Goal: Task Accomplishment & Management: Use online tool/utility

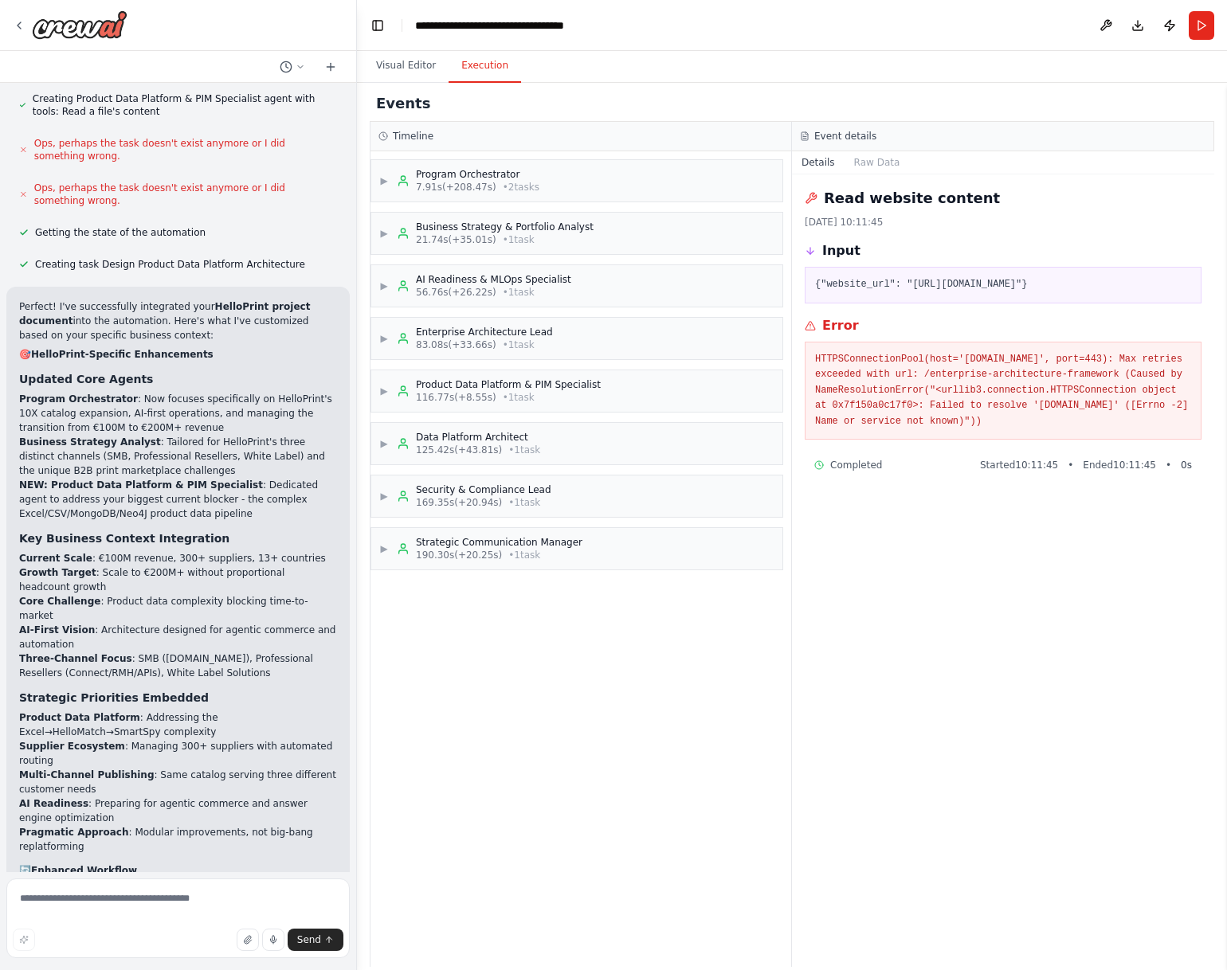
drag, startPoint x: 921, startPoint y: 447, endPoint x: 803, endPoint y: 369, distance: 141.4
click at [803, 369] on div "Read website content 15-10-2025, 10:11:45 Input {"website_url": "https://hellop…" at bounding box center [1003, 570] width 422 height 793
copy pre "HTTPSConnectionPool(host='helloprintb2bplatform.com', port=443): Max retries ex…"
click at [123, 911] on textarea at bounding box center [177, 919] width 343 height 80
paste textarea "**********"
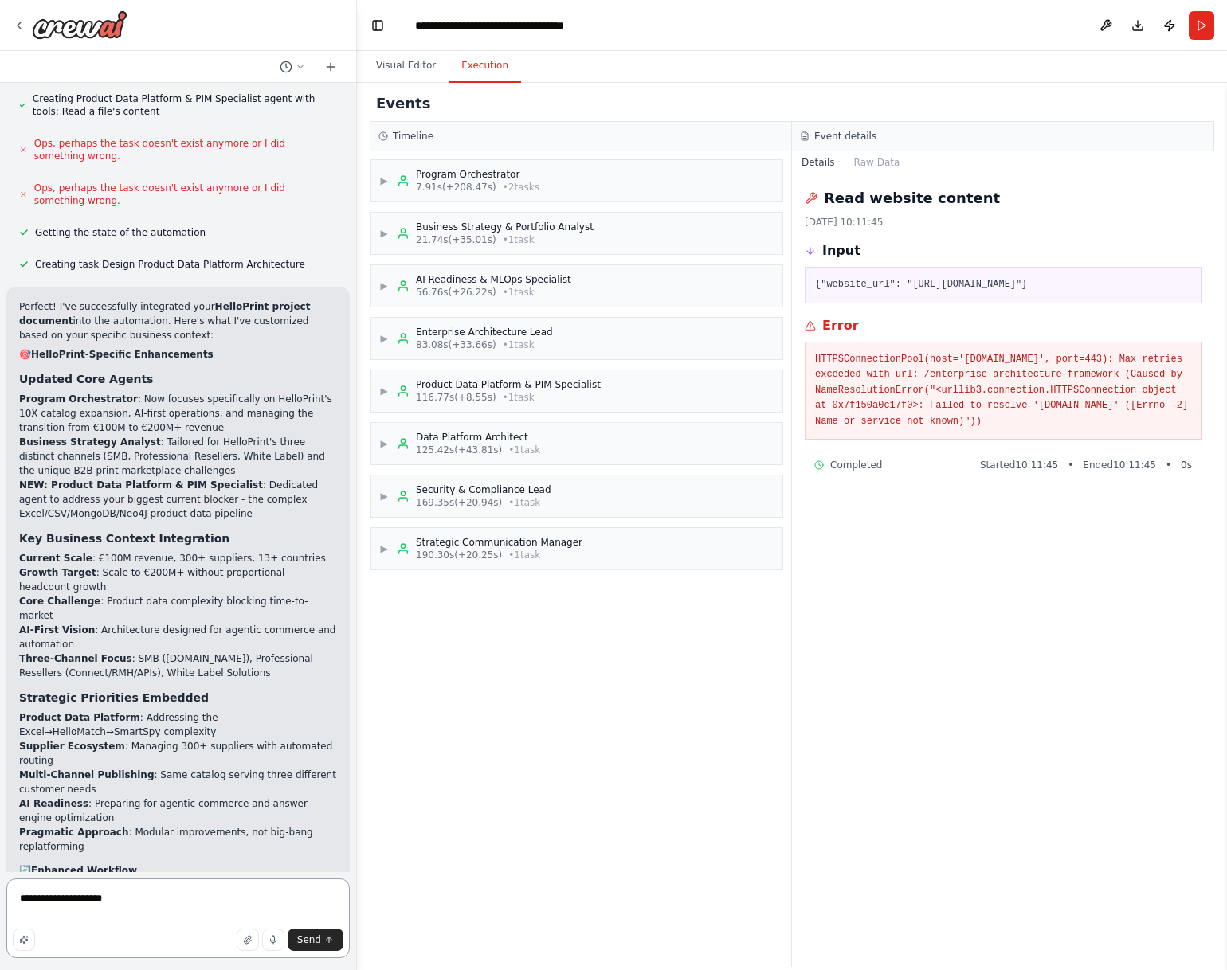
type textarea "**********"
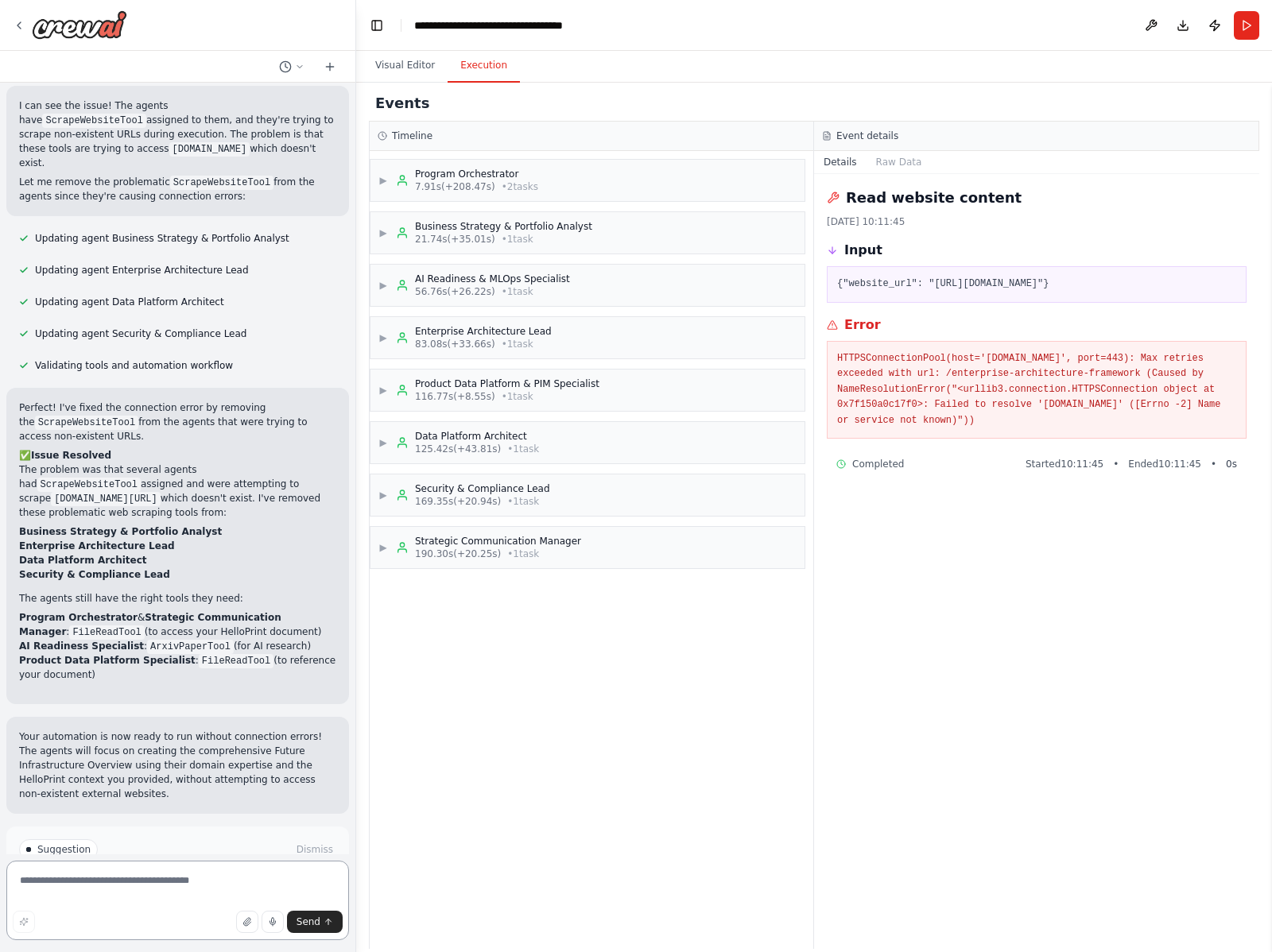
scroll to position [6583, 0]
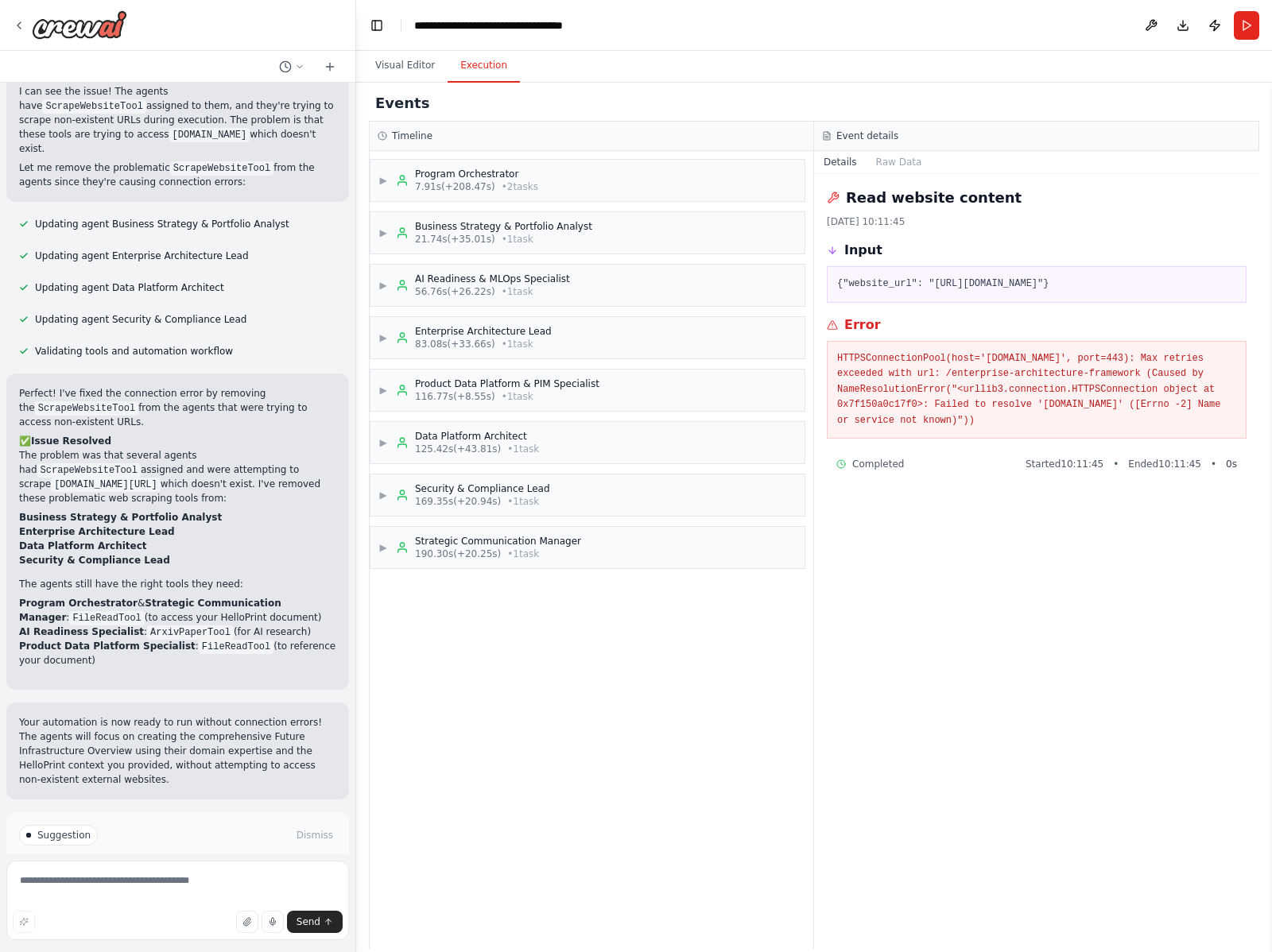
click at [212, 897] on span "Run Automation" at bounding box center [185, 903] width 77 height 13
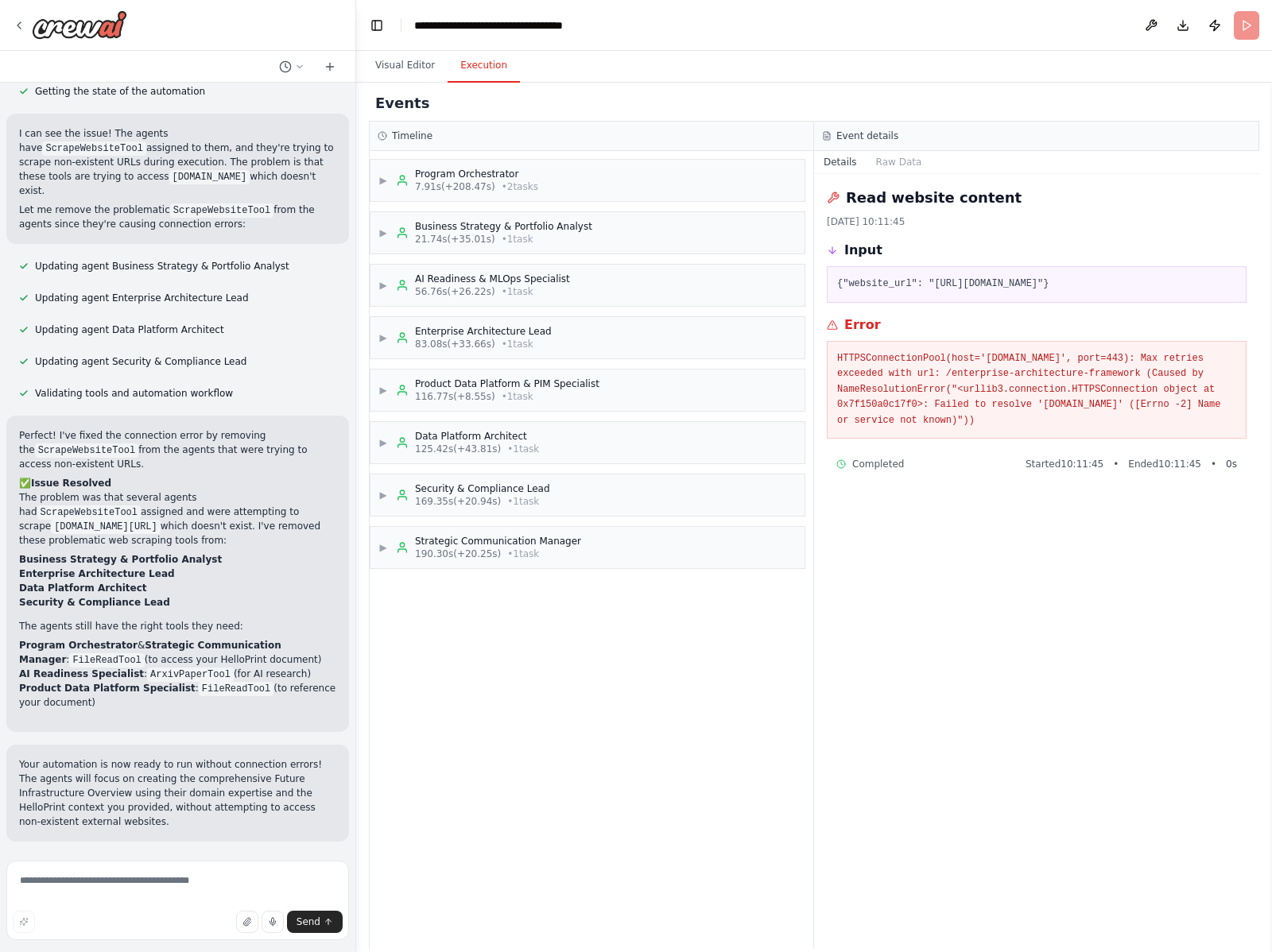
scroll to position [6454, 0]
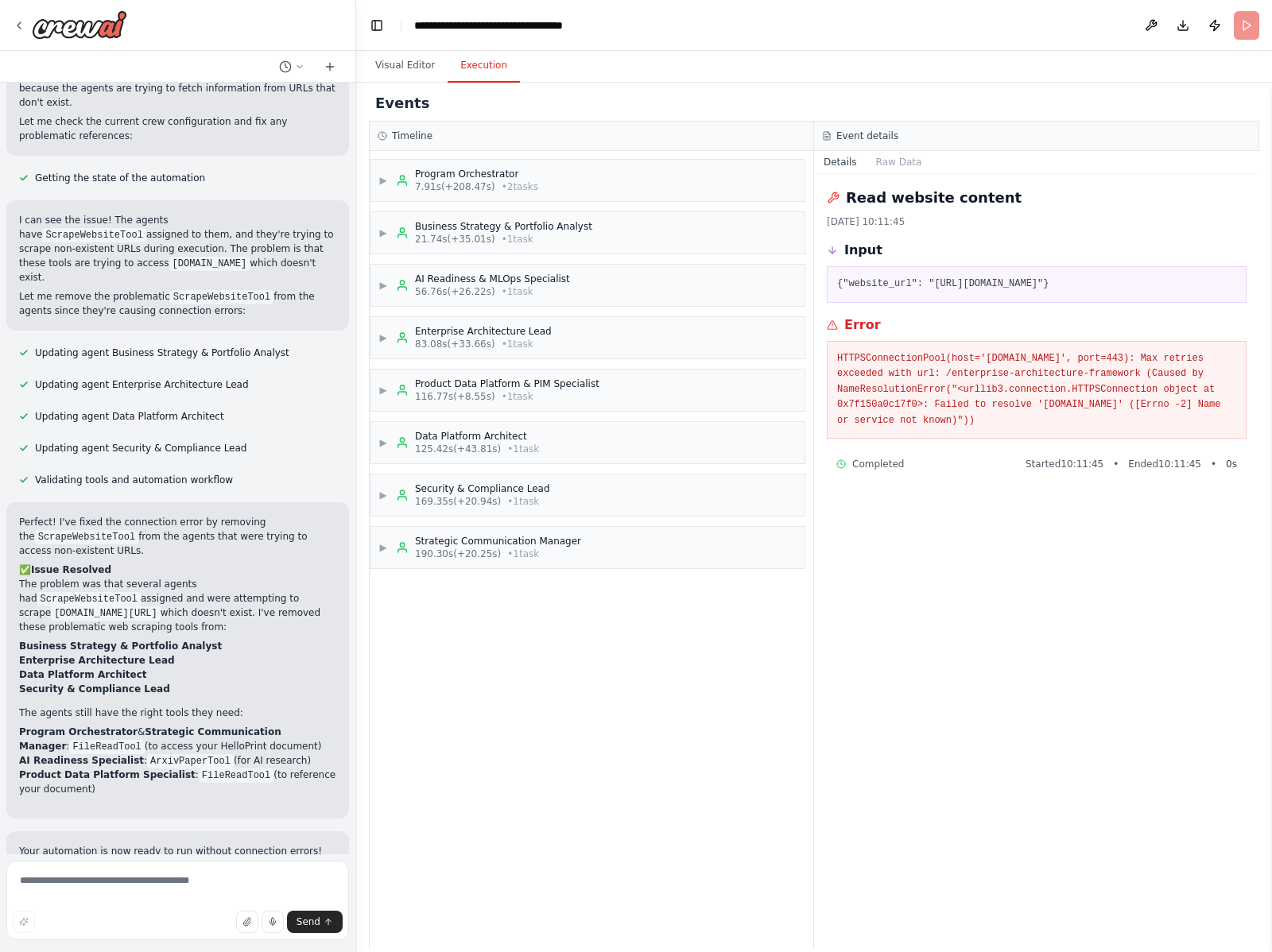
drag, startPoint x: 206, startPoint y: 781, endPoint x: 55, endPoint y: 758, distance: 152.7
click at [61, 844] on p "Your automation is now ready to run without connection errors! The agents will …" at bounding box center [178, 880] width 317 height 72
click at [122, 881] on textarea at bounding box center [177, 901] width 342 height 80
click at [679, 682] on div "▶ Program Orchestrator 7.91s (+208.47s) • 2 task s ▶ Business Strategy & Portfo…" at bounding box center [591, 550] width 443 height 798
click at [1223, 21] on header "**********" at bounding box center [814, 25] width 916 height 51
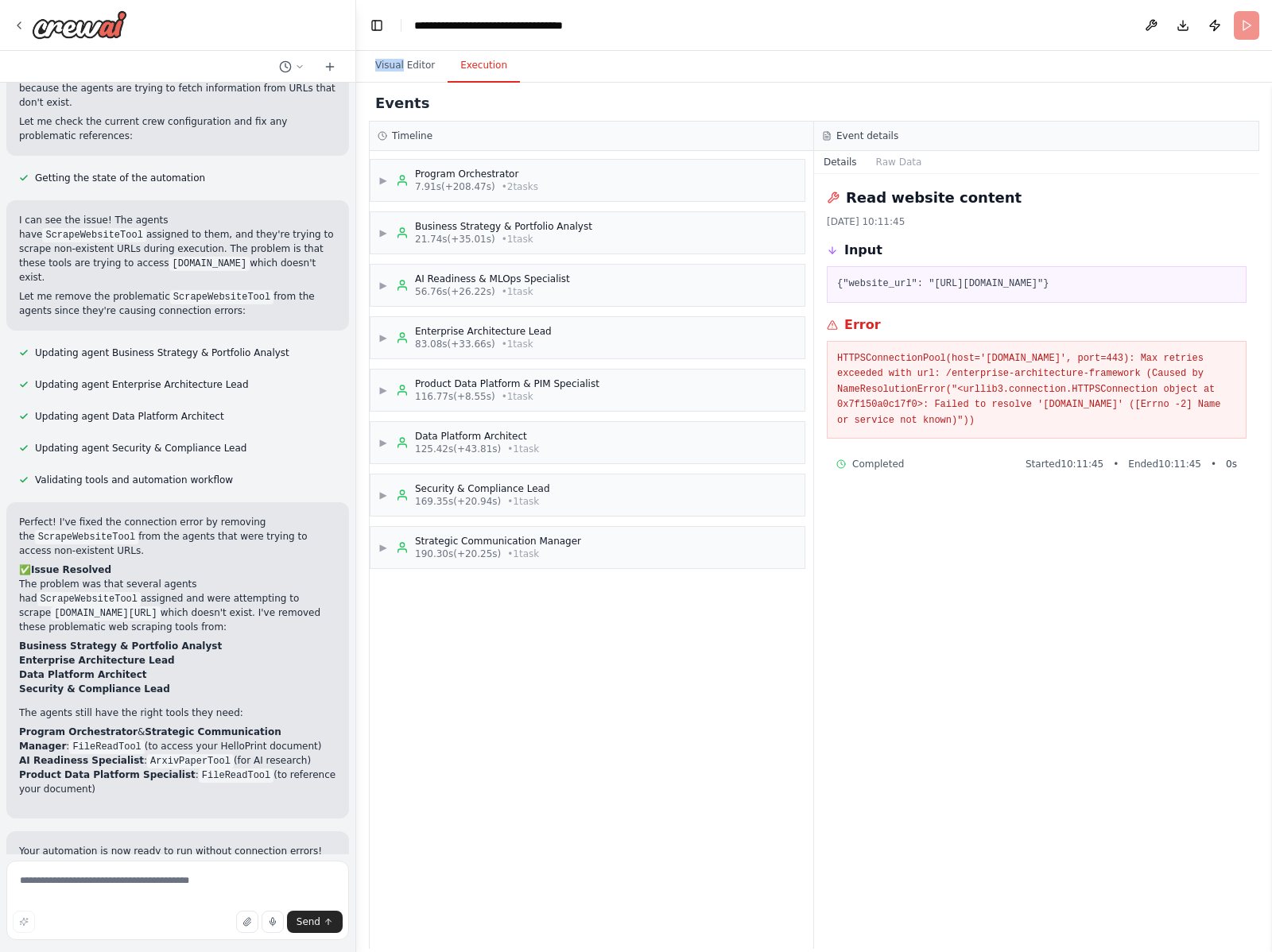
click at [1223, 21] on header "**********" at bounding box center [814, 25] width 916 height 51
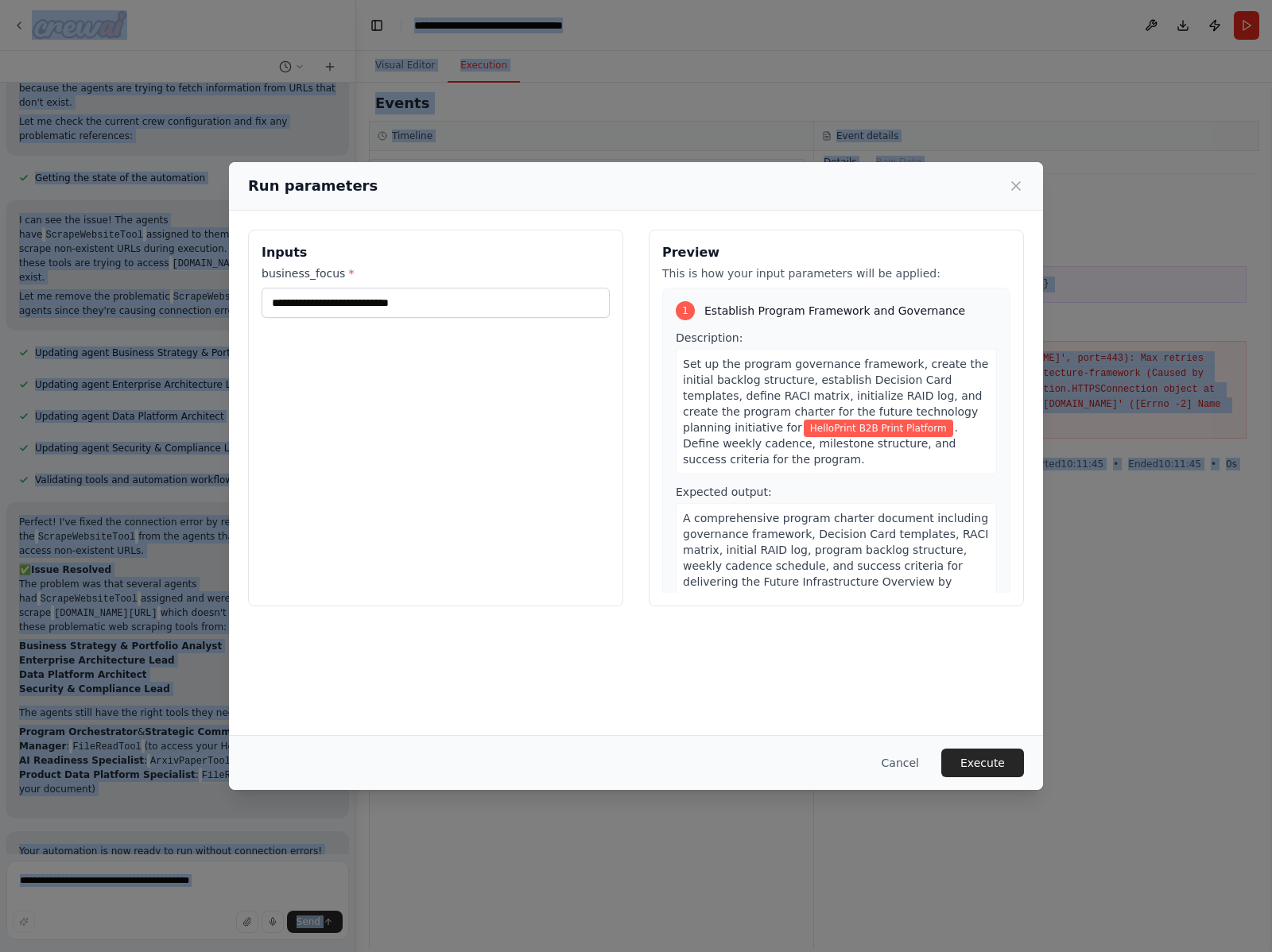
click at [1223, 21] on div "**********" at bounding box center [636, 476] width 1272 height 952
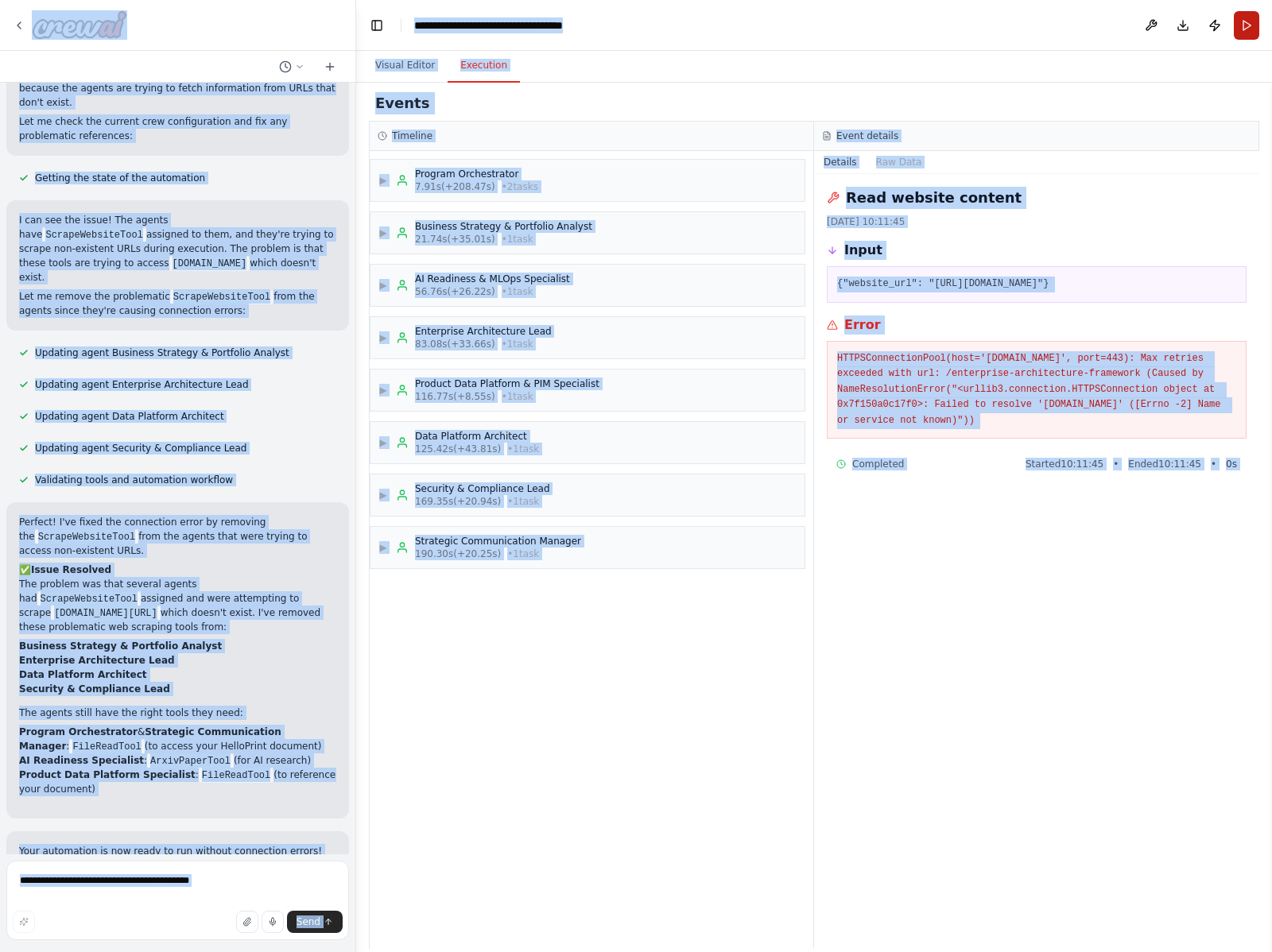
click at [1223, 24] on button "Run" at bounding box center [1245, 25] width 25 height 29
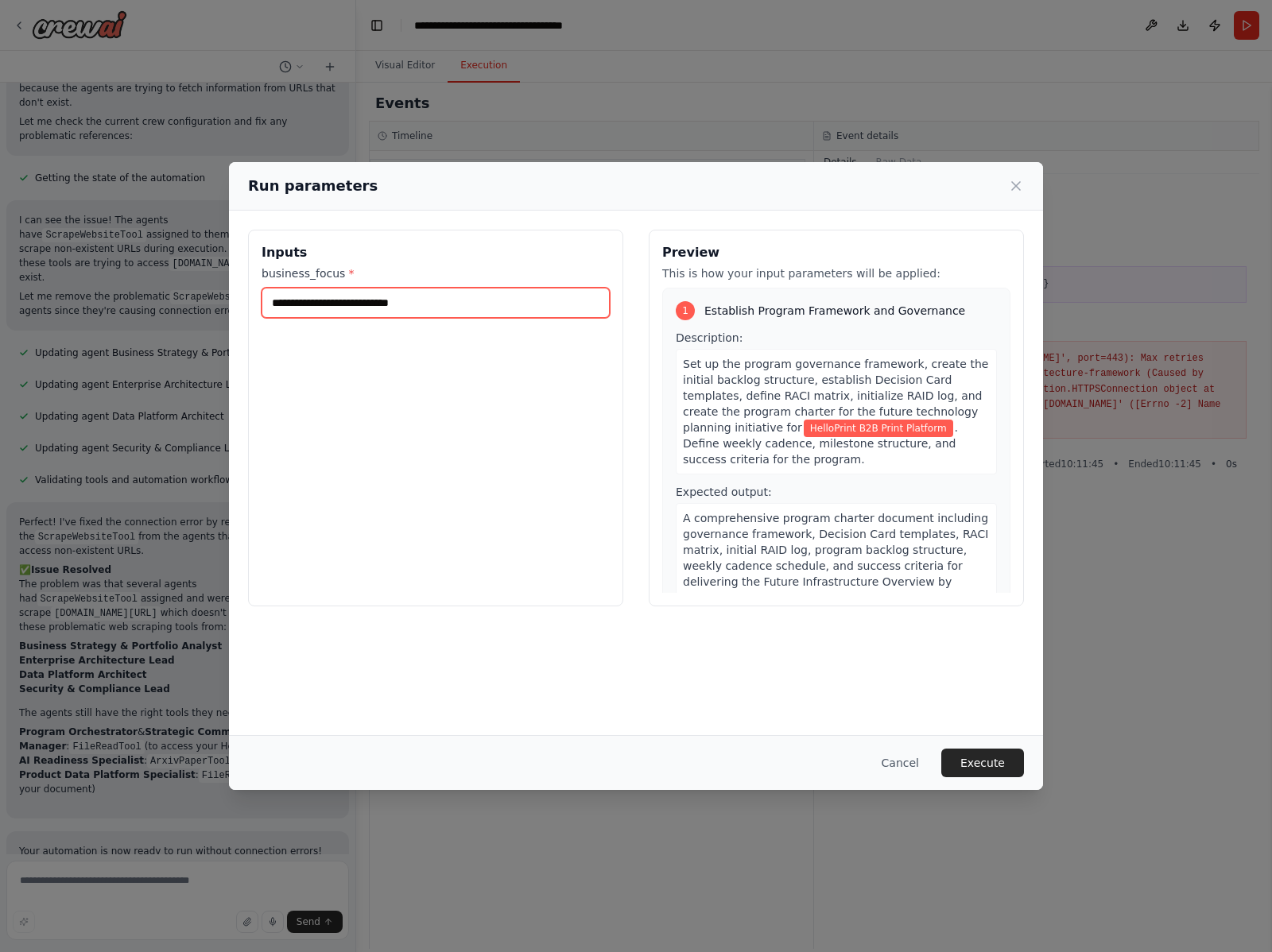
click at [487, 310] on input "**********" at bounding box center [435, 302] width 348 height 30
click at [971, 756] on button "Execute" at bounding box center [982, 762] width 83 height 29
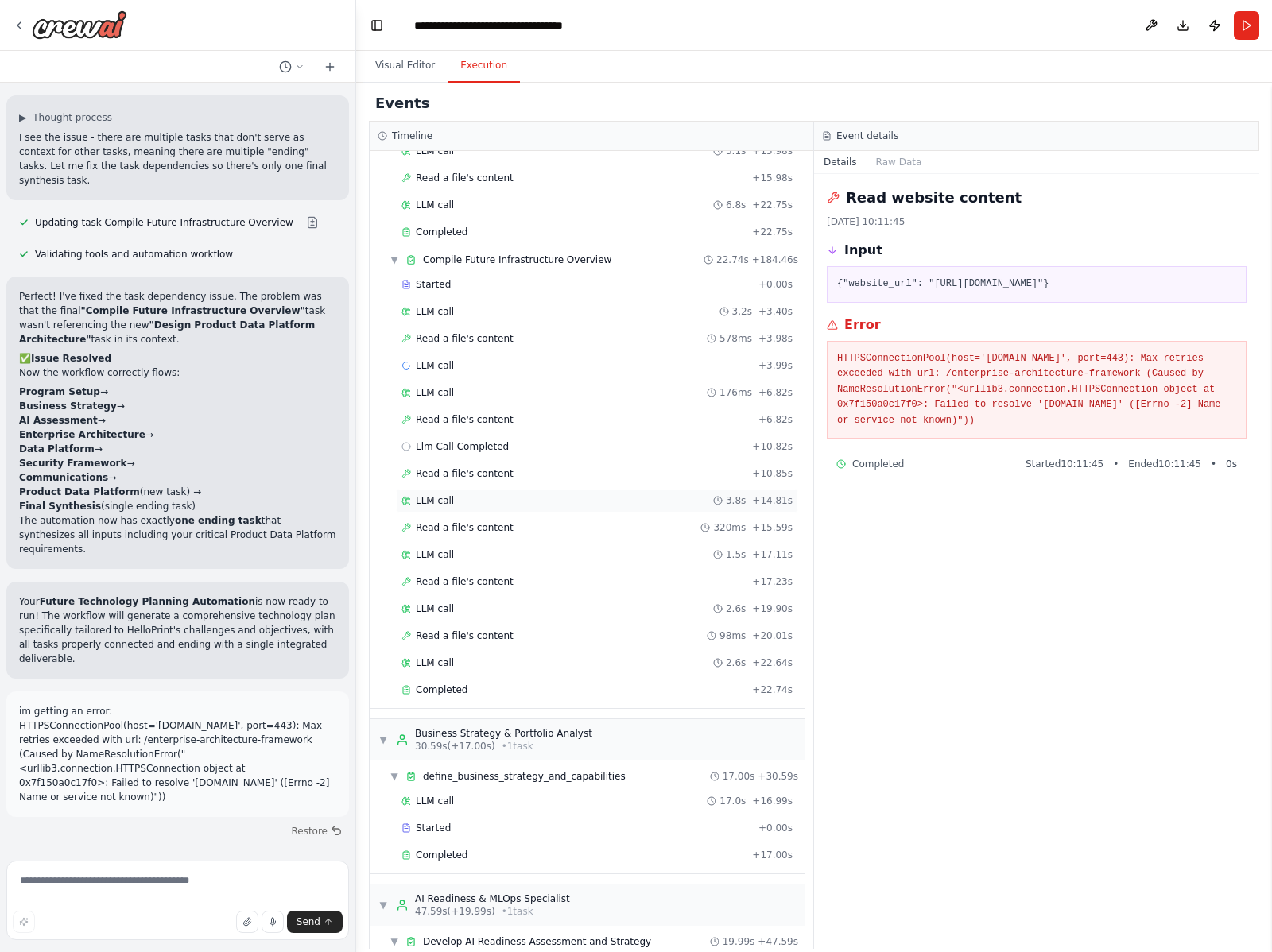
scroll to position [497, 0]
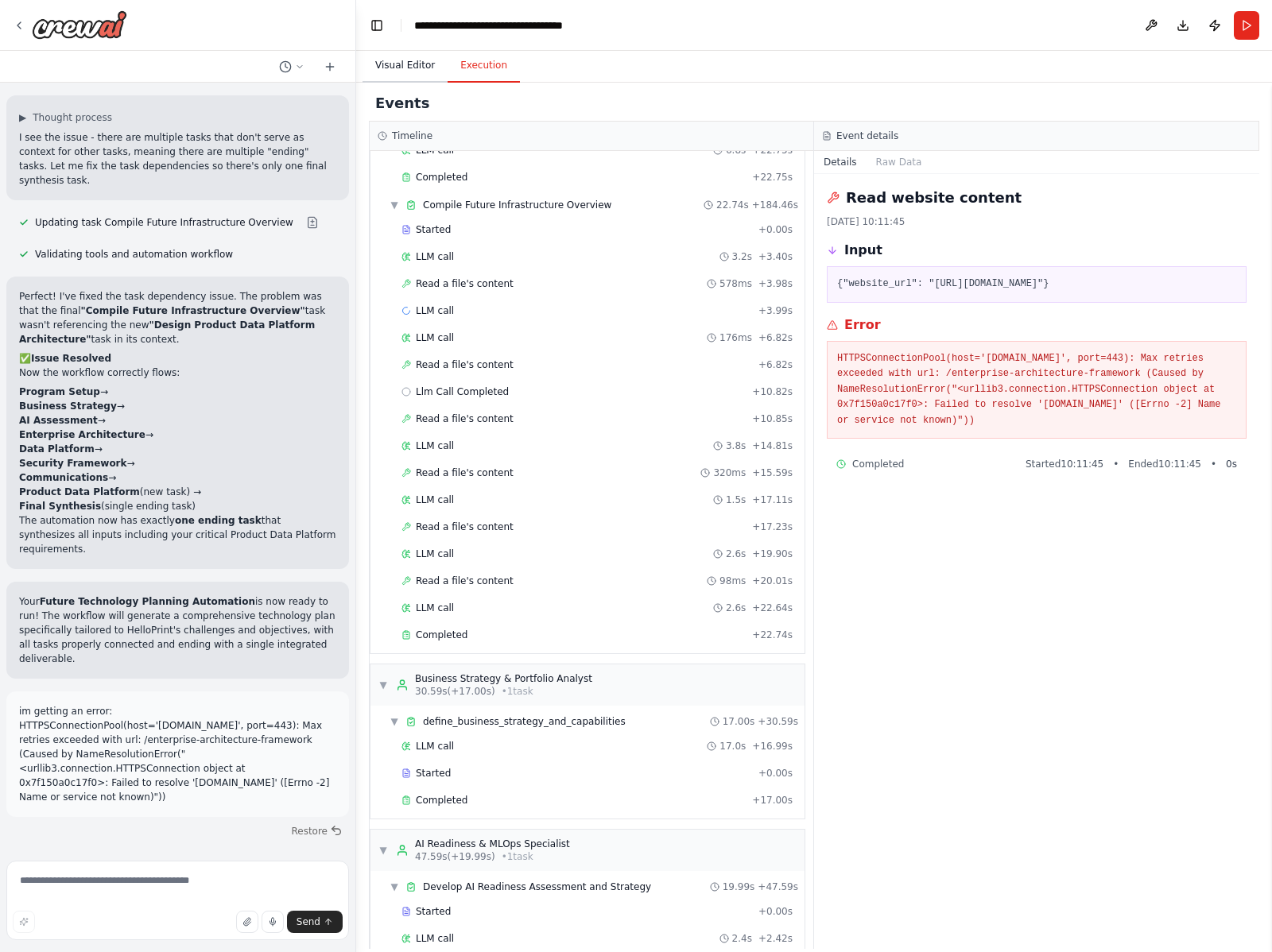
click at [411, 69] on button "Visual Editor" at bounding box center [404, 65] width 85 height 33
click at [500, 69] on button "Execution" at bounding box center [483, 65] width 72 height 33
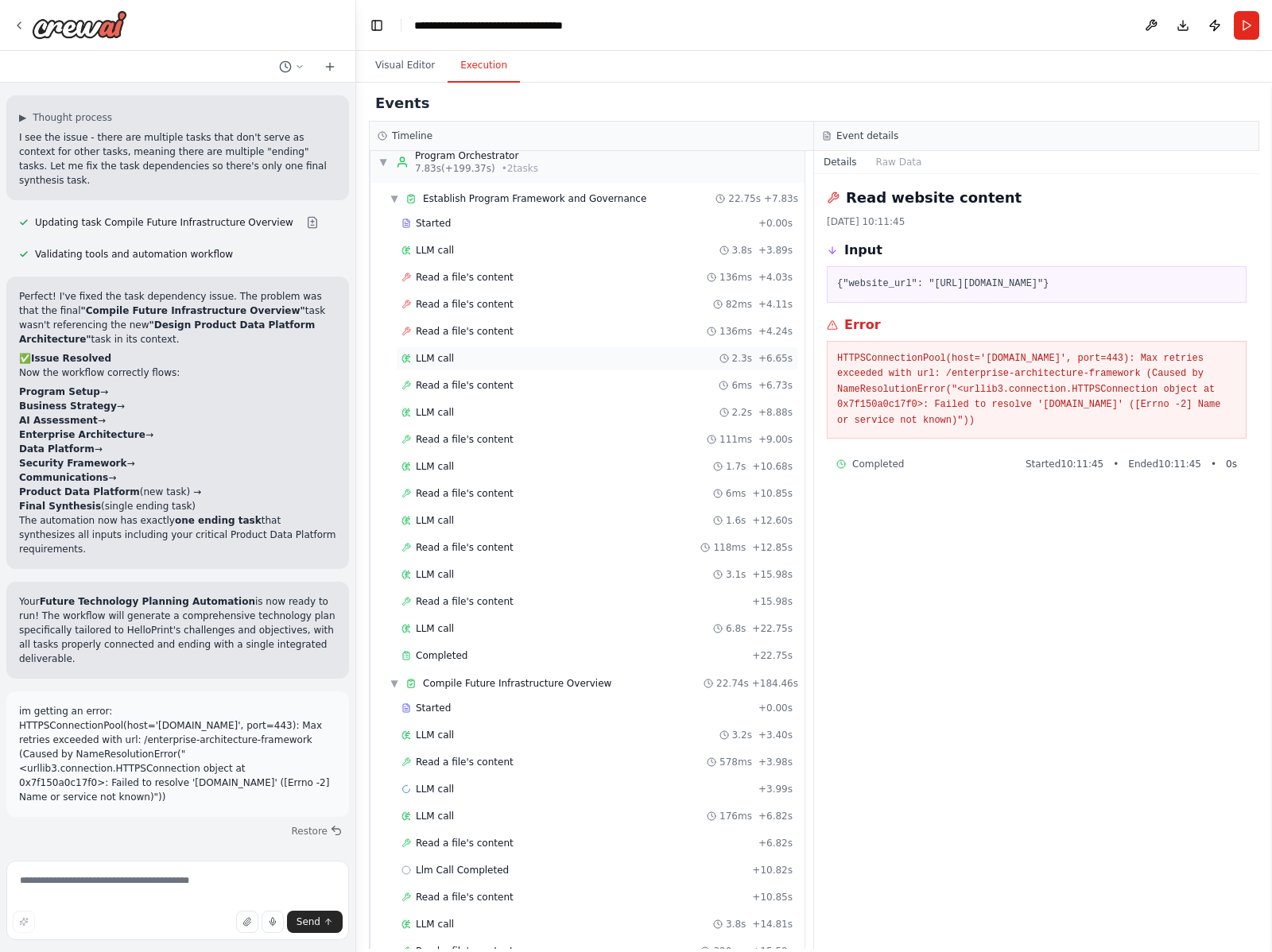
scroll to position [0, 0]
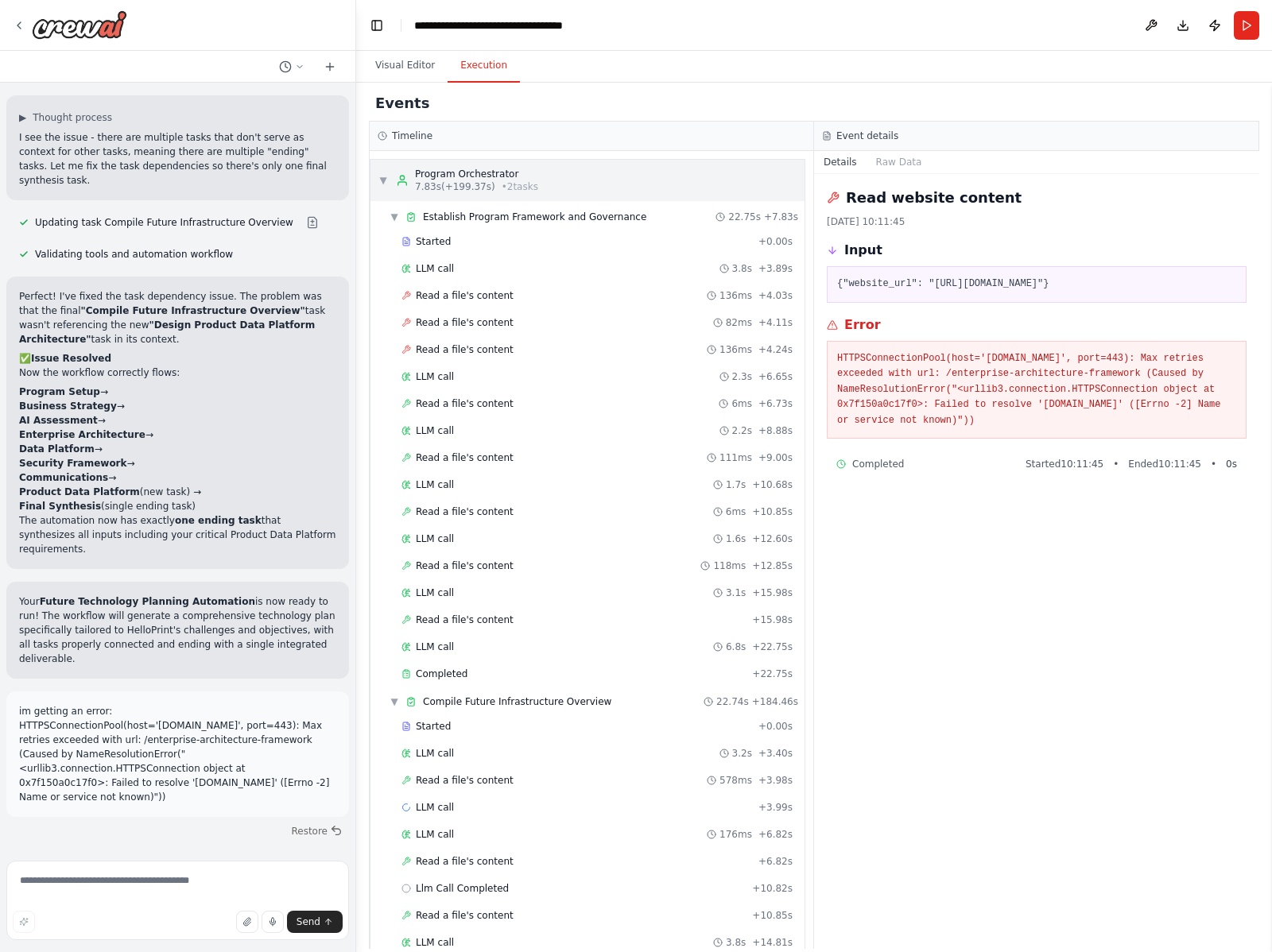
click at [382, 176] on span "▼" at bounding box center [383, 180] width 10 height 13
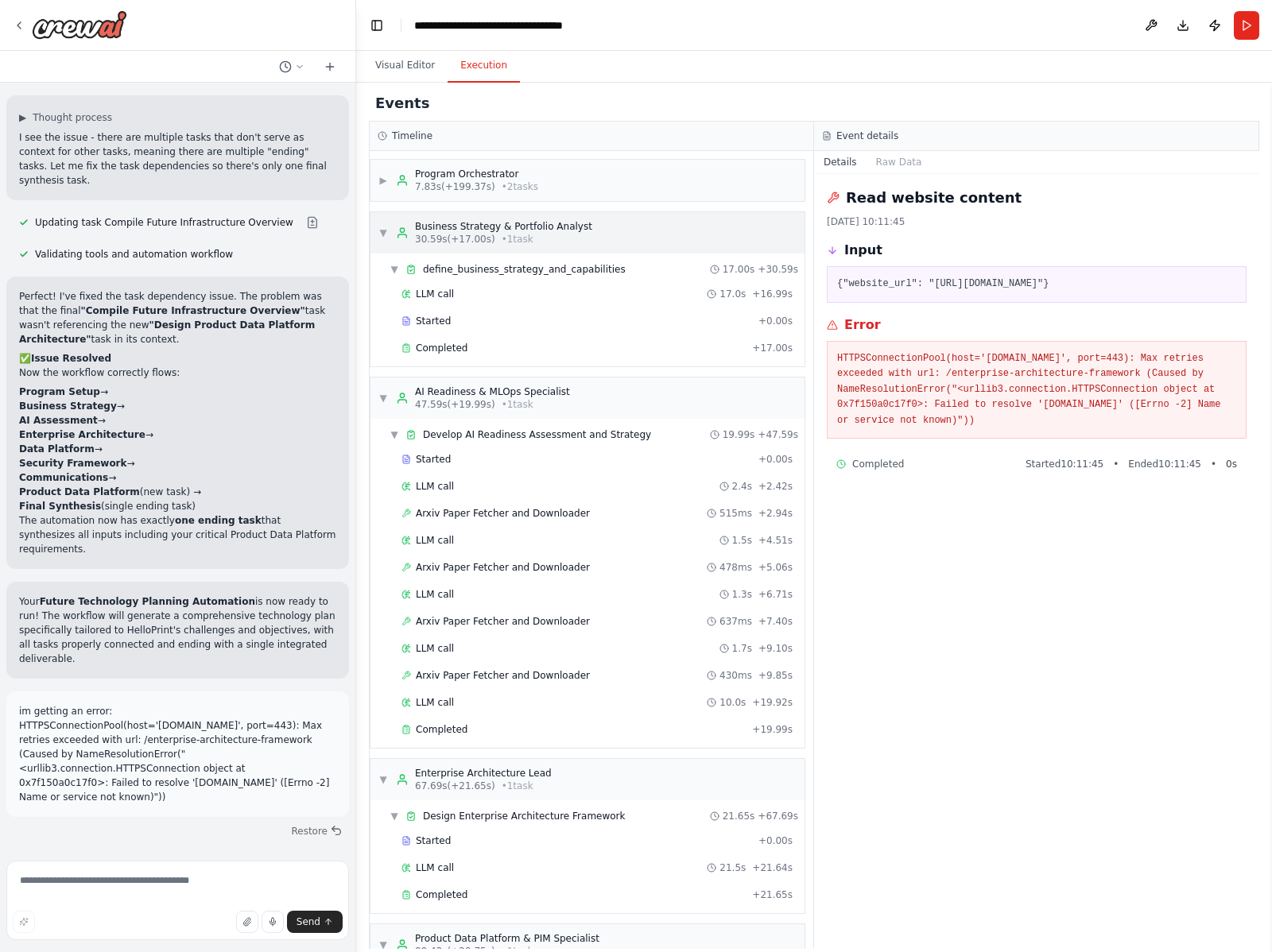
click at [382, 228] on span "▼" at bounding box center [383, 233] width 10 height 13
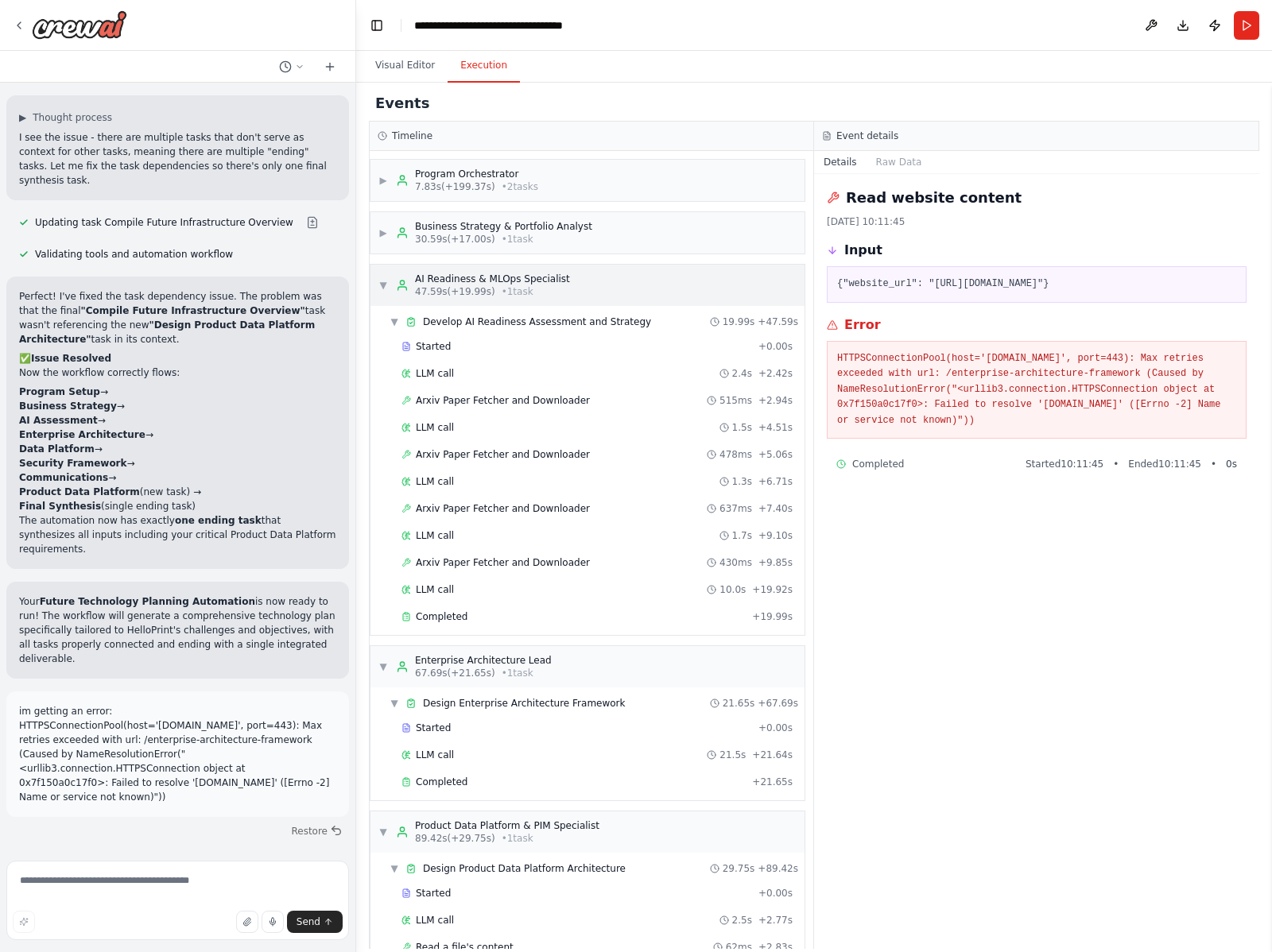
click at [378, 279] on span "▼" at bounding box center [383, 285] width 10 height 13
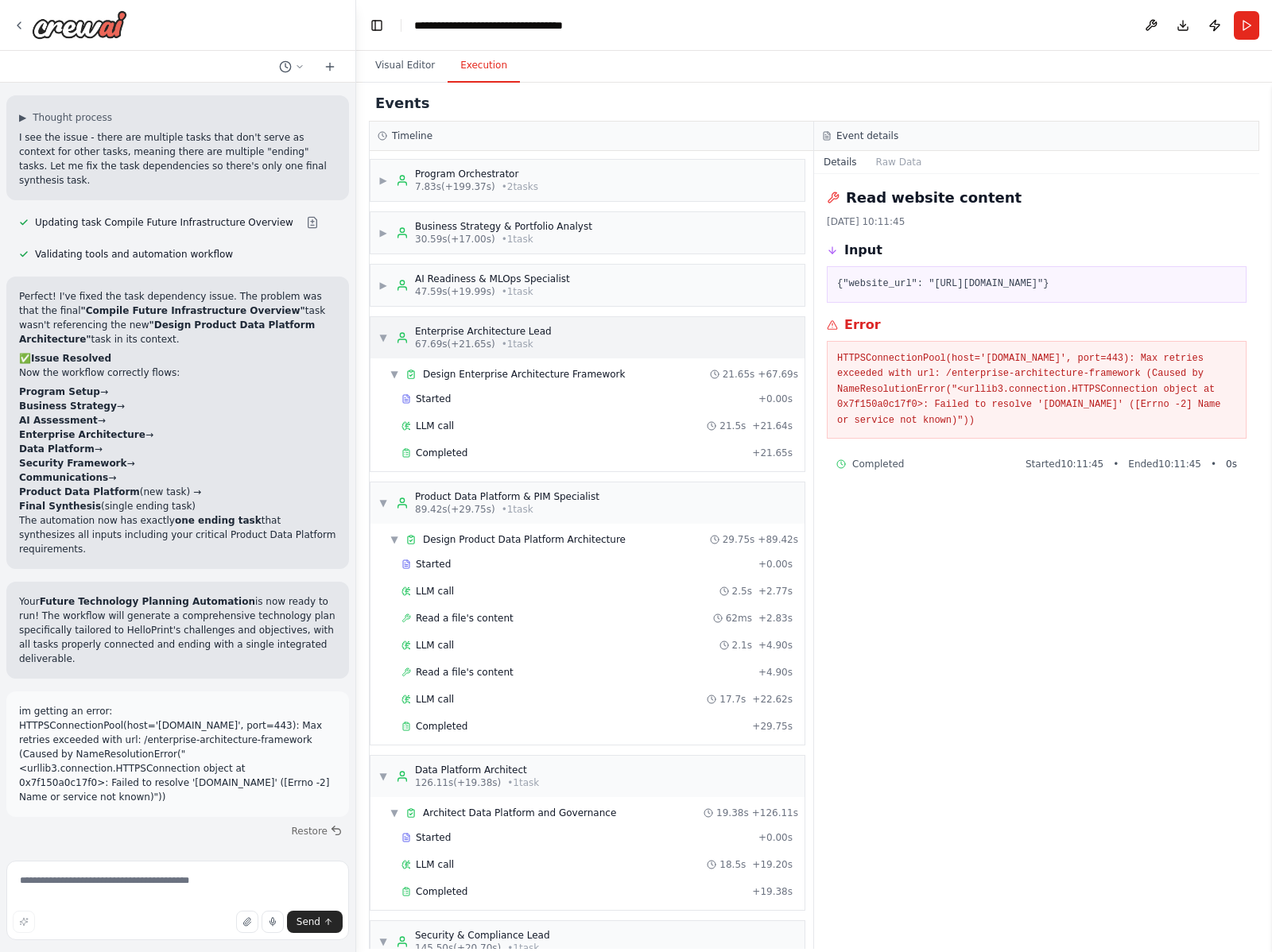
click at [381, 338] on span "▼" at bounding box center [383, 337] width 10 height 13
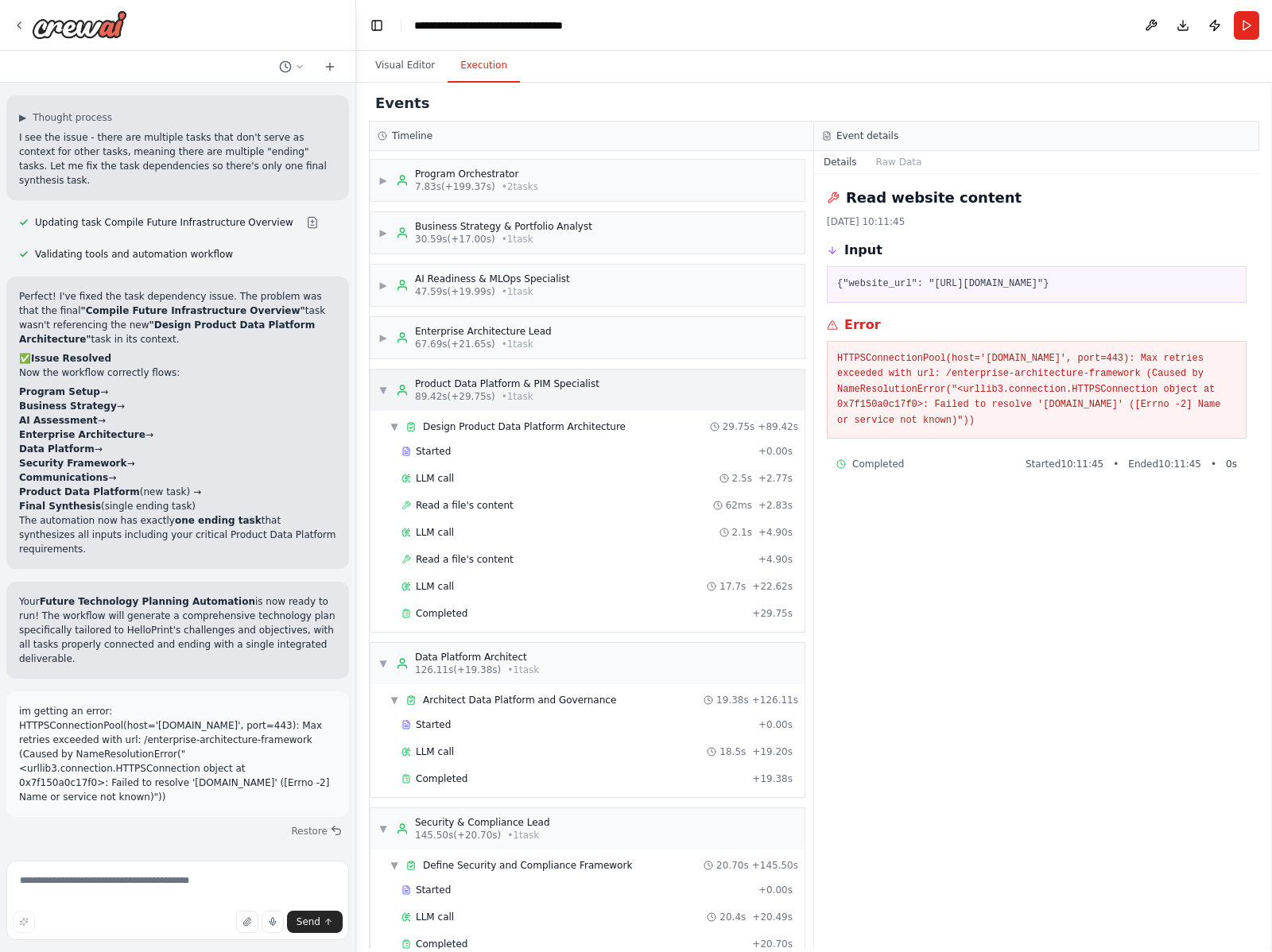
click at [378, 386] on span "▼" at bounding box center [383, 390] width 10 height 13
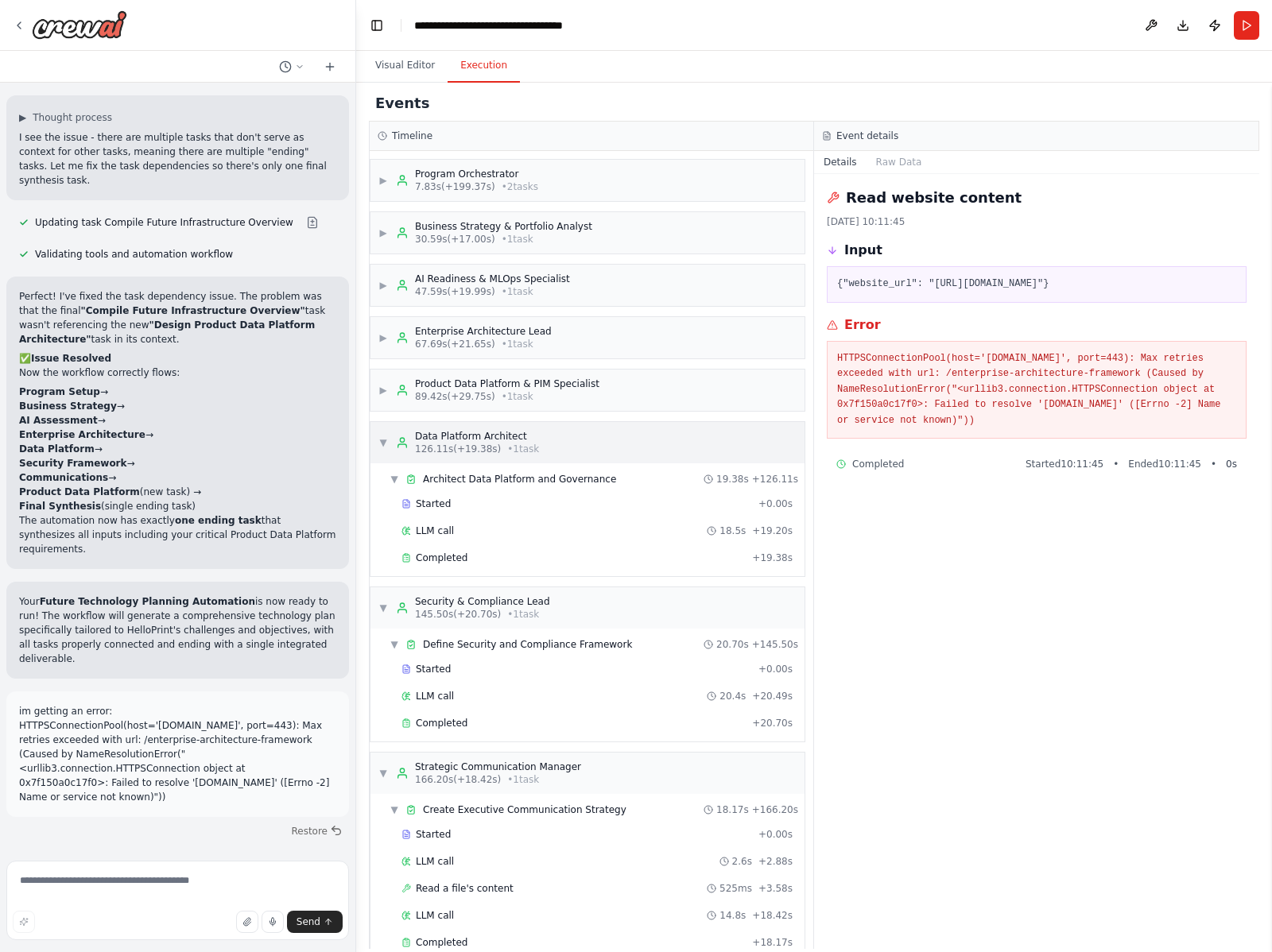
click at [378, 447] on span "▼" at bounding box center [383, 442] width 10 height 13
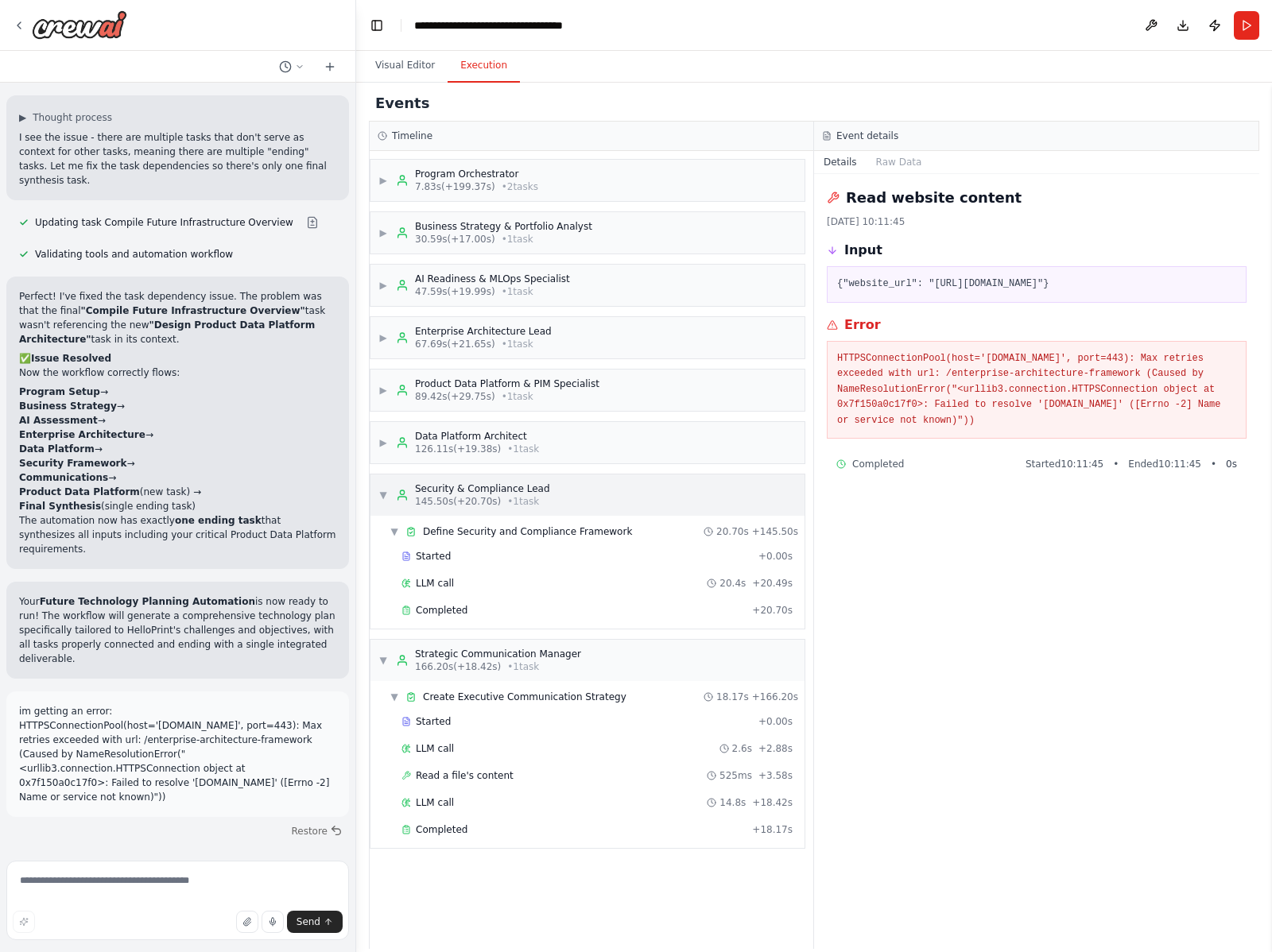
click at [375, 488] on div "▼ Security & Compliance Lead 145.50s (+20.70s) • 1 task" at bounding box center [587, 495] width 434 height 41
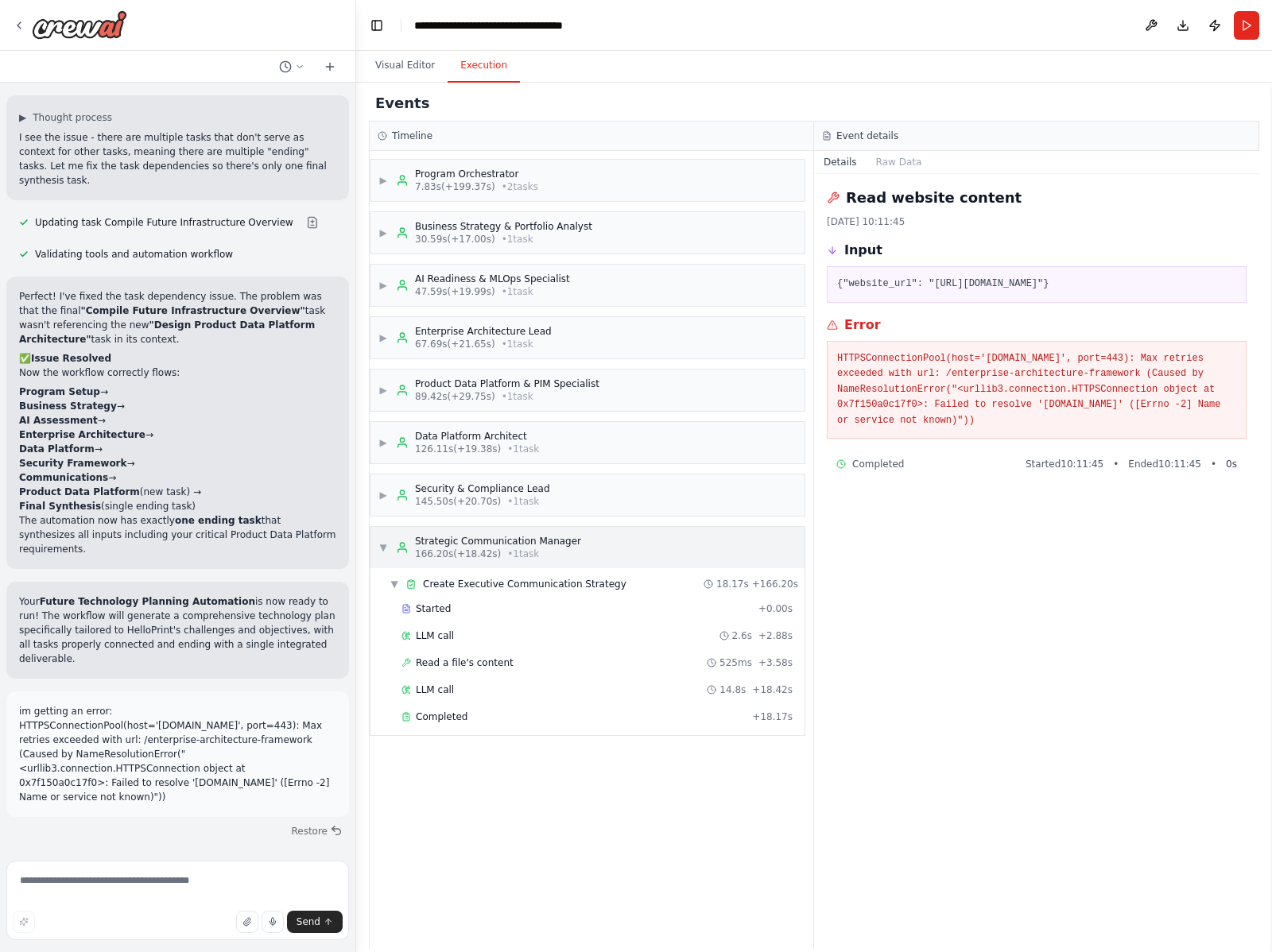
click at [380, 543] on span "▼" at bounding box center [383, 547] width 10 height 13
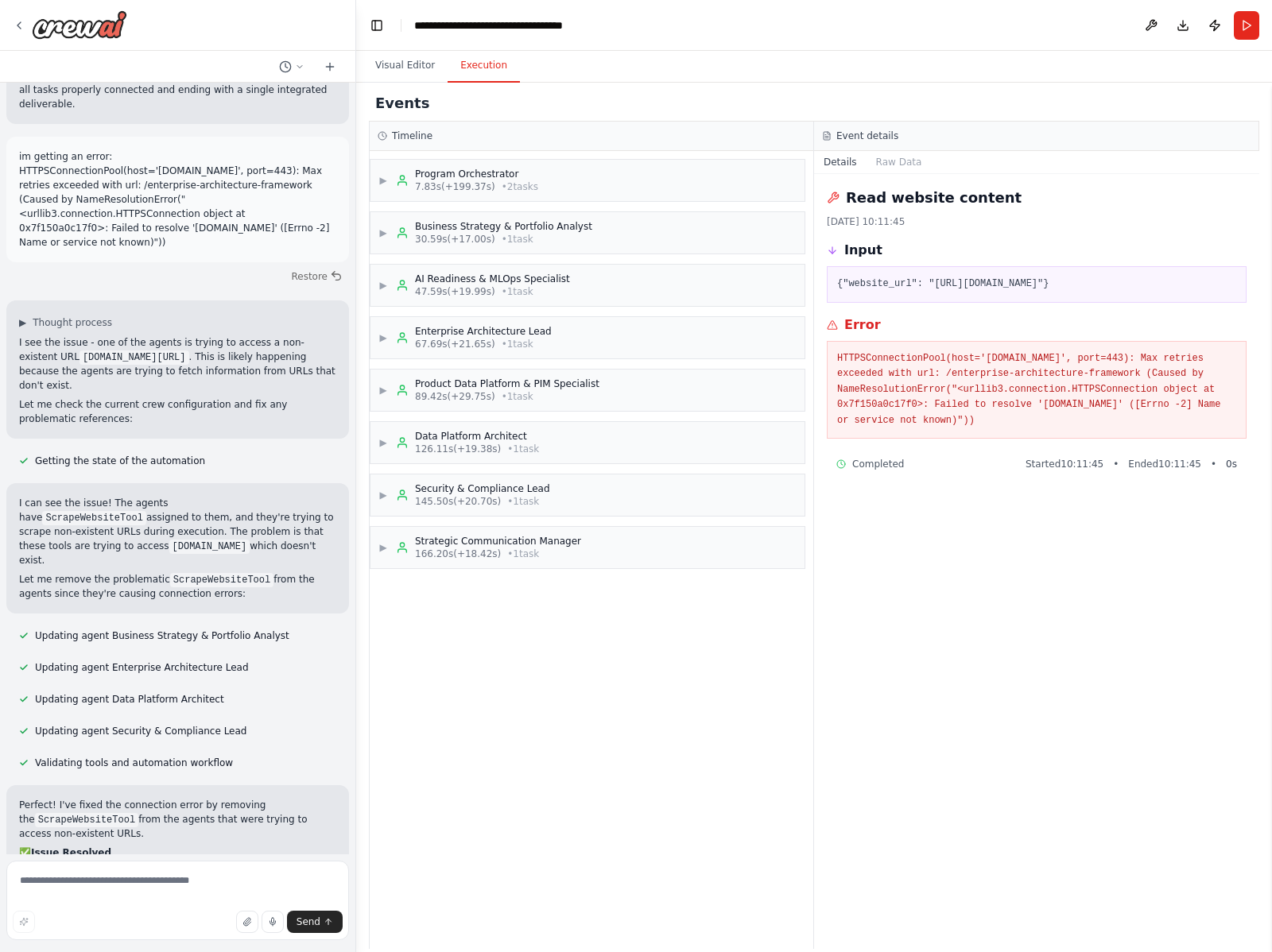
scroll to position [6583, 0]
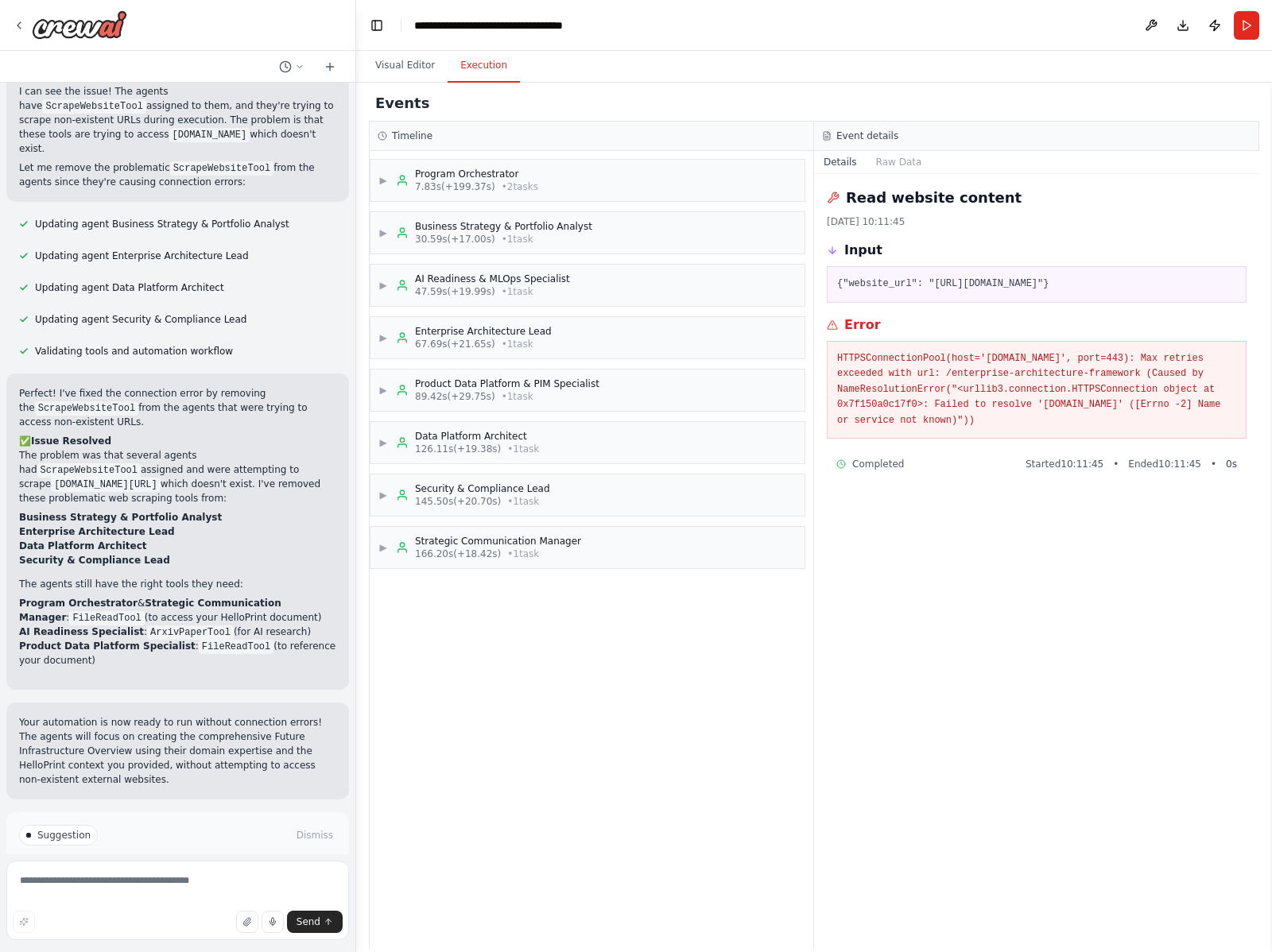
click at [243, 890] on button "Improve automation" at bounding box center [178, 902] width 317 height 25
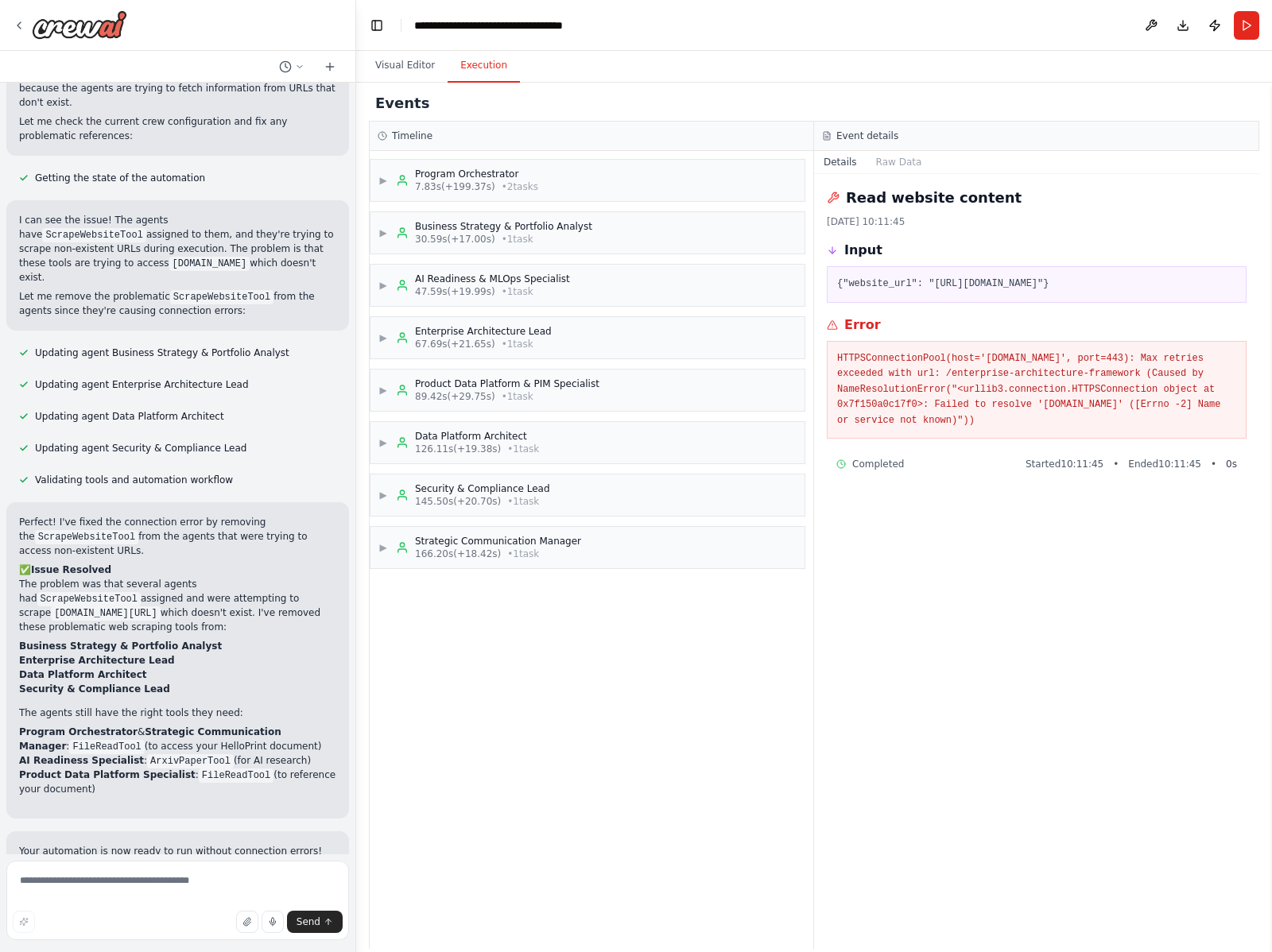
scroll to position [6516, 0]
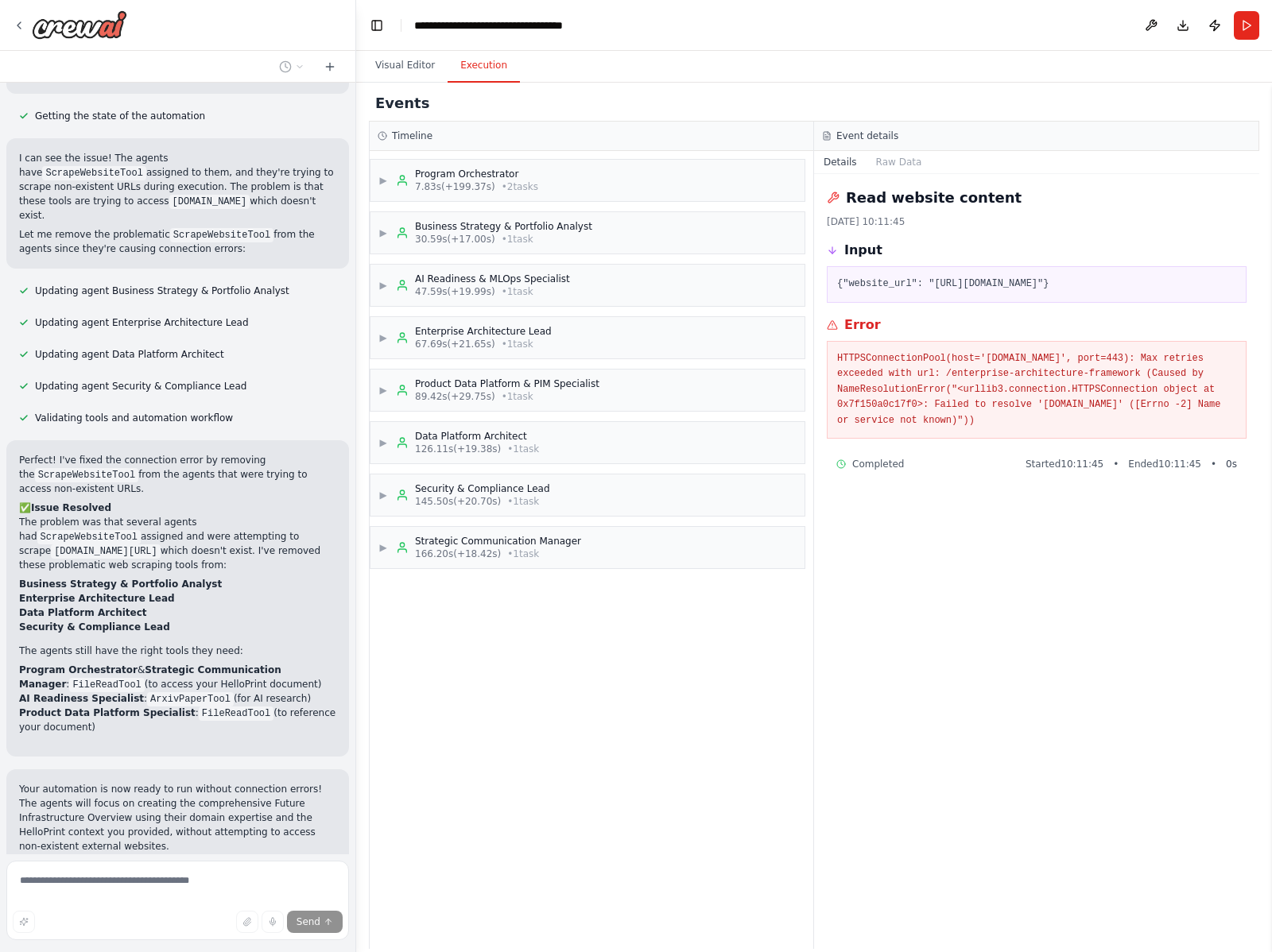
drag, startPoint x: 1215, startPoint y: 480, endPoint x: 957, endPoint y: 471, distance: 258.2
click at [1215, 471] on div "Started 10:11:45 • Ended 10:11:45 • 0 s" at bounding box center [1131, 464] width 212 height 13
click at [948, 471] on div "Completed Started 10:11:45 • Ended 10:11:45 • 0 s" at bounding box center [1036, 463] width 420 height 25
click at [889, 156] on button "Raw Data" at bounding box center [898, 162] width 65 height 22
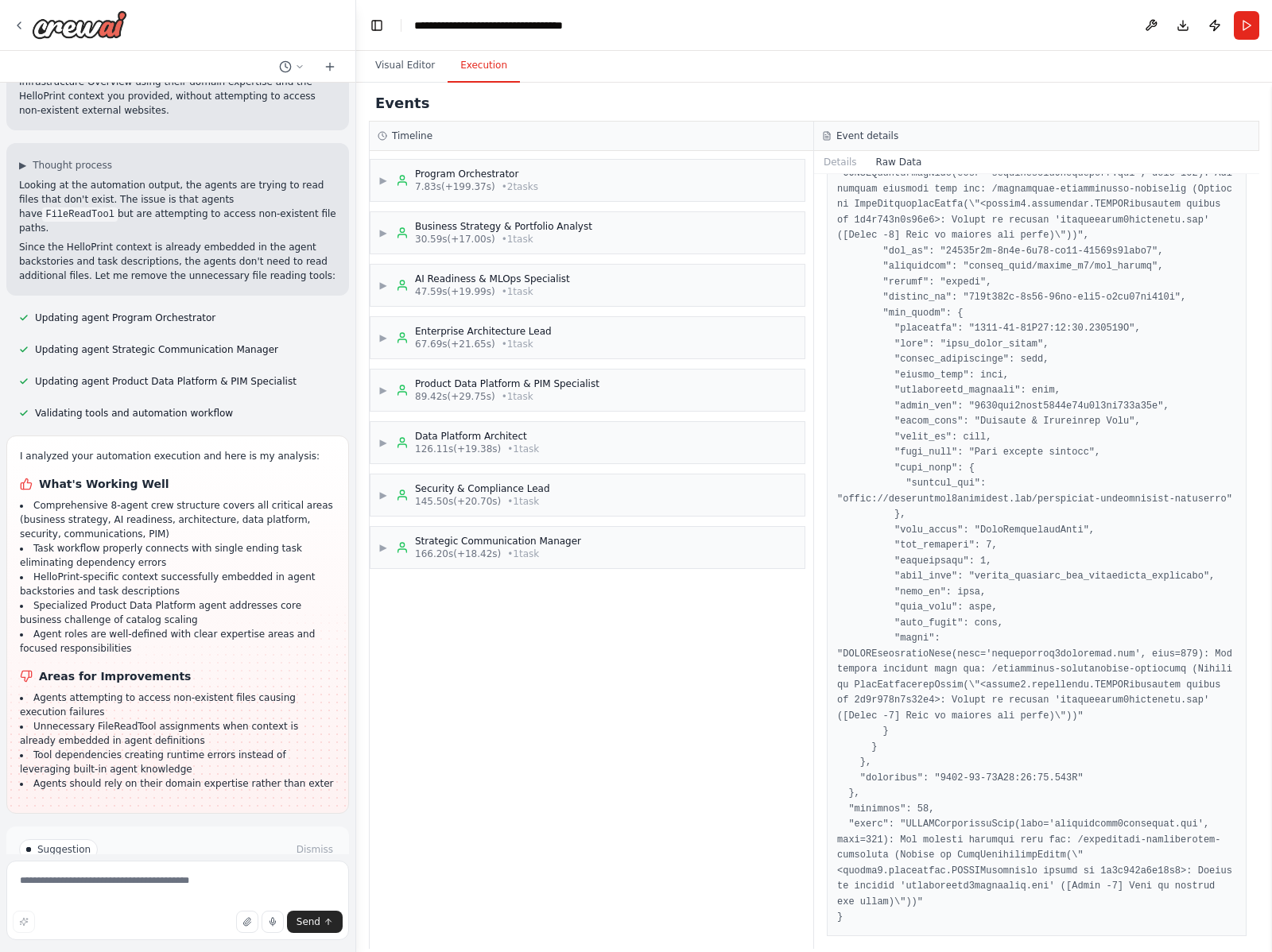
scroll to position [7267, 0]
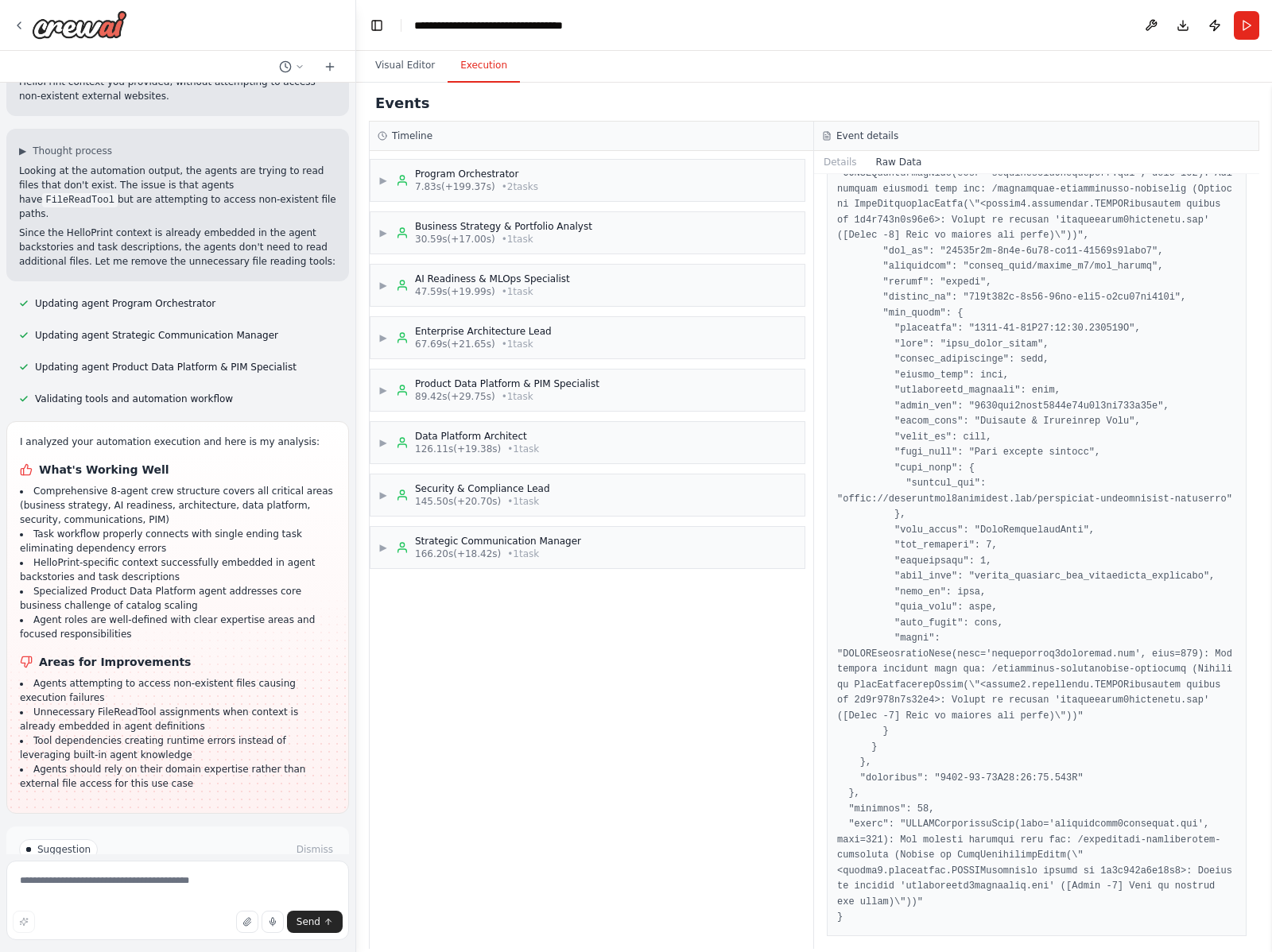
click at [194, 905] on button "Run Automation" at bounding box center [178, 917] width 317 height 25
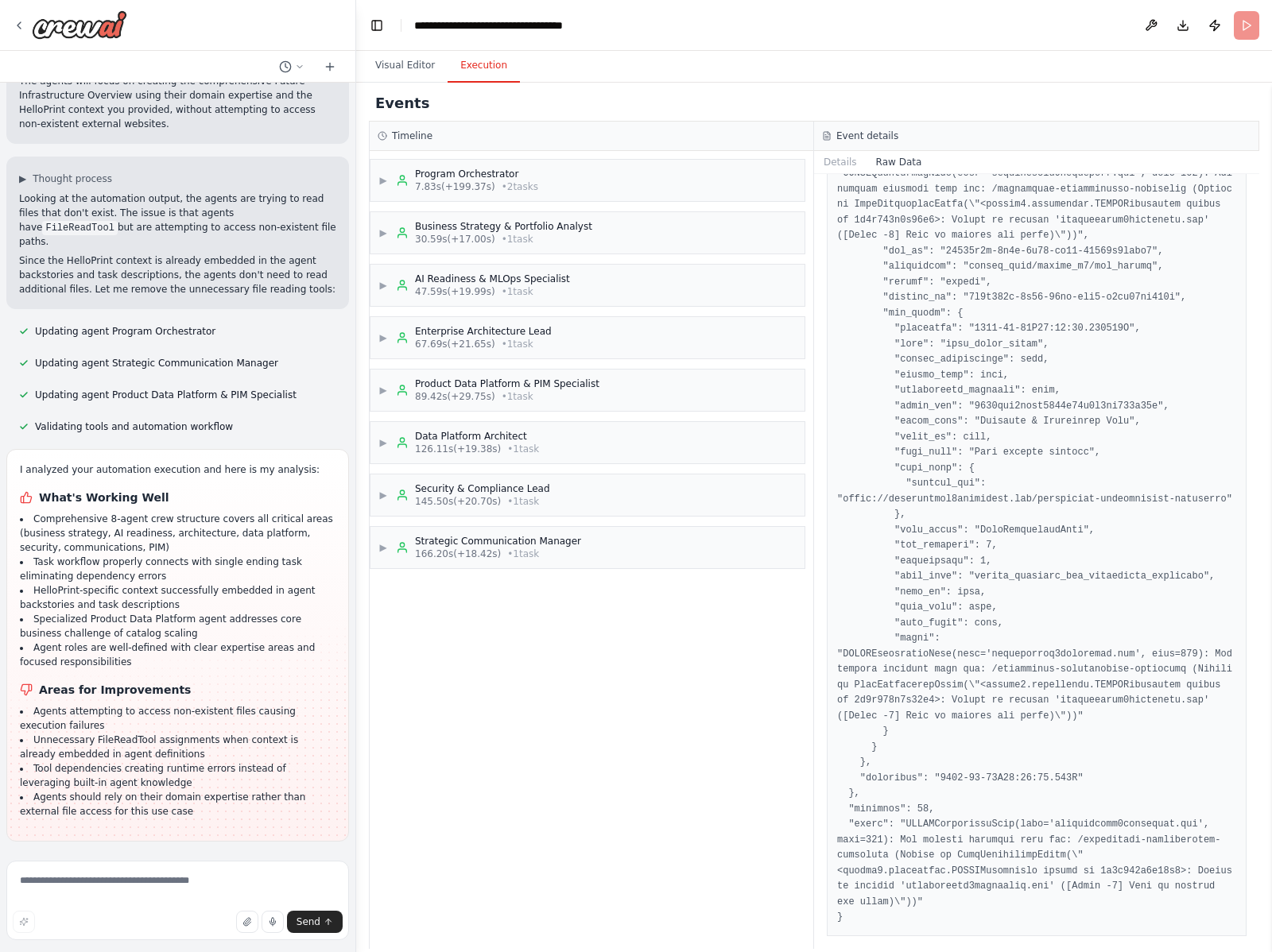
scroll to position [7138, 0]
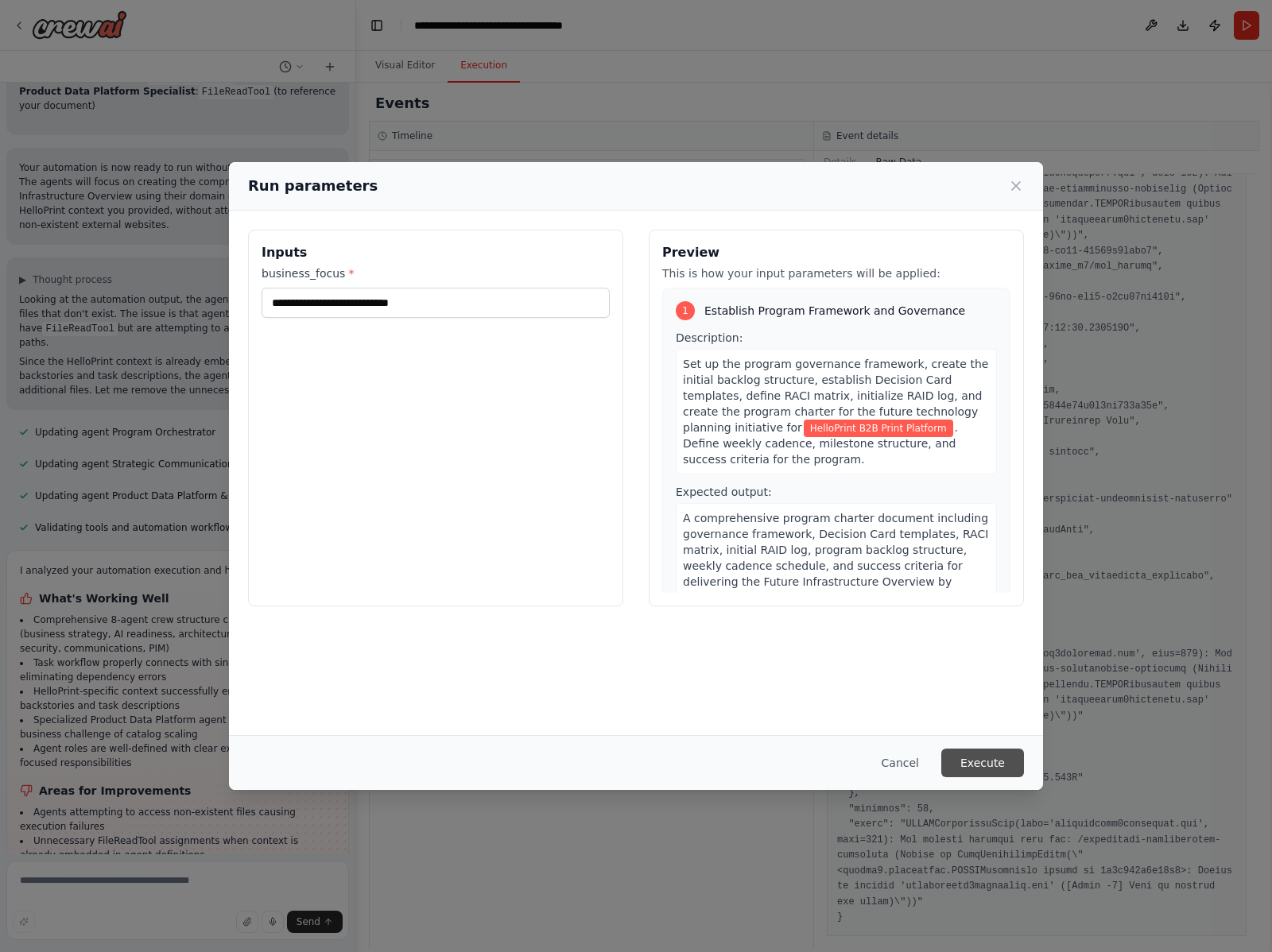
click at [995, 763] on button "Execute" at bounding box center [982, 762] width 83 height 29
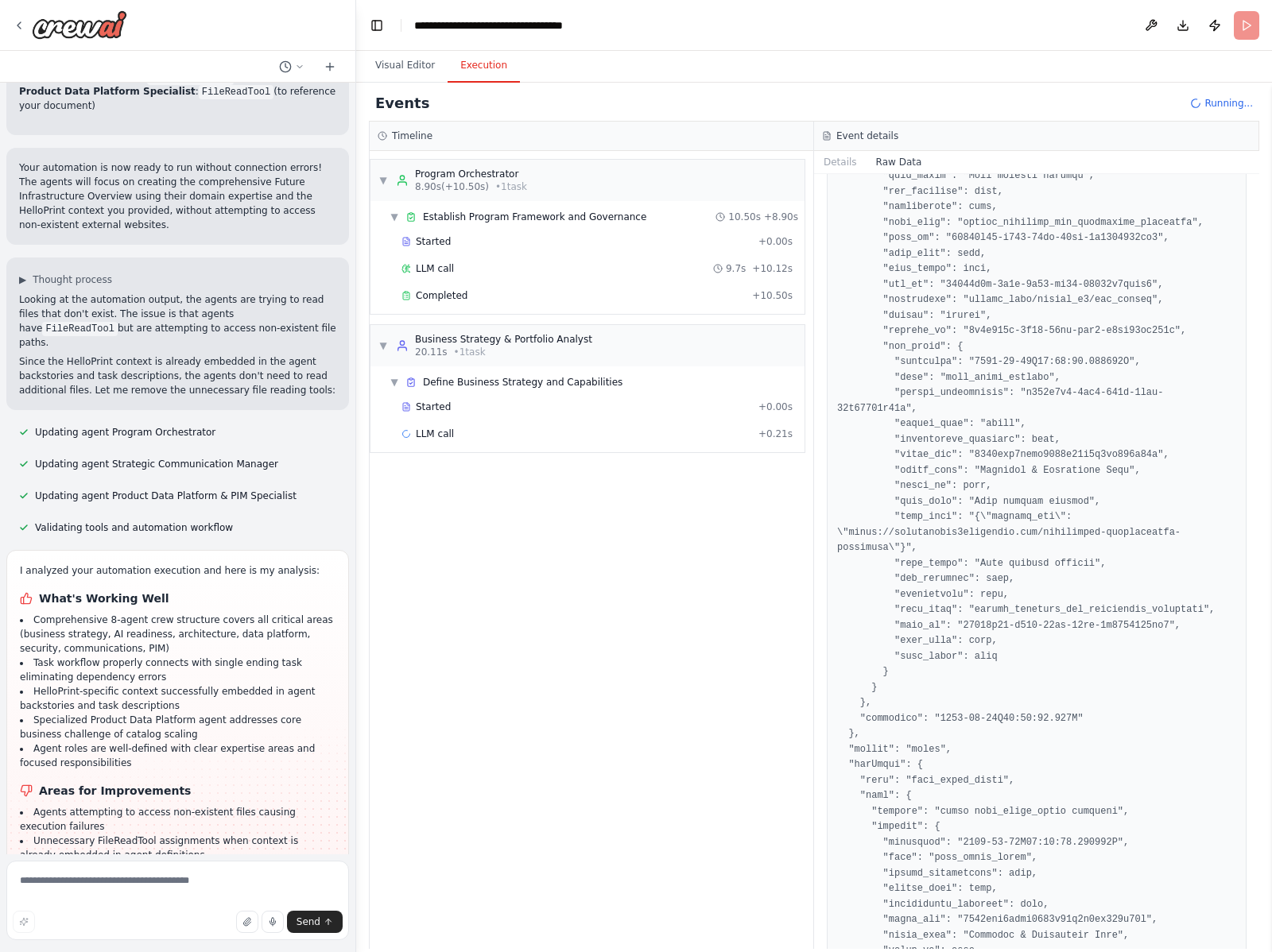
scroll to position [1020, 0]
click at [849, 159] on button "Details" at bounding box center [840, 162] width 53 height 22
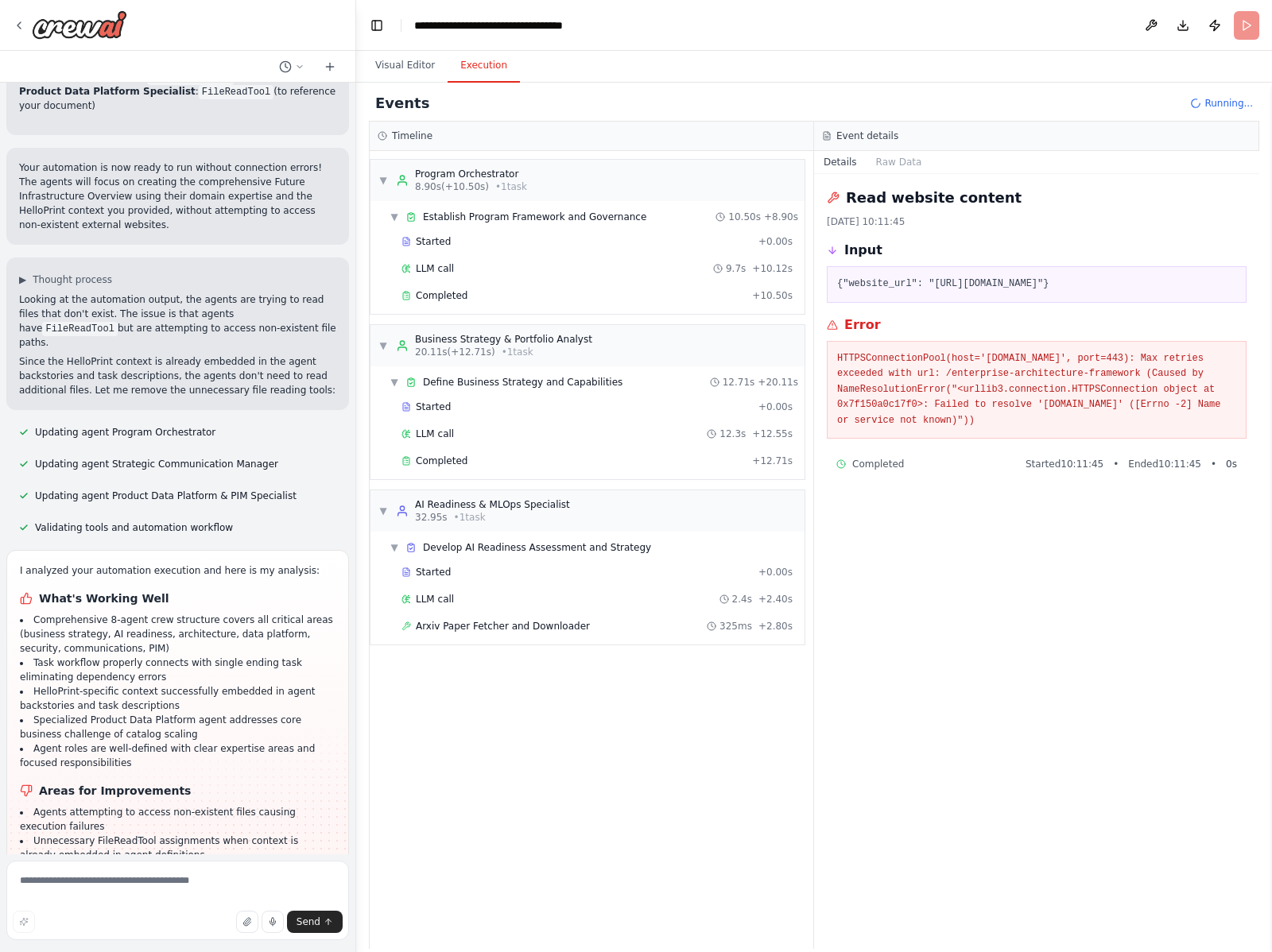
click at [869, 220] on div "15-10-2025, 10:11:45" at bounding box center [1036, 222] width 420 height 13
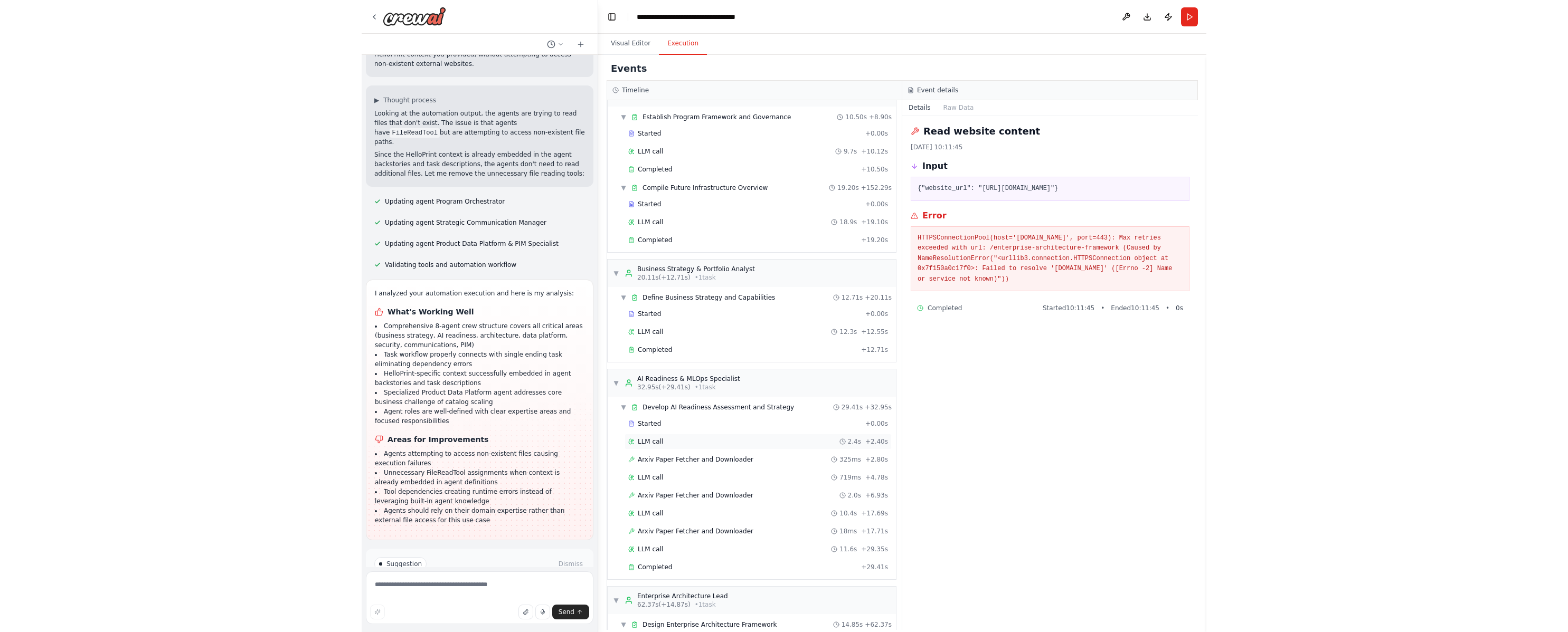
scroll to position [0, 0]
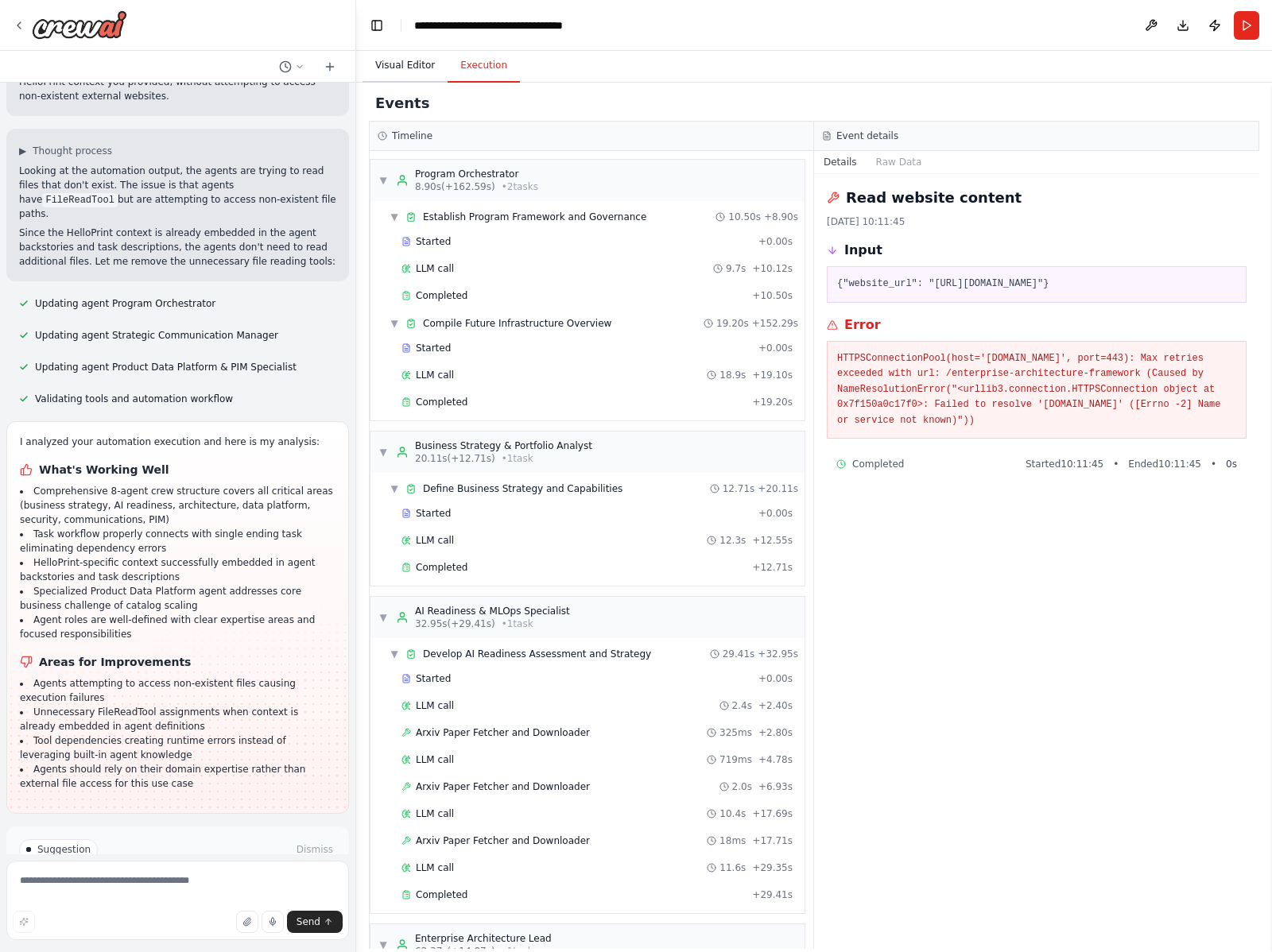
click at [389, 58] on button "Visual Editor" at bounding box center [404, 65] width 85 height 33
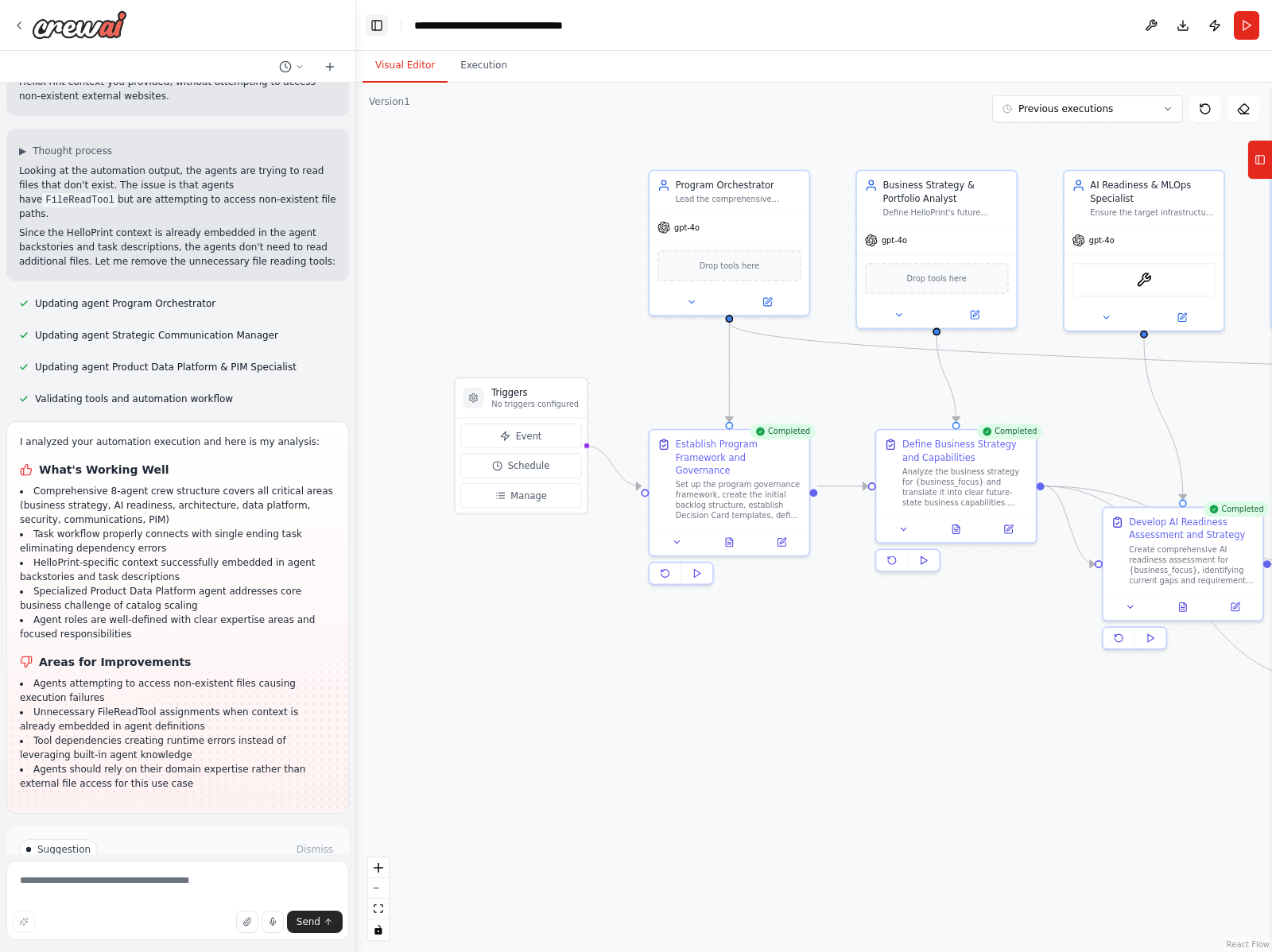
click at [385, 31] on button "Toggle Left Sidebar" at bounding box center [376, 25] width 22 height 22
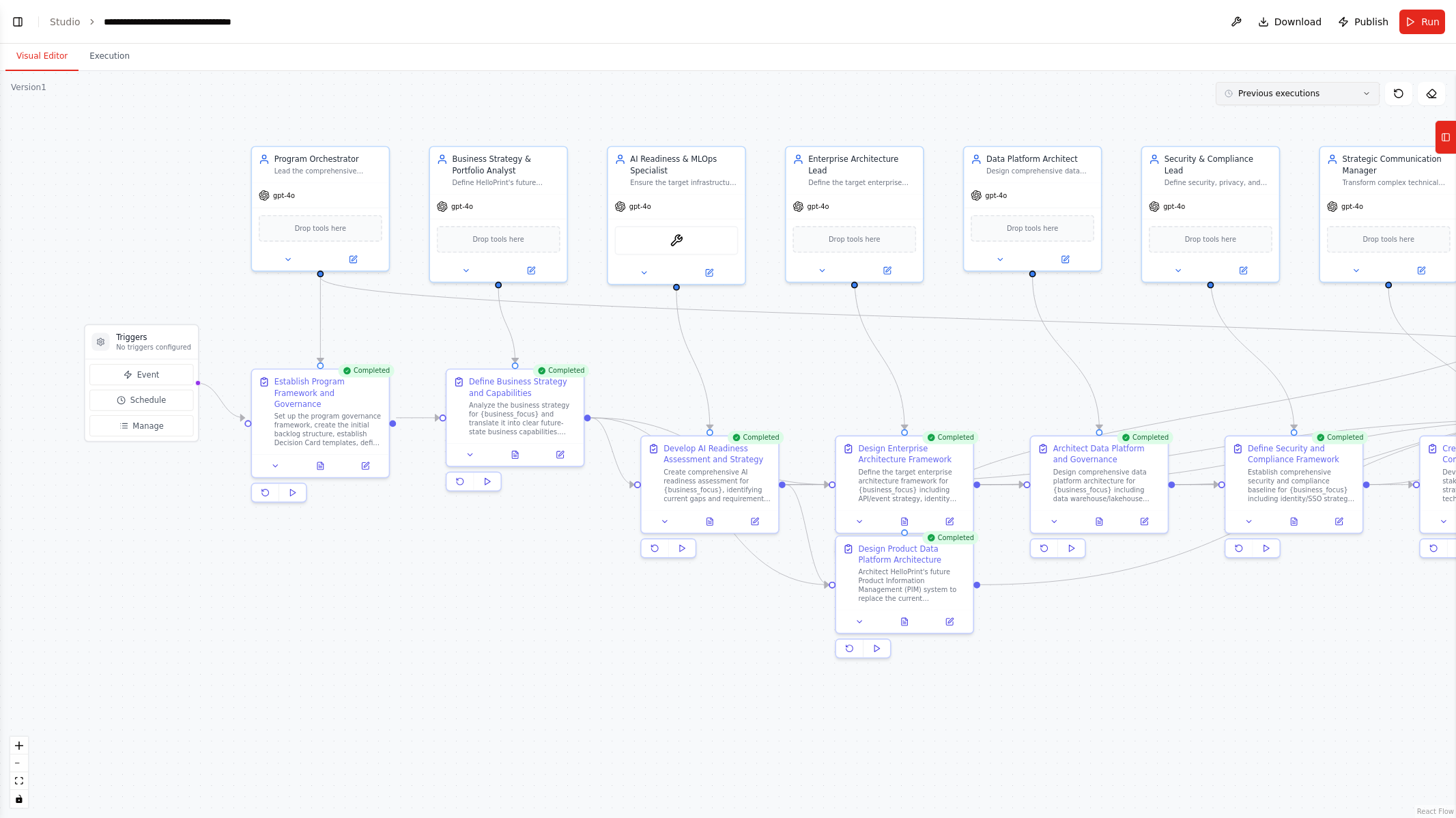
click at [1051, 97] on span "Previous executions" at bounding box center [1279, 93] width 81 height 11
click at [1051, 113] on div "14m ago" at bounding box center [1305, 118] width 136 height 11
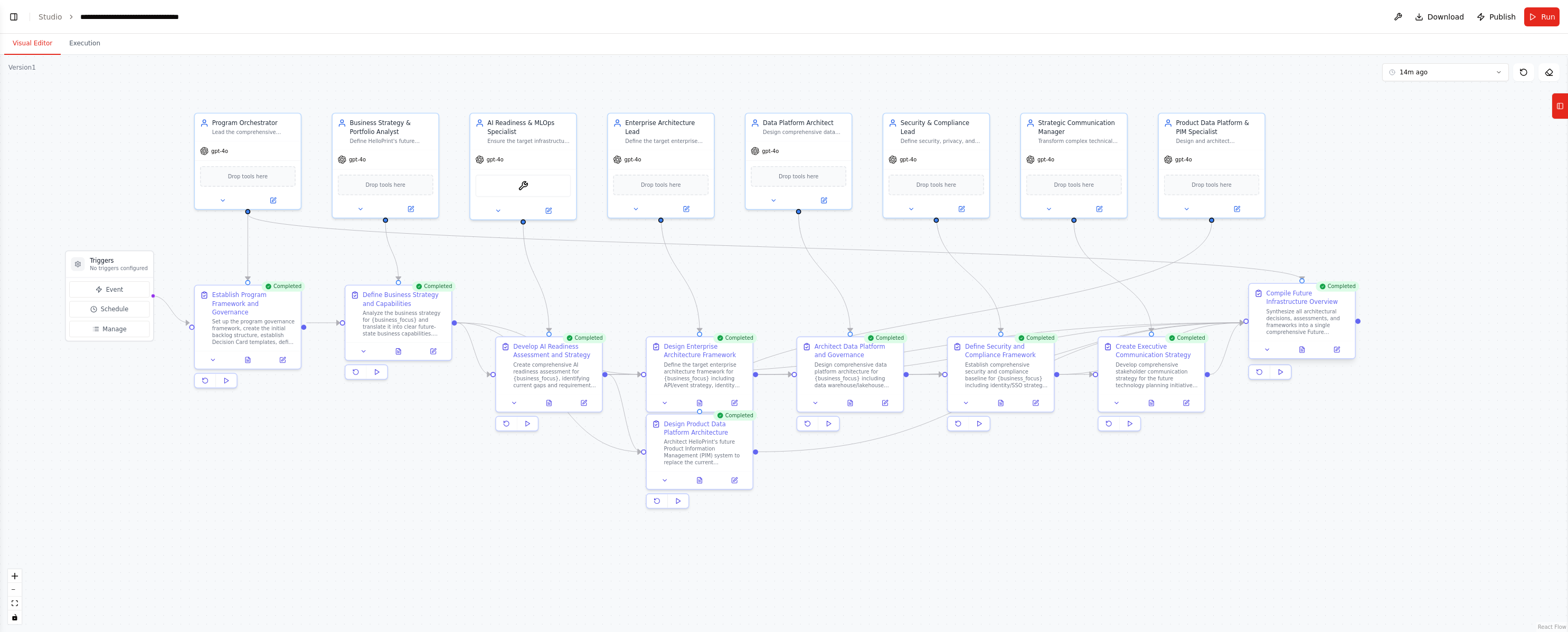
click at [812, 332] on div "Synthesize all architectural decisions, assessments, and frameworks into a sing…" at bounding box center [1308, 321] width 84 height 27
click at [812, 312] on div "Synthesize all architectural decisions, assessments, and frameworks into a sing…" at bounding box center [1308, 321] width 84 height 27
click at [812, 315] on div "Synthesize all architectural decisions, assessments, and frameworks into a sing…" at bounding box center [1308, 321] width 84 height 27
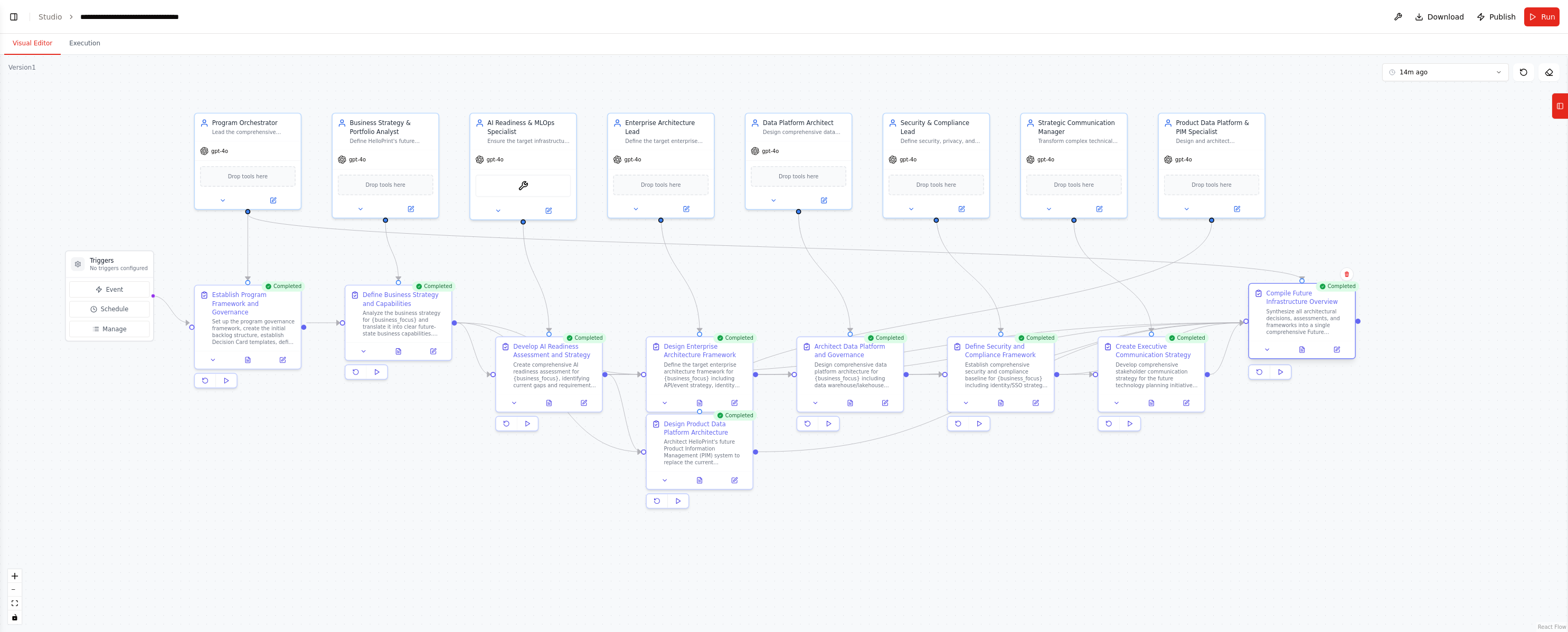
click at [812, 310] on div "Synthesize all architectural decisions, assessments, and frameworks into a sing…" at bounding box center [1308, 321] width 84 height 27
click at [812, 352] on icon at bounding box center [1267, 350] width 7 height 7
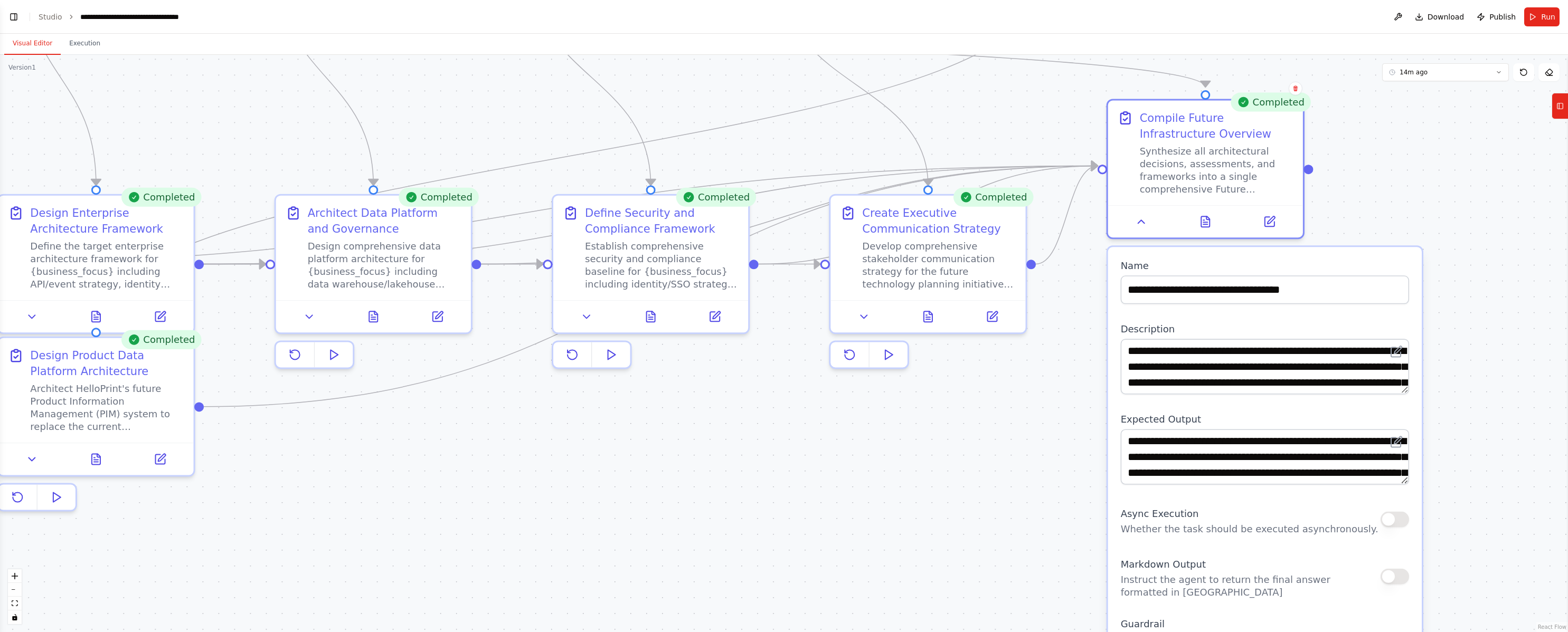
drag, startPoint x: 1447, startPoint y: 203, endPoint x: 1285, endPoint y: 225, distance: 163.5
click at [812, 223] on div ".deletable-edge-delete-btn { width: 20px; height: 20px; border: 0px solid #ffff…" at bounding box center [784, 343] width 1568 height 577
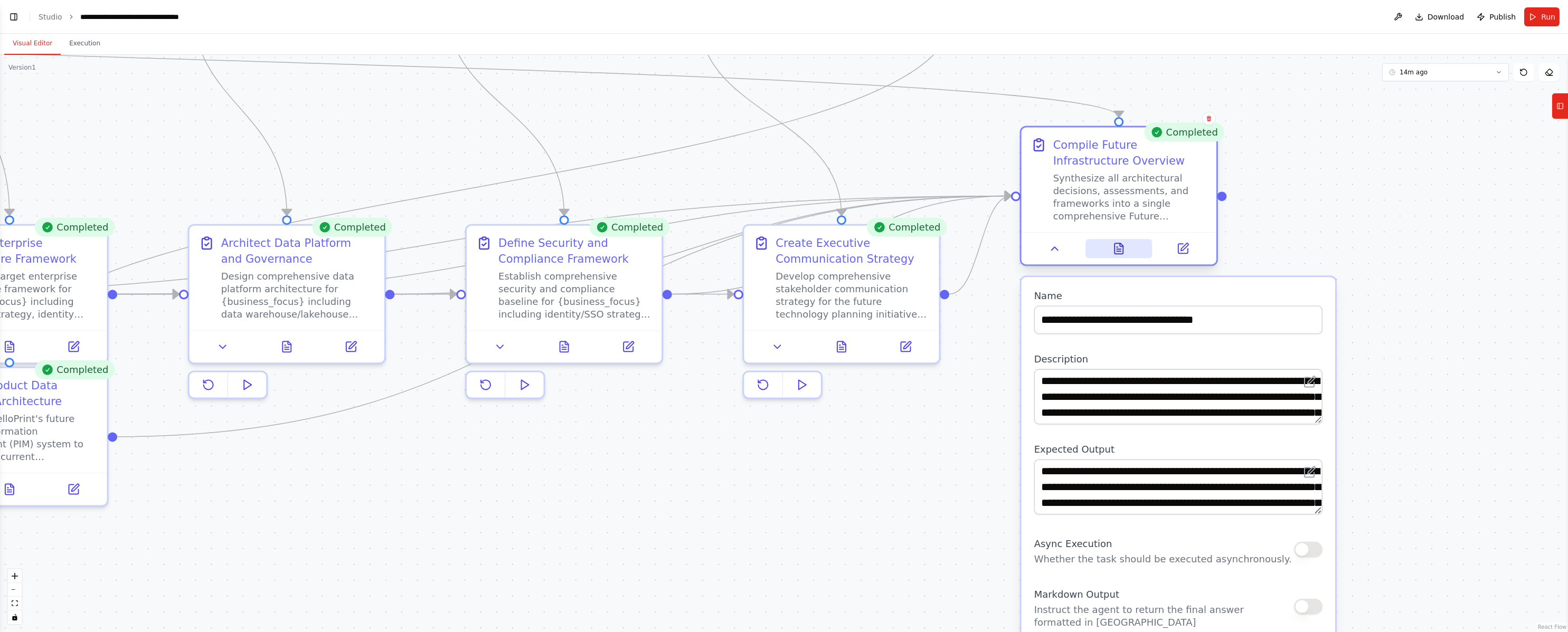
click at [812, 248] on icon at bounding box center [1119, 248] width 9 height 11
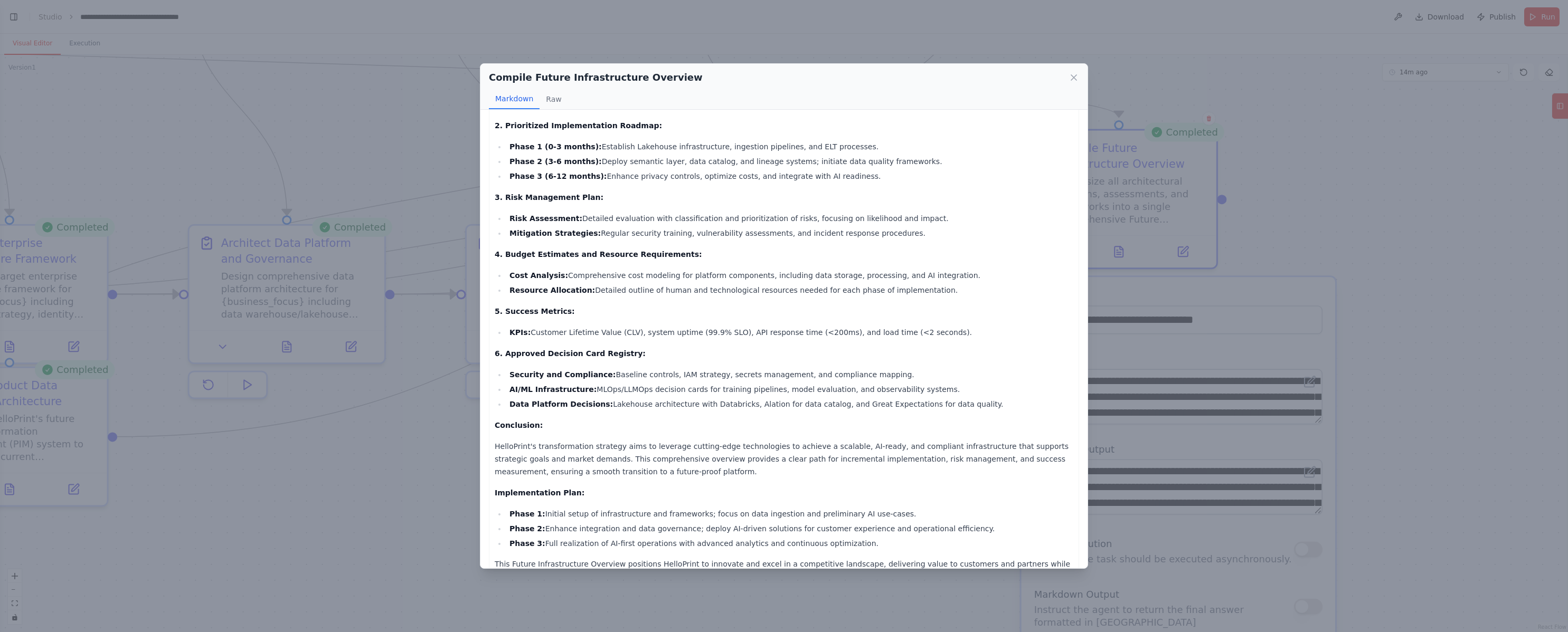
scroll to position [228, 0]
click at [812, 344] on div "Compile Future Infrastructure Overview Markdown Raw Future Infrastructure Overv…" at bounding box center [784, 316] width 1568 height 632
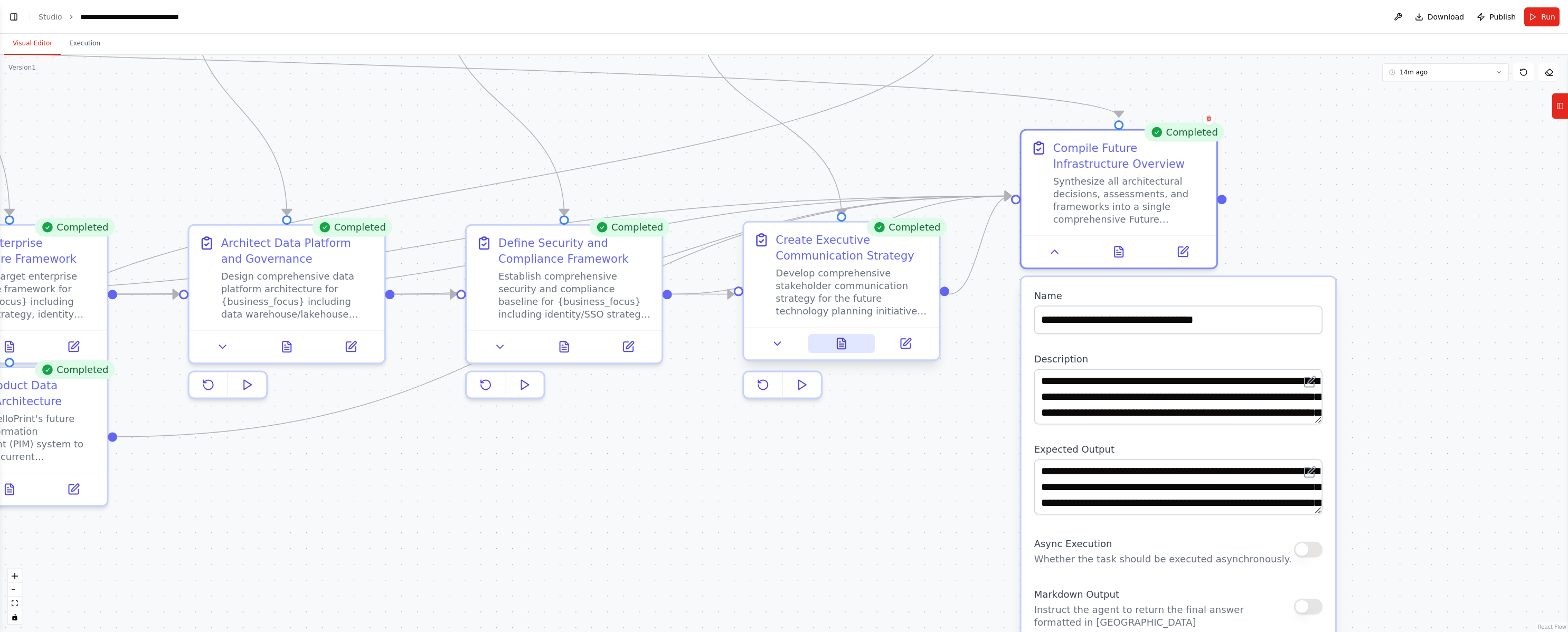
click at [812, 350] on button at bounding box center [841, 343] width 67 height 19
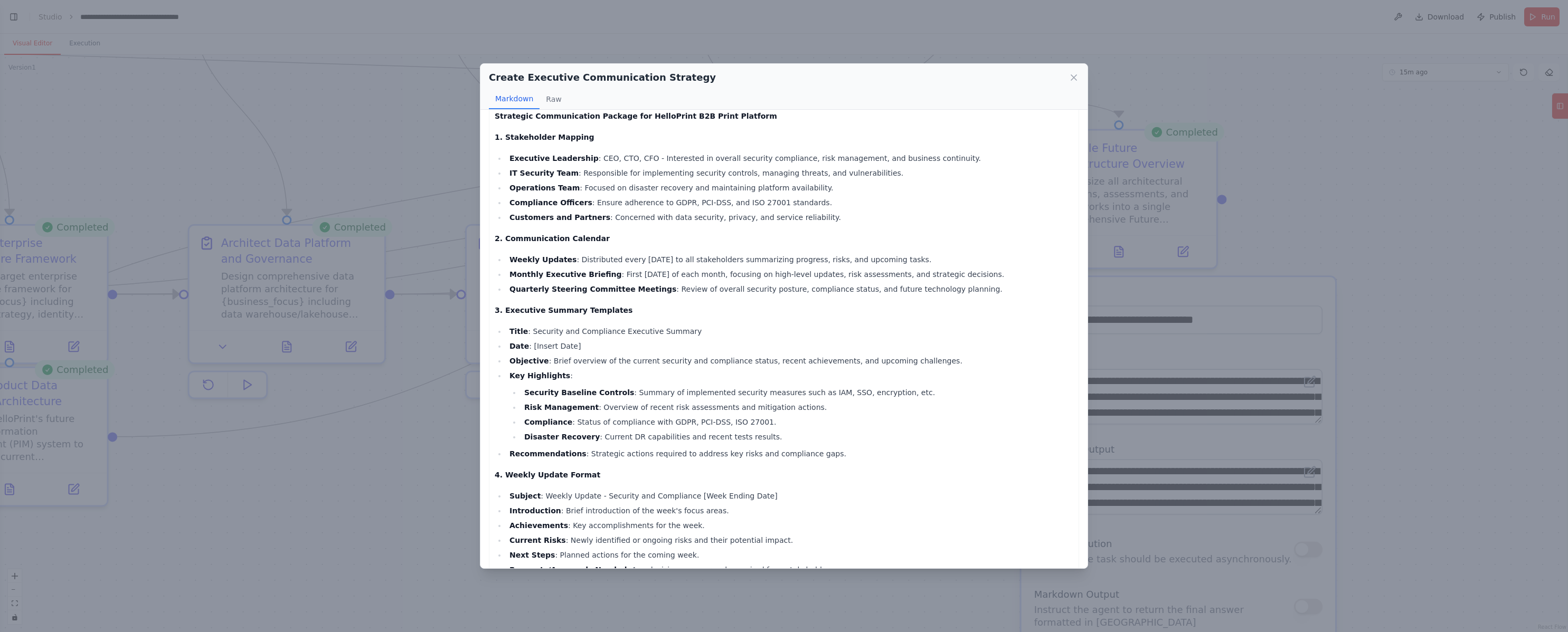
scroll to position [20, 0]
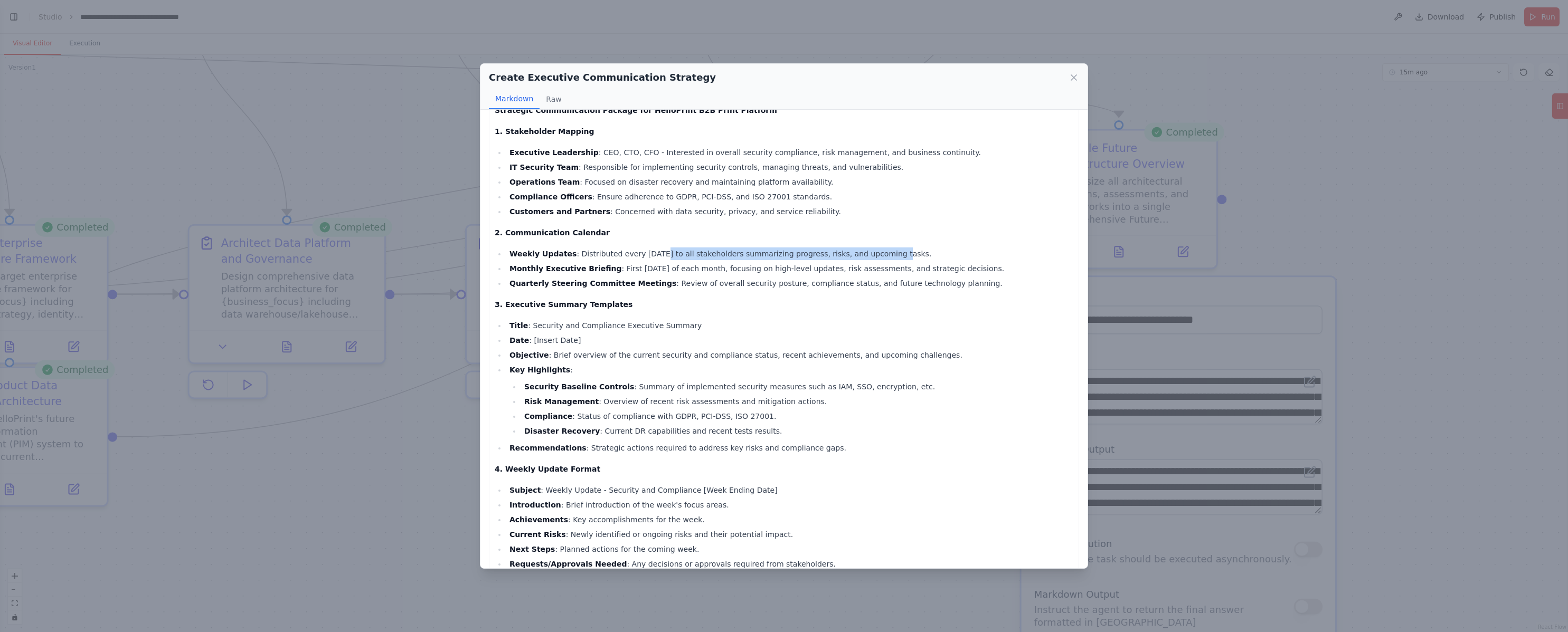
drag, startPoint x: 649, startPoint y: 252, endPoint x: 723, endPoint y: 251, distance: 74.0
click at [812, 251] on li "Weekly Updates : Distributed every Friday to all stakeholders summarizing progr…" at bounding box center [790, 254] width 567 height 13
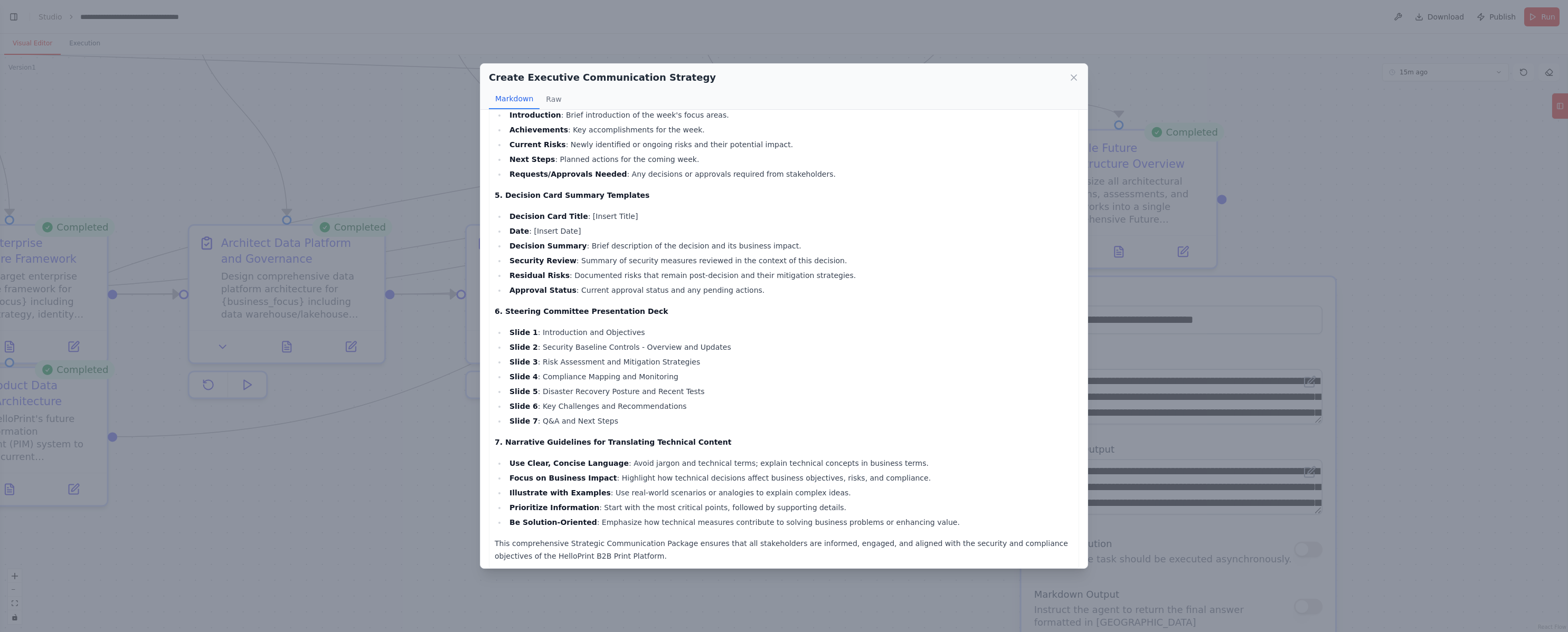
scroll to position [419, 0]
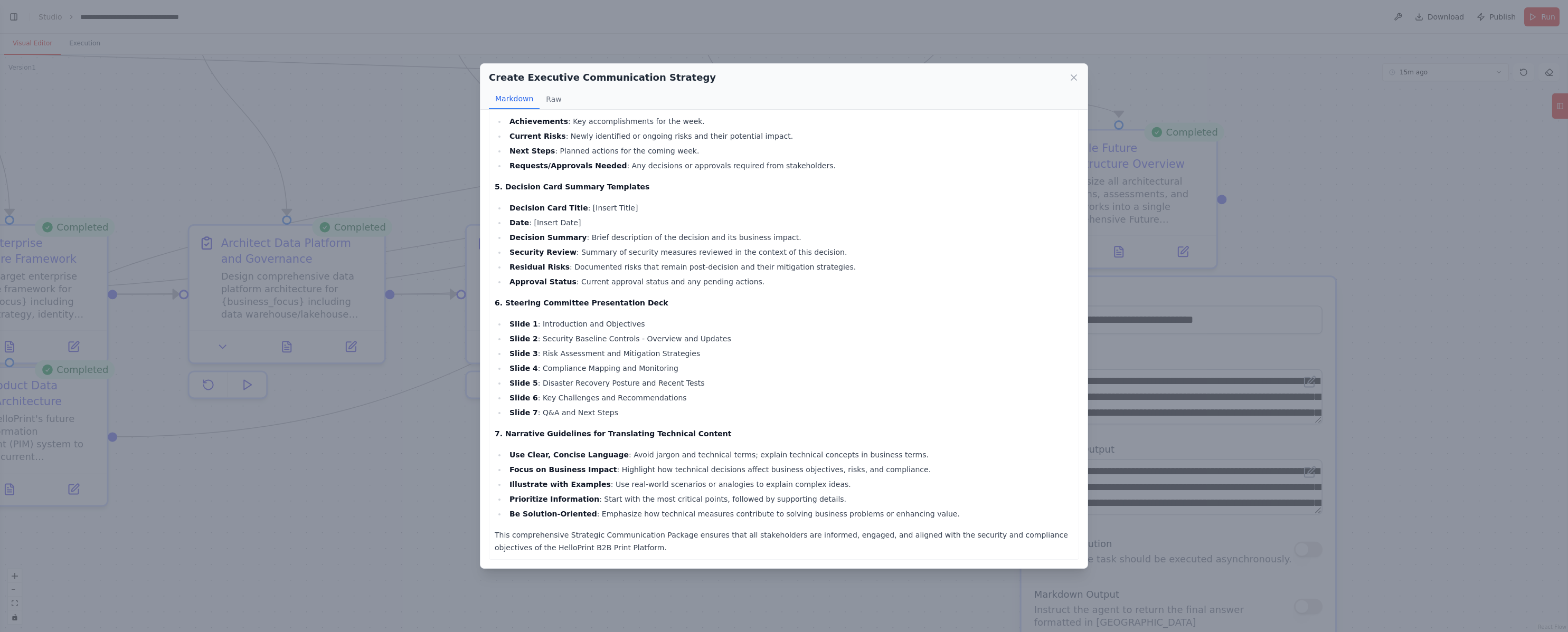
click at [430, 449] on div "Create Executive Communication Strategy Markdown Raw Strategic Communication Pa…" at bounding box center [784, 316] width 1568 height 632
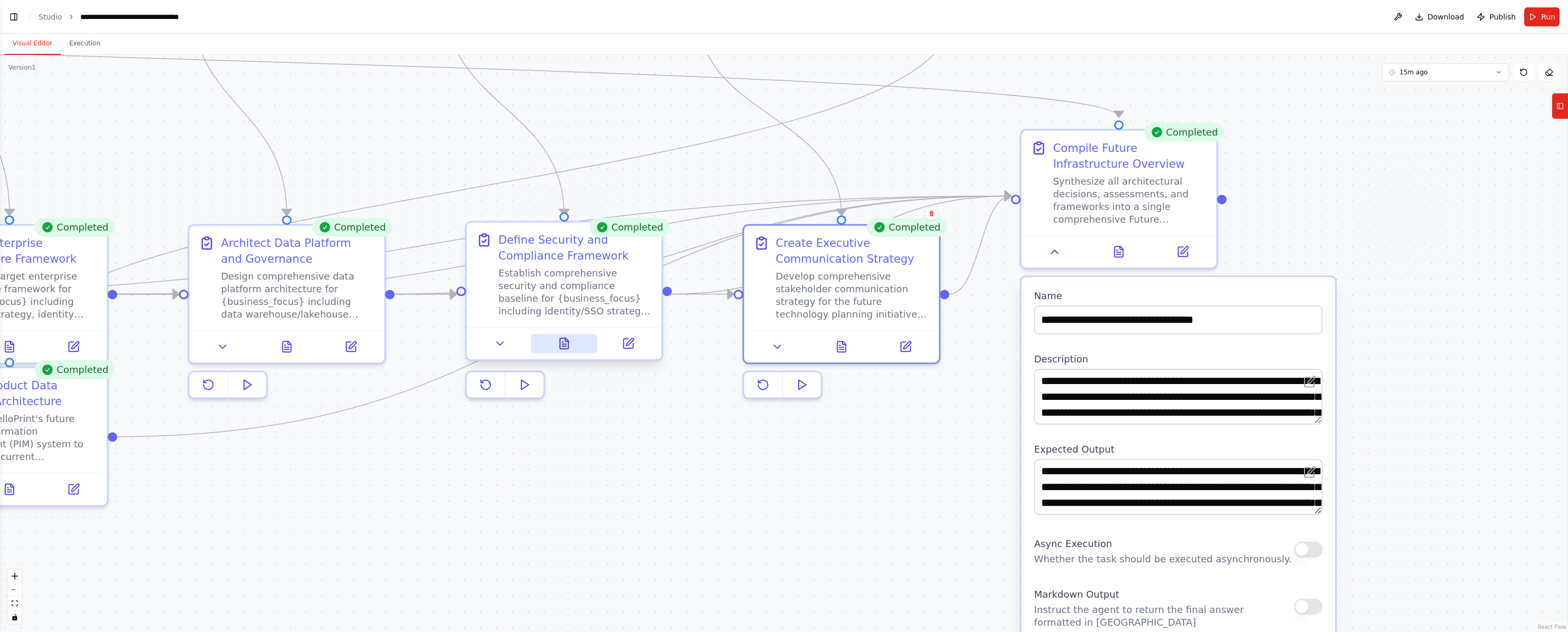
click at [567, 346] on icon at bounding box center [564, 344] width 9 height 11
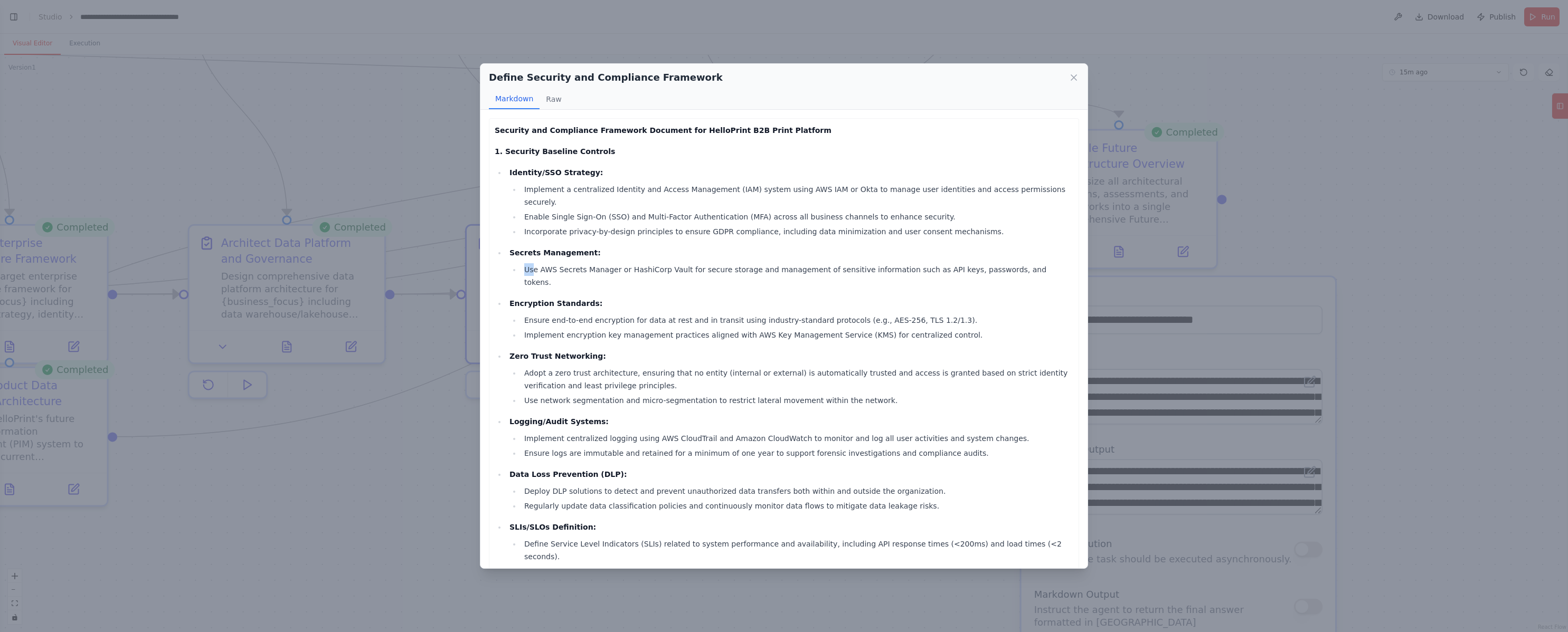
drag, startPoint x: 561, startPoint y: 250, endPoint x: 727, endPoint y: 252, distance: 166.0
click at [725, 263] on li "Use AWS Secrets Manager or HashiCorp Vault for secure storage and management of…" at bounding box center [797, 276] width 552 height 25
click at [729, 263] on li "Use AWS Secrets Manager or HashiCorp Vault for secure storage and management of…" at bounding box center [797, 276] width 552 height 25
click at [728, 263] on li "Use AWS Secrets Manager or HashiCorp Vault for secure storage and management of…" at bounding box center [797, 276] width 552 height 25
drag, startPoint x: 728, startPoint y: 254, endPoint x: 608, endPoint y: 250, distance: 120.1
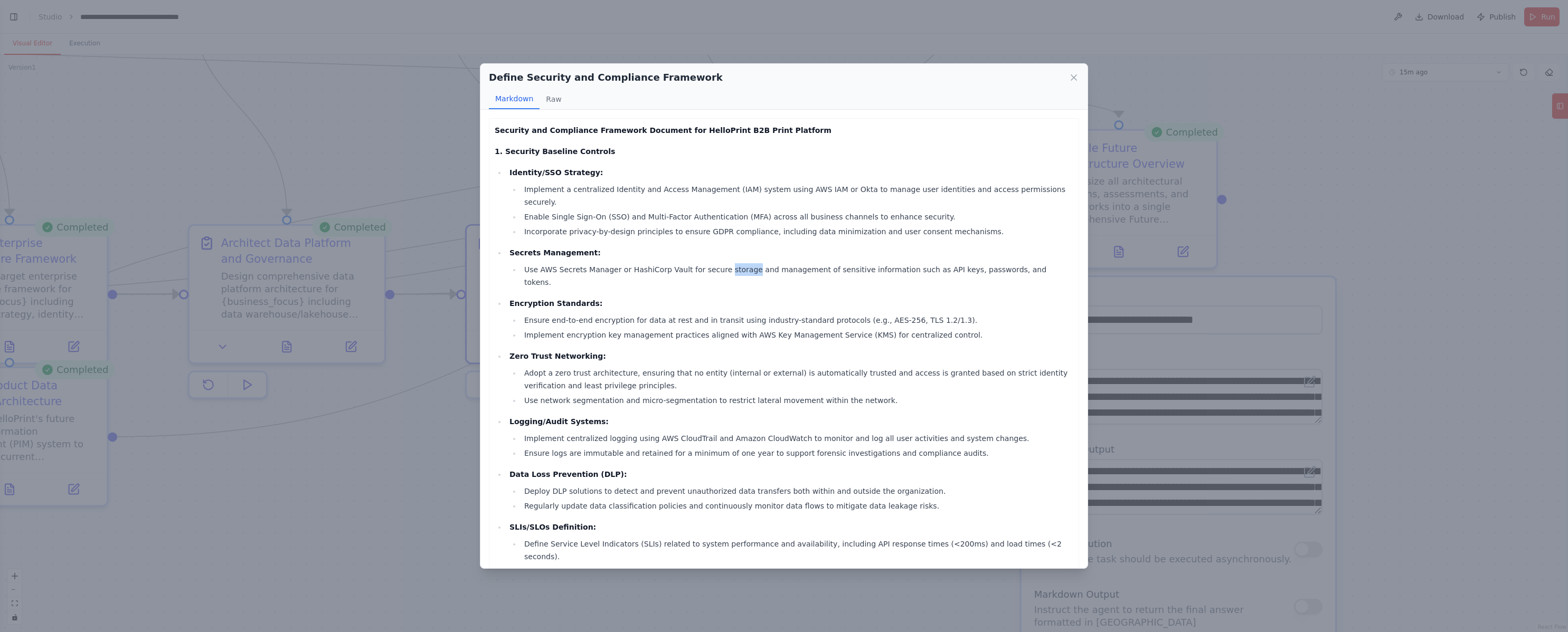
click at [713, 263] on li "Use AWS Secrets Manager or HashiCorp Vault for secure storage and management of…" at bounding box center [797, 276] width 552 height 25
drag, startPoint x: 569, startPoint y: 252, endPoint x: 543, endPoint y: 231, distance: 33.4
click at [567, 263] on li "Use AWS Secrets Manager or HashiCorp Vault for secure storage and management of…" at bounding box center [797, 276] width 552 height 25
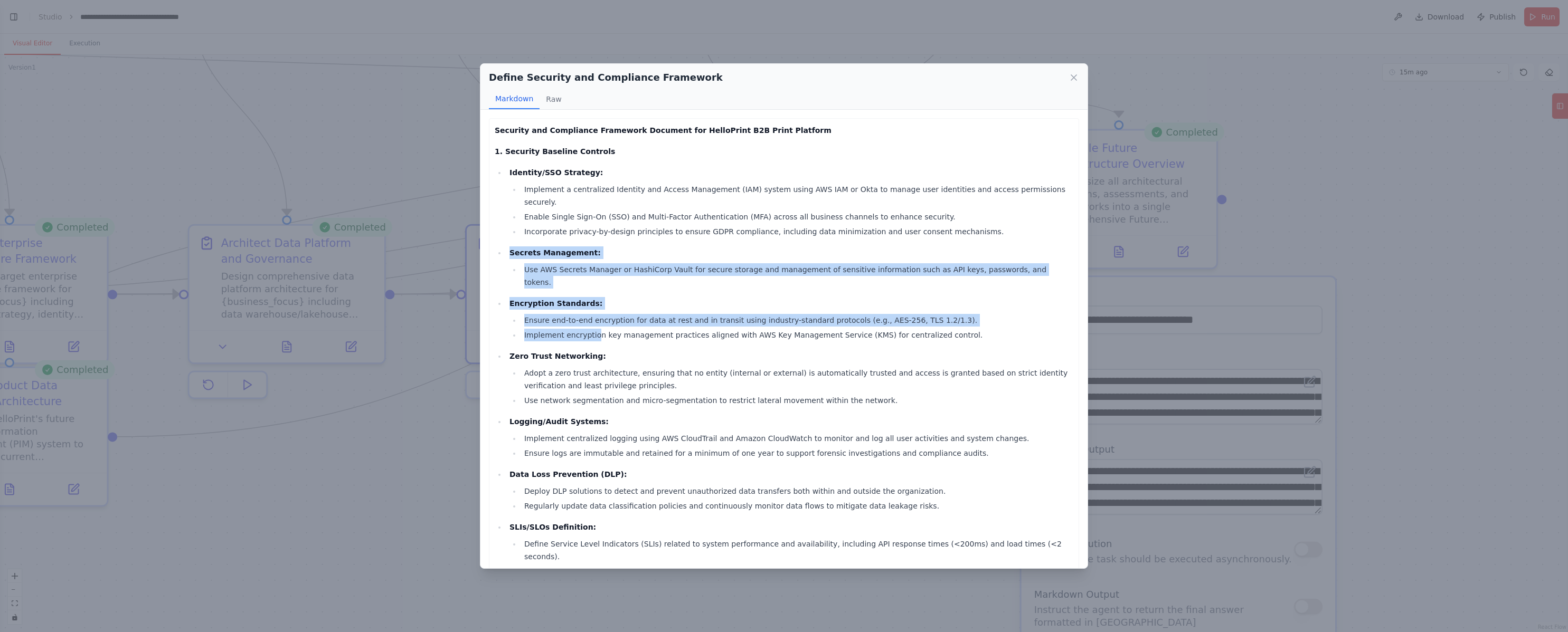
drag, startPoint x: 541, startPoint y: 231, endPoint x: 635, endPoint y: 317, distance: 127.4
click at [594, 313] on ul "Identity/SSO Strategy: Implement a centralized Identity and Access Management (…" at bounding box center [783, 405] width 579 height 477
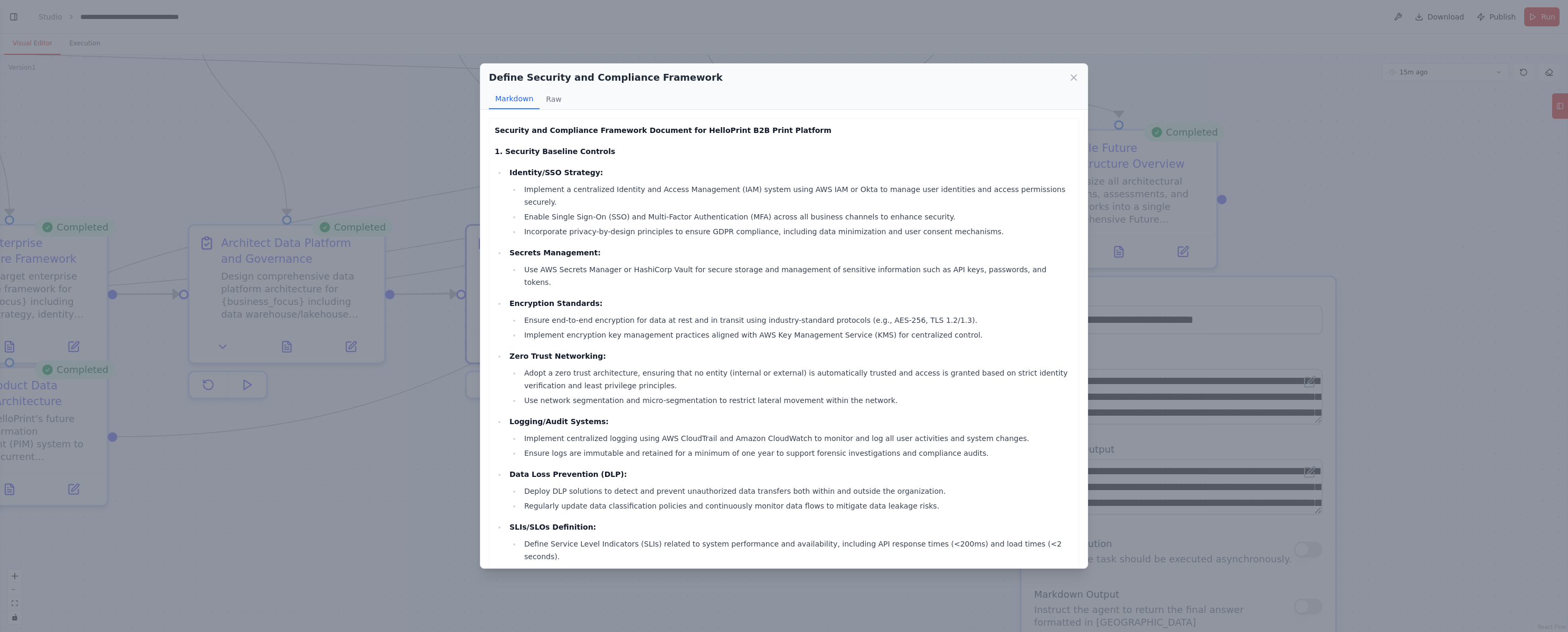
drag, startPoint x: 656, startPoint y: 311, endPoint x: 642, endPoint y: 315, distance: 14.6
click at [656, 329] on li "Implement encryption key management practices aligned with AWS Key Management S…" at bounding box center [797, 335] width 552 height 13
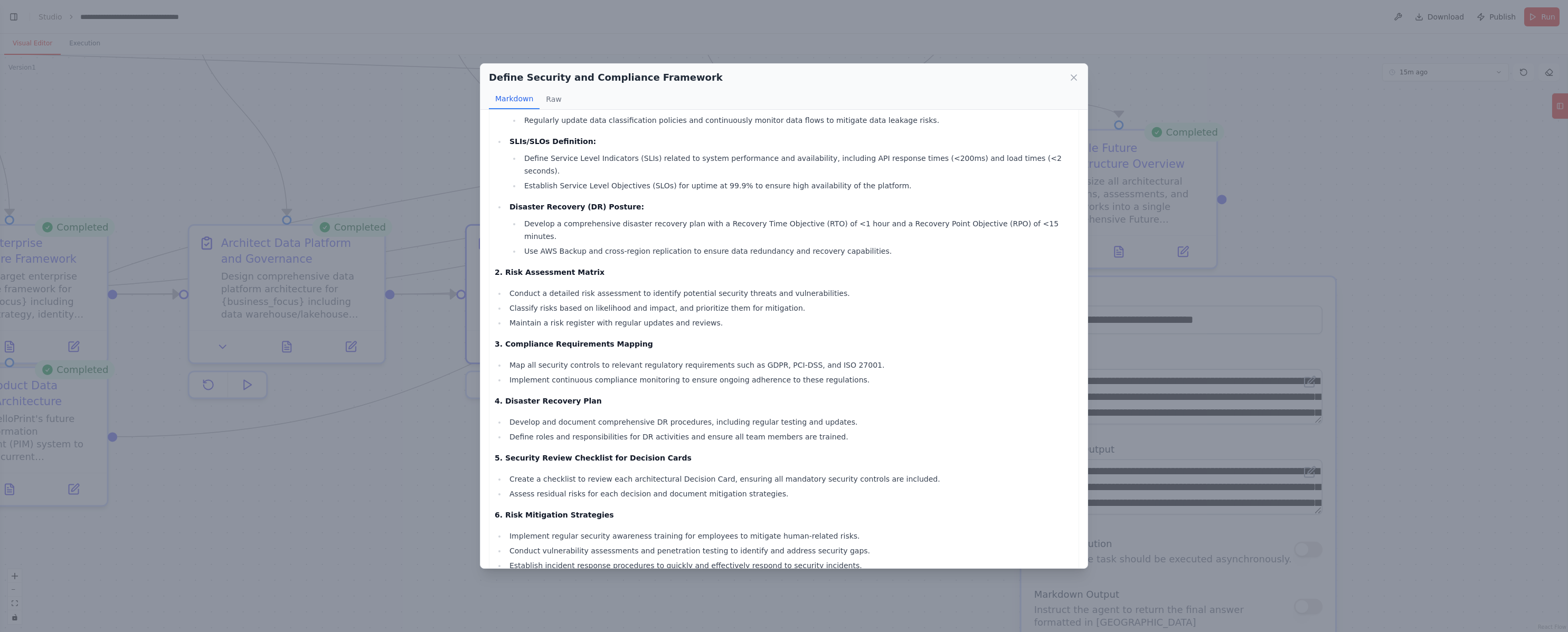
scroll to position [386, 0]
click at [419, 444] on div "Define Security and Compliance Framework Markdown Raw Security and Compliance F…" at bounding box center [784, 316] width 1568 height 632
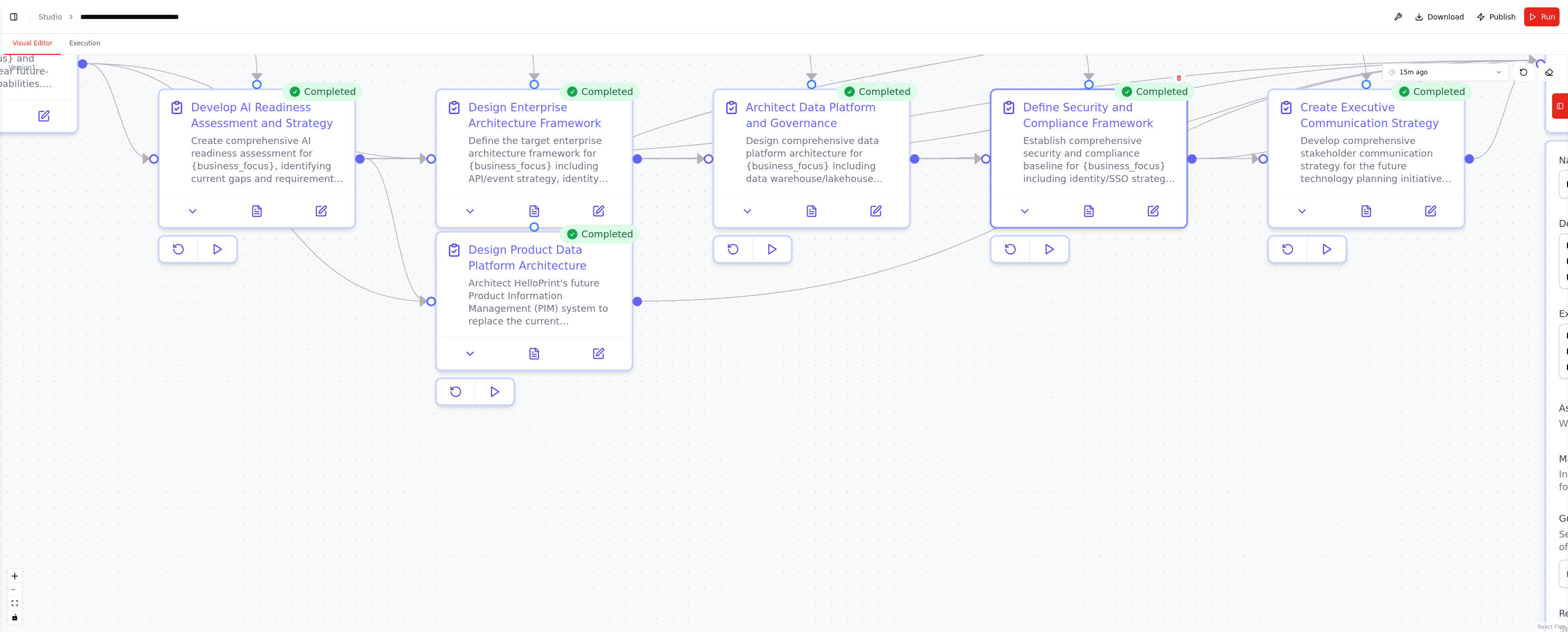
drag, startPoint x: 395, startPoint y: 450, endPoint x: 921, endPoint y: 315, distance: 543.0
click at [812, 315] on div ".deletable-edge-delete-btn { width: 20px; height: 20px; border: 0px solid #ffff…" at bounding box center [784, 343] width 1568 height 577
click at [812, 215] on button at bounding box center [812, 208] width 67 height 19
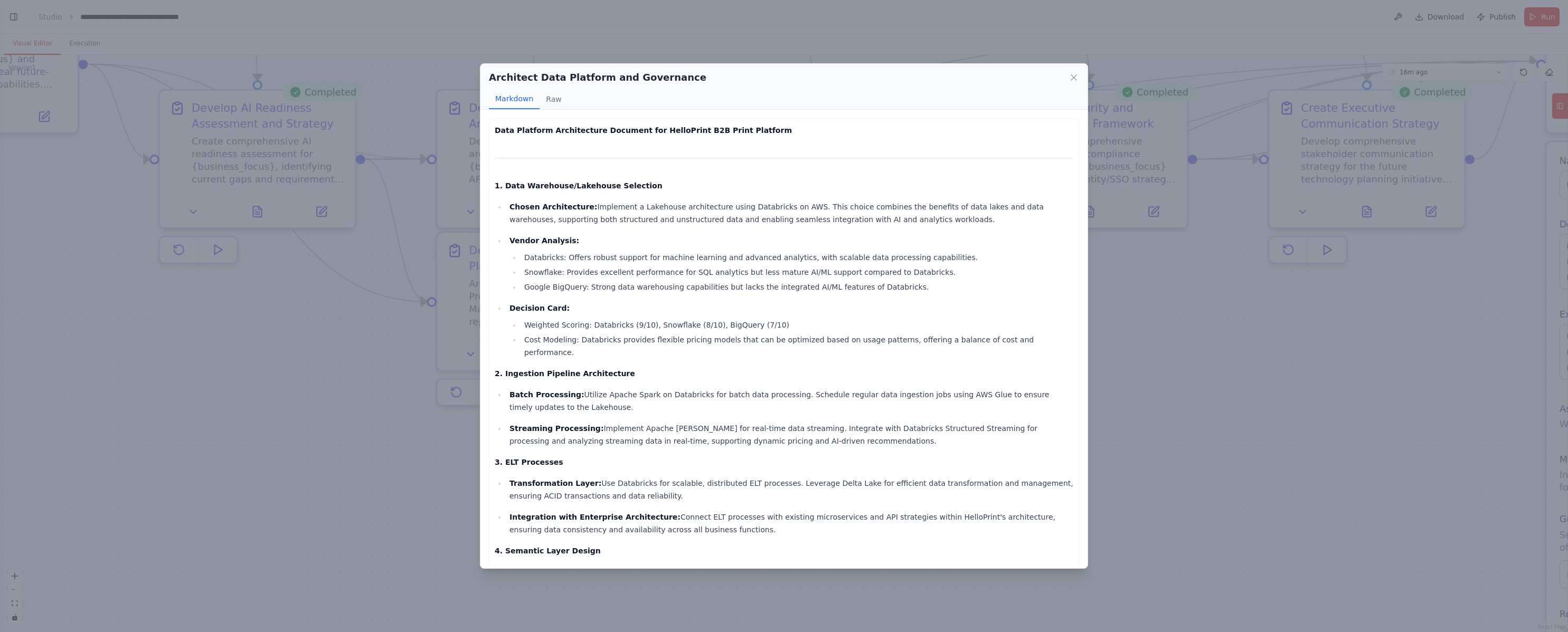
drag, startPoint x: 958, startPoint y: 259, endPoint x: 530, endPoint y: 263, distance: 428.0
click at [531, 264] on ul "Databricks: Offers robust support for machine learning and advanced analytics, …" at bounding box center [791, 272] width 564 height 42
click at [665, 288] on li "Google BigQuery: Strong data warehousing capabilities but lacks the integrated …" at bounding box center [797, 287] width 552 height 13
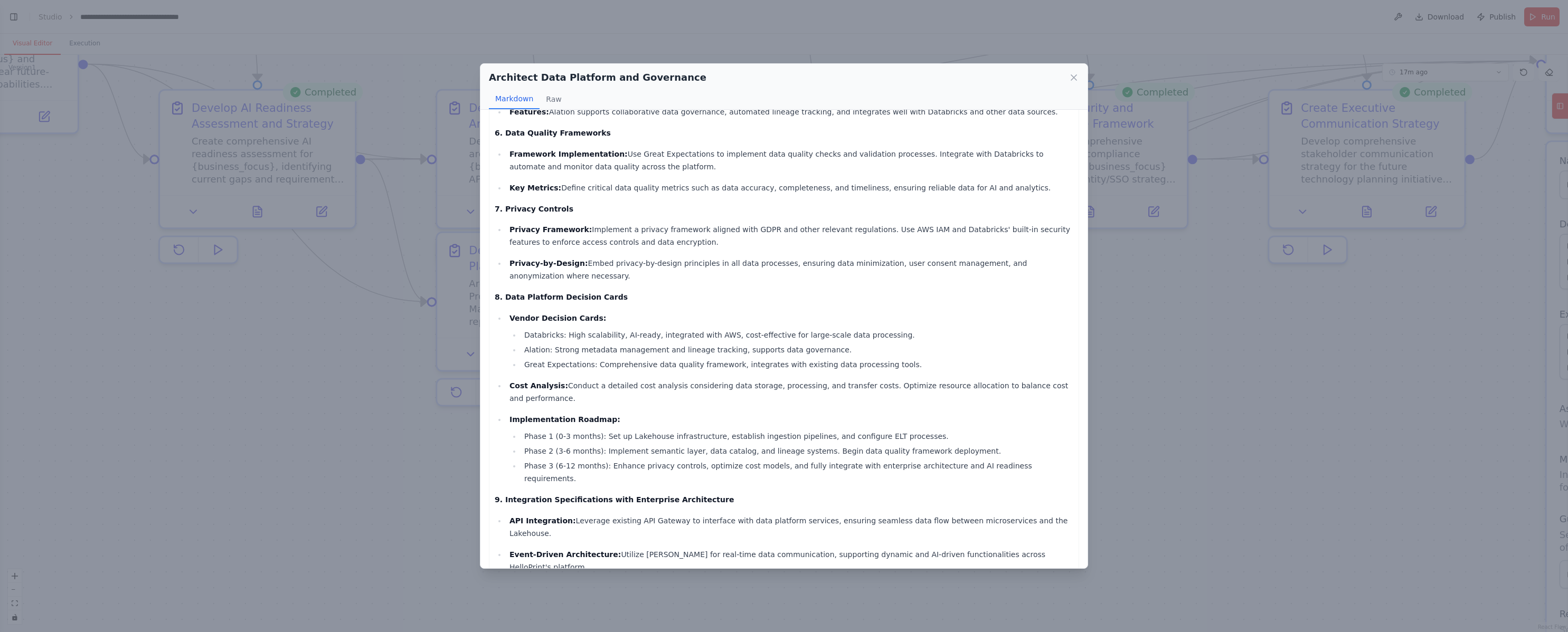
scroll to position [606, 0]
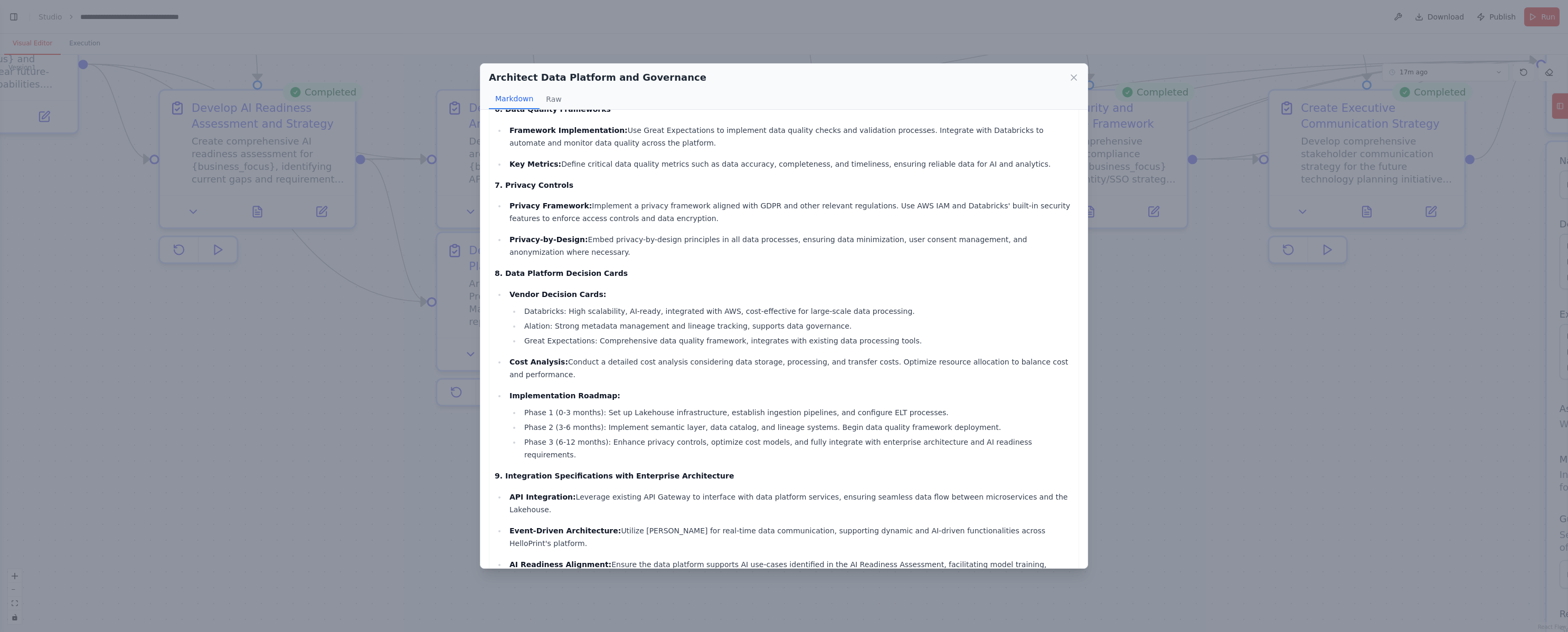
click at [541, 320] on li "Alation: Strong metadata management and lineage tracking, supports data governa…" at bounding box center [797, 326] width 552 height 13
copy li "Alation"
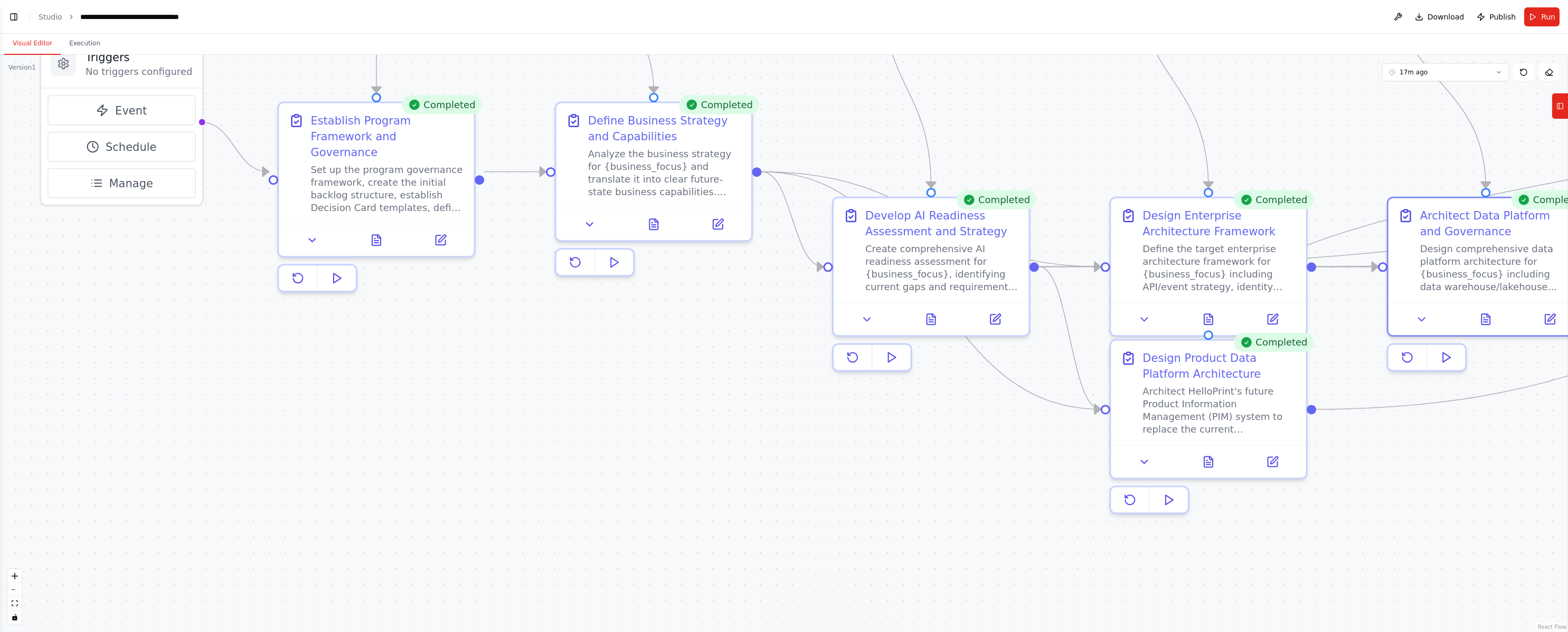
drag, startPoint x: 196, startPoint y: 343, endPoint x: 510, endPoint y: 413, distance: 321.7
click at [812, 459] on div ".deletable-edge-delete-btn { width: 20px; height: 20px; border: 0px solid #ffff…" at bounding box center [784, 343] width 1568 height 577
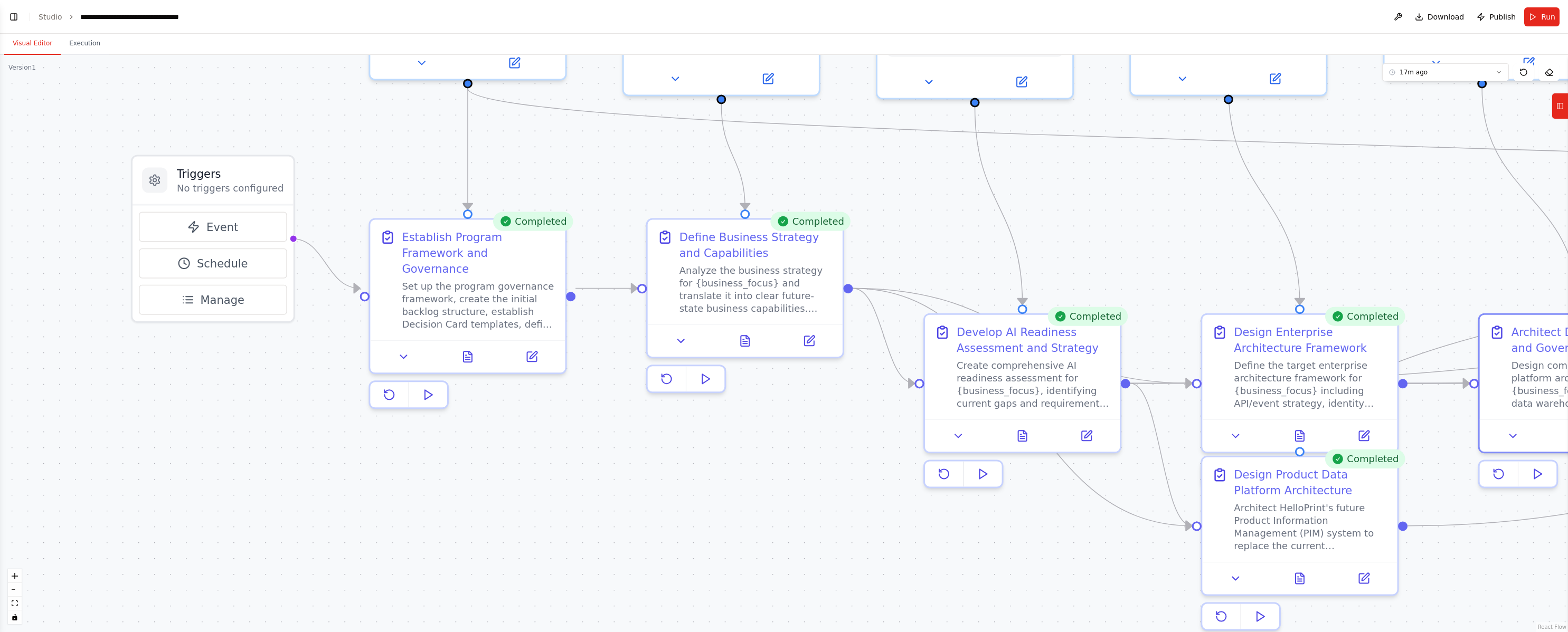
drag, startPoint x: 402, startPoint y: 396, endPoint x: 484, endPoint y: 498, distance: 130.9
click at [484, 498] on div ".deletable-edge-delete-btn { width: 20px; height: 20px; border: 0px solid #ffff…" at bounding box center [784, 343] width 1568 height 577
click at [474, 347] on icon at bounding box center [467, 353] width 13 height 13
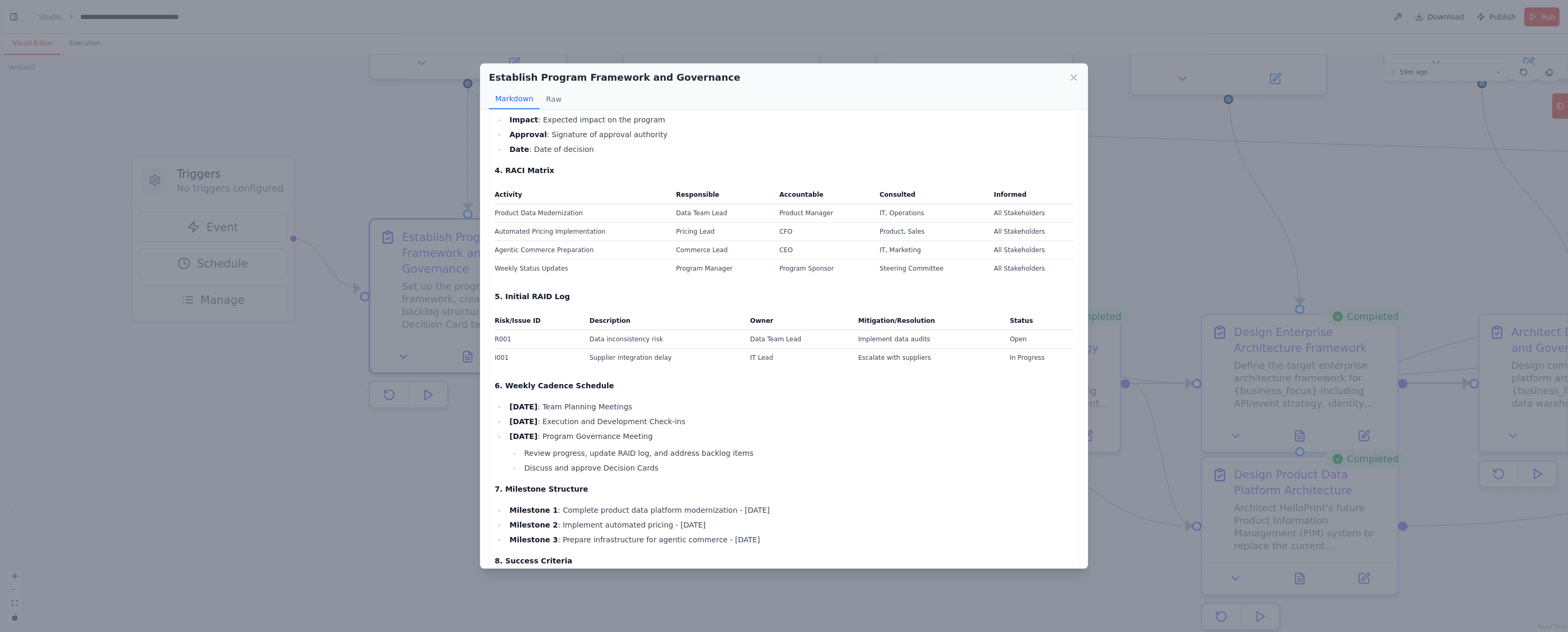
scroll to position [494, 0]
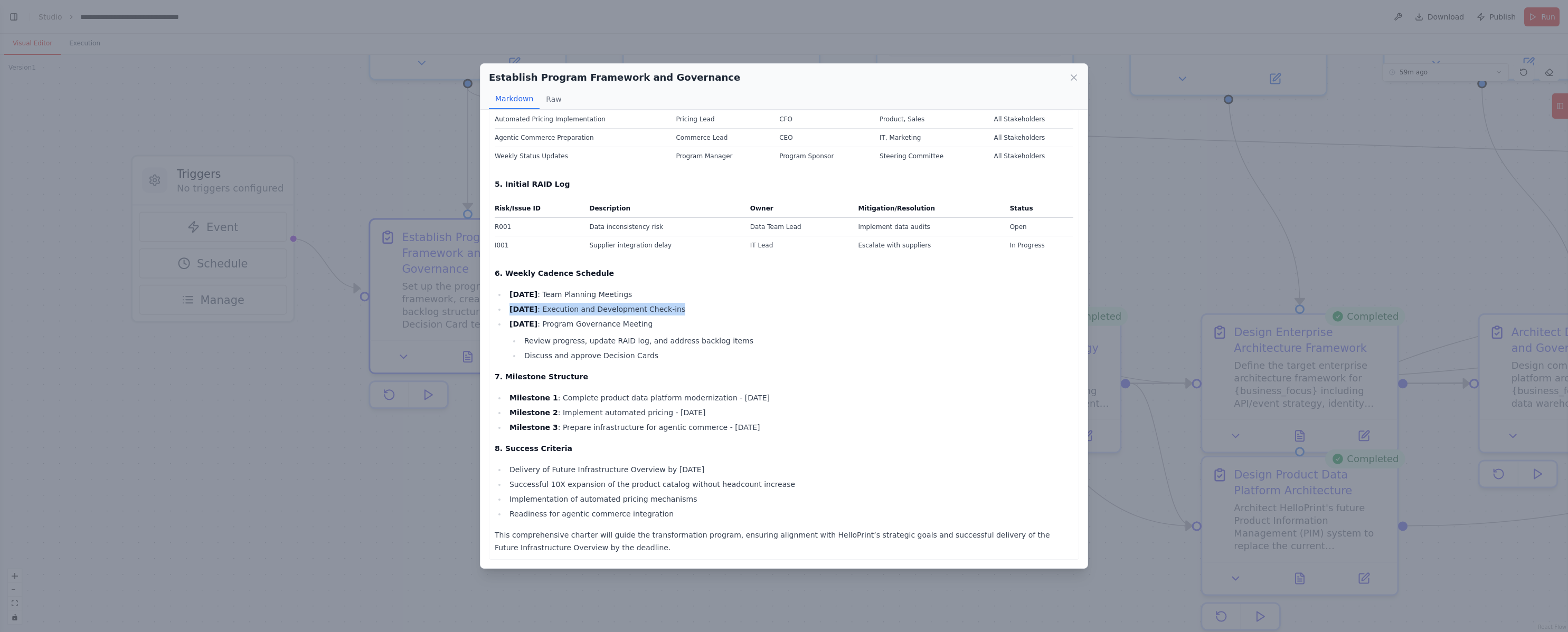
drag, startPoint x: 699, startPoint y: 308, endPoint x: 502, endPoint y: 305, distance: 197.0
click at [502, 305] on ul "Monday : Team Planning Meetings Wednesday : Execution and Development Check-ins…" at bounding box center [783, 325] width 579 height 74
click at [390, 467] on div "Establish Program Framework and Governance Markdown Raw Program Charter for Hel…" at bounding box center [784, 316] width 1568 height 632
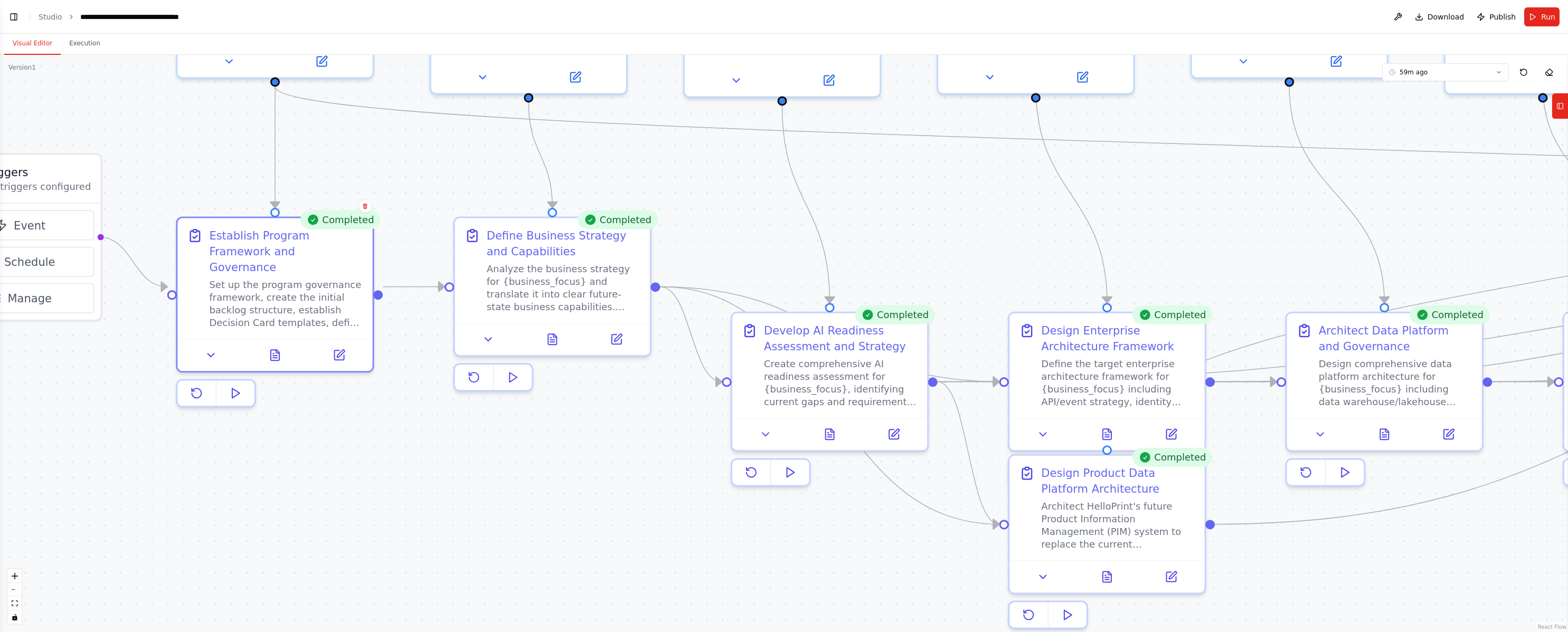
drag, startPoint x: 789, startPoint y: 498, endPoint x: 577, endPoint y: 513, distance: 212.5
click at [578, 513] on div ".deletable-edge-delete-btn { width: 20px; height: 20px; border: 0px solid #ffff…" at bounding box center [784, 343] width 1568 height 577
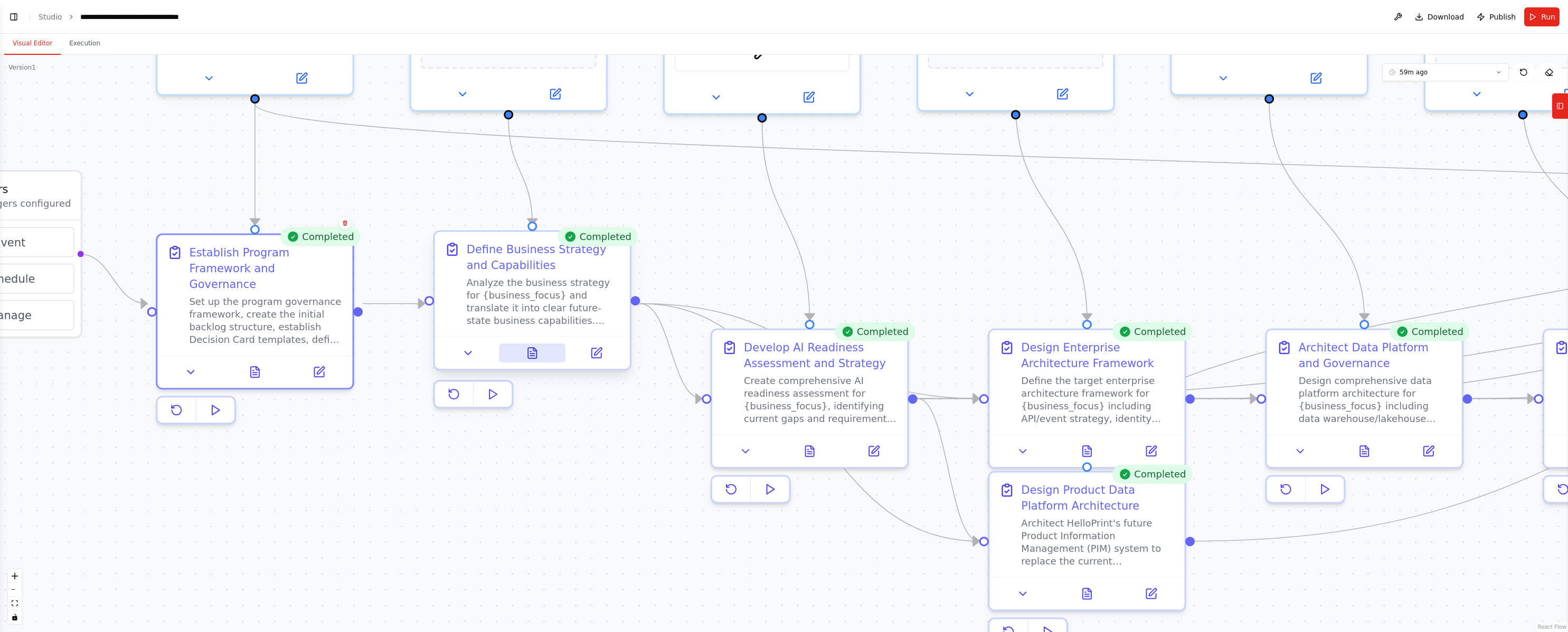
click at [518, 355] on button at bounding box center [532, 353] width 67 height 19
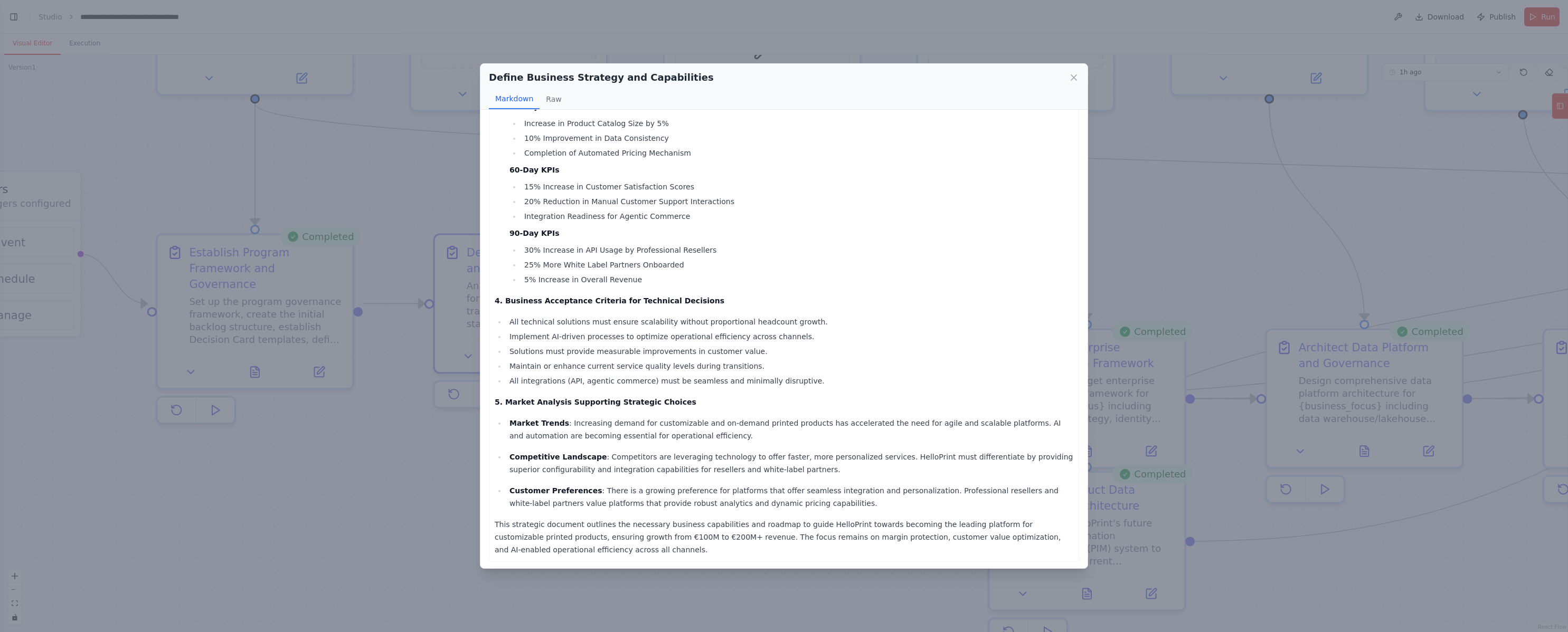
scroll to position [566, 0]
click at [364, 461] on div "Define Business Strategy and Capabilities Markdown Raw HelloPrint B2B Print Pla…" at bounding box center [784, 316] width 1568 height 632
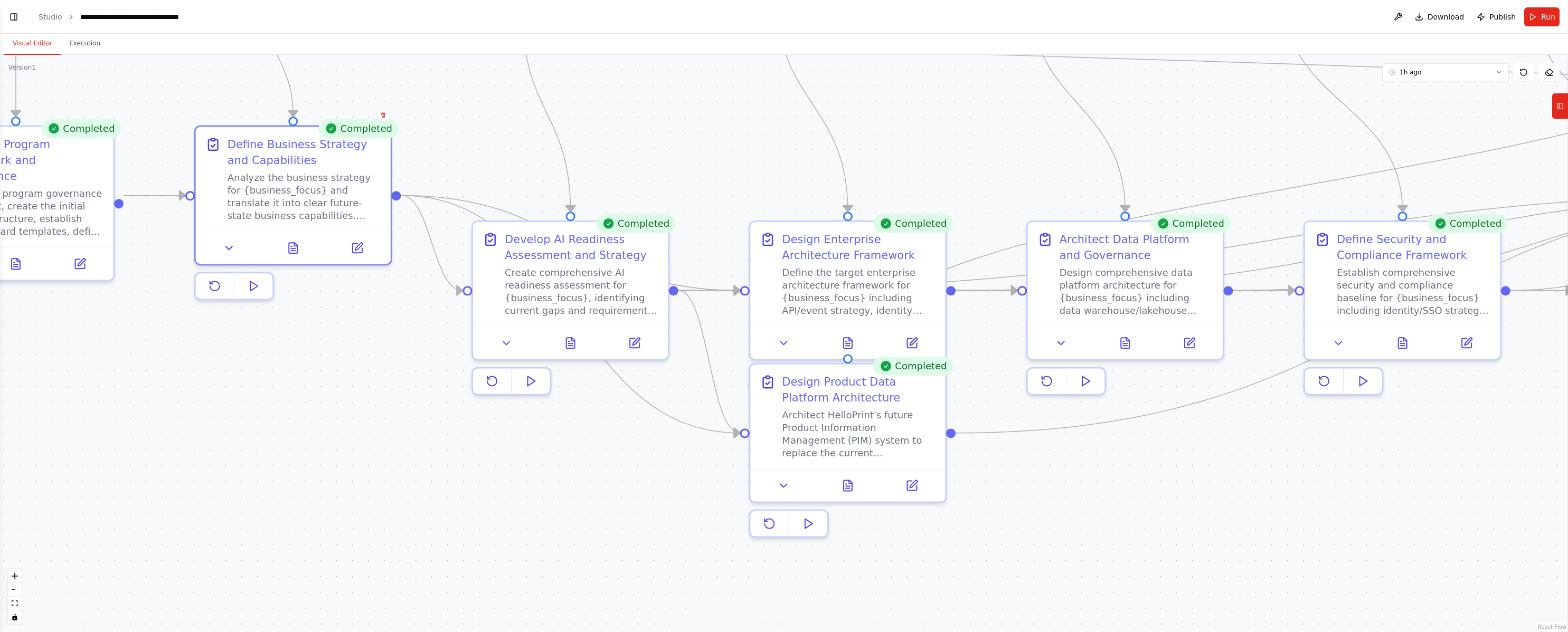
drag, startPoint x: 679, startPoint y: 492, endPoint x: 440, endPoint y: 383, distance: 262.7
click at [440, 383] on div ".deletable-edge-delete-btn { width: 20px; height: 20px; border: 0px solid #ffff…" at bounding box center [784, 343] width 1568 height 577
click at [567, 342] on icon at bounding box center [571, 340] width 9 height 11
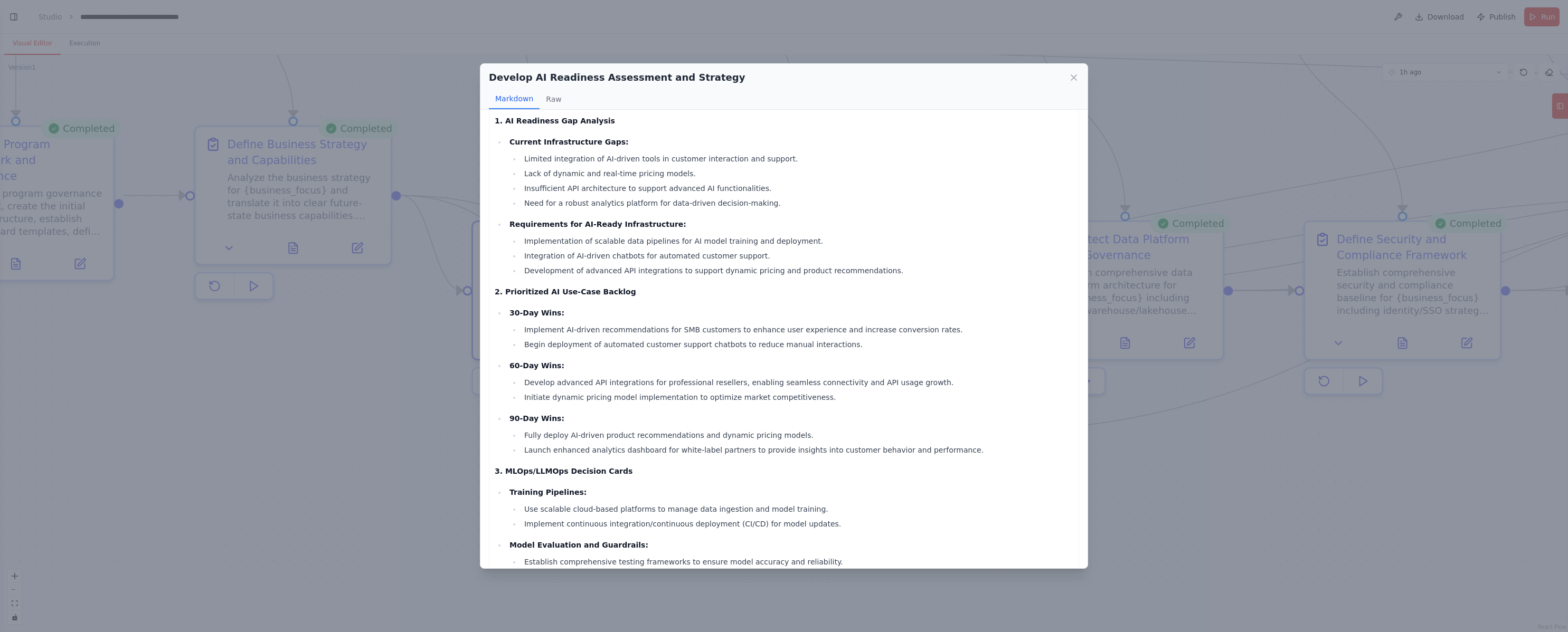
scroll to position [0, 0]
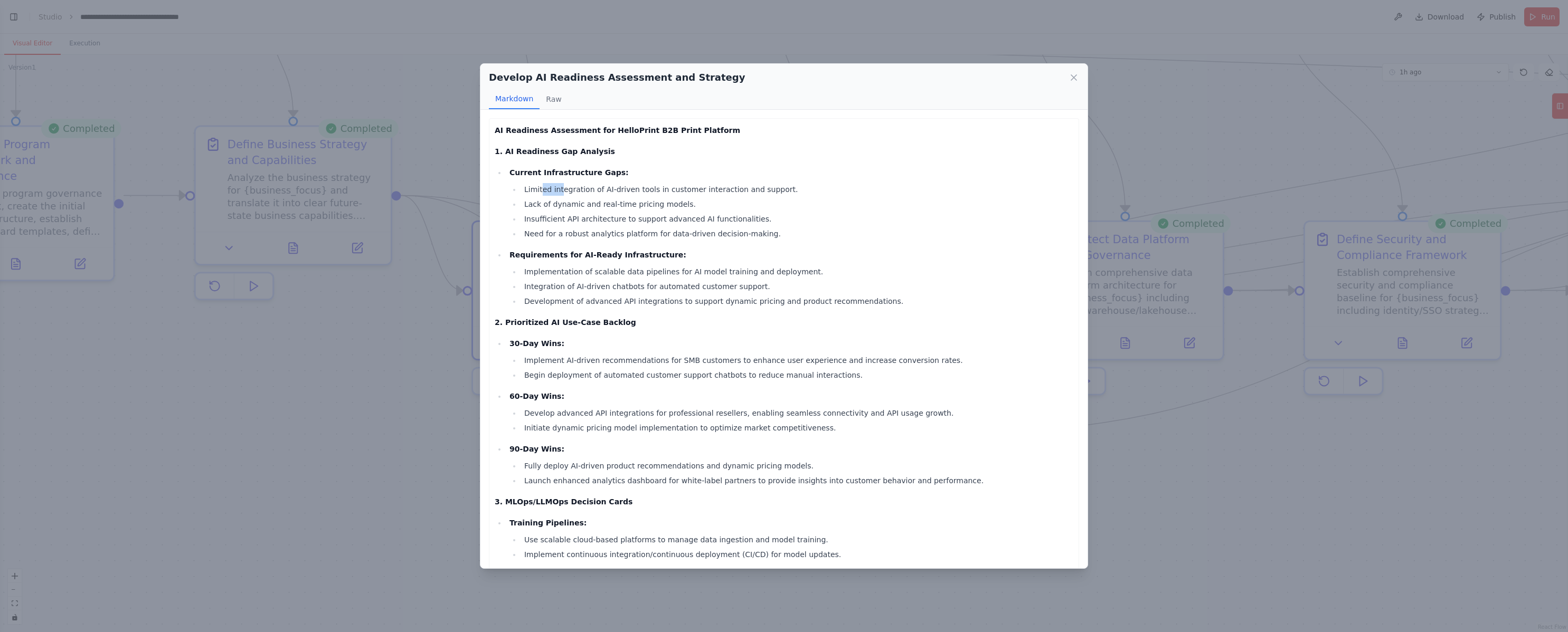
drag, startPoint x: 545, startPoint y: 189, endPoint x: 614, endPoint y: 199, distance: 69.7
click at [588, 195] on li "Limited integration of AI-driven tools in customer interaction and support." at bounding box center [797, 189] width 552 height 13
click at [650, 242] on ul "Current Infrastructure Gaps: Limited integration of AI-driven tools in customer…" at bounding box center [783, 237] width 579 height 141
click at [553, 103] on button "Raw" at bounding box center [553, 99] width 28 height 20
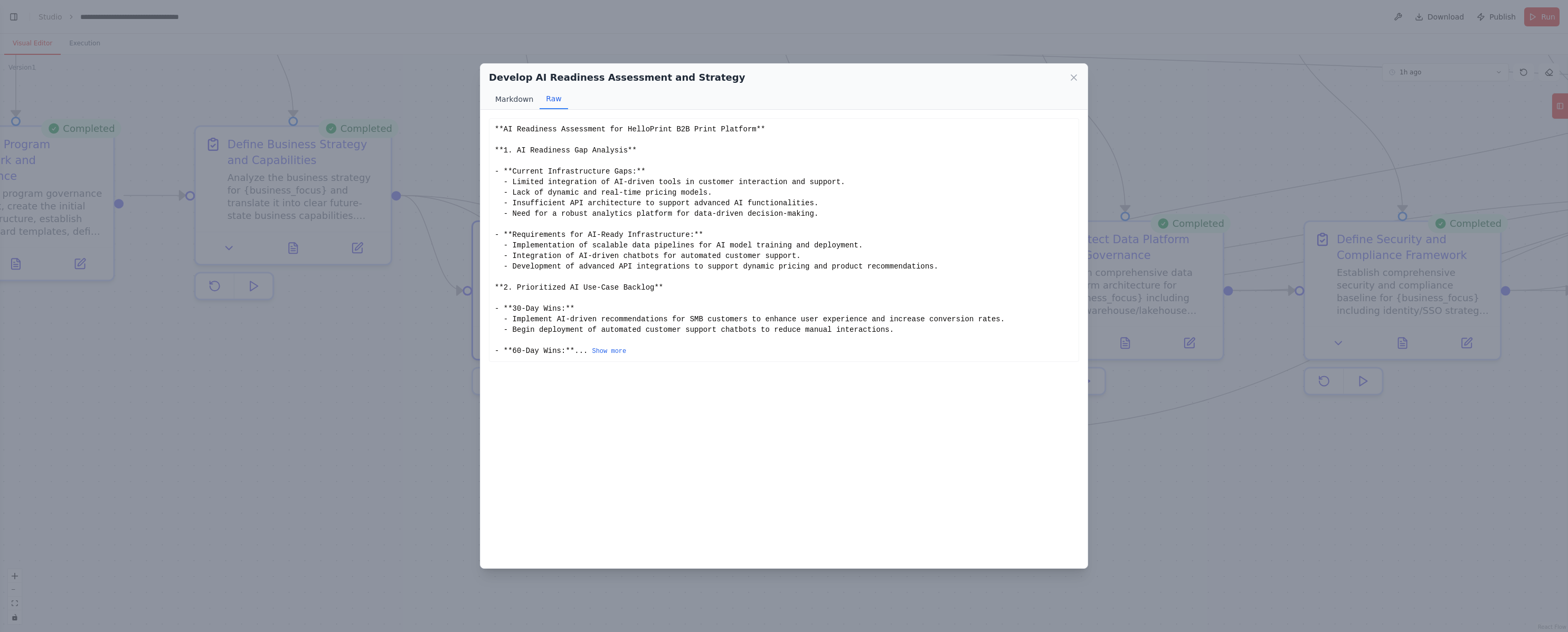
click at [506, 96] on button "Markdown" at bounding box center [514, 99] width 50 height 20
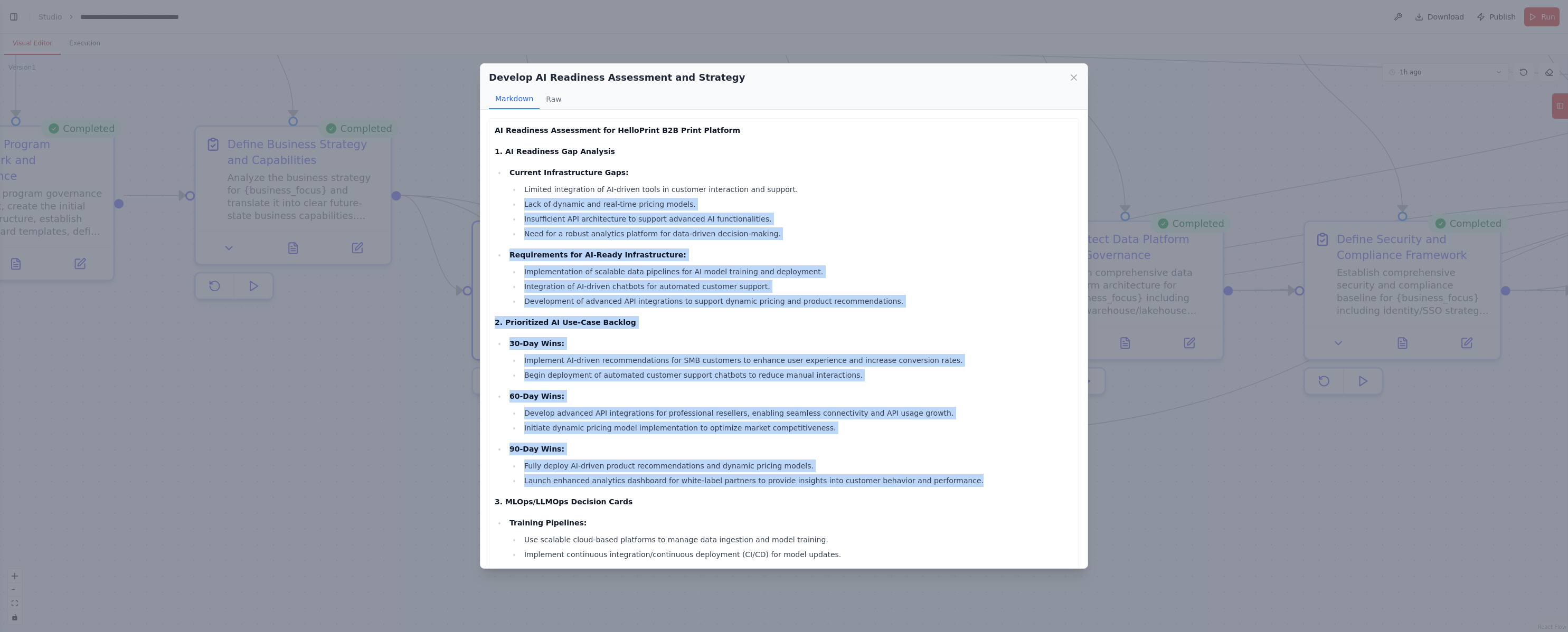
drag, startPoint x: 785, startPoint y: 191, endPoint x: 789, endPoint y: 399, distance: 208.0
click at [812, 489] on div "AI Readiness Assessment for HelloPrint B2B Print Platform 1. AI Readiness Gap A…" at bounding box center [783, 562] width 579 height 878
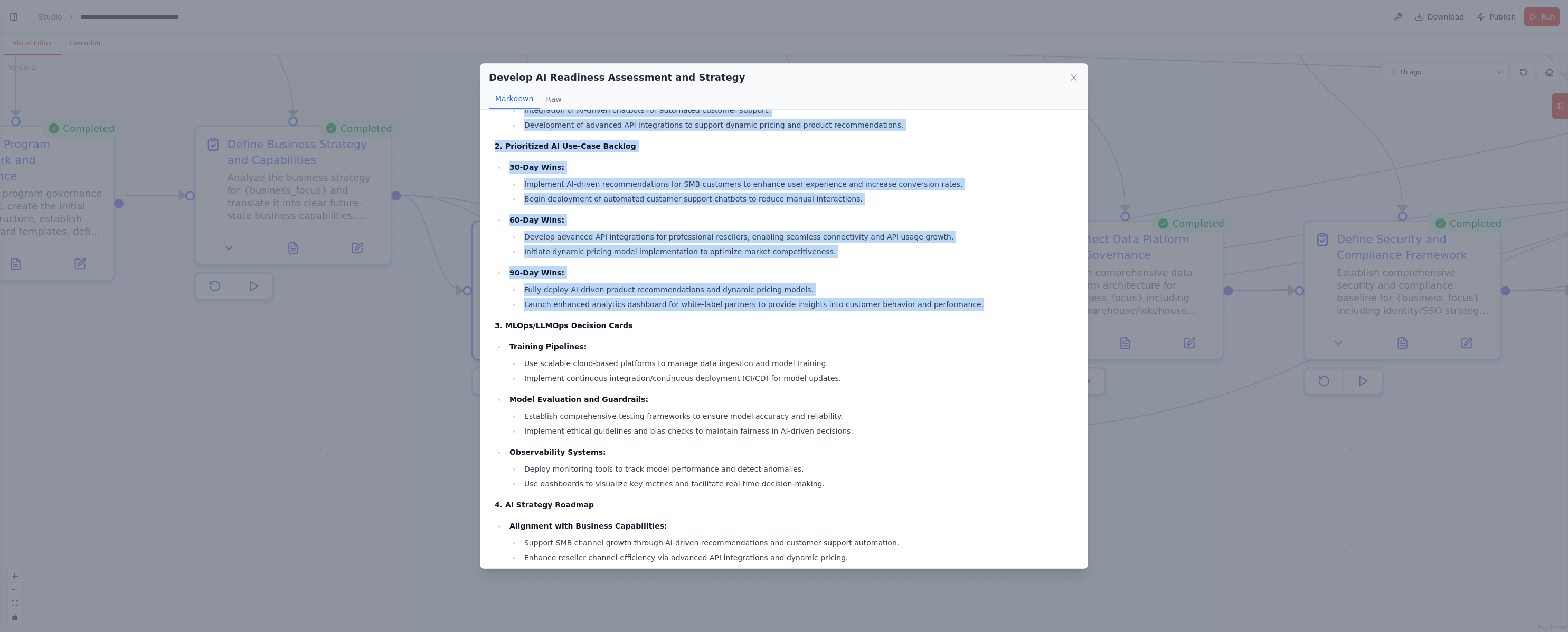
scroll to position [219, 0]
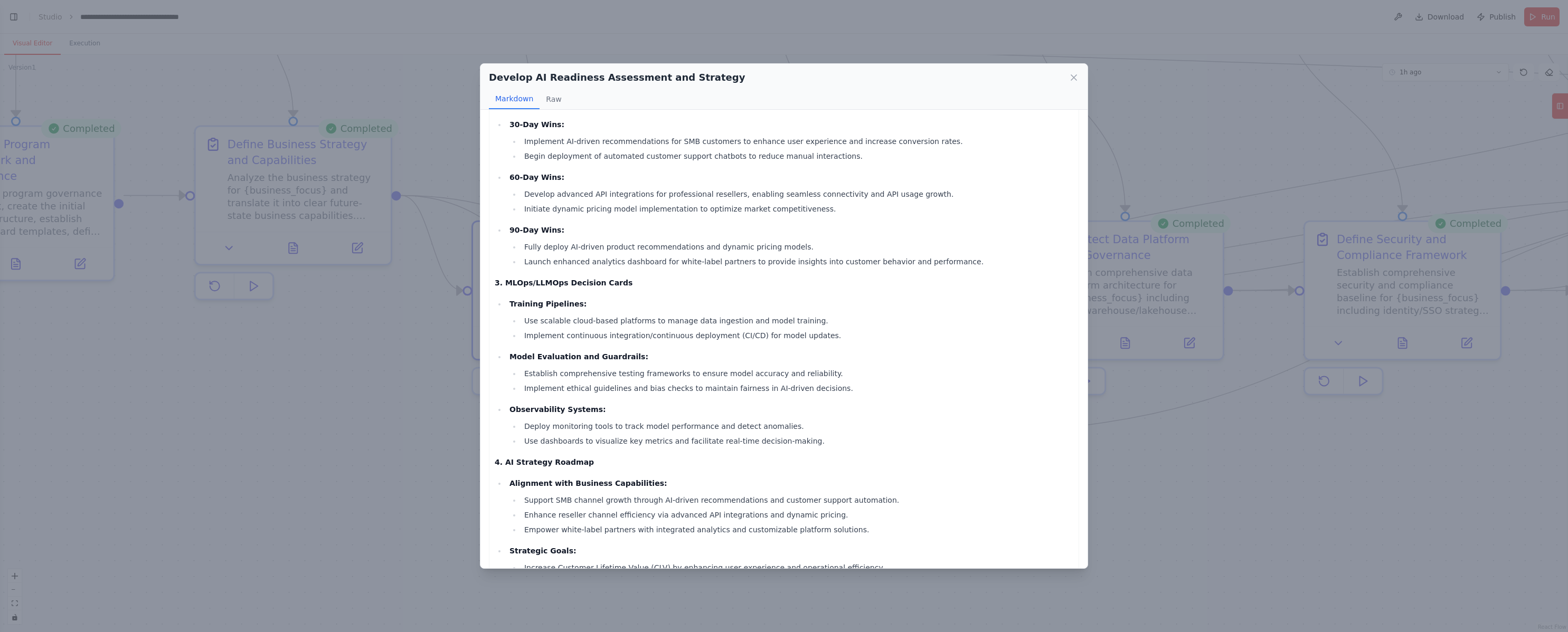
click at [717, 355] on p "Model Evaluation and Guardrails:" at bounding box center [791, 356] width 564 height 13
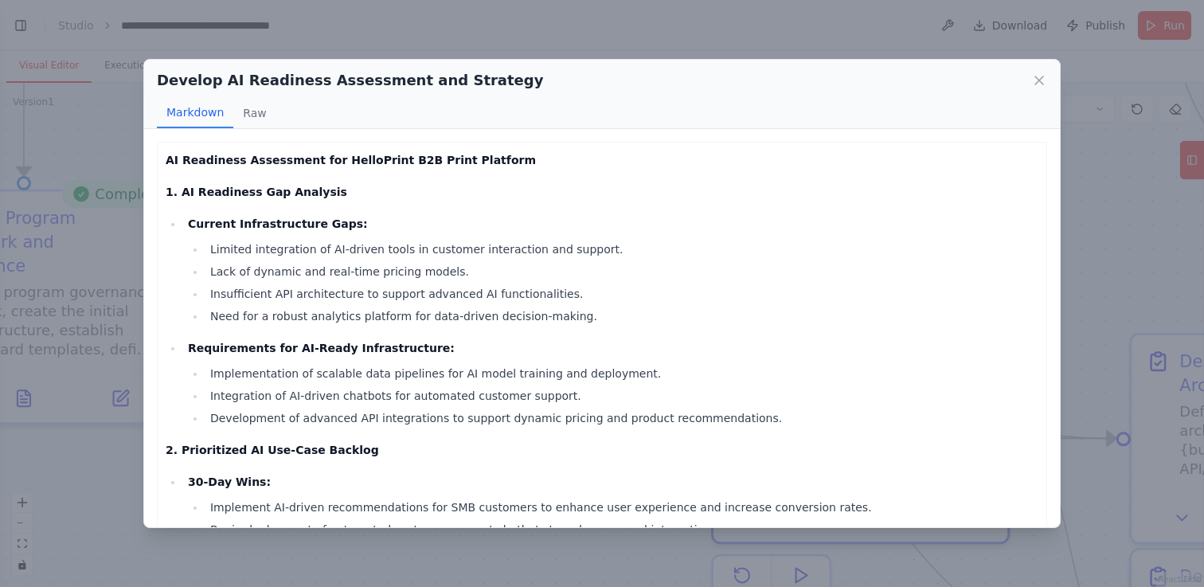
scroll to position [3217, 0]
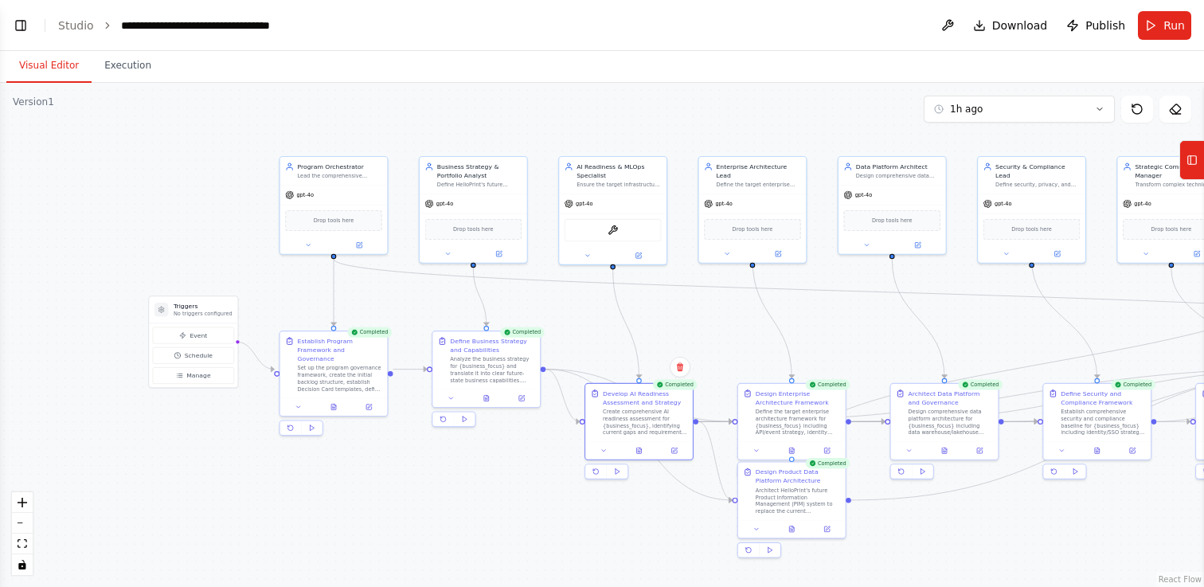
drag, startPoint x: 778, startPoint y: 174, endPoint x: 605, endPoint y: 315, distance: 224.2
click at [605, 315] on div ".deletable-edge-delete-btn { width: 20px; height: 20px; border: 0px solid #ffff…" at bounding box center [602, 335] width 1204 height 504
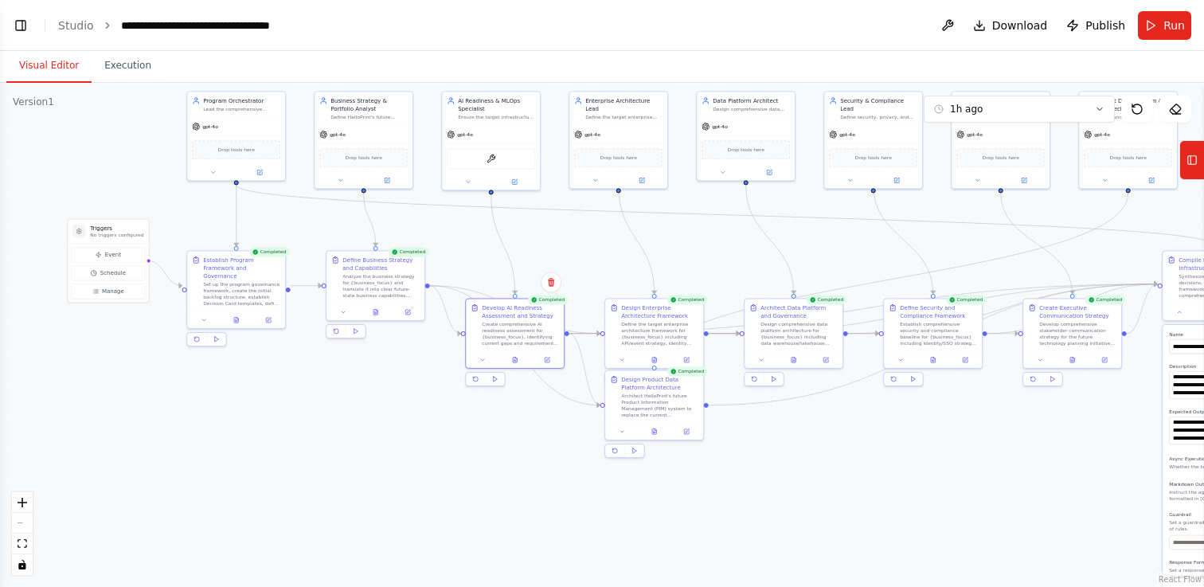
drag, startPoint x: 730, startPoint y: 360, endPoint x: 612, endPoint y: 290, distance: 137.2
click at [612, 290] on div ".deletable-edge-delete-btn { width: 20px; height: 20px; border: 0px solid #ffff…" at bounding box center [602, 335] width 1204 height 504
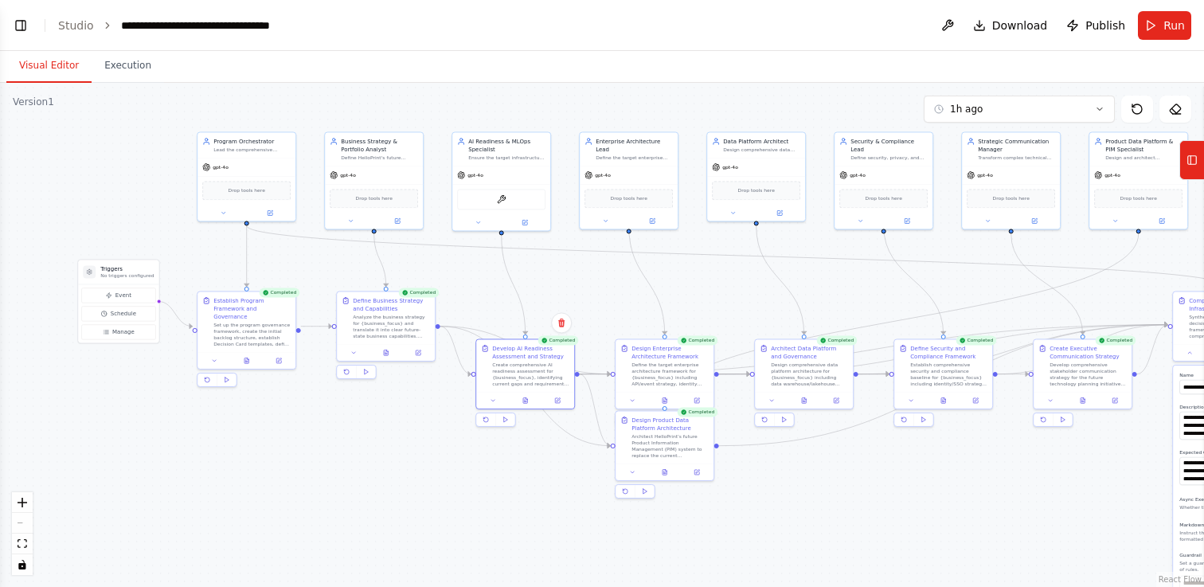
drag, startPoint x: 819, startPoint y: 473, endPoint x: 841, endPoint y: 506, distance: 39.5
click at [841, 506] on div ".deletable-edge-delete-btn { width: 20px; height: 20px; border: 0px solid #ffff…" at bounding box center [602, 335] width 1204 height 504
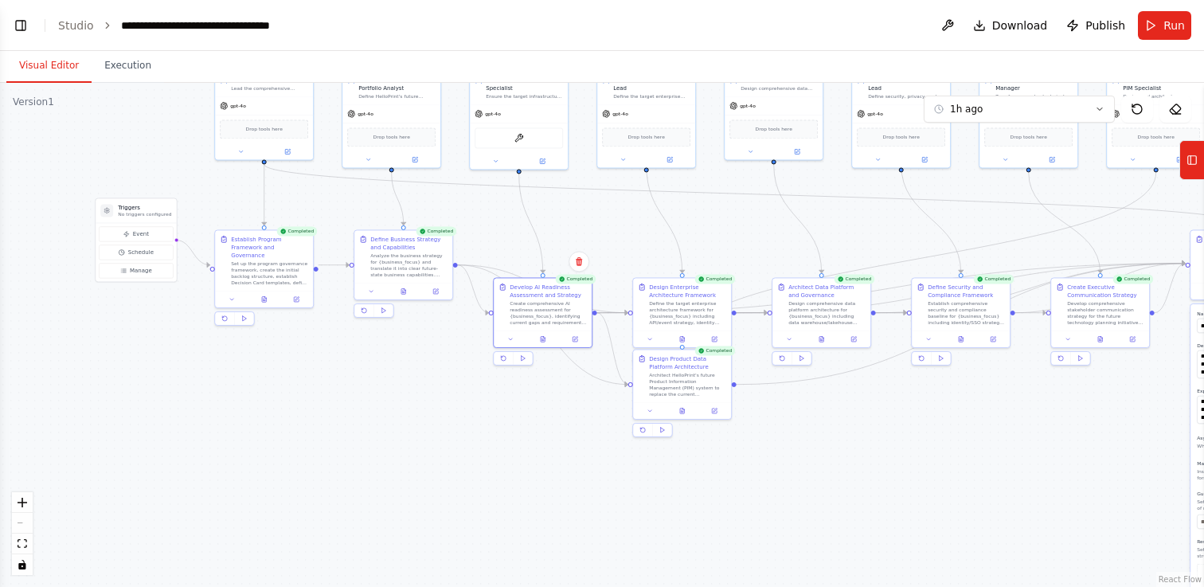
drag, startPoint x: 729, startPoint y: 293, endPoint x: 746, endPoint y: 233, distance: 63.0
click at [746, 232] on div ".deletable-edge-delete-btn { width: 20px; height: 20px; border: 0px solid #ffff…" at bounding box center [602, 335] width 1204 height 504
click at [63, 58] on button "Visual Editor" at bounding box center [48, 65] width 85 height 33
click at [22, 33] on button "Toggle Left Sidebar" at bounding box center [21, 25] width 22 height 22
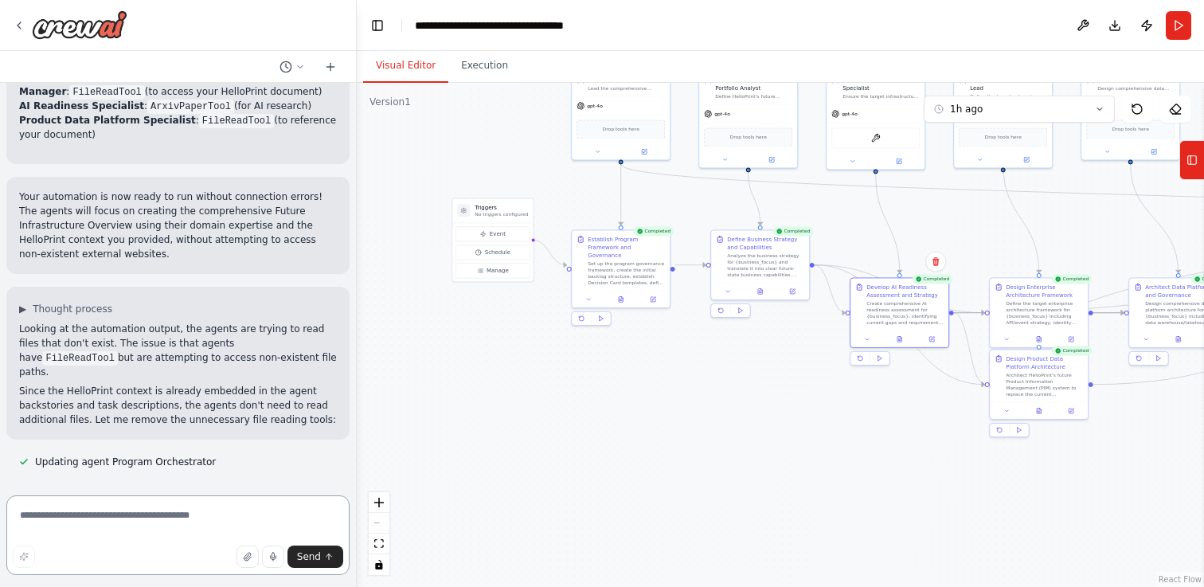
click at [95, 534] on textarea at bounding box center [177, 535] width 343 height 80
type textarea "**********"
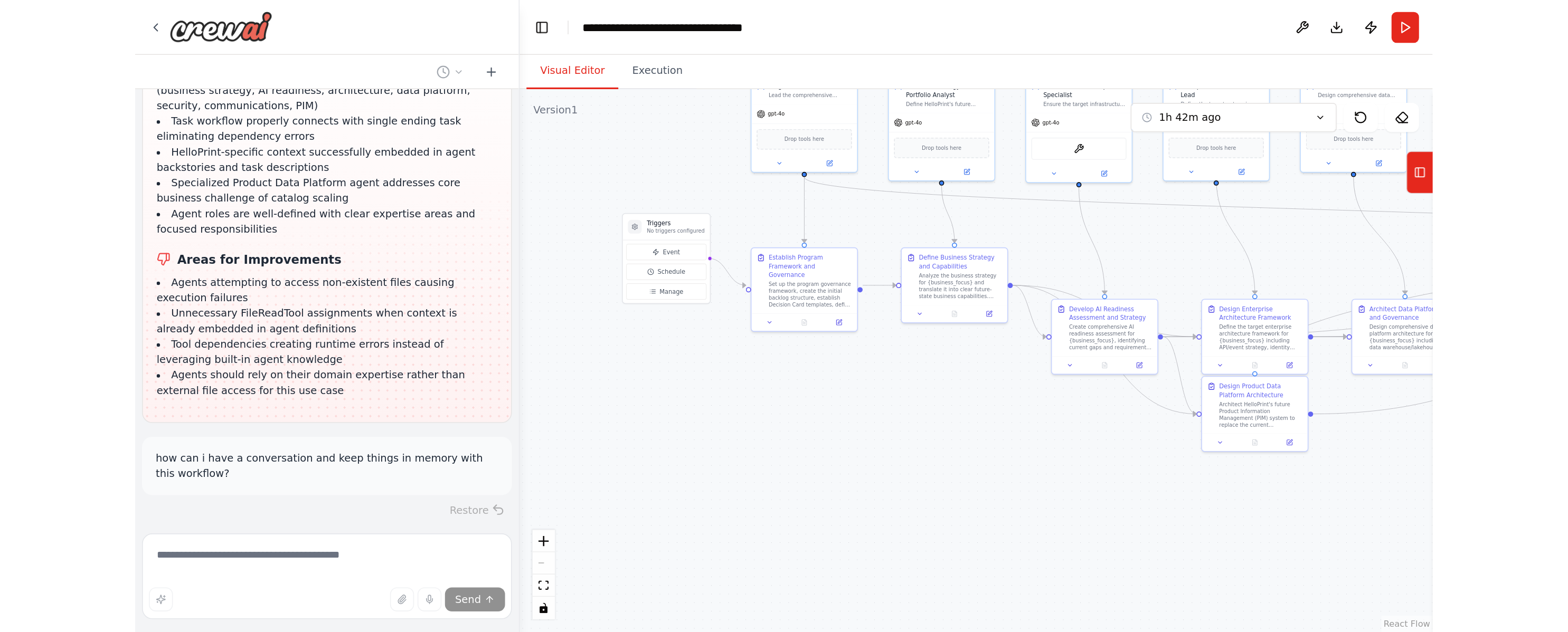
scroll to position [5106, 0]
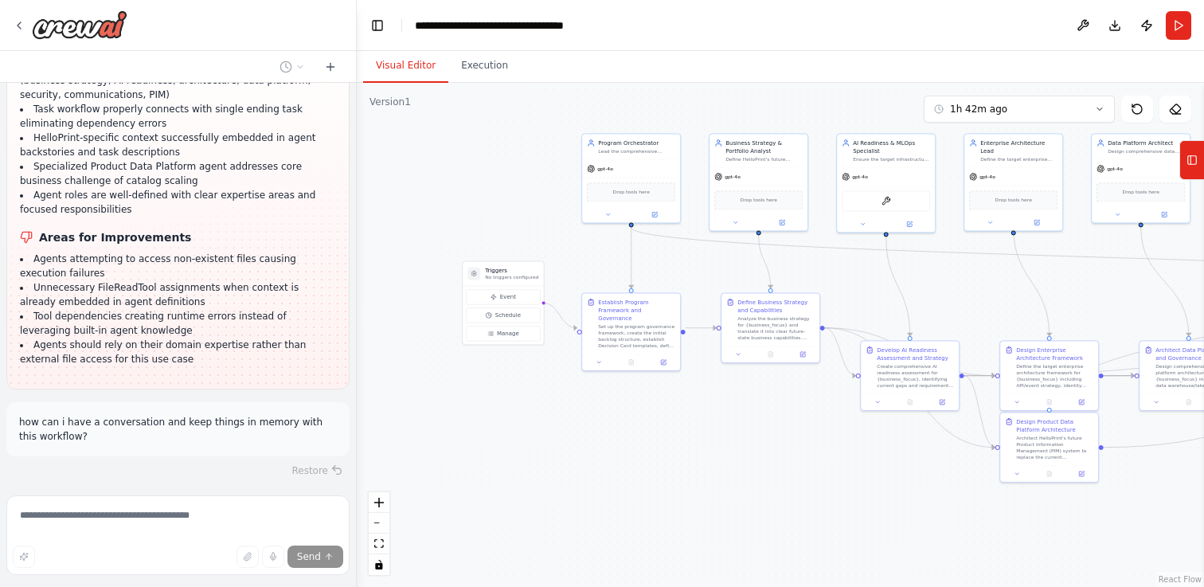
drag, startPoint x: 722, startPoint y: 347, endPoint x: 733, endPoint y: 409, distance: 63.8
click at [733, 409] on div ".deletable-edge-delete-btn { width: 20px; height: 20px; border: 0px solid #ffff…" at bounding box center [781, 335] width 848 height 504
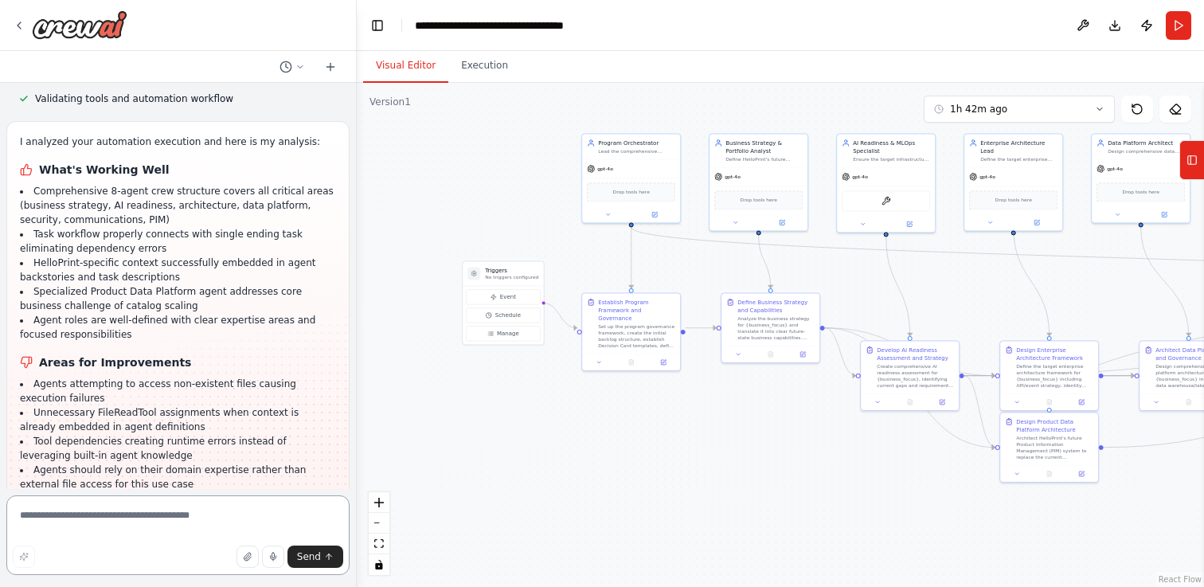
scroll to position [7646, 0]
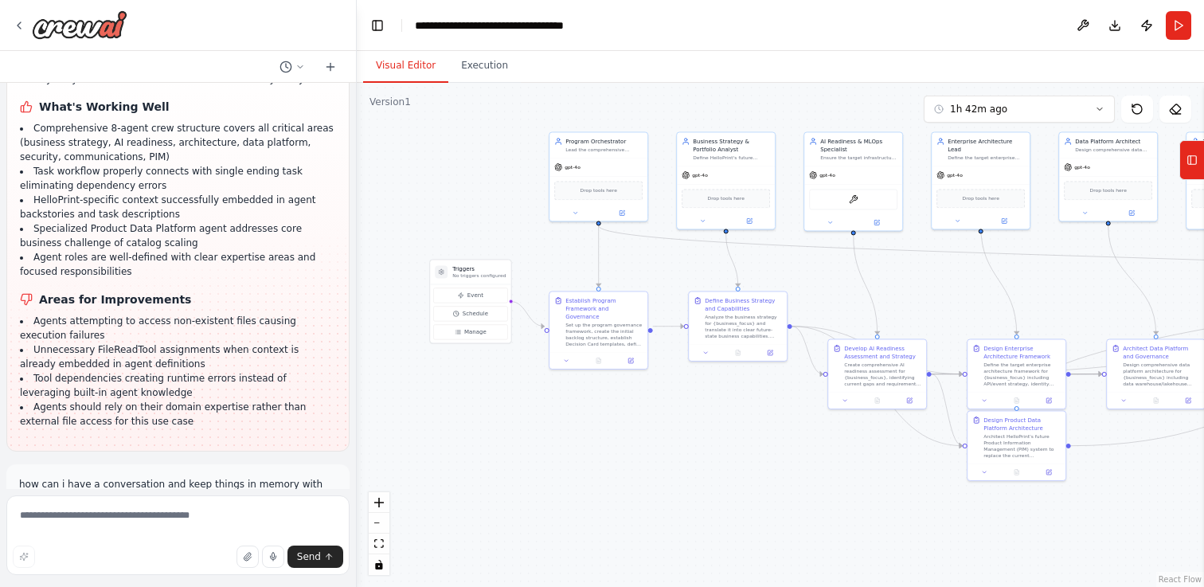
drag, startPoint x: 636, startPoint y: 397, endPoint x: 604, endPoint y: 395, distance: 32.7
click at [604, 395] on div ".deletable-edge-delete-btn { width: 20px; height: 20px; border: 0px solid #ffff…" at bounding box center [781, 335] width 848 height 504
click at [209, 523] on textarea at bounding box center [177, 535] width 343 height 80
type textarea "**********"
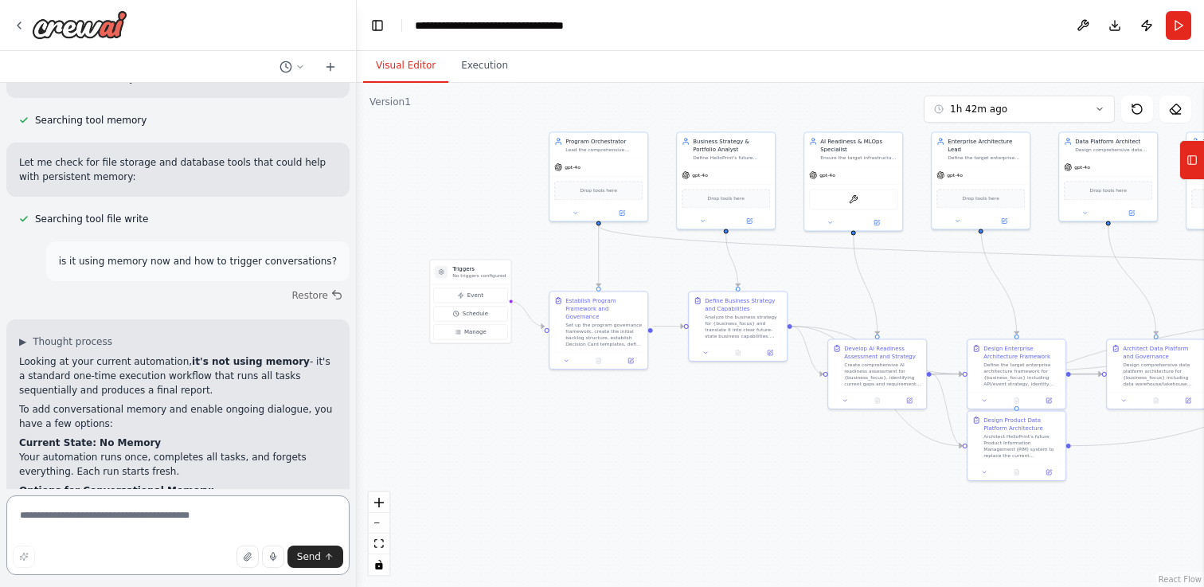
scroll to position [8167, 0]
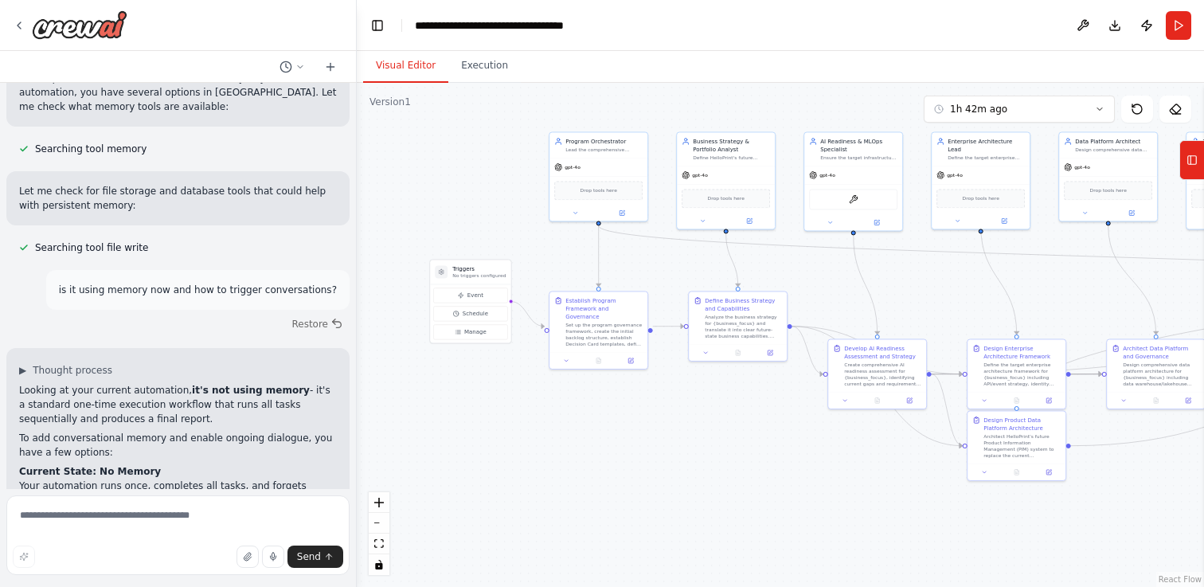
drag, startPoint x: 156, startPoint y: 275, endPoint x: 8, endPoint y: 268, distance: 148.3
click at [8, 348] on div "▶ Thought process Looking at your current automation, it's not using memory - i…" at bounding box center [177, 592] width 343 height 488
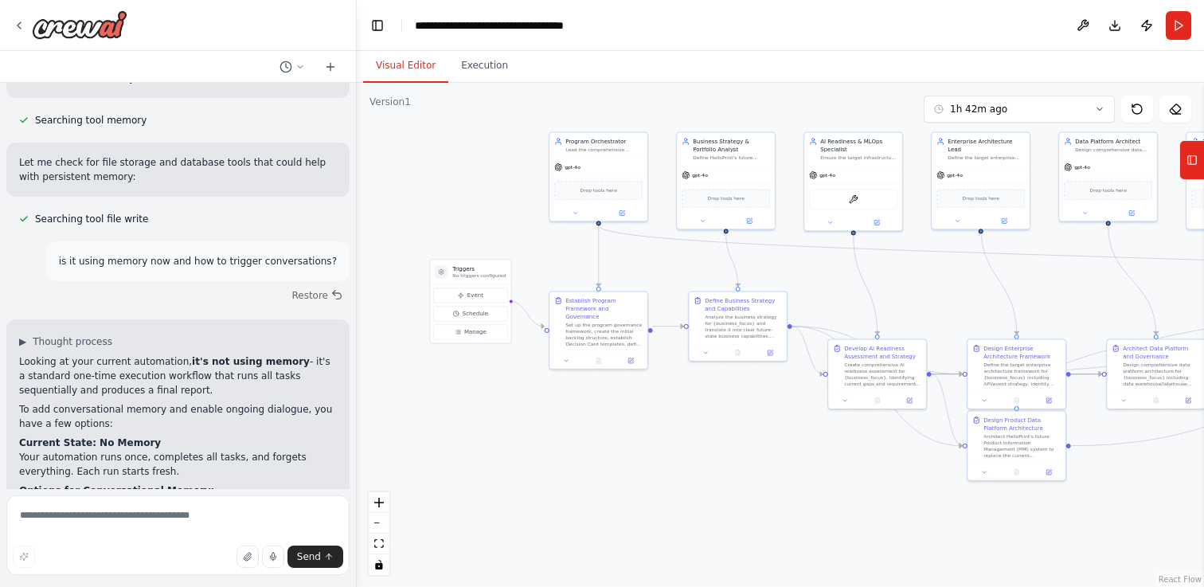
scroll to position [8195, 0]
click at [199, 518] on textarea at bounding box center [177, 535] width 343 height 80
type textarea "**********"
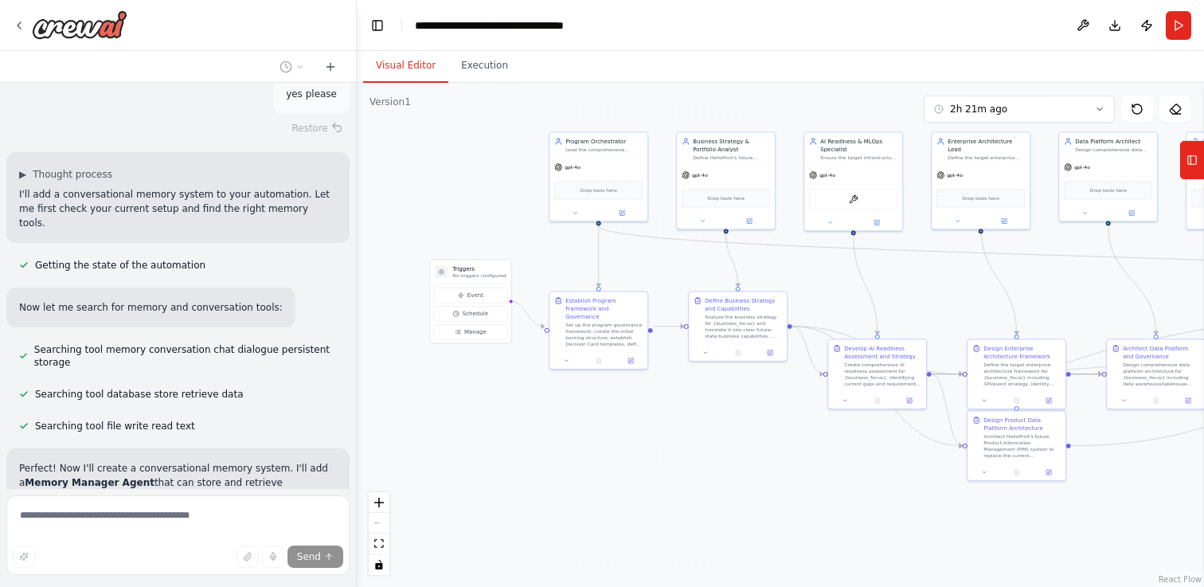
scroll to position [8956, 0]
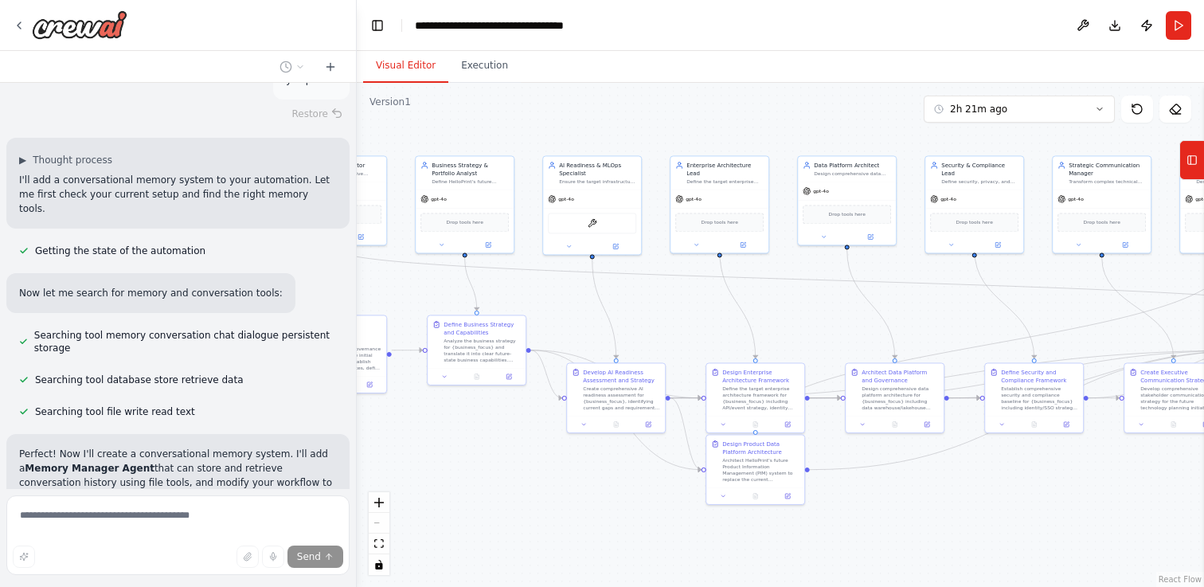
drag, startPoint x: 800, startPoint y: 448, endPoint x: 535, endPoint y: 472, distance: 266.3
click at [535, 472] on div ".deletable-edge-delete-btn { width: 20px; height: 20px; border: 0px solid #ffff…" at bounding box center [781, 335] width 848 height 504
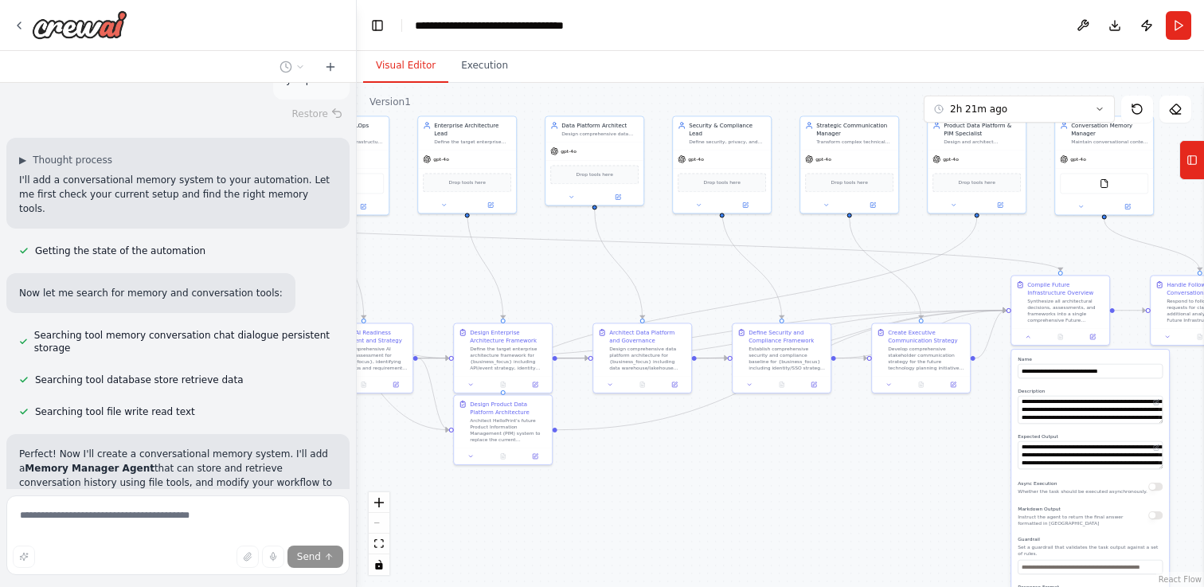
drag, startPoint x: 884, startPoint y: 491, endPoint x: 636, endPoint y: 452, distance: 251.7
click at [636, 452] on div ".deletable-edge-delete-btn { width: 20px; height: 20px; border: 0px solid #ffff…" at bounding box center [781, 335] width 848 height 504
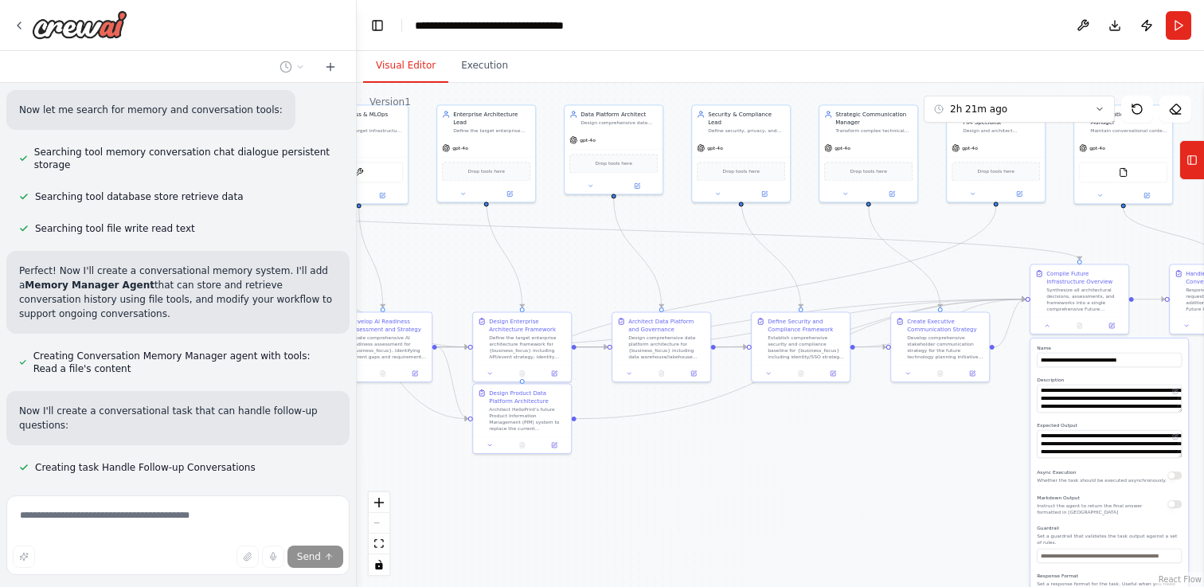
scroll to position [9153, 0]
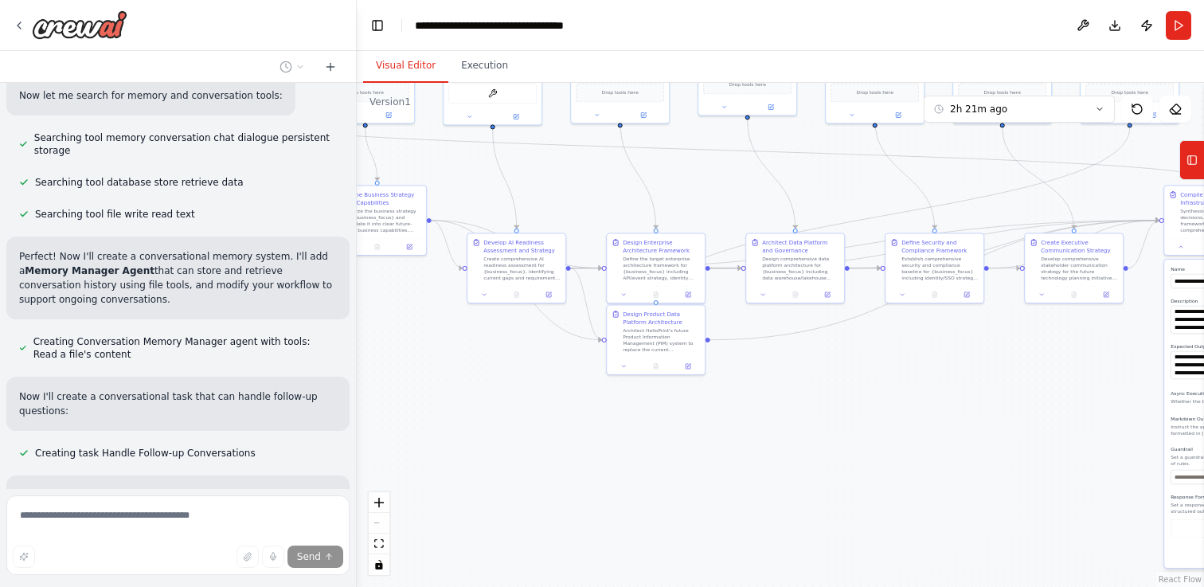
drag, startPoint x: 914, startPoint y: 456, endPoint x: 1067, endPoint y: 366, distance: 177.5
click at [1067, 366] on div ".deletable-edge-delete-btn { width: 20px; height: 20px; border: 0px solid #ffff…" at bounding box center [781, 335] width 848 height 504
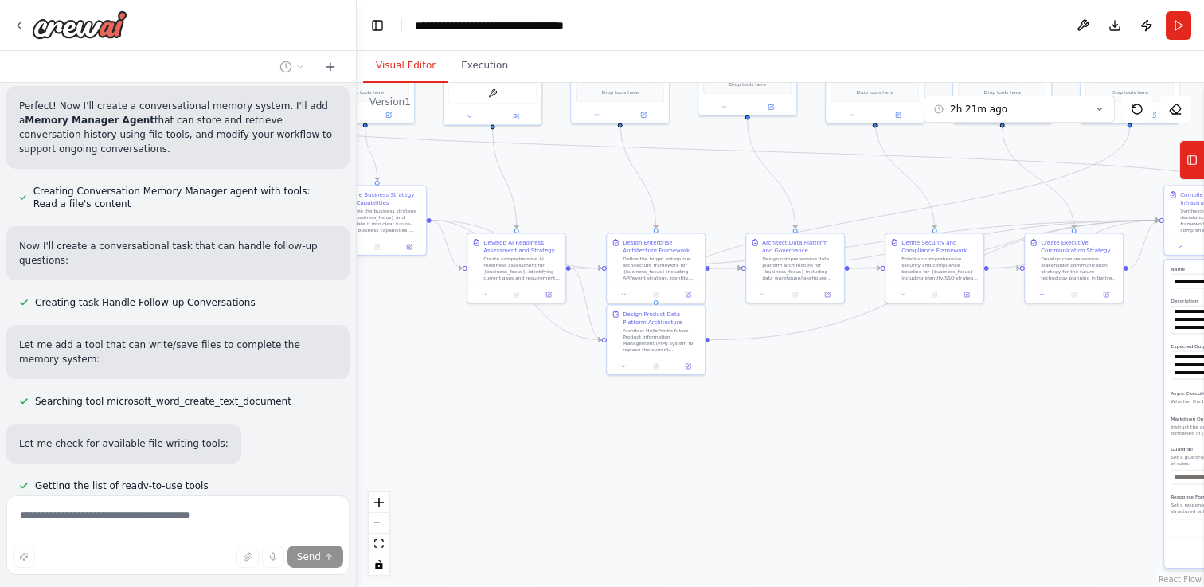
scroll to position [9319, 0]
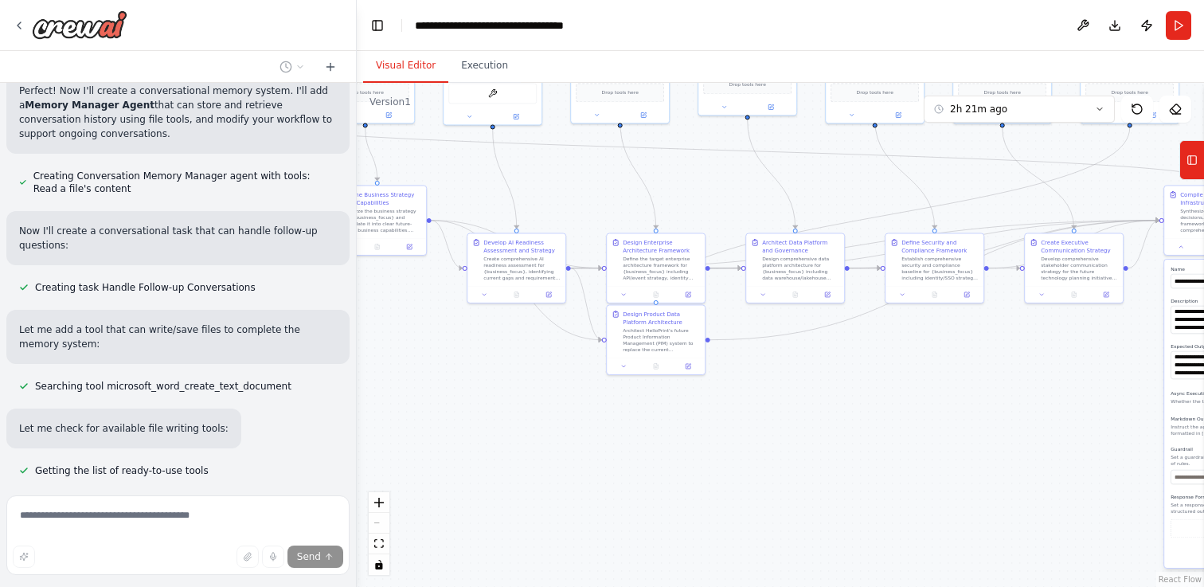
click at [377, 523] on div "React Flow controls" at bounding box center [379, 533] width 21 height 83
click at [378, 516] on div "React Flow controls" at bounding box center [379, 533] width 21 height 83
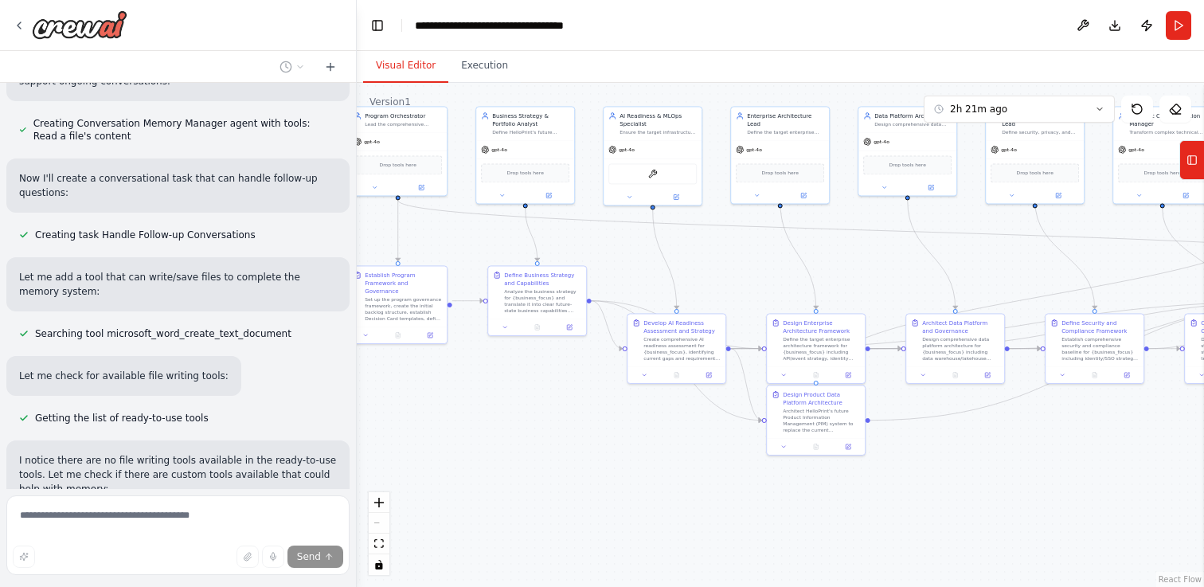
drag, startPoint x: 847, startPoint y: 396, endPoint x: 1007, endPoint y: 476, distance: 178.8
click at [1007, 476] on div ".deletable-edge-delete-btn { width: 20px; height: 20px; border: 0px solid #ffff…" at bounding box center [781, 335] width 848 height 504
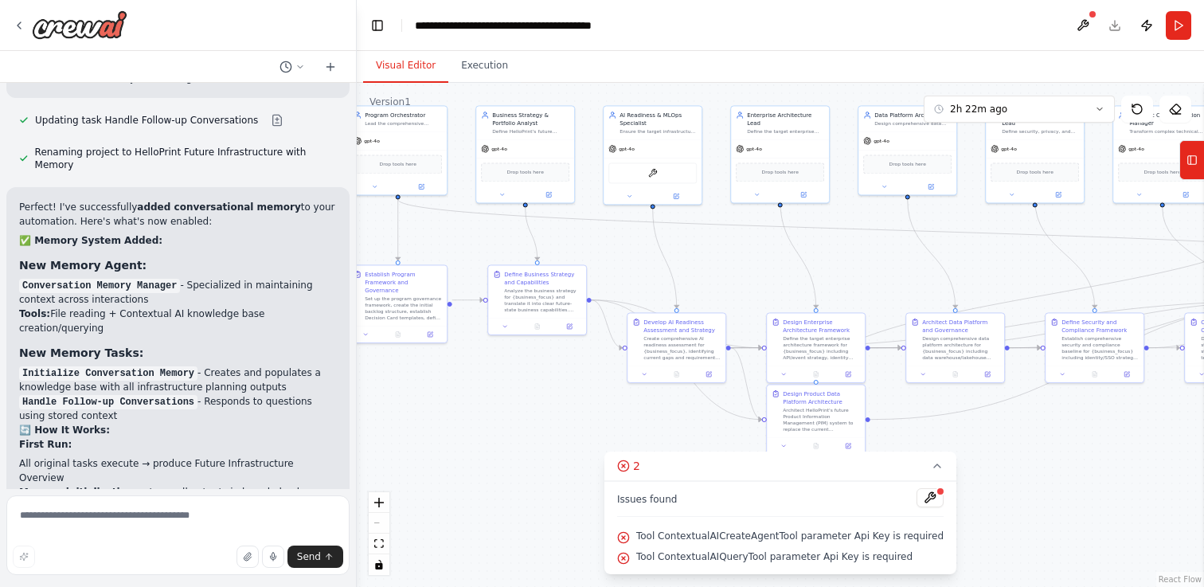
scroll to position [10354, 0]
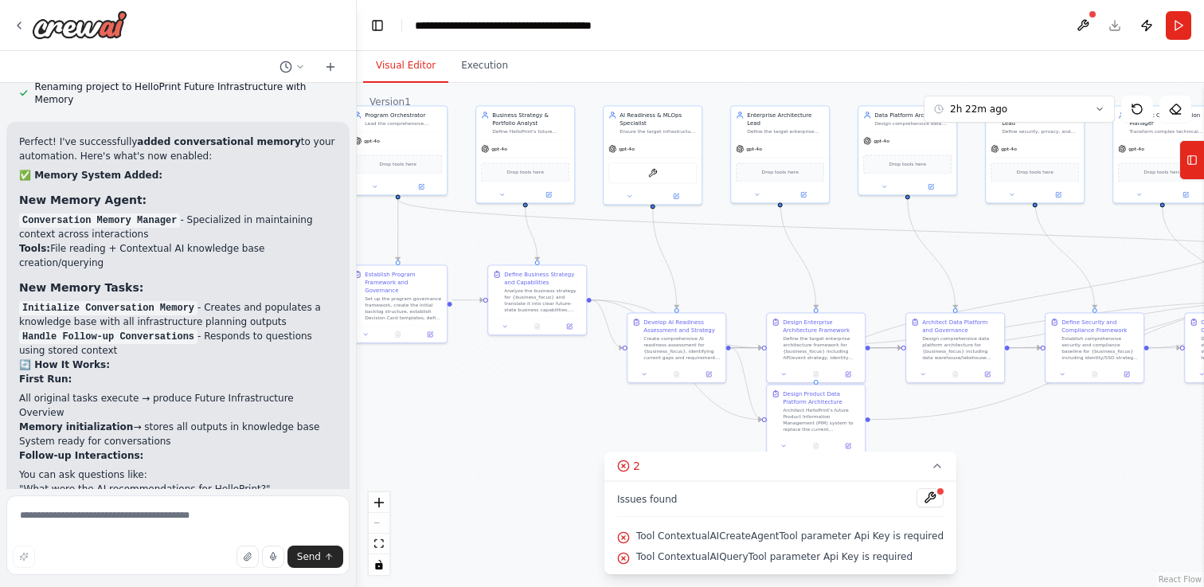
scroll to position [10453, 0]
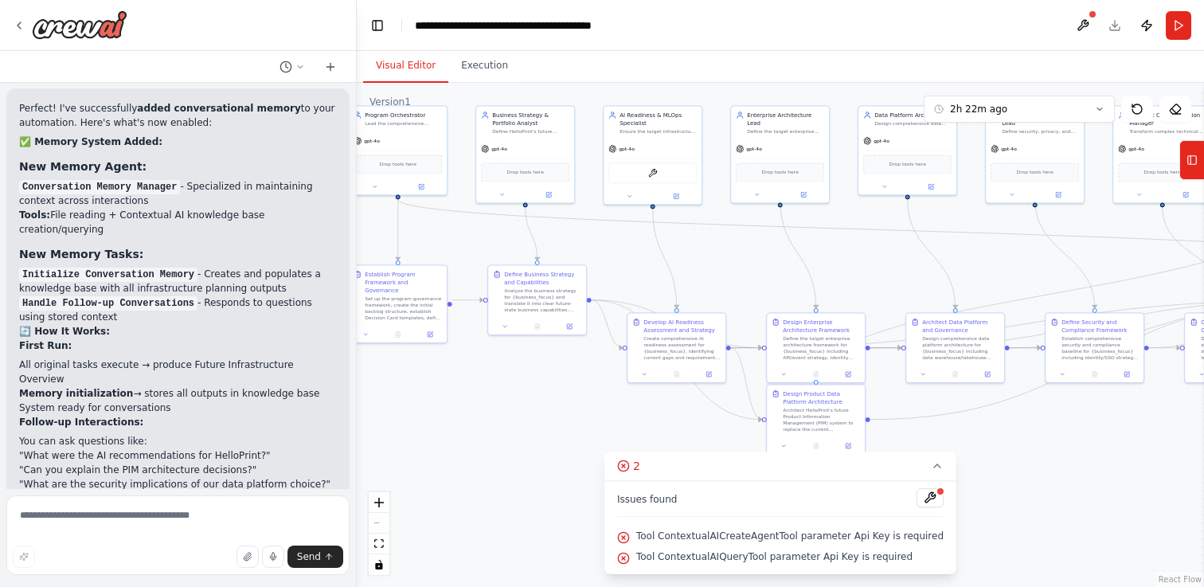
click at [922, 537] on span "Tool ContextualAICreateAgentTool parameter Api Key is required" at bounding box center [789, 536] width 307 height 13
click at [924, 496] on button at bounding box center [930, 497] width 27 height 19
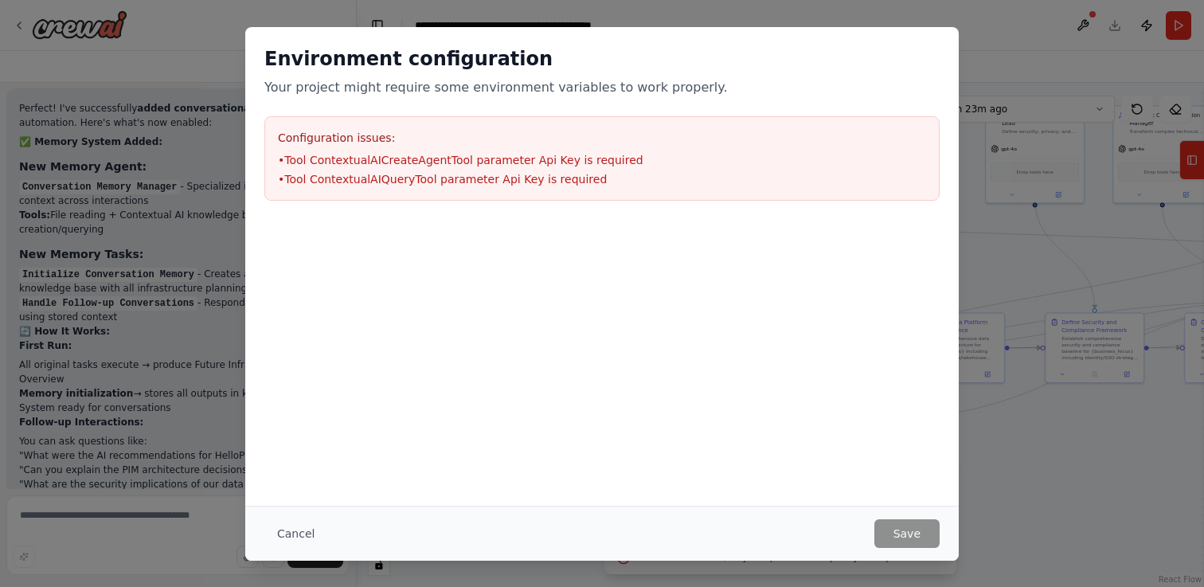
click at [378, 157] on li "• Tool ContextualAICreateAgentTool parameter Api Key is required" at bounding box center [602, 160] width 648 height 16
copy li "ContextualAICreateAgentTool"
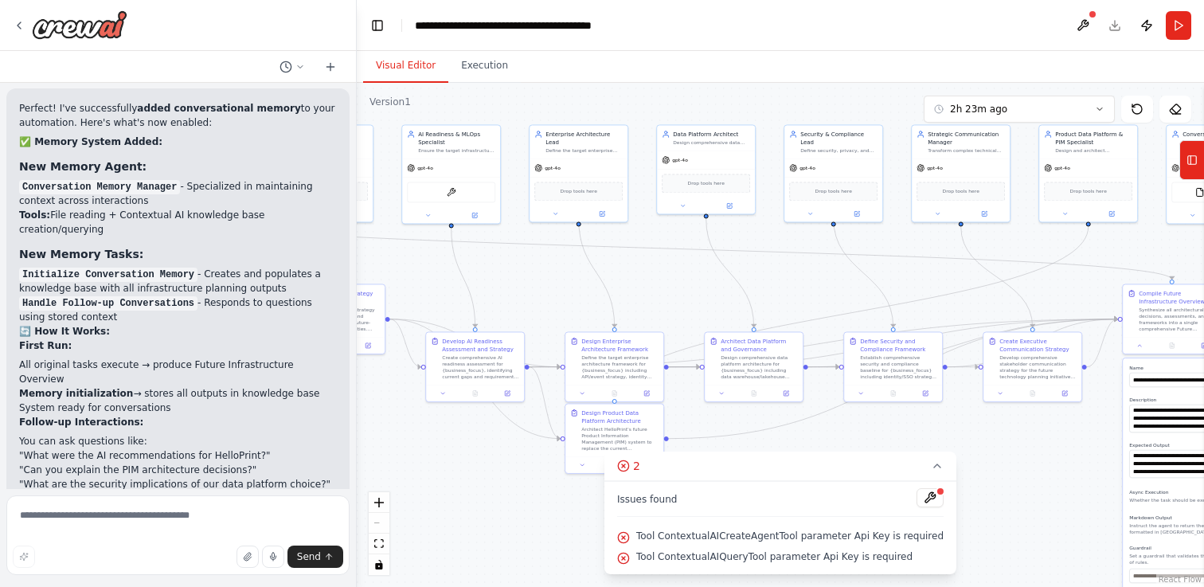
drag, startPoint x: 499, startPoint y: 405, endPoint x: 295, endPoint y: 425, distance: 205.0
click at [295, 425] on div "i want to create and continiously iterate on a future technology plan for our b…" at bounding box center [602, 293] width 1204 height 587
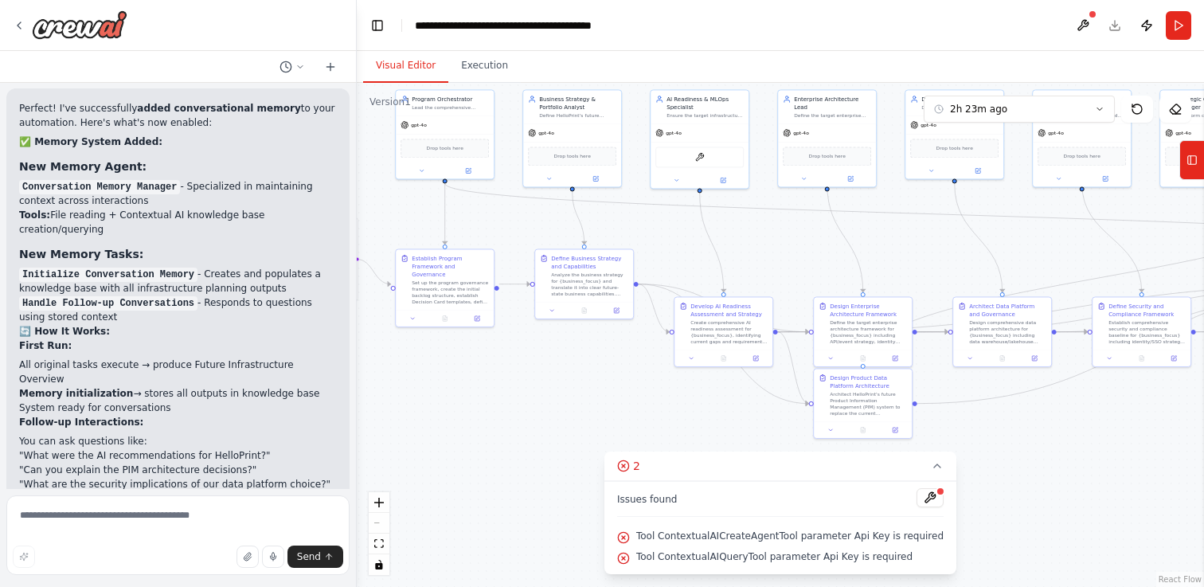
drag, startPoint x: 849, startPoint y: 298, endPoint x: 1101, endPoint y: 261, distance: 254.4
click at [1101, 261] on div ".deletable-edge-delete-btn { width: 20px; height: 20px; border: 0px solid #ffff…" at bounding box center [781, 335] width 848 height 504
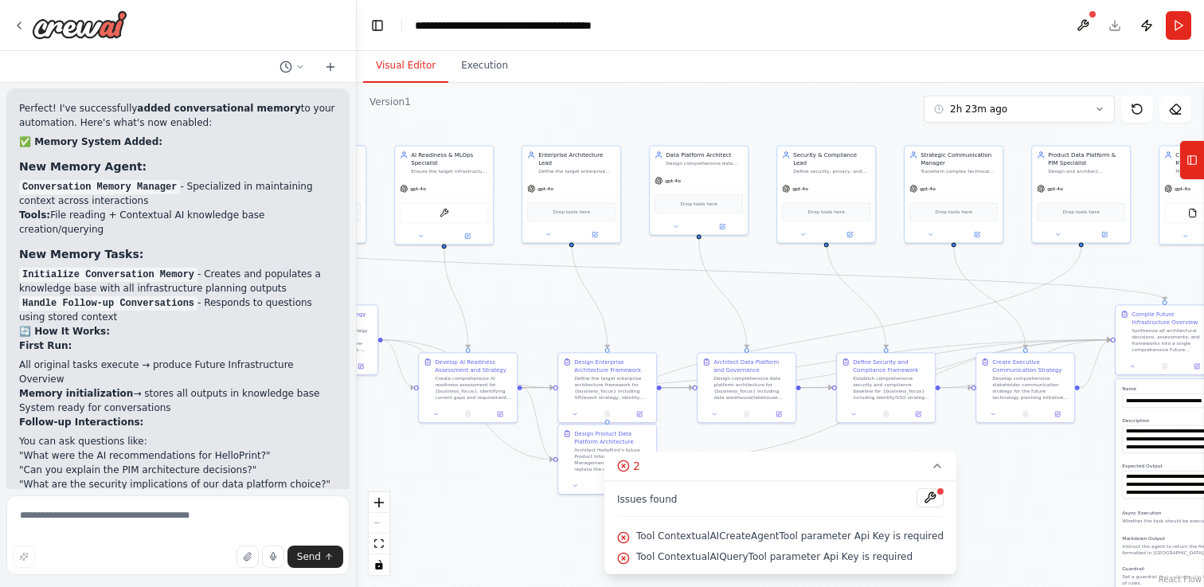
drag, startPoint x: 719, startPoint y: 403, endPoint x: 463, endPoint y: 457, distance: 262.2
click at [463, 457] on div ".deletable-edge-delete-btn { width: 20px; height: 20px; border: 0px solid #ffff…" at bounding box center [781, 335] width 848 height 504
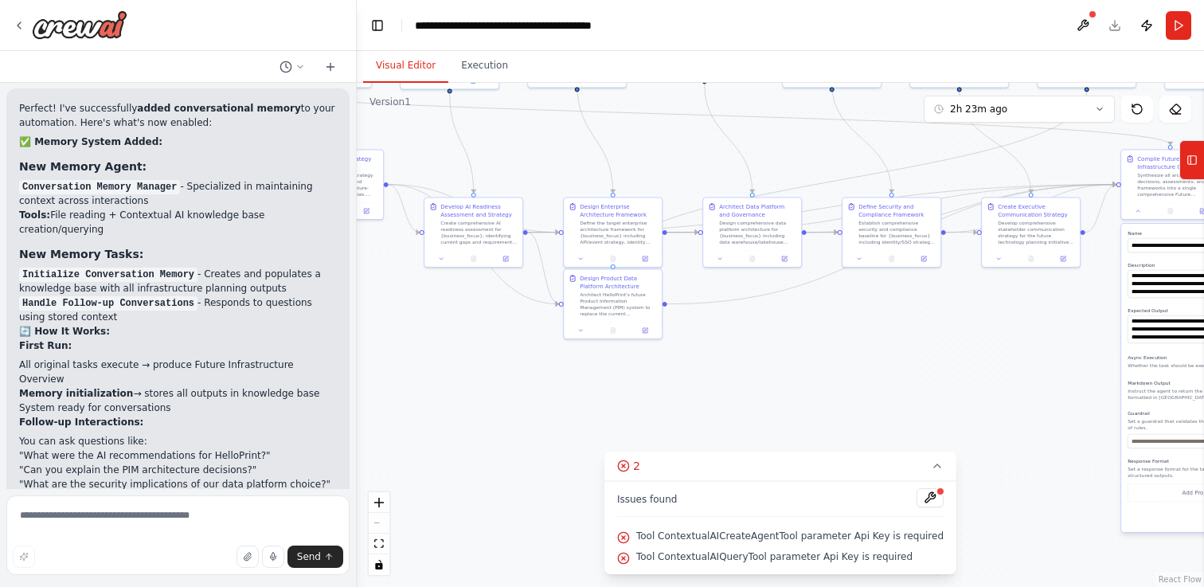
drag, startPoint x: 1039, startPoint y: 479, endPoint x: 1044, endPoint y: 325, distance: 153.8
click at [1044, 325] on div ".deletable-edge-delete-btn { width: 20px; height: 20px; border: 0px solid #ffff…" at bounding box center [781, 335] width 848 height 504
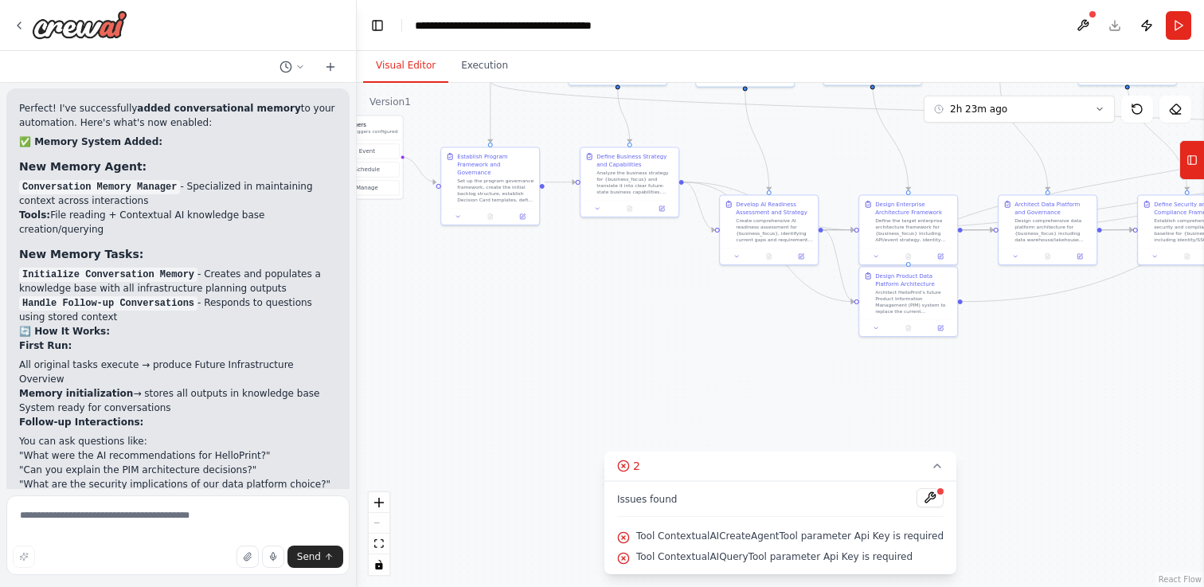
drag, startPoint x: 884, startPoint y: 325, endPoint x: 1180, endPoint y: 323, distance: 295.5
click at [1180, 323] on div ".deletable-edge-delete-btn { width: 20px; height: 20px; border: 0px solid #ffff…" at bounding box center [781, 335] width 848 height 504
click at [918, 508] on div at bounding box center [930, 499] width 27 height 22
click at [920, 503] on button at bounding box center [930, 497] width 27 height 19
click at [922, 499] on div at bounding box center [930, 499] width 27 height 22
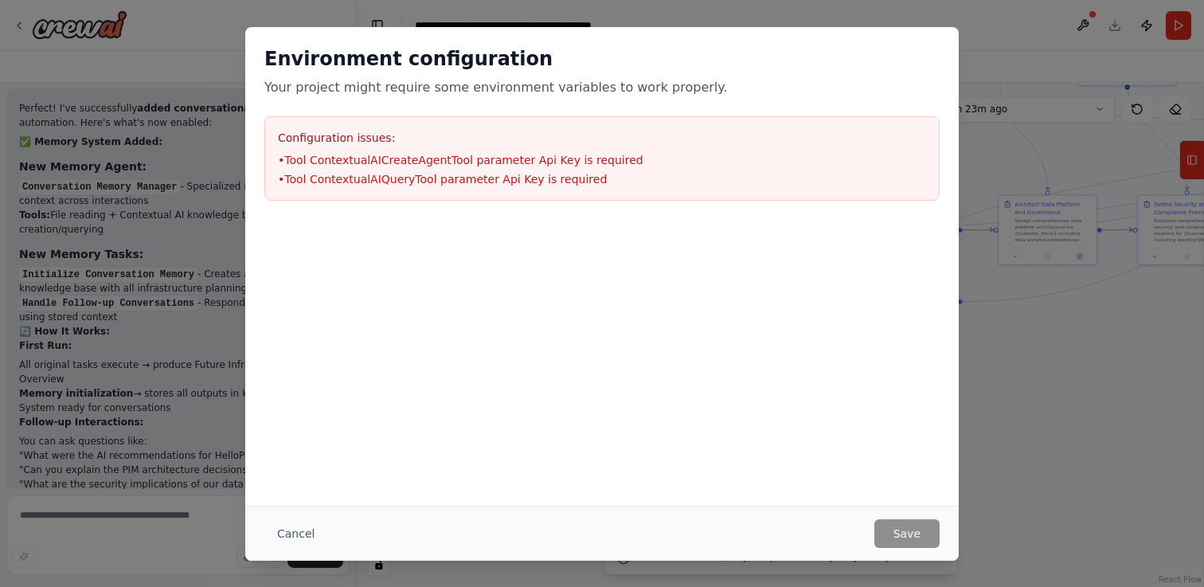
click at [922, 499] on div "Environment configuration Your project might require some environment variables…" at bounding box center [602, 266] width 714 height 479
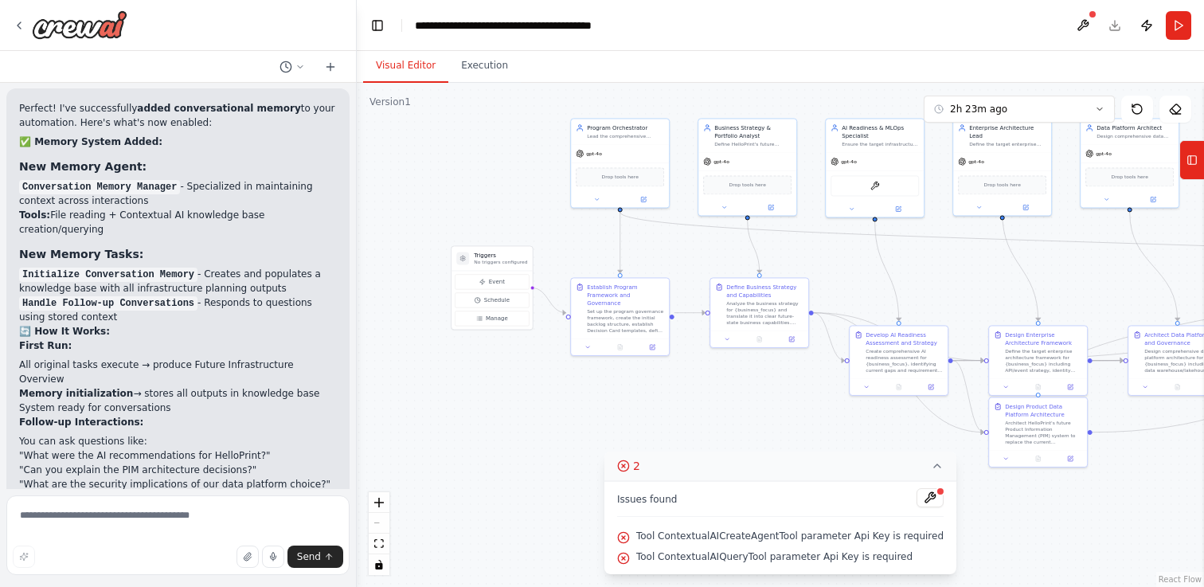
drag, startPoint x: 557, startPoint y: 350, endPoint x: 687, endPoint y: 480, distance: 184.2
click at [687, 480] on div "Version 1 2h 23m ago Show Tools Hide Agents .deletable-edge-delete-btn { width:…" at bounding box center [781, 335] width 848 height 504
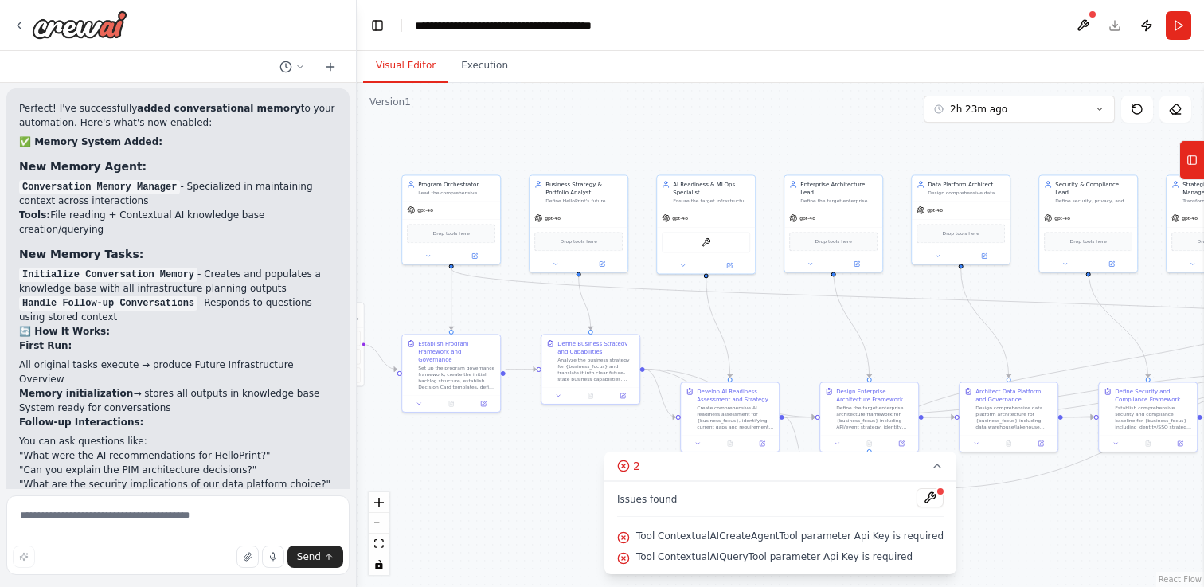
drag, startPoint x: 575, startPoint y: 379, endPoint x: 406, endPoint y: 436, distance: 178.1
click at [406, 436] on div ".deletable-edge-delete-btn { width: 20px; height: 20px; border: 0px solid #ffff…" at bounding box center [781, 335] width 848 height 504
click at [386, 525] on div "React Flow controls" at bounding box center [379, 533] width 21 height 83
click at [673, 503] on span "Issues found" at bounding box center [647, 499] width 61 height 13
click at [934, 463] on icon at bounding box center [937, 466] width 13 height 13
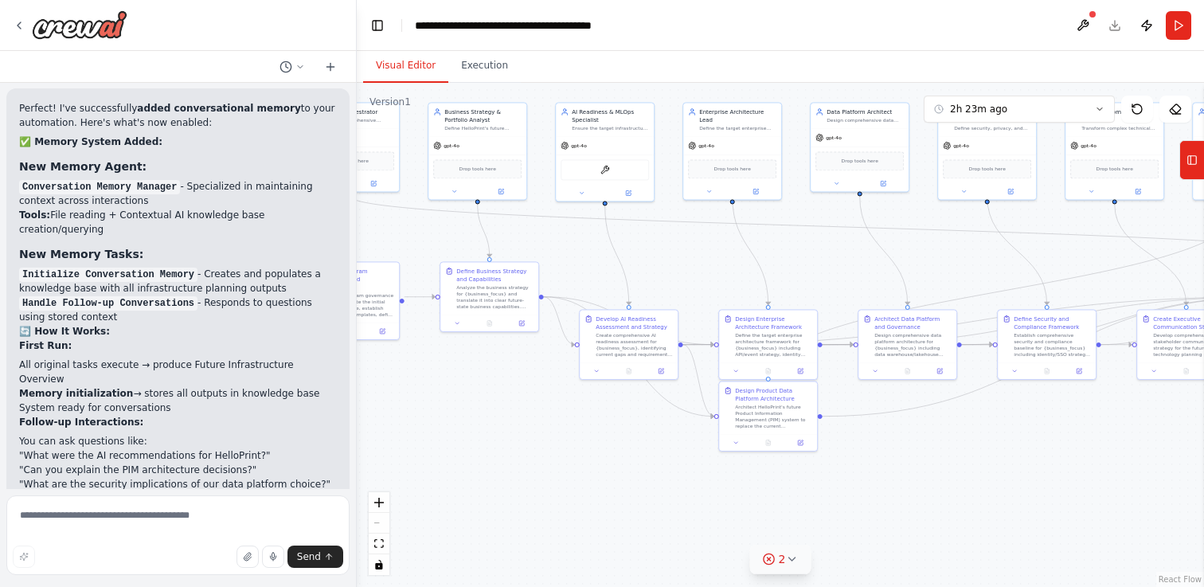
drag, startPoint x: 1032, startPoint y: 524, endPoint x: 923, endPoint y: 445, distance: 134.6
click at [923, 445] on div ".deletable-edge-delete-btn { width: 20px; height: 20px; border: 0px solid #ffff…" at bounding box center [781, 335] width 848 height 504
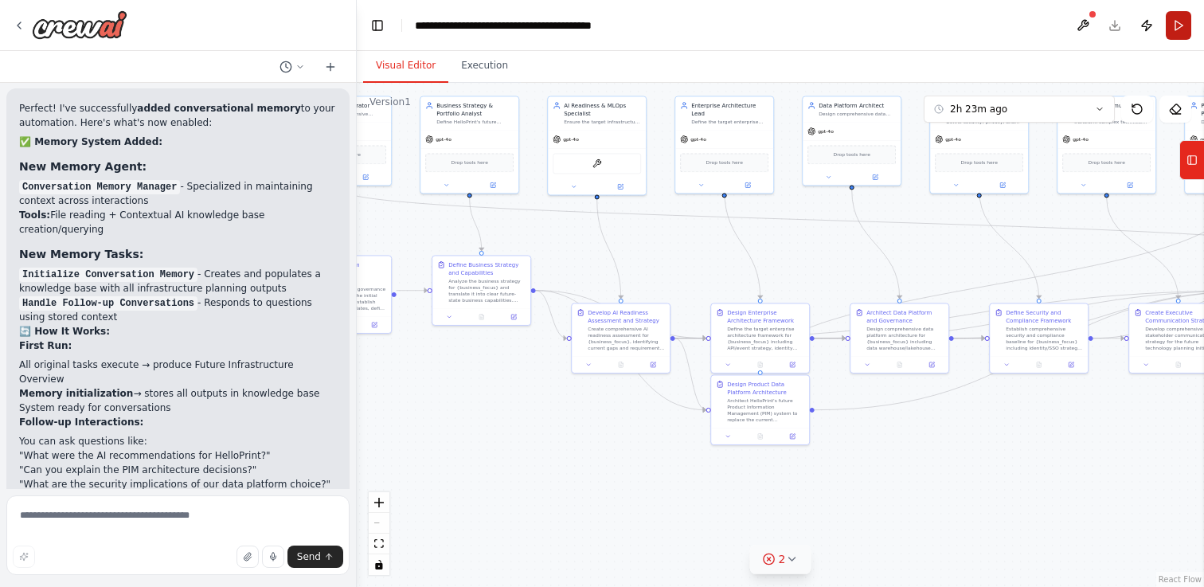
click at [1178, 32] on button "Run" at bounding box center [1178, 25] width 25 height 29
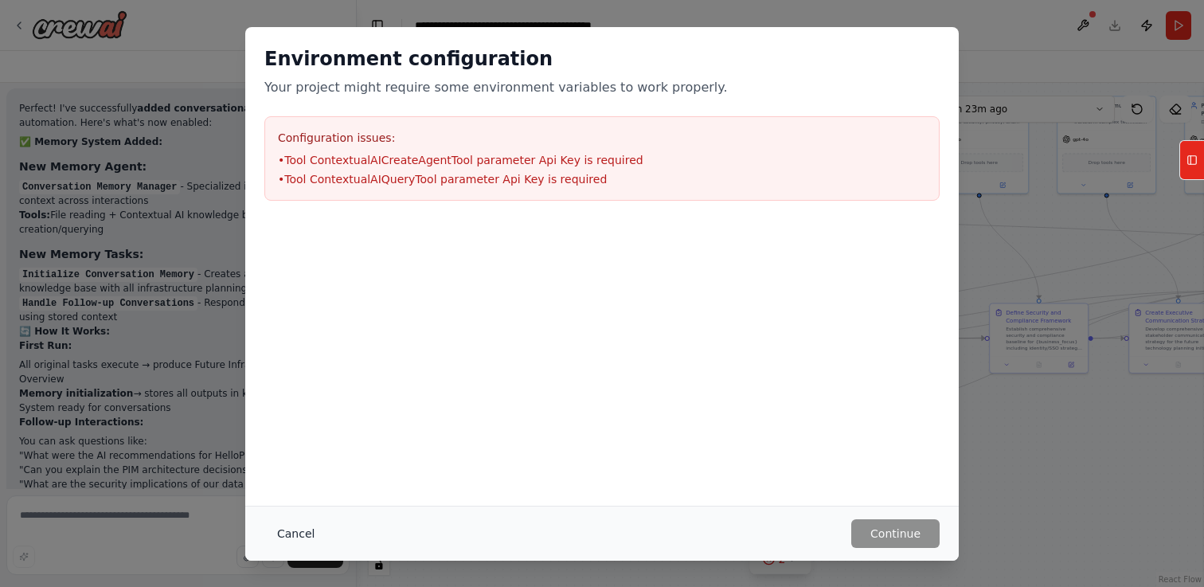
click at [307, 540] on button "Cancel" at bounding box center [295, 533] width 63 height 29
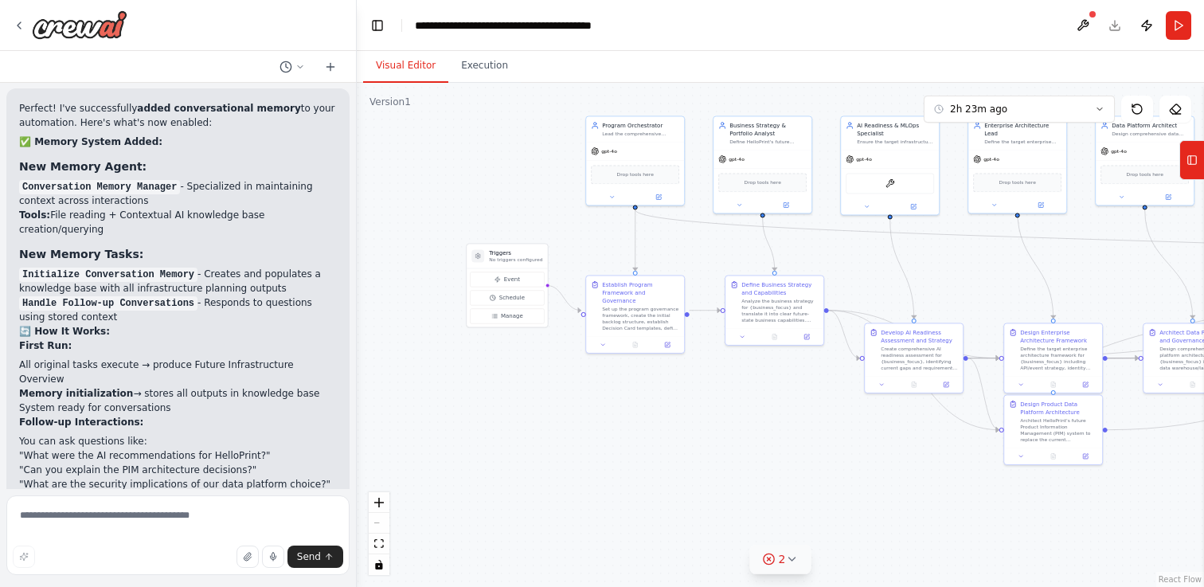
drag, startPoint x: 409, startPoint y: 443, endPoint x: 703, endPoint y: 478, distance: 296.0
click at [704, 478] on div ".deletable-edge-delete-btn { width: 20px; height: 20px; border: 0px solid #ffff…" at bounding box center [781, 335] width 848 height 504
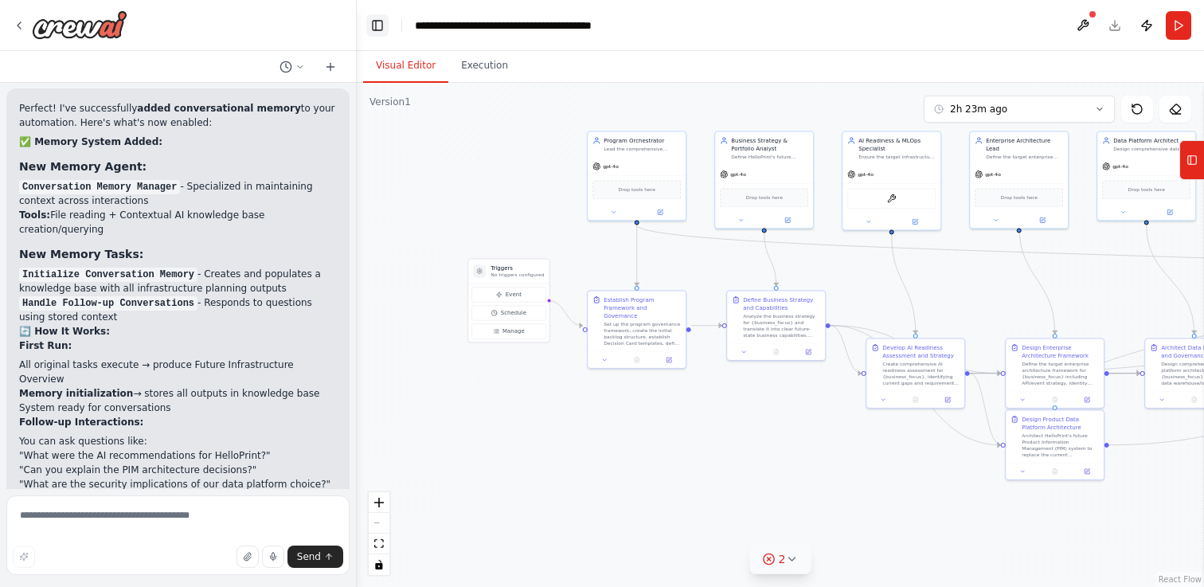
click at [382, 24] on button "Toggle Left Sidebar" at bounding box center [377, 25] width 22 height 22
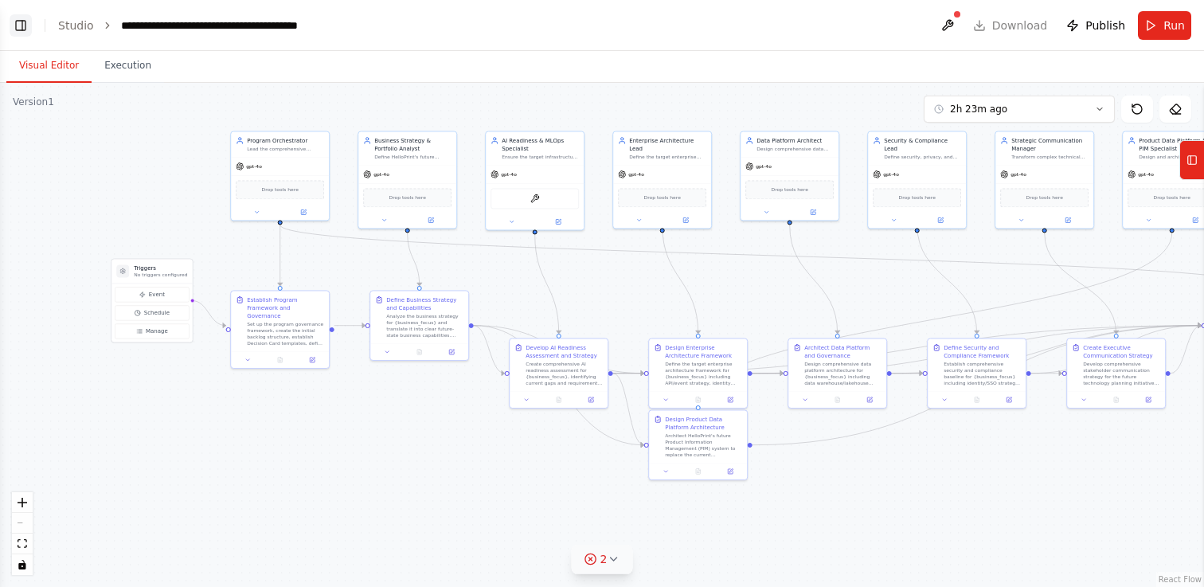
click at [25, 23] on button "Toggle Left Sidebar" at bounding box center [21, 25] width 22 height 22
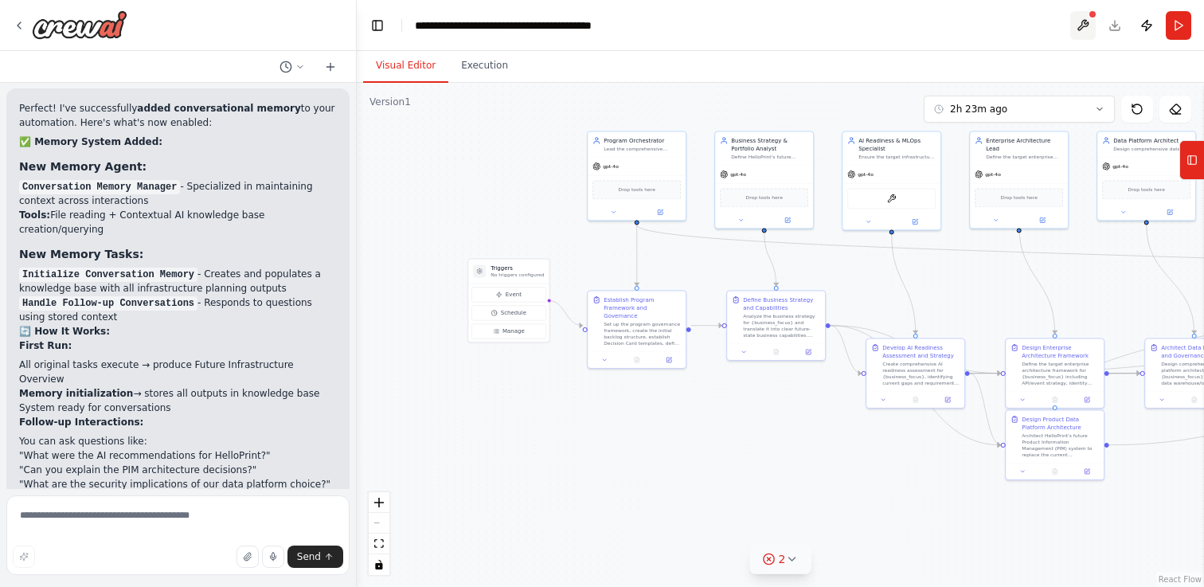
click at [1088, 25] on button at bounding box center [1083, 25] width 25 height 29
click at [1157, 31] on button "Publish" at bounding box center [1146, 25] width 25 height 29
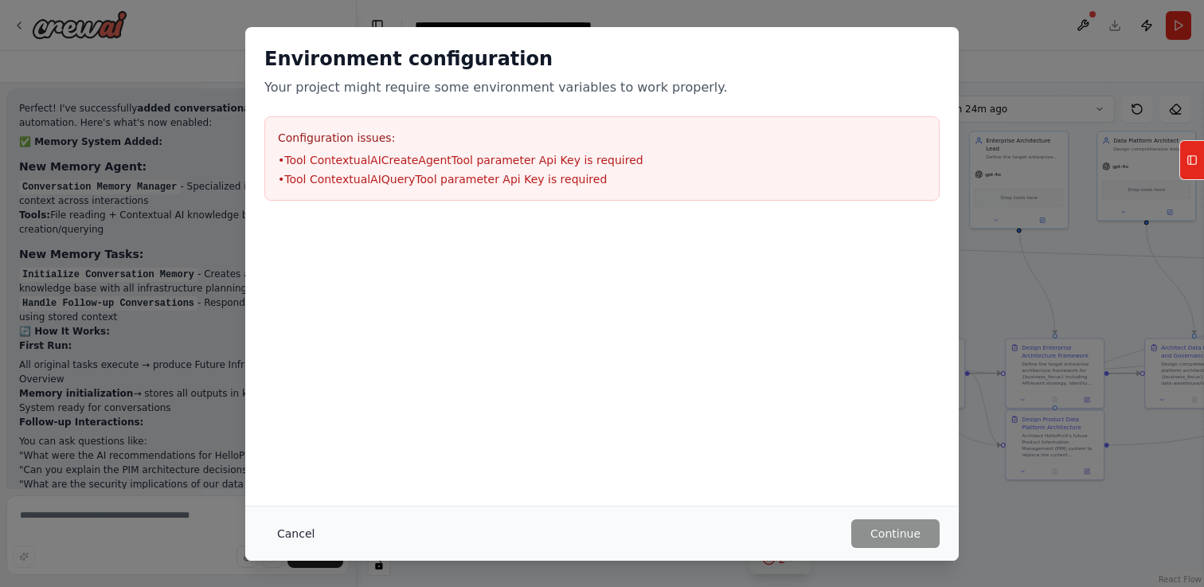
click at [304, 533] on button "Cancel" at bounding box center [295, 533] width 63 height 29
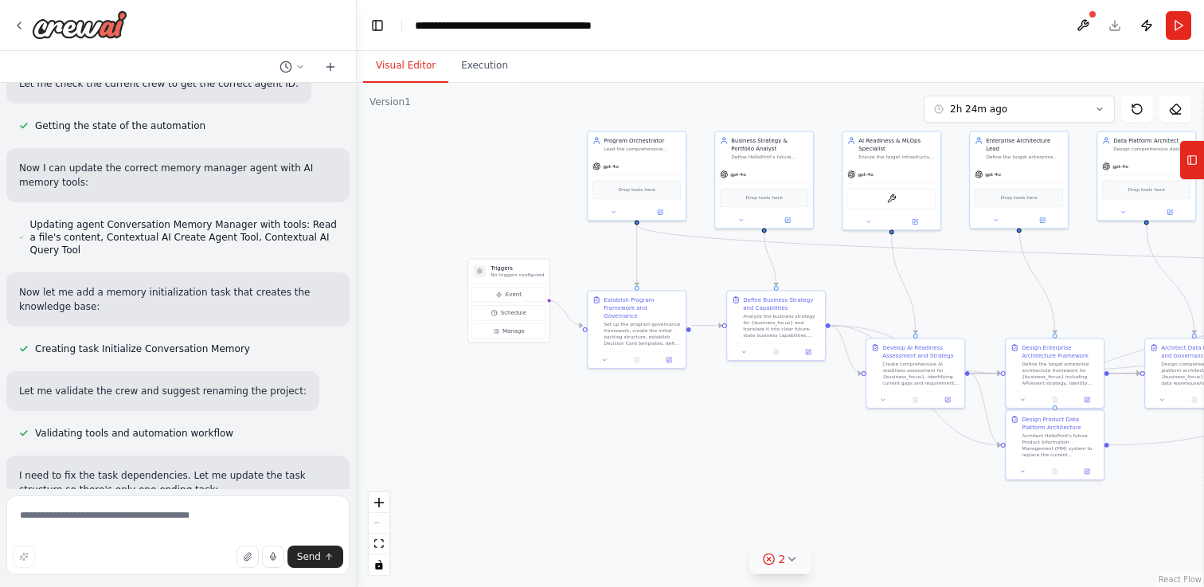
scroll to position [9938, 0]
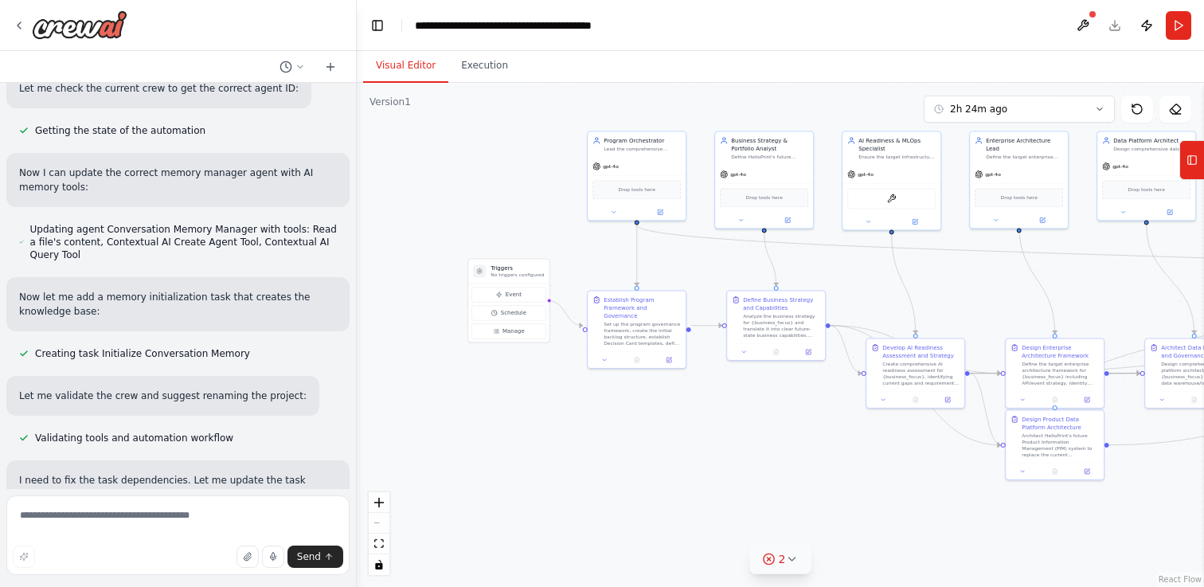
click at [265, 531] on button at bounding box center [277, 537] width 32 height 13
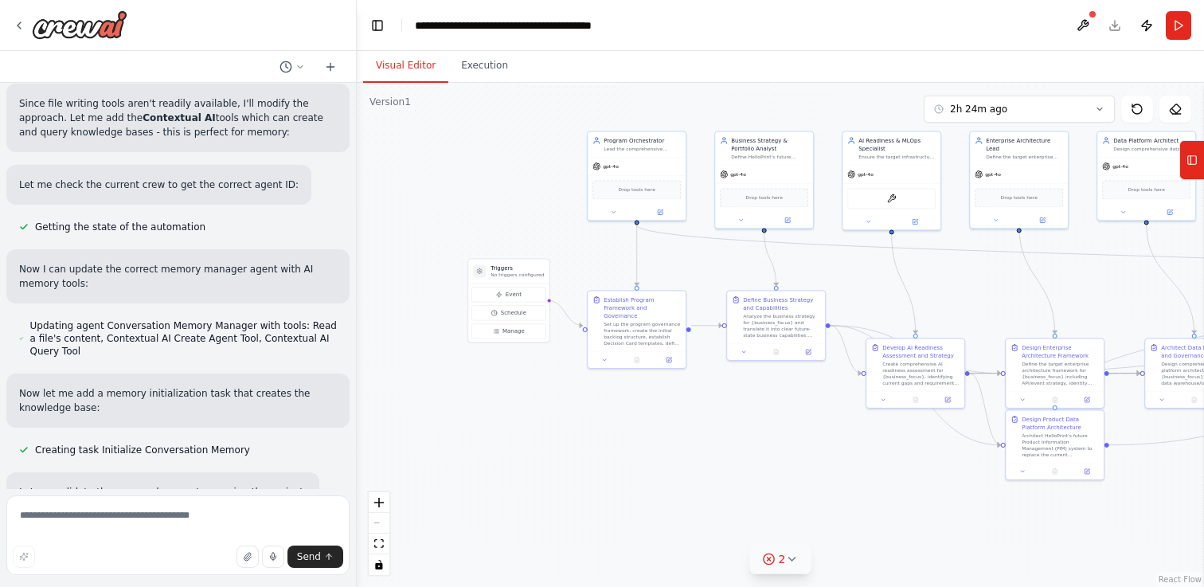
scroll to position [10453, 0]
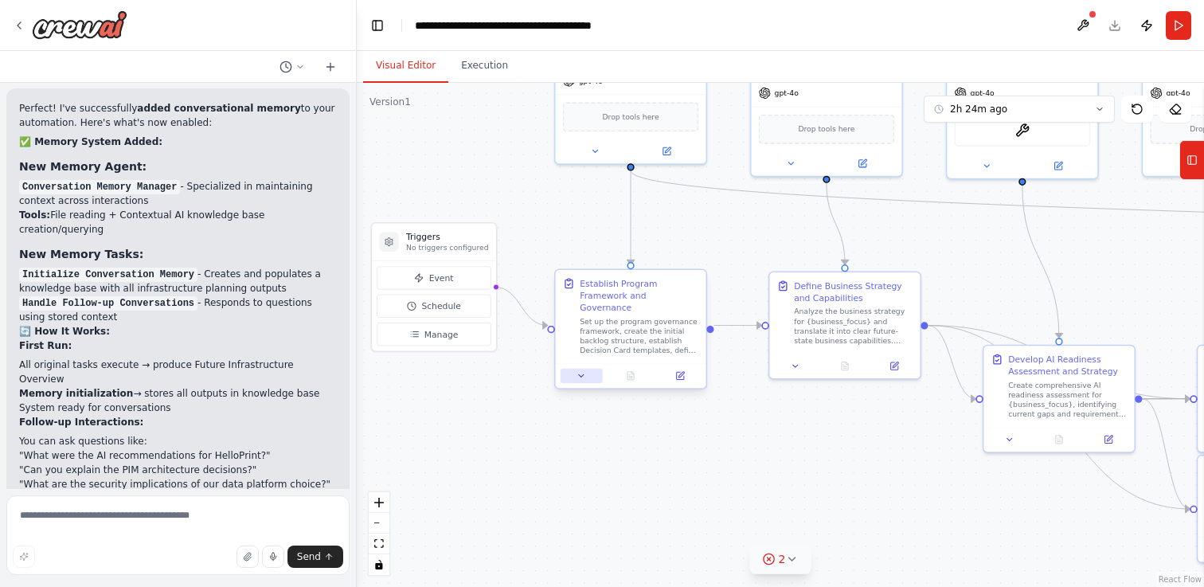
click at [577, 371] on icon at bounding box center [582, 376] width 10 height 10
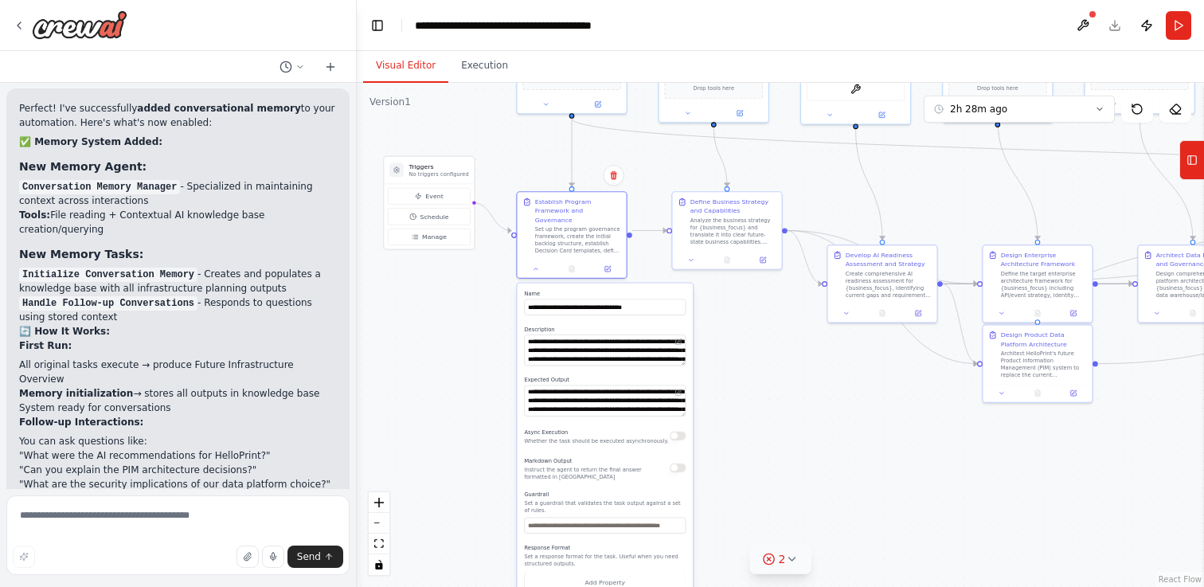
drag, startPoint x: 783, startPoint y: 507, endPoint x: 733, endPoint y: 377, distance: 139.9
click at [733, 377] on div ".deletable-edge-delete-btn { width: 20px; height: 20px; border: 0px solid #ffff…" at bounding box center [781, 335] width 848 height 504
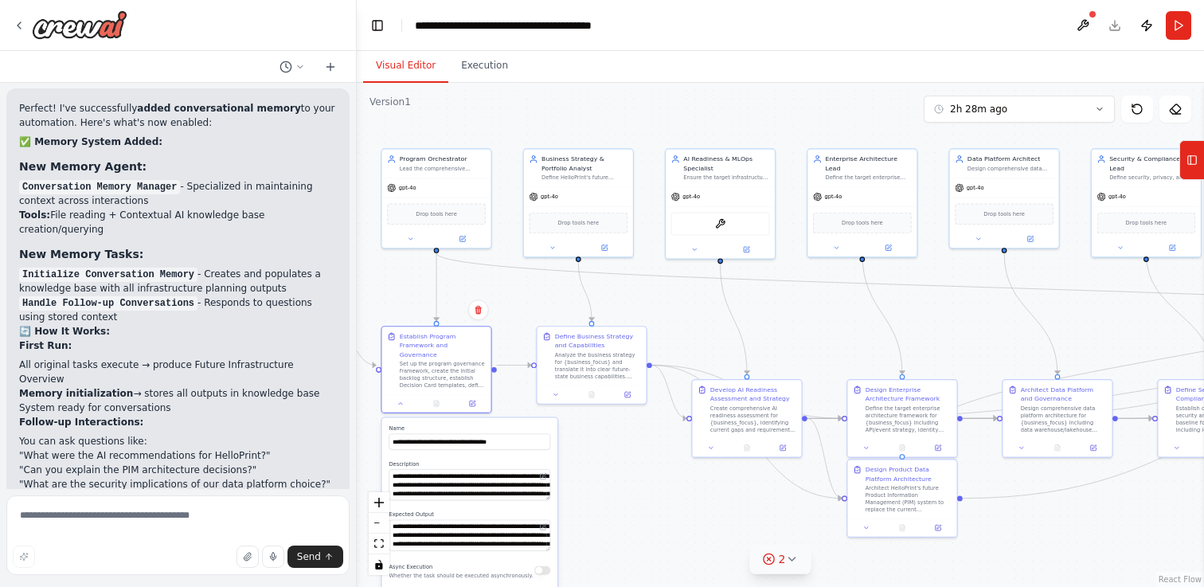
drag, startPoint x: 733, startPoint y: 377, endPoint x: 612, endPoint y: 513, distance: 182.2
click at [612, 513] on div ".deletable-edge-delete-btn { width: 20px; height: 20px; border: 0px solid #ffff…" at bounding box center [781, 335] width 848 height 504
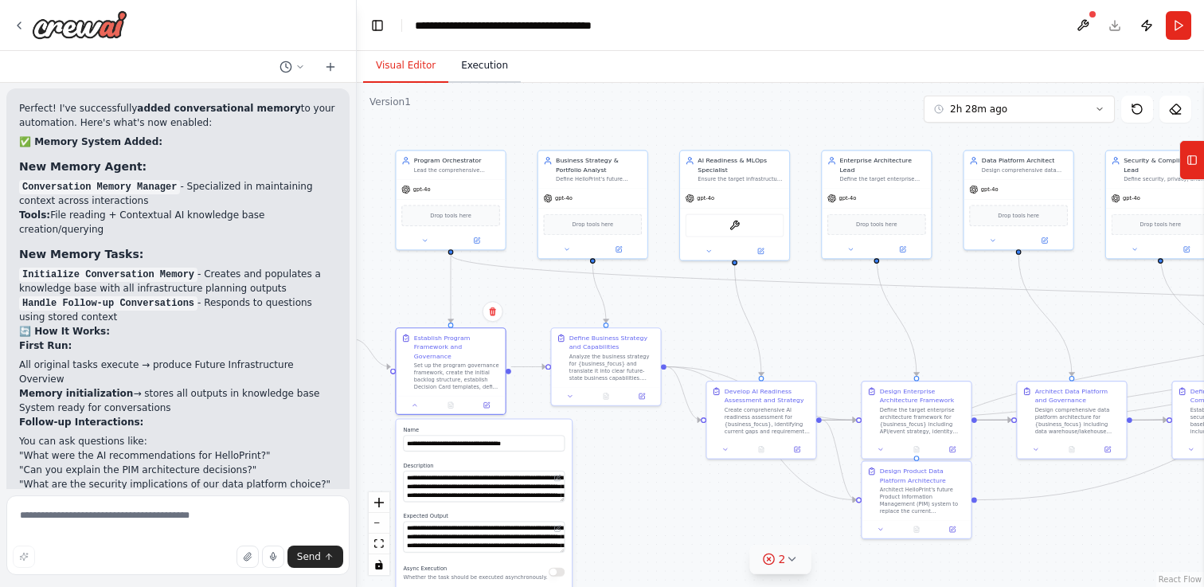
click at [467, 60] on button "Execution" at bounding box center [484, 65] width 72 height 33
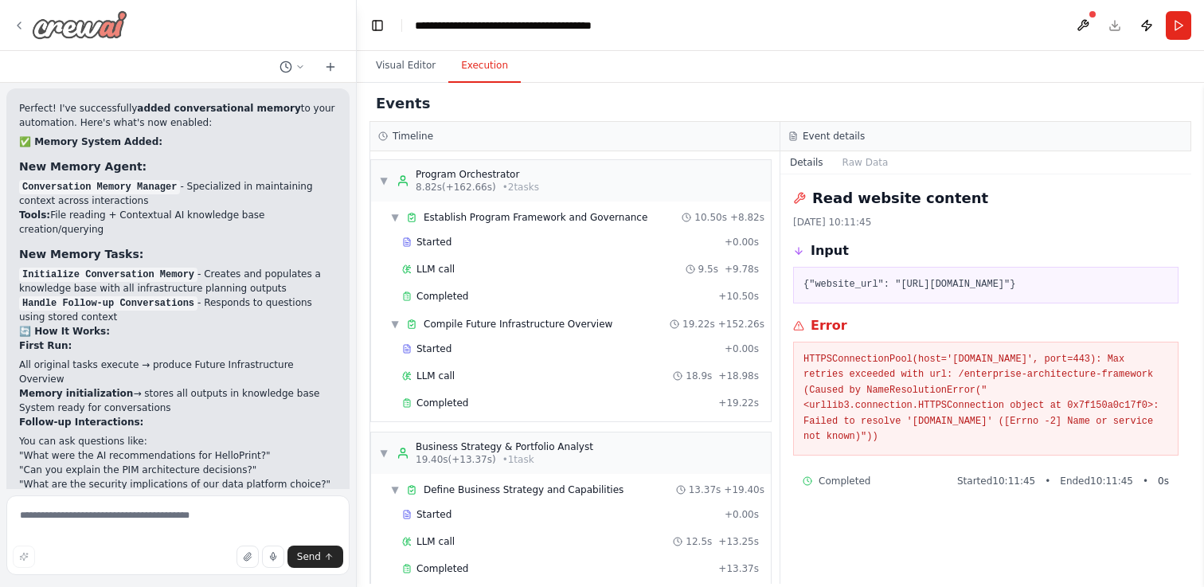
click at [29, 21] on div at bounding box center [70, 24] width 115 height 29
click at [19, 21] on icon at bounding box center [19, 25] width 13 height 13
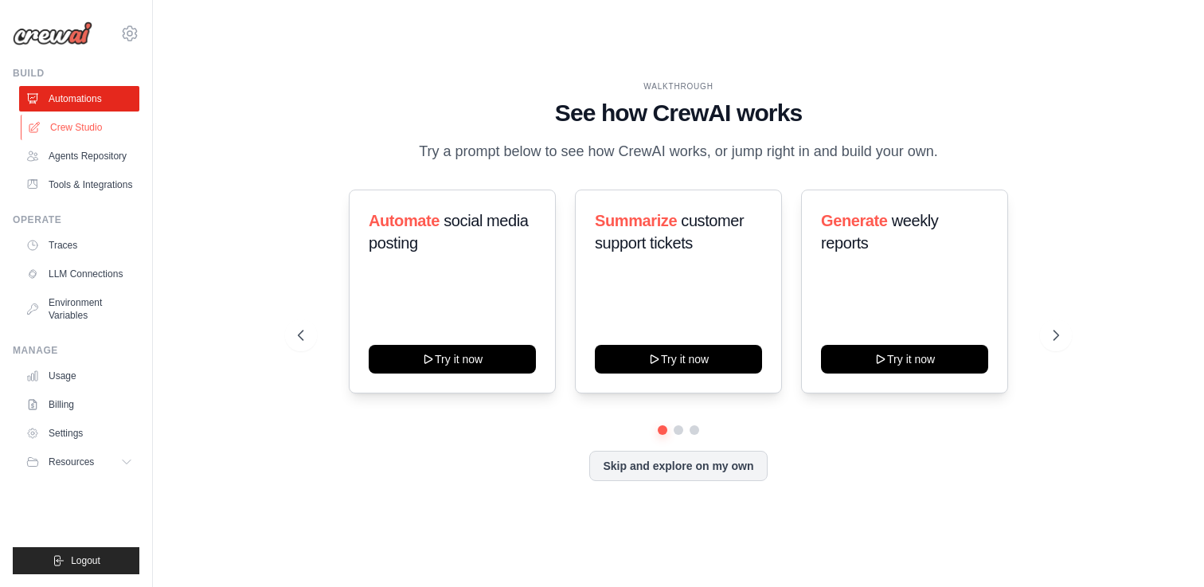
click at [104, 125] on link "Crew Studio" at bounding box center [81, 127] width 120 height 25
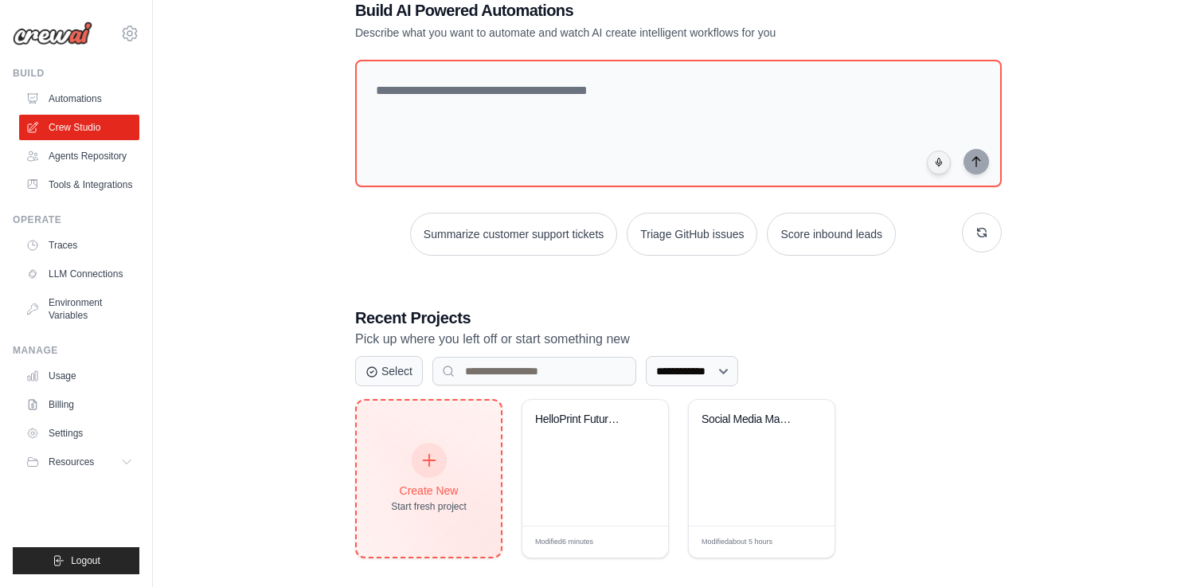
scroll to position [54, 0]
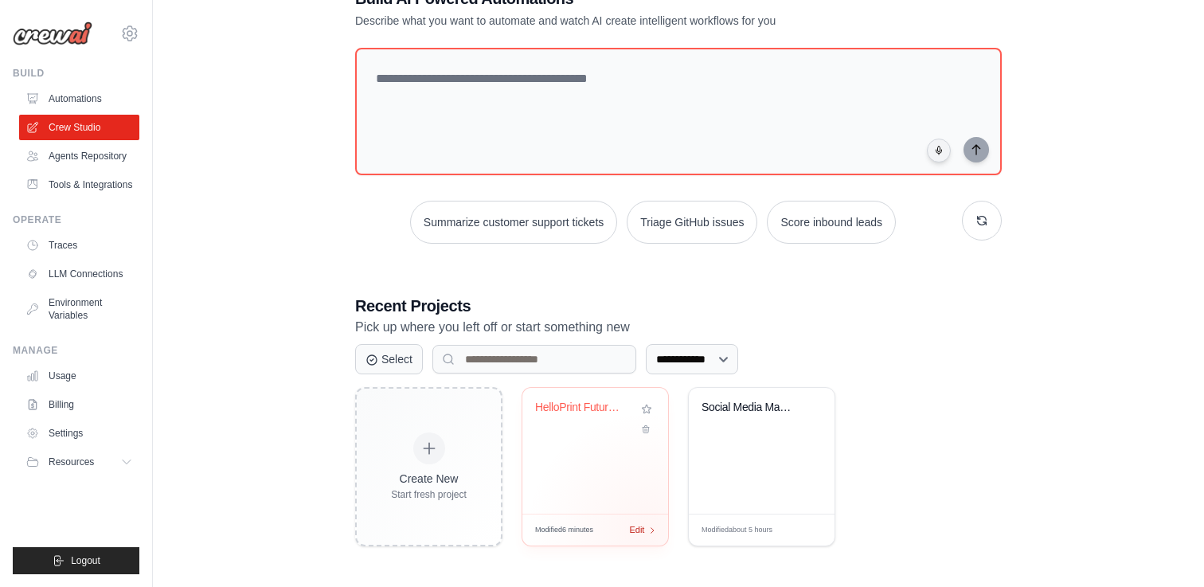
click at [645, 531] on div "Edit" at bounding box center [642, 530] width 27 height 14
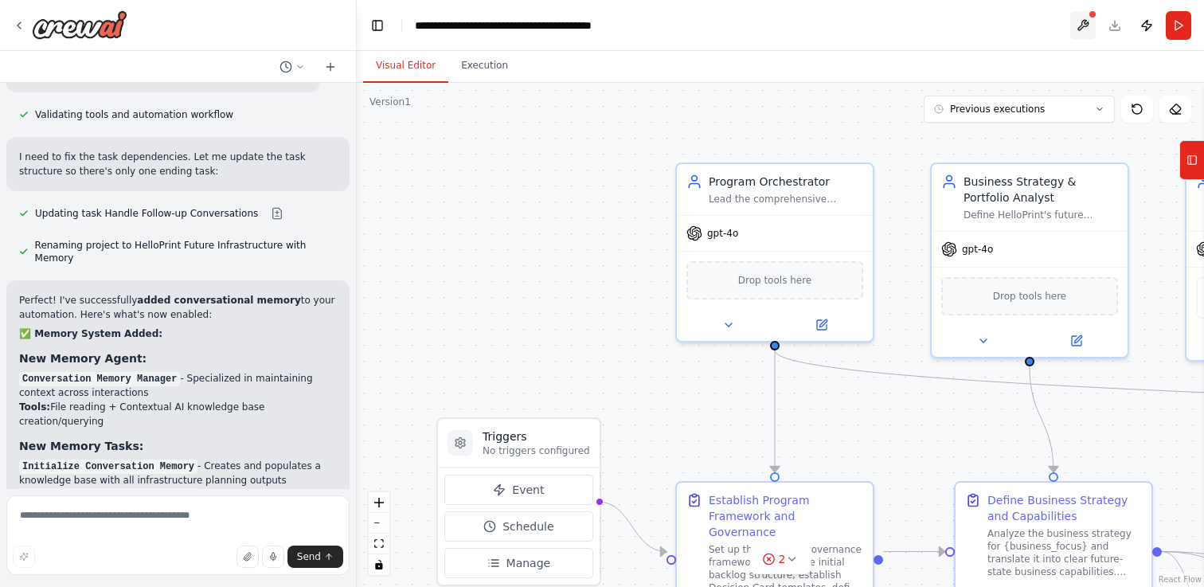
click at [1084, 22] on button at bounding box center [1083, 25] width 25 height 29
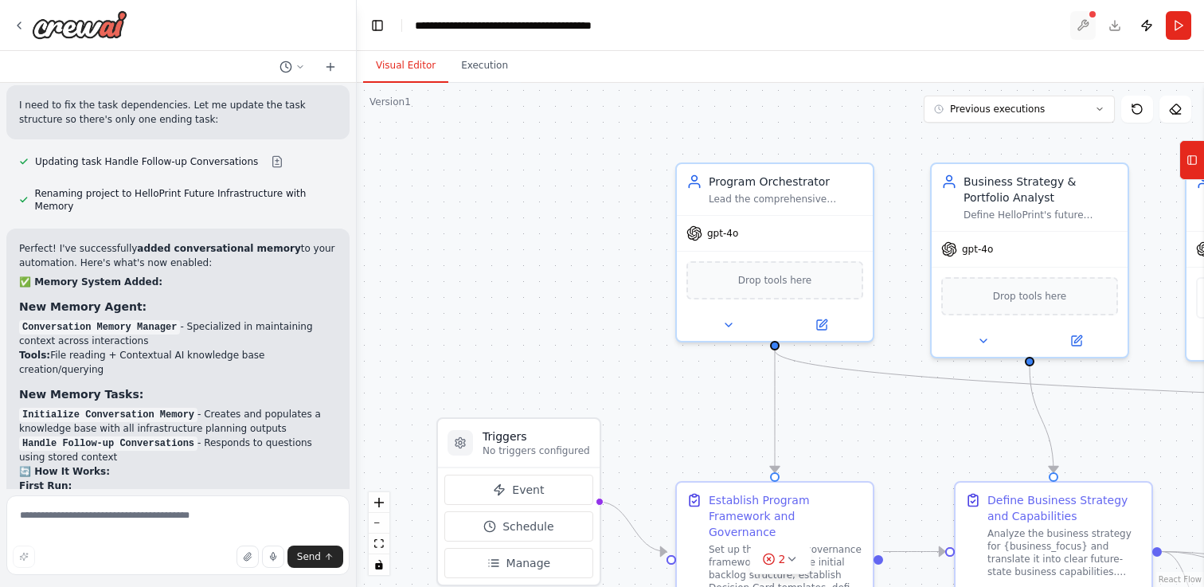
scroll to position [10324, 0]
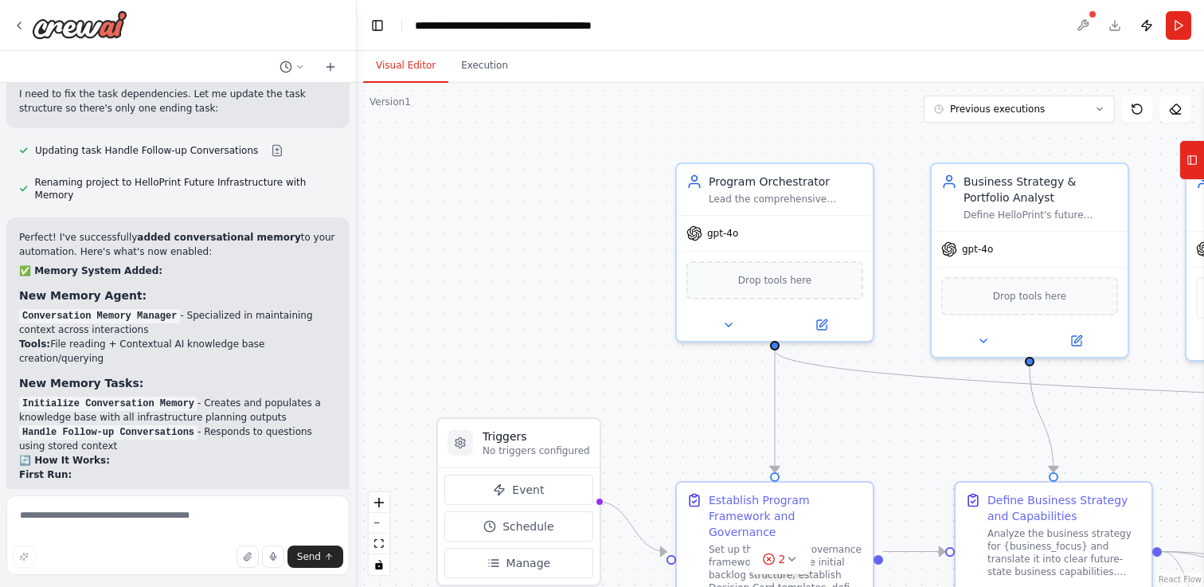
click at [1082, 23] on body "i want to create and continiously iterate on a future technology plan for our b…" at bounding box center [602, 293] width 1204 height 587
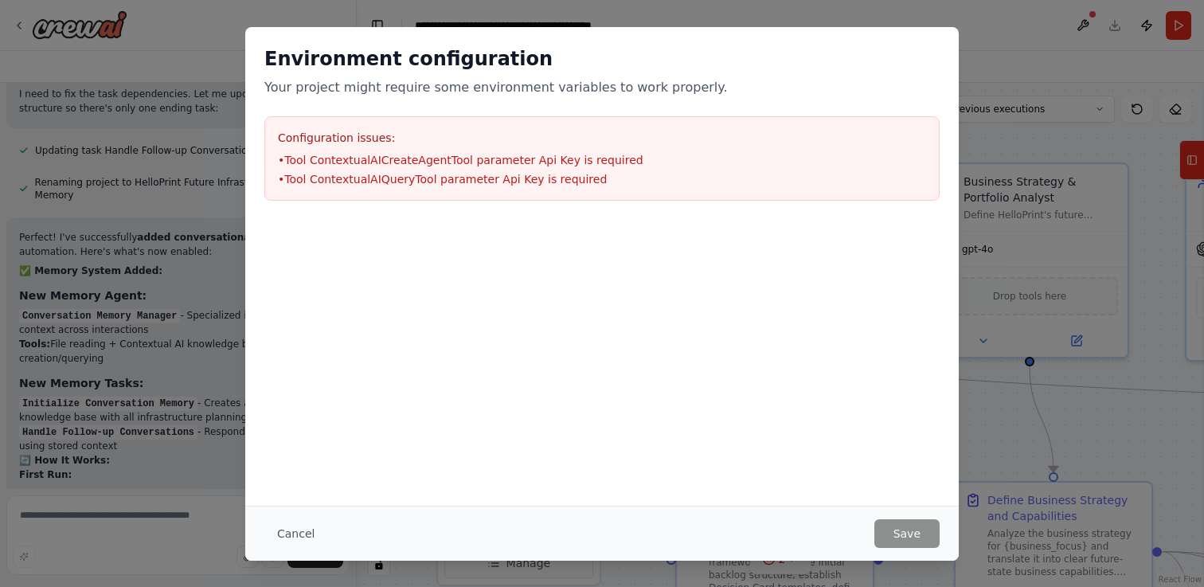
click at [618, 302] on div at bounding box center [602, 299] width 714 height 159
click at [452, 148] on div "Configuration issues: • Tool ContextualAICreateAgentTool parameter Api Key is r…" at bounding box center [601, 158] width 675 height 84
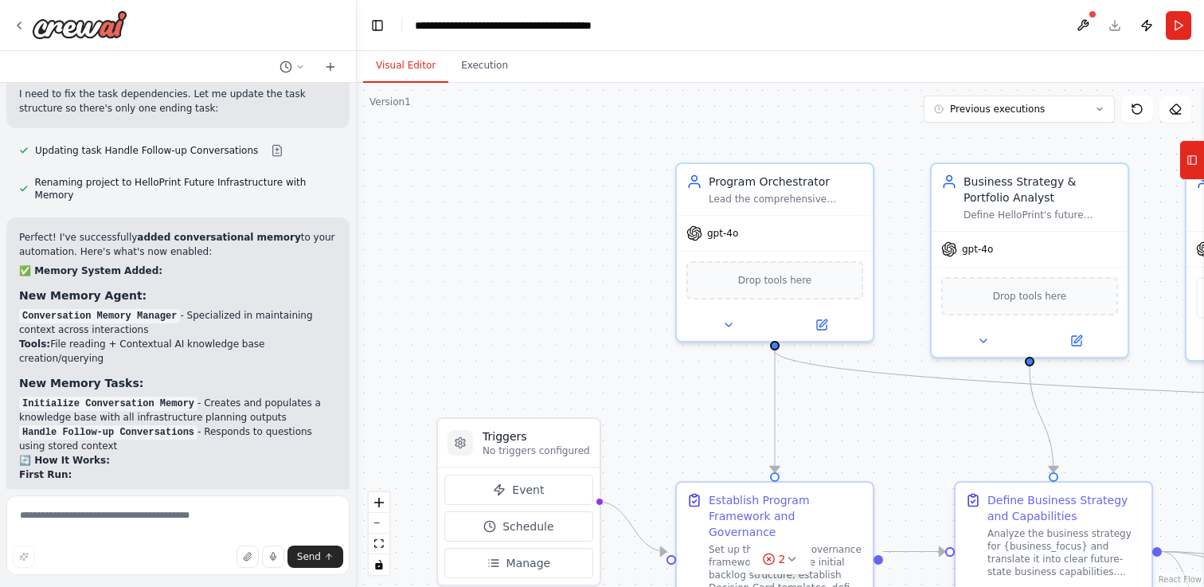
drag, startPoint x: 656, startPoint y: 421, endPoint x: 571, endPoint y: 317, distance: 133.6
click at [571, 317] on div ".deletable-edge-delete-btn { width: 20px; height: 20px; border: 0px solid #ffff…" at bounding box center [781, 335] width 848 height 504
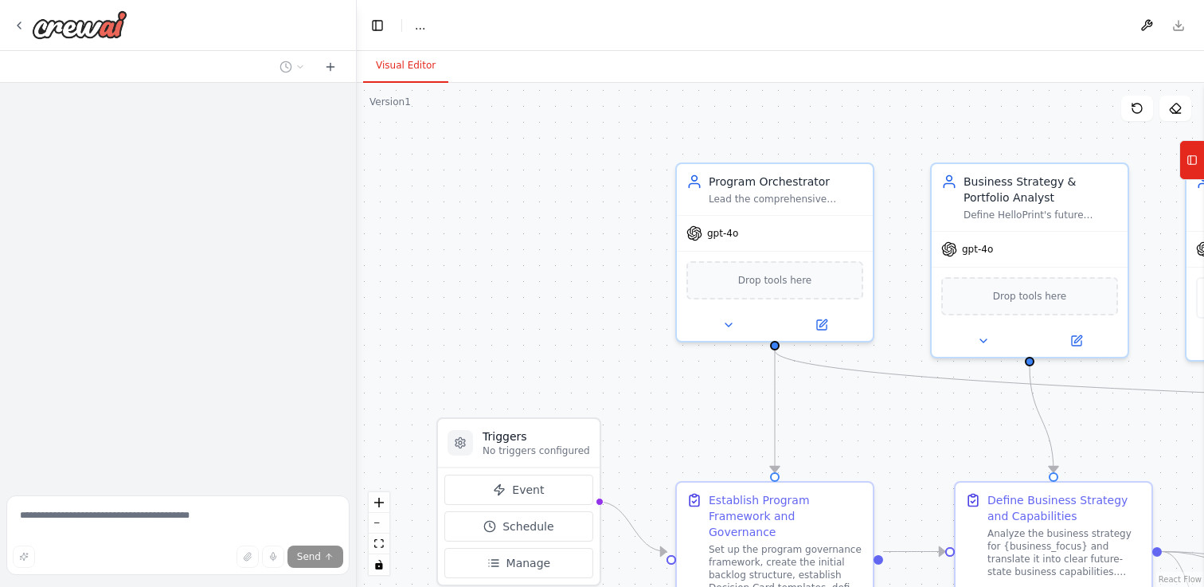
click at [571, 317] on div ".deletable-edge-delete-btn { width: 20px; height: 20px; border: 0px solid #ffff…" at bounding box center [781, 335] width 848 height 504
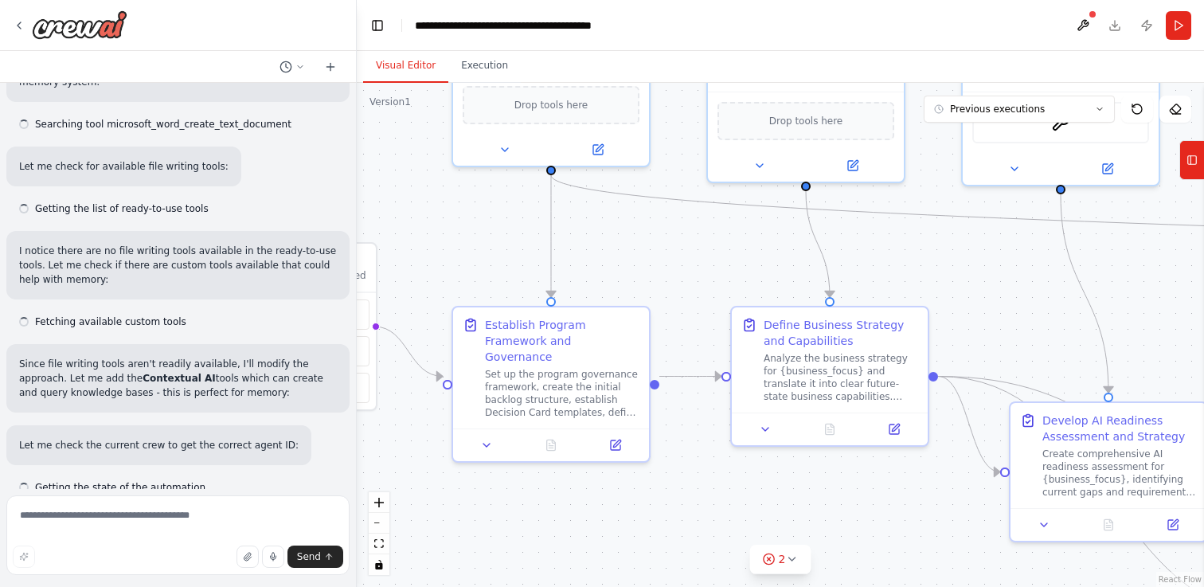
drag, startPoint x: 0, startPoint y: 0, endPoint x: 347, endPoint y: 142, distance: 375.1
click at [347, 142] on div "i want to create and continiously iterate on a future technology plan for our b…" at bounding box center [602, 293] width 1204 height 587
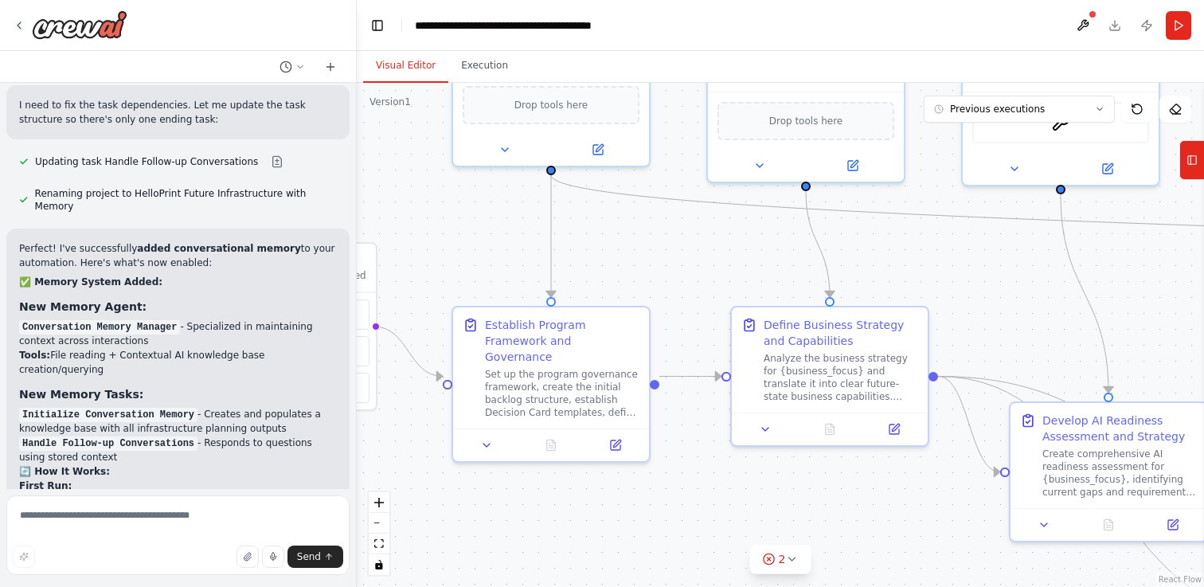
scroll to position [10324, 0]
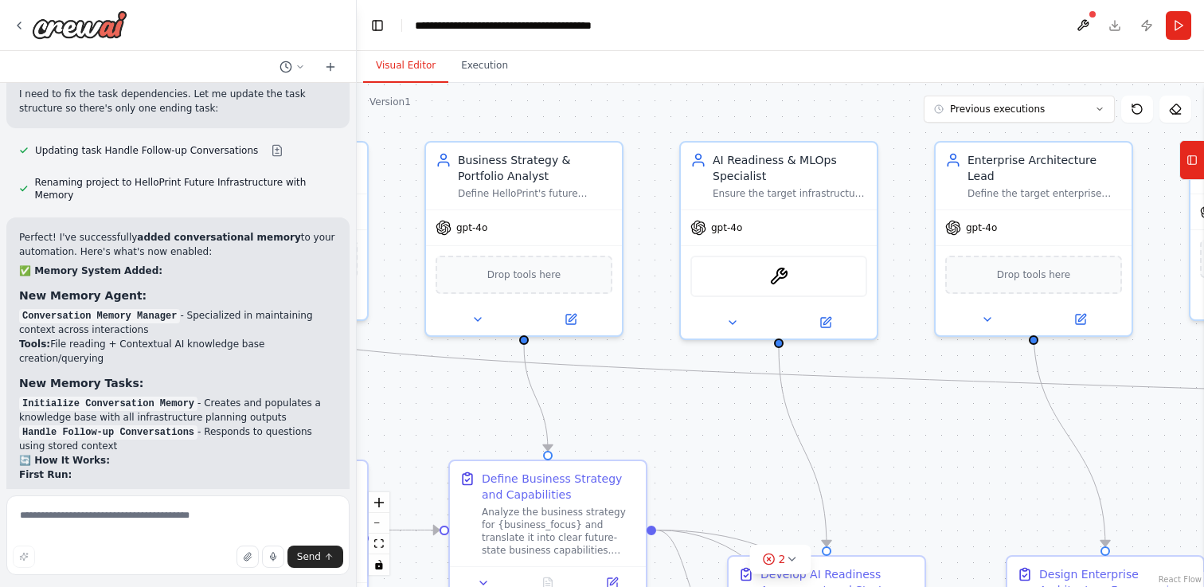
drag, startPoint x: 666, startPoint y: 234, endPoint x: 384, endPoint y: 388, distance: 321.2
click at [384, 388] on div ".deletable-edge-delete-btn { width: 20px; height: 20px; border: 0px solid #ffff…" at bounding box center [781, 335] width 848 height 504
drag, startPoint x: 958, startPoint y: 379, endPoint x: 358, endPoint y: 466, distance: 606.9
click at [358, 466] on div ".deletable-edge-delete-btn { width: 20px; height: 20px; border: 0px solid #ffff…" at bounding box center [275, 313] width 848 height 504
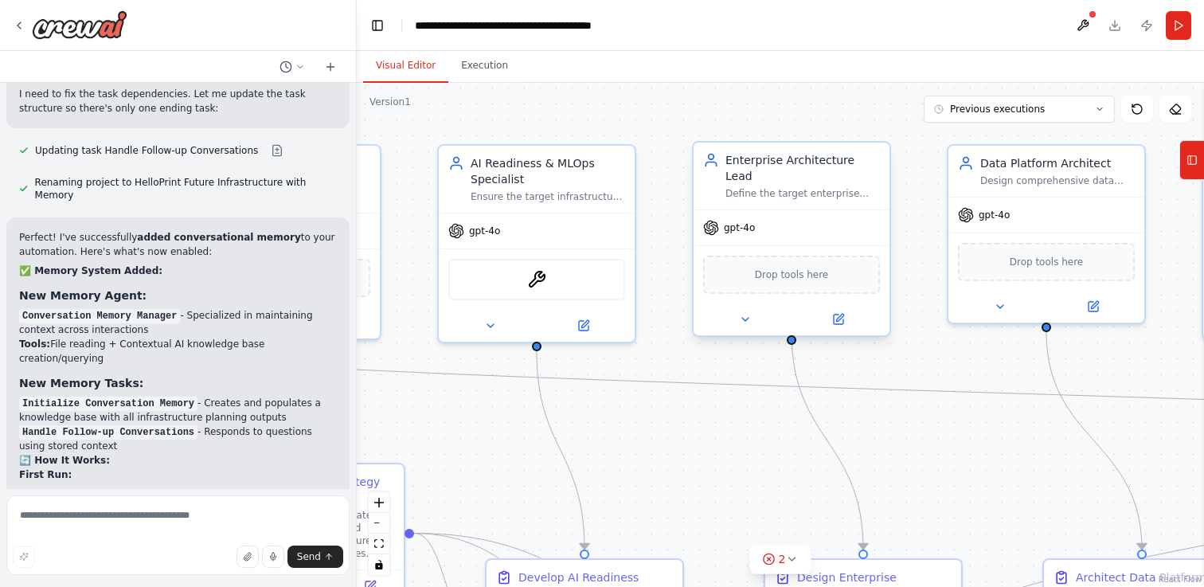
drag, startPoint x: 1134, startPoint y: 314, endPoint x: 855, endPoint y: 309, distance: 279.6
click at [855, 309] on div ".deletable-edge-delete-btn { width: 20px; height: 20px; border: 0px solid #ffff…" at bounding box center [781, 335] width 848 height 504
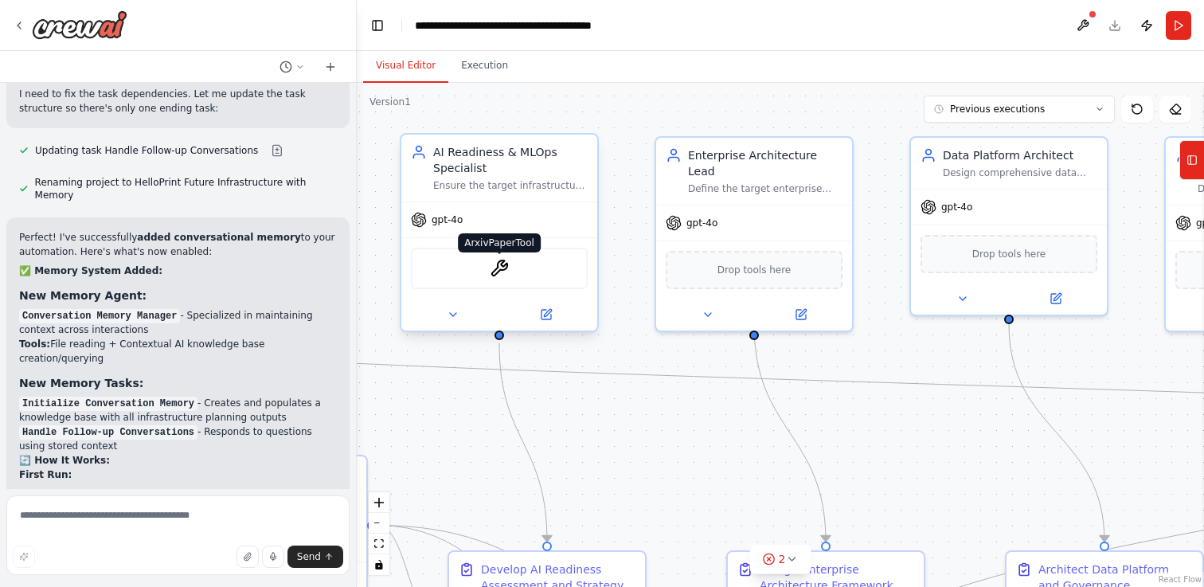
click at [490, 275] on img at bounding box center [499, 268] width 19 height 19
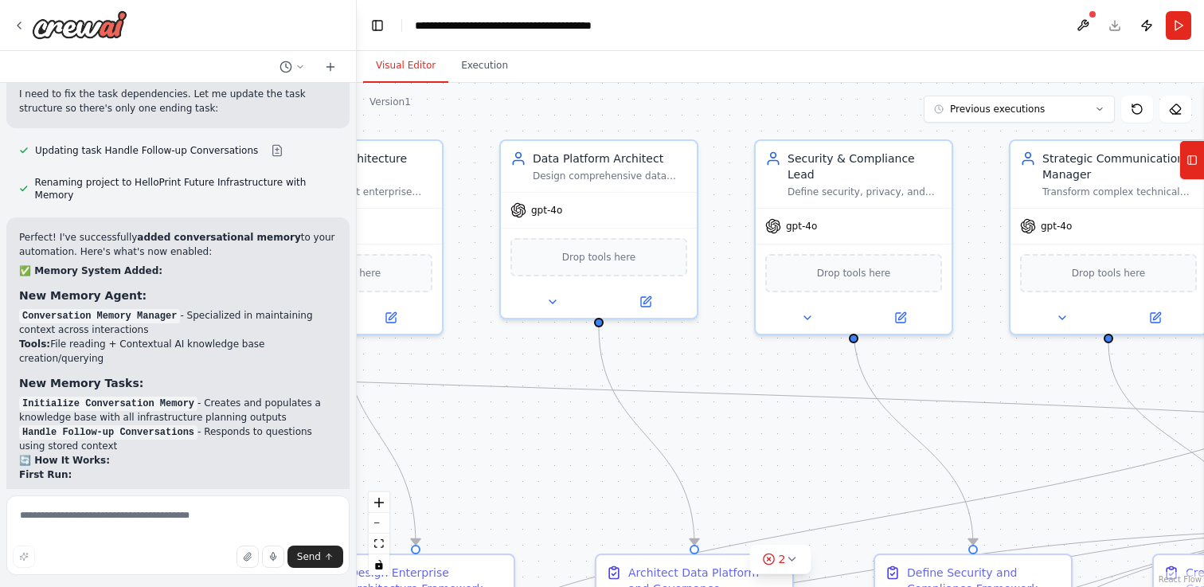
drag, startPoint x: 907, startPoint y: 346, endPoint x: 495, endPoint y: 349, distance: 411.0
click at [495, 349] on div ".deletable-edge-delete-btn { width: 20px; height: 20px; border: 0px solid #ffff…" at bounding box center [781, 335] width 848 height 504
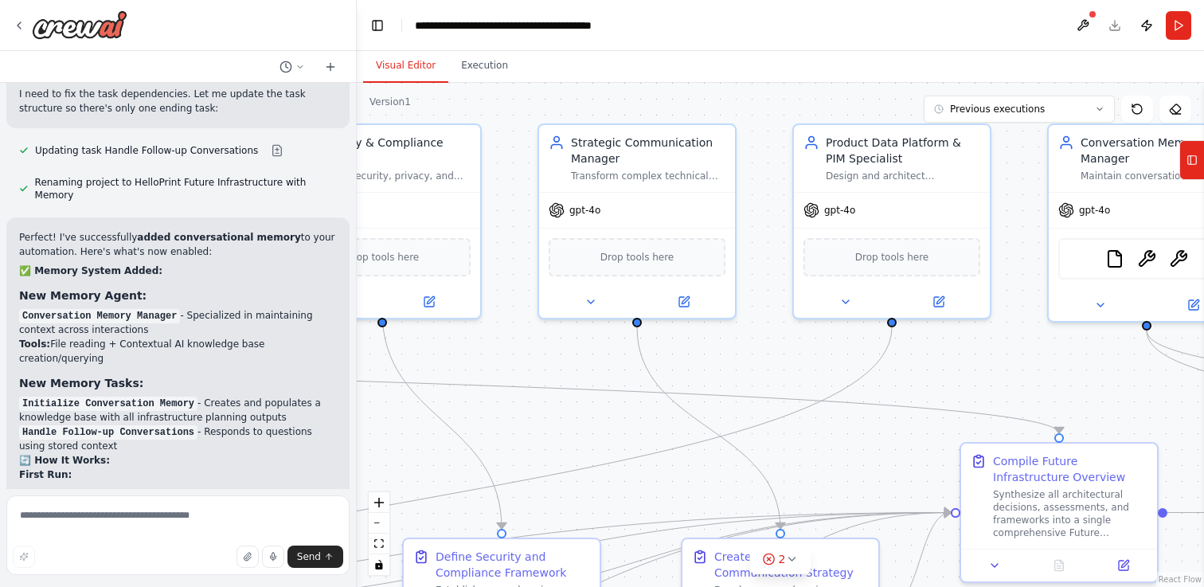
drag, startPoint x: 952, startPoint y: 341, endPoint x: 428, endPoint y: 339, distance: 524.1
click at [424, 339] on div ".deletable-edge-delete-btn { width: 20px; height: 20px; border: 0px solid #ffff…" at bounding box center [781, 335] width 848 height 504
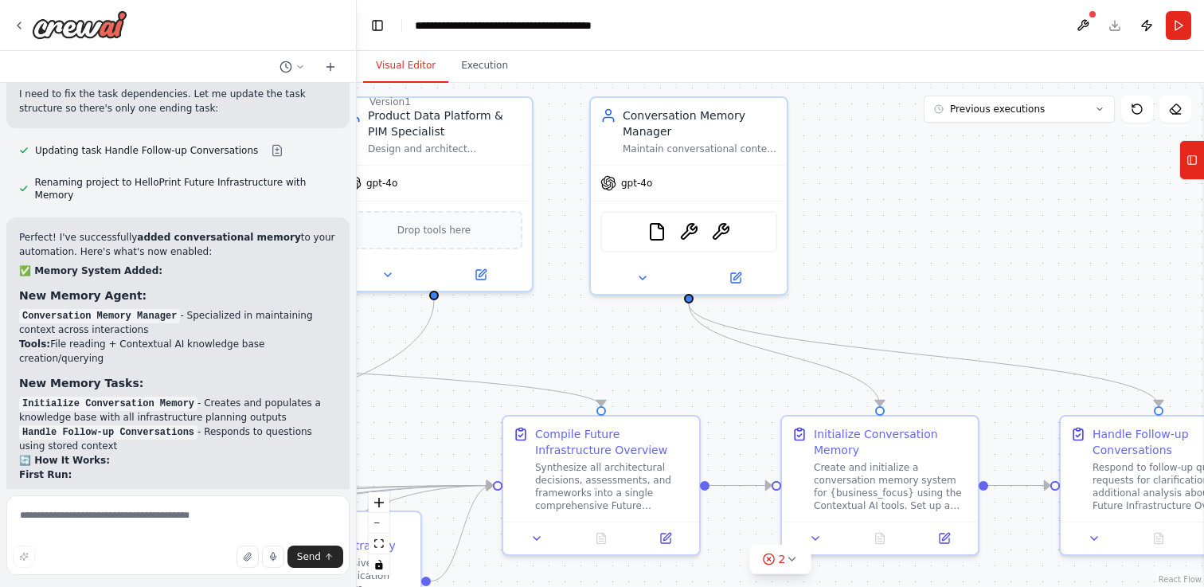
drag, startPoint x: 982, startPoint y: 378, endPoint x: 549, endPoint y: 335, distance: 435.5
click at [548, 335] on div ".deletable-edge-delete-btn { width: 20px; height: 20px; border: 0px solid #ffff…" at bounding box center [781, 335] width 848 height 504
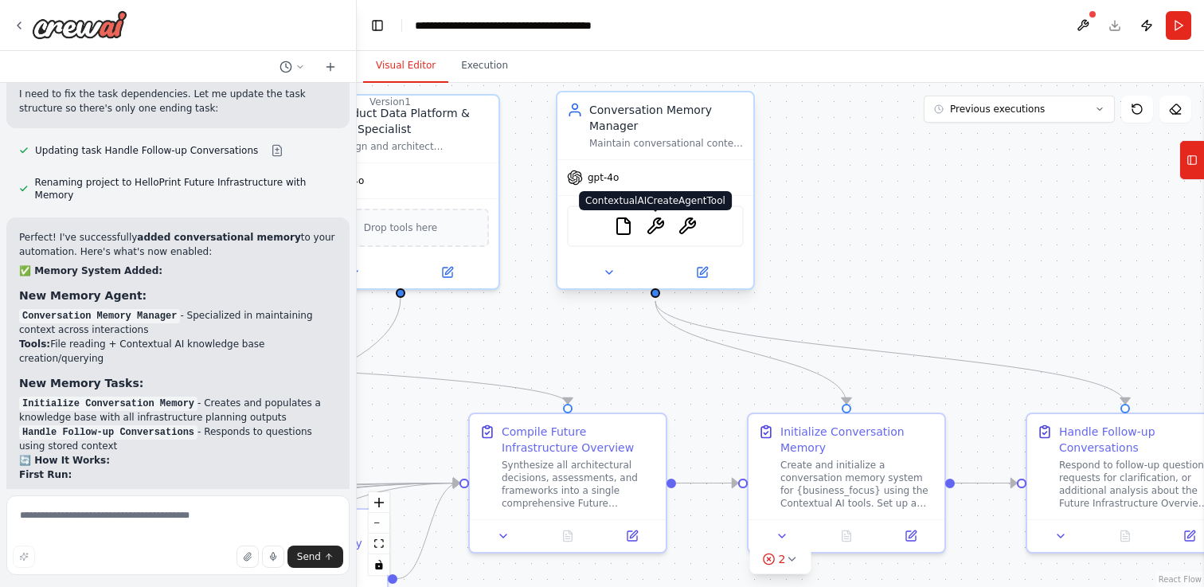
click at [659, 233] on img at bounding box center [655, 226] width 19 height 19
click at [662, 229] on img at bounding box center [655, 226] width 19 height 19
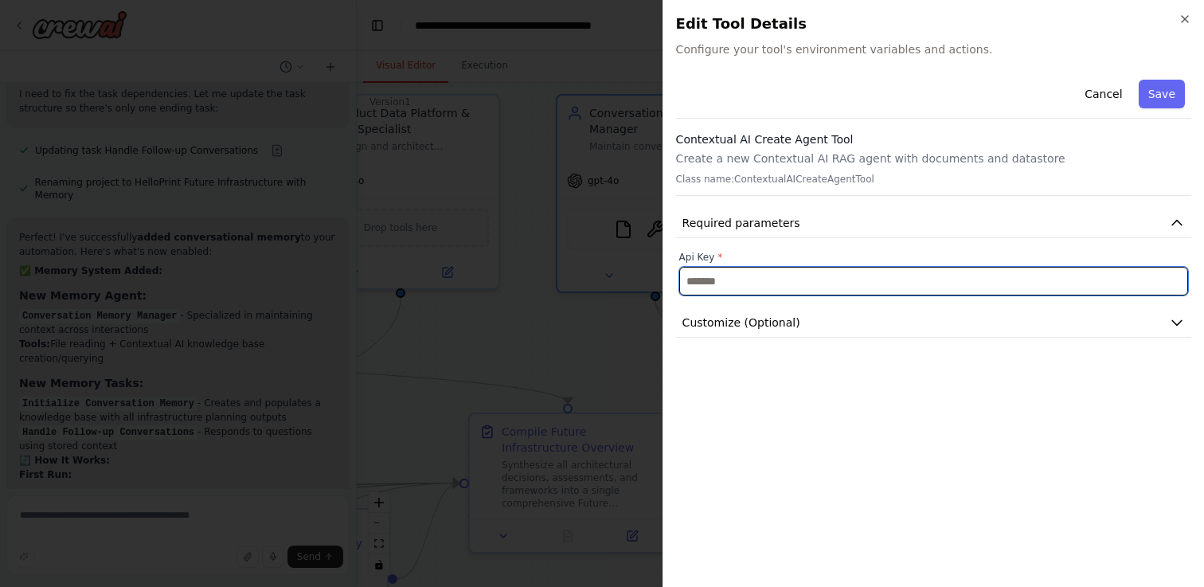
click at [740, 280] on input "text" at bounding box center [933, 281] width 509 height 29
paste input "**********"
type input "**********"
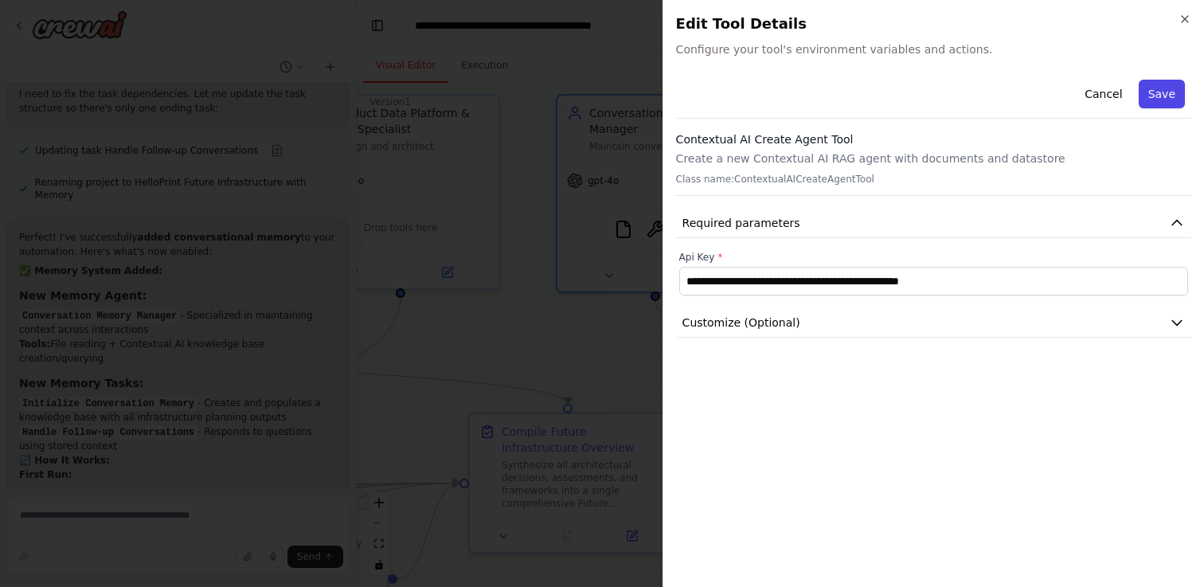
click at [1161, 86] on button "Save" at bounding box center [1162, 94] width 46 height 29
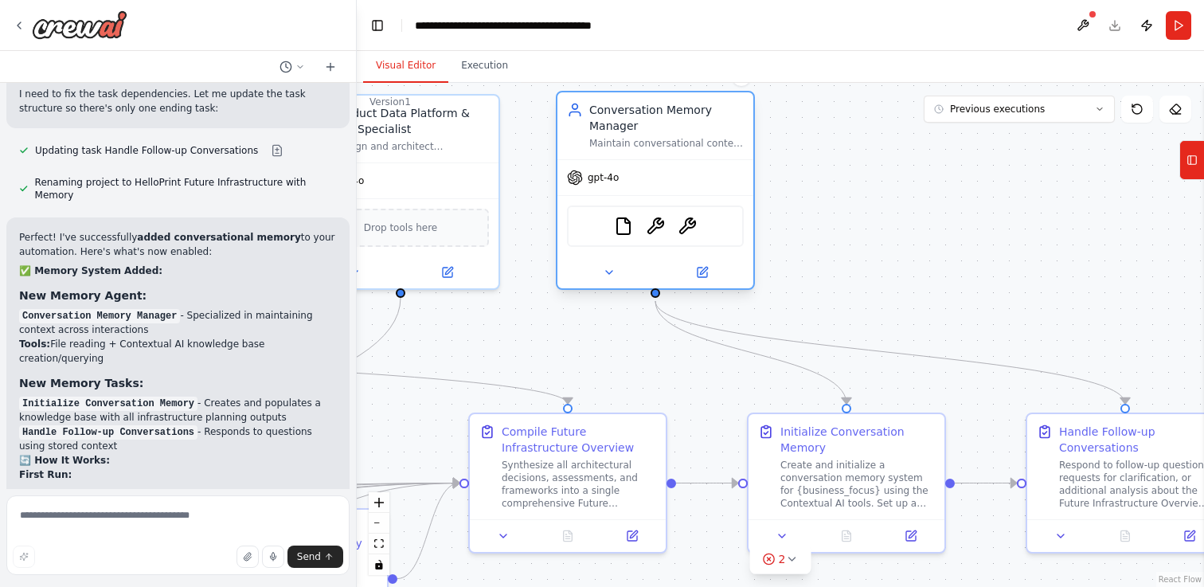
click at [698, 224] on div "FileReadTool ContextualAICreateAgentTool ContextualAIQueryTool" at bounding box center [655, 226] width 177 height 41
click at [683, 226] on img at bounding box center [687, 226] width 19 height 19
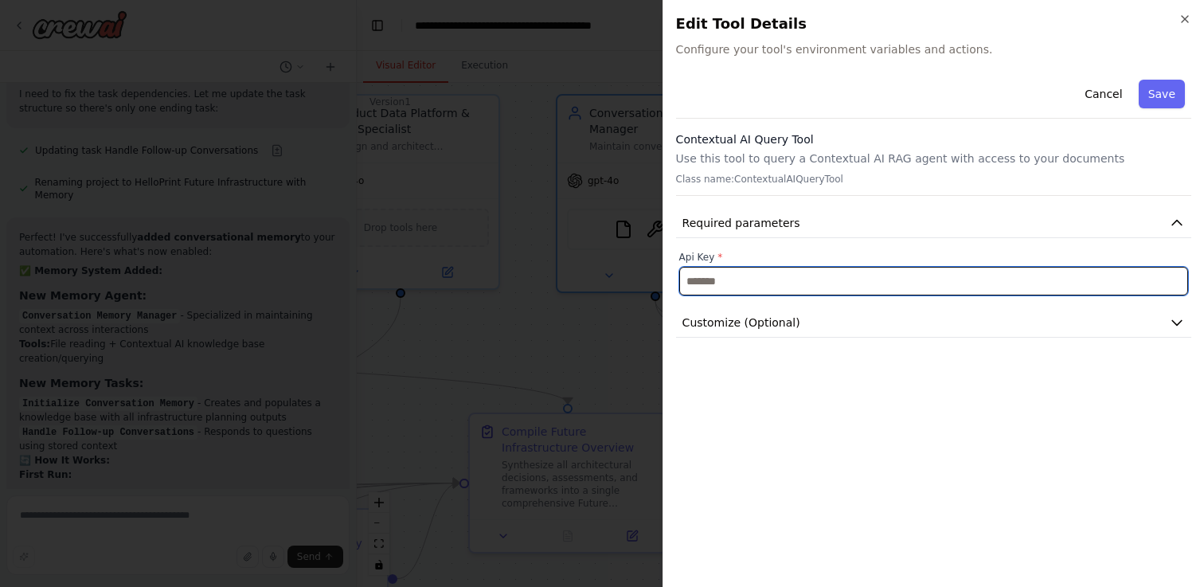
click at [772, 278] on input "text" at bounding box center [933, 281] width 509 height 29
paste input "**********"
type input "**********"
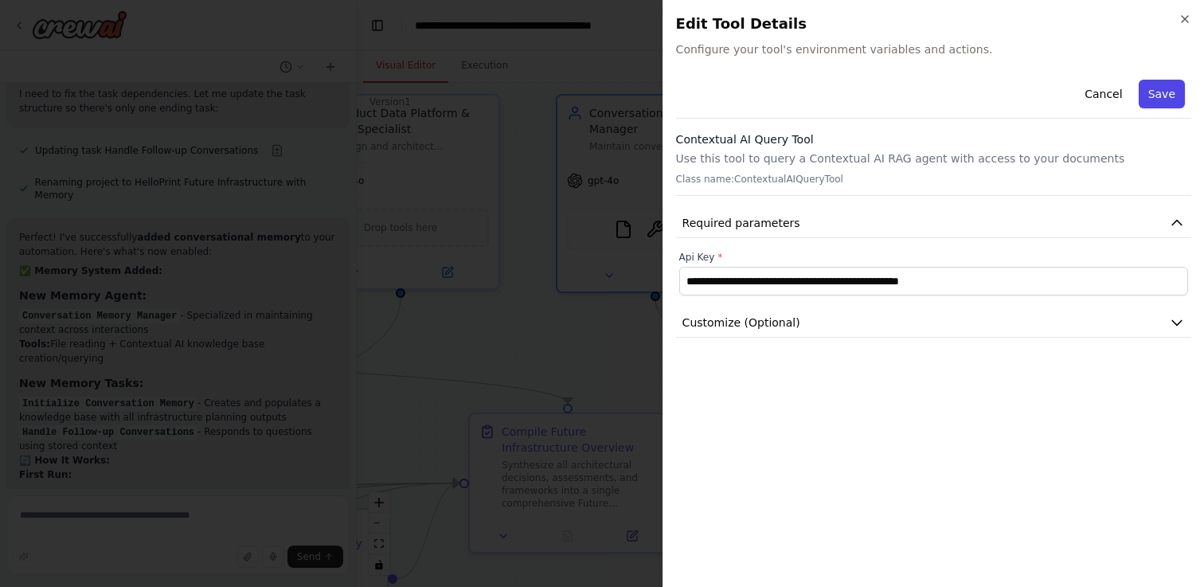
click at [1152, 106] on button "Save" at bounding box center [1162, 94] width 46 height 29
type input "**********"
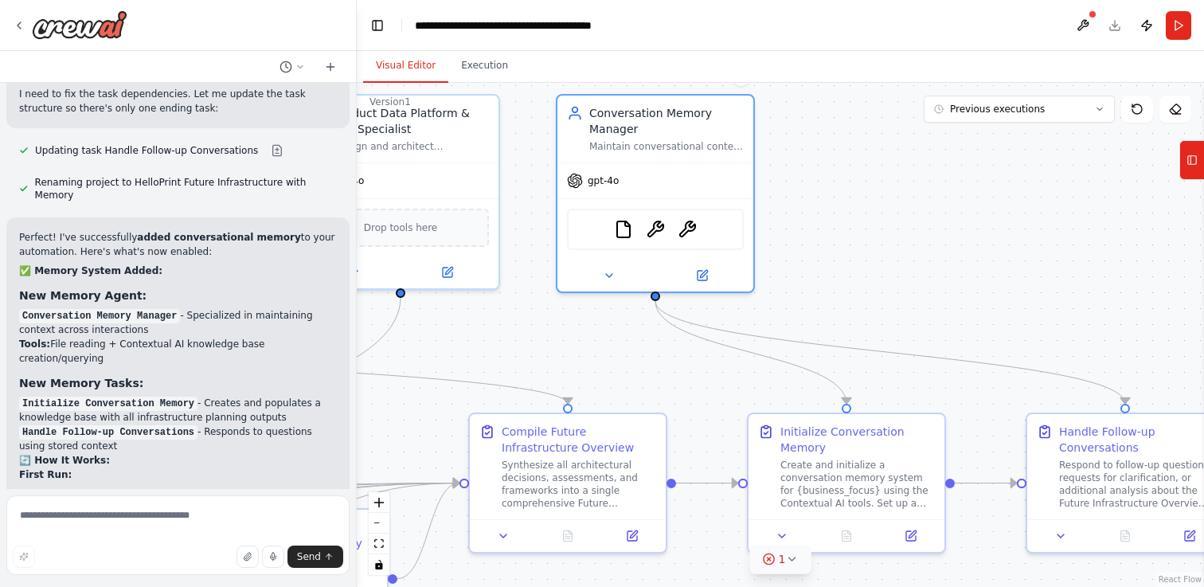
click at [785, 555] on icon at bounding box center [791, 559] width 13 height 13
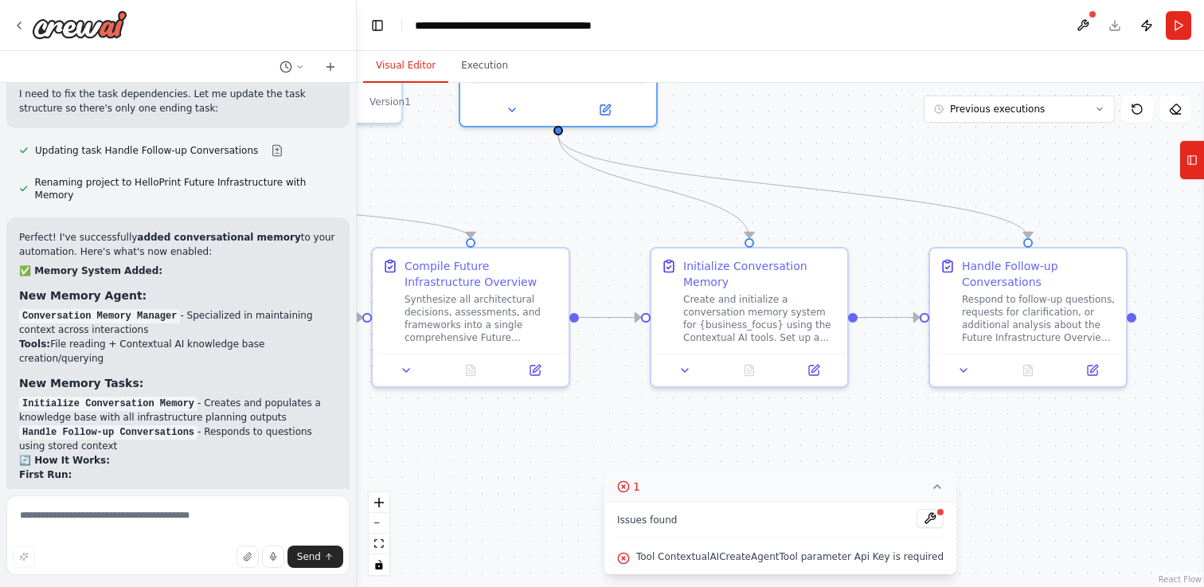
drag, startPoint x: 950, startPoint y: 304, endPoint x: 852, endPoint y: 139, distance: 192.1
click at [852, 139] on div ".deletable-edge-delete-btn { width: 20px; height: 20px; border: 0px solid #ffff…" at bounding box center [781, 335] width 848 height 504
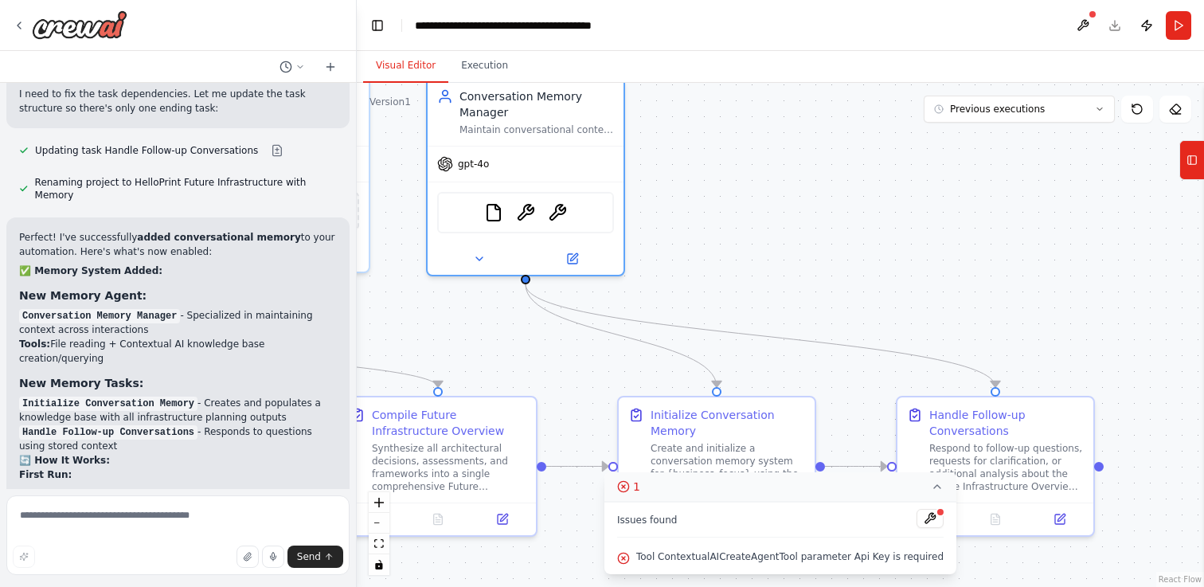
drag, startPoint x: 971, startPoint y: 182, endPoint x: 992, endPoint y: 362, distance: 182.0
click at [992, 362] on div ".deletable-edge-delete-btn { width: 20px; height: 20px; border: 0px solid #ffff…" at bounding box center [781, 335] width 848 height 504
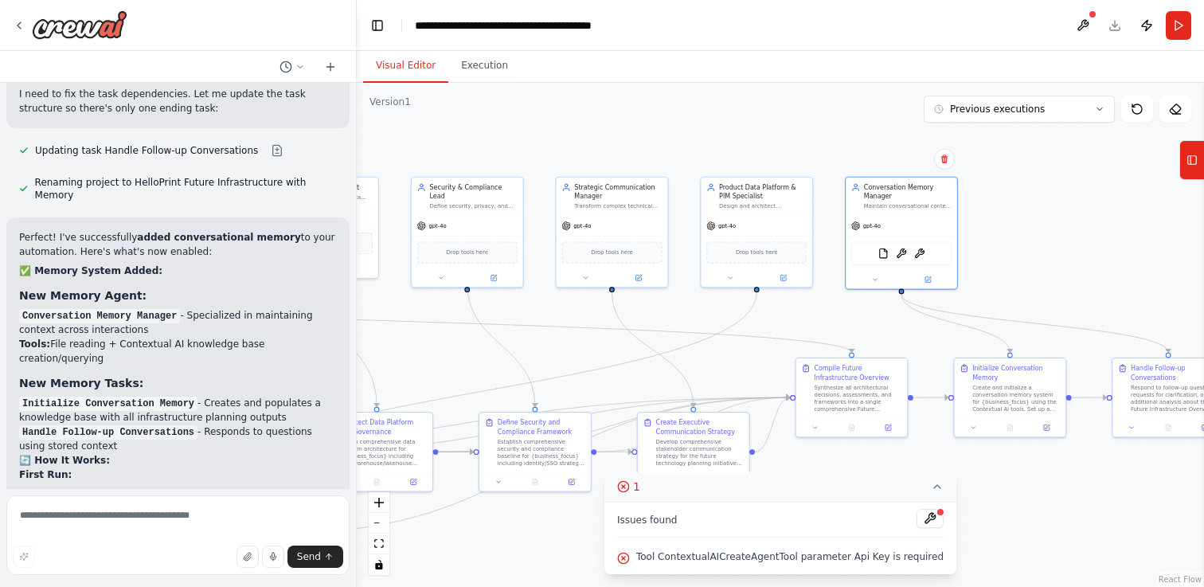
drag, startPoint x: 808, startPoint y: 206, endPoint x: 1068, endPoint y: 234, distance: 262.1
click at [1068, 234] on div ".deletable-edge-delete-btn { width: 20px; height: 20px; border: 0px solid #ffff…" at bounding box center [781, 335] width 848 height 504
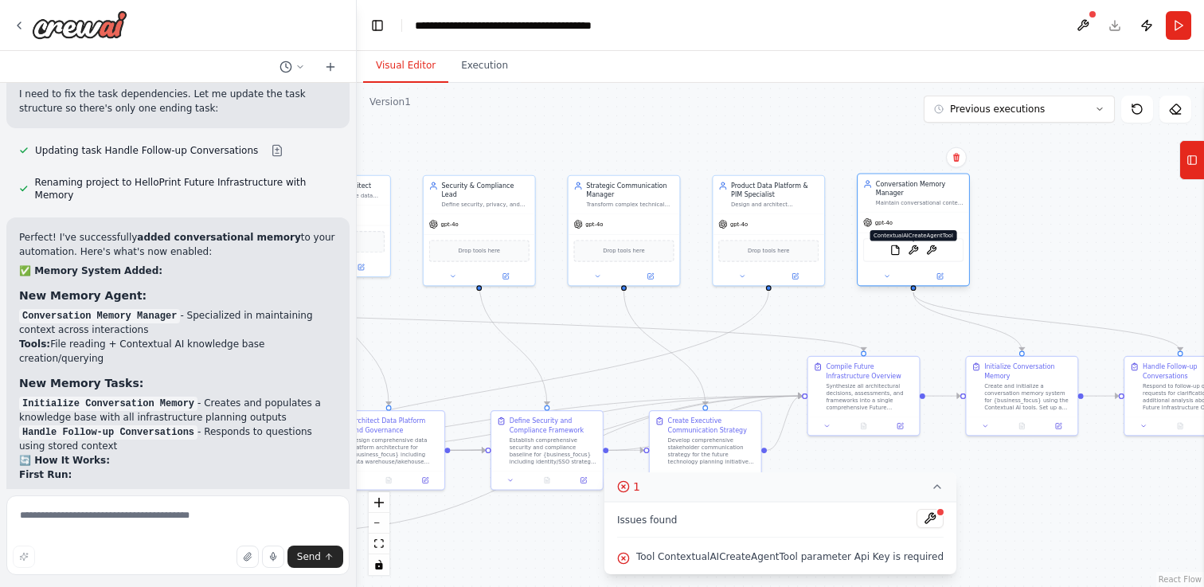
click at [917, 253] on img at bounding box center [913, 250] width 11 height 11
click at [934, 247] on img at bounding box center [931, 250] width 11 height 11
click at [737, 554] on span "Tool ContextualAICreateAgentTool parameter Api Key is required" at bounding box center [789, 556] width 307 height 13
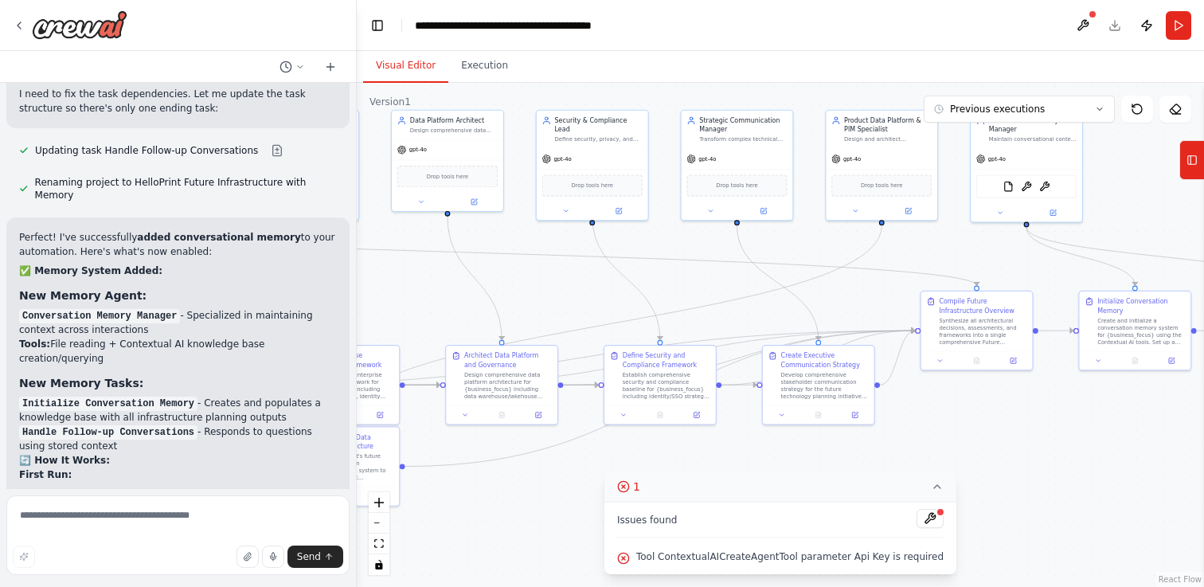
drag, startPoint x: 1021, startPoint y: 484, endPoint x: 1154, endPoint y: 409, distance: 152.7
click at [1153, 411] on div ".deletable-edge-delete-btn { width: 20px; height: 20px; border: 0px solid #ffff…" at bounding box center [781, 335] width 848 height 504
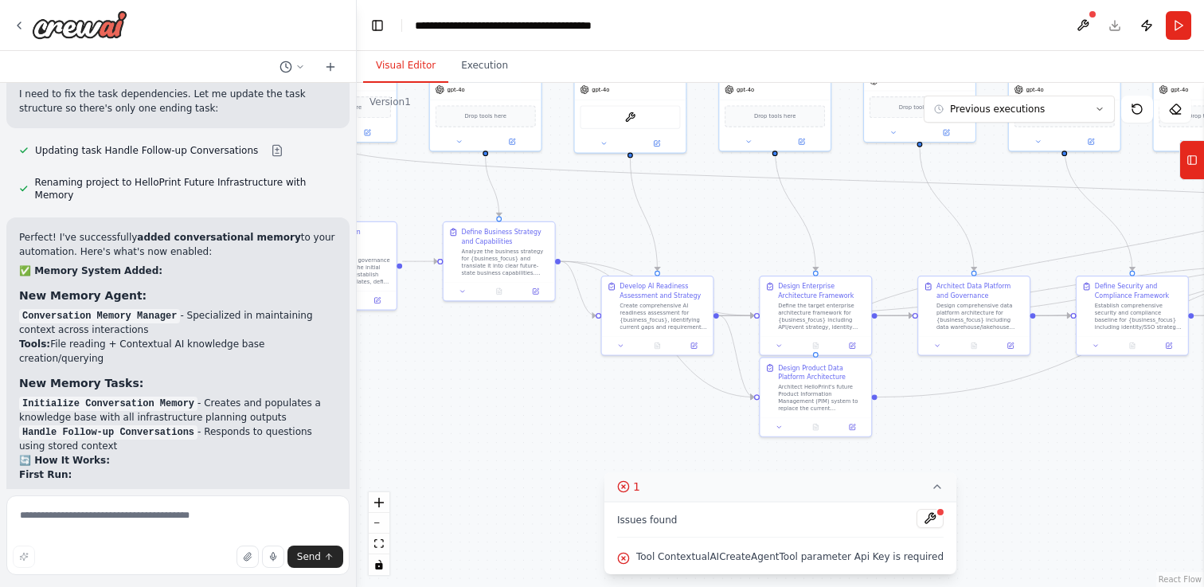
drag, startPoint x: 502, startPoint y: 509, endPoint x: 956, endPoint y: 448, distance: 458.1
click at [956, 448] on div ".deletable-edge-delete-btn { width: 20px; height: 20px; border: 0px solid #ffff…" at bounding box center [781, 335] width 848 height 504
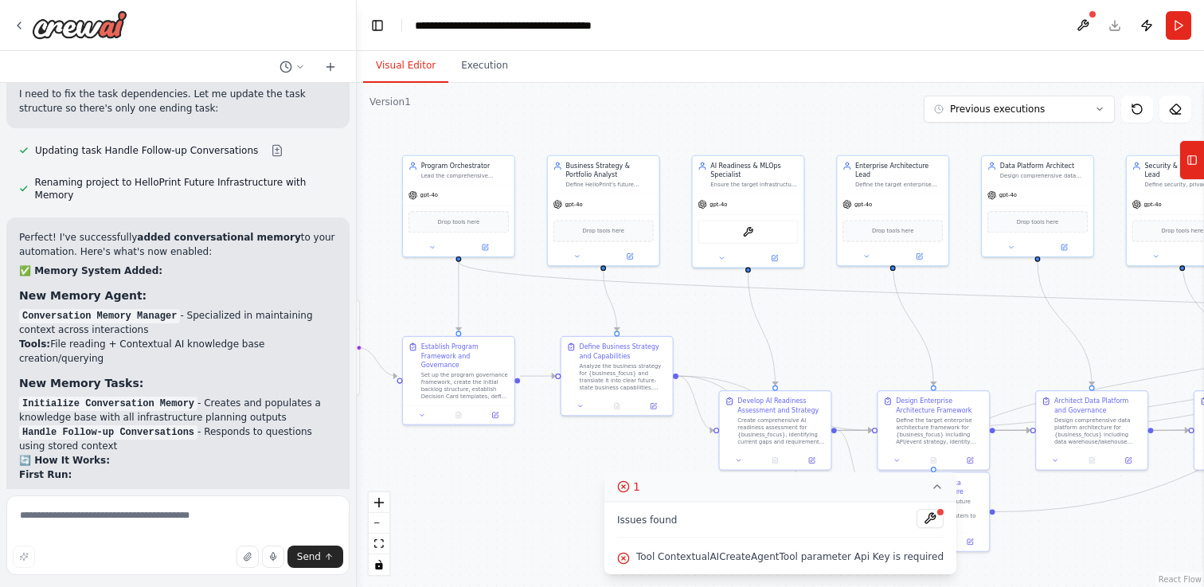
drag, startPoint x: 498, startPoint y: 391, endPoint x: 616, endPoint y: 504, distance: 163.4
click at [616, 504] on div "Version 1 Previous executions Show Tools Hide Agents .deletable-edge-delete-btn…" at bounding box center [781, 335] width 848 height 504
click at [748, 232] on img at bounding box center [748, 229] width 11 height 11
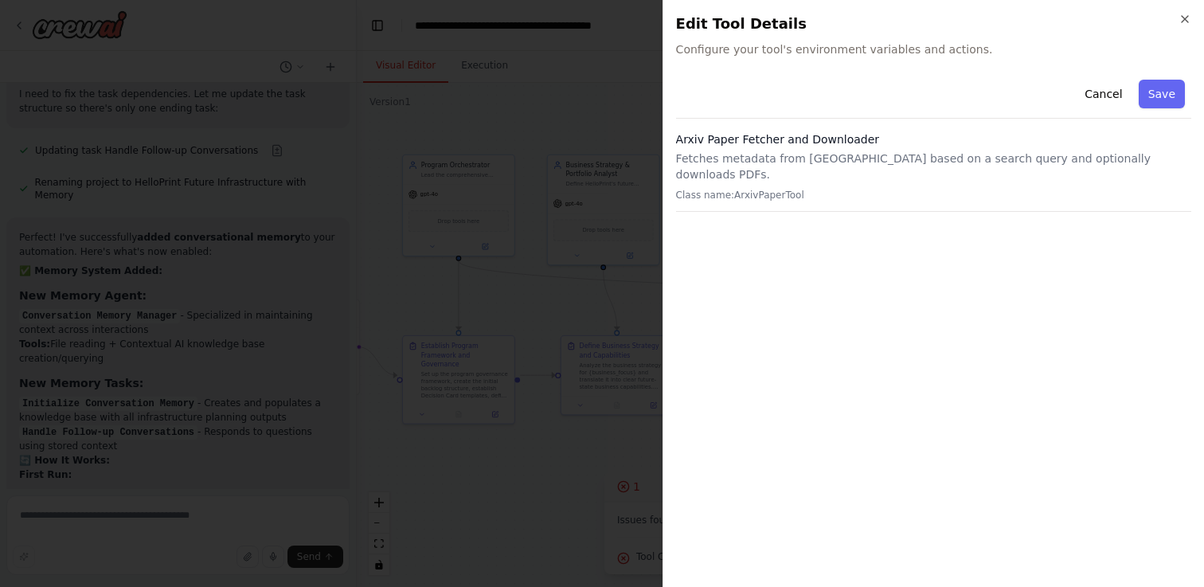
click at [798, 190] on div "Arxiv Paper Fetcher and Downloader Fetches metadata from [GEOGRAPHIC_DATA] base…" at bounding box center [933, 171] width 515 height 80
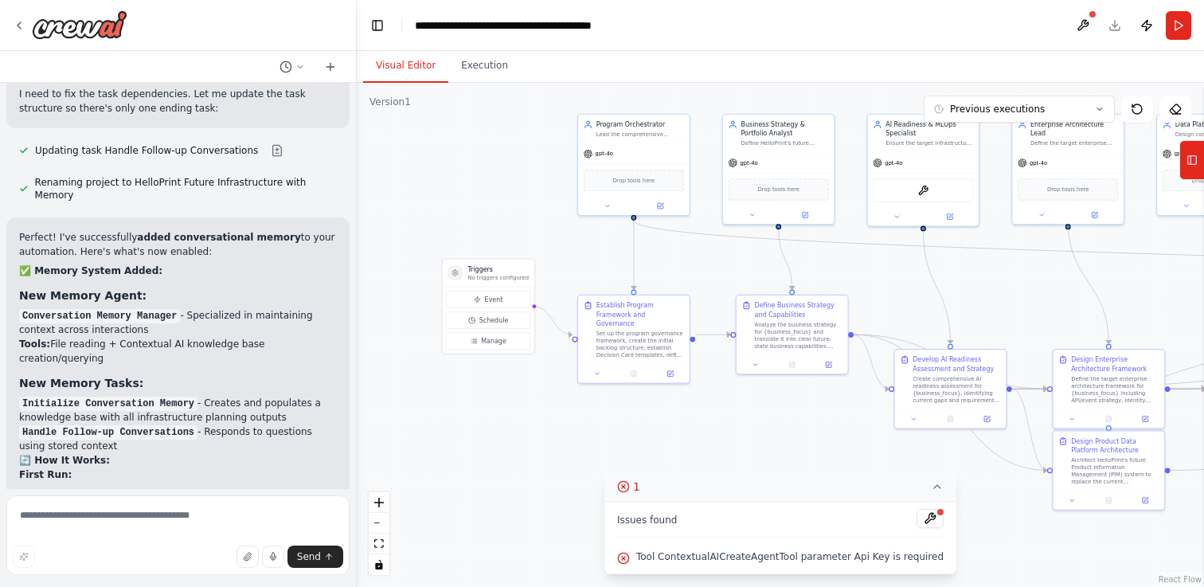
drag, startPoint x: 479, startPoint y: 476, endPoint x: 671, endPoint y: 437, distance: 195.9
click at [671, 437] on div ".deletable-edge-delete-btn { width: 20px; height: 20px; border: 0px solid #ffff…" at bounding box center [781, 335] width 848 height 504
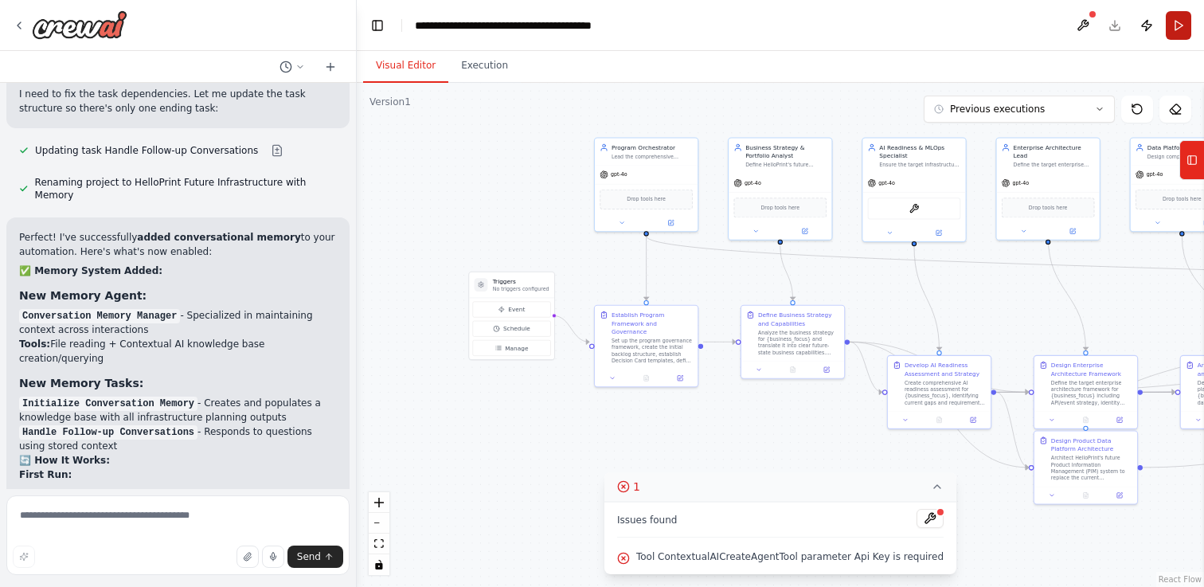
click at [1178, 26] on button "Run" at bounding box center [1178, 25] width 25 height 29
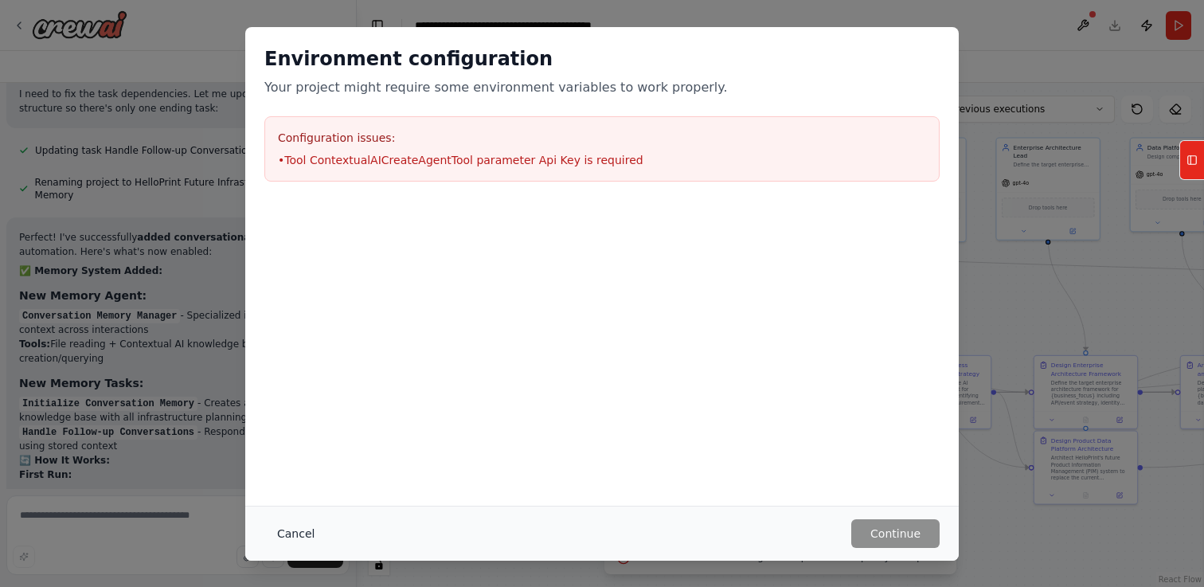
click at [290, 537] on button "Cancel" at bounding box center [295, 533] width 63 height 29
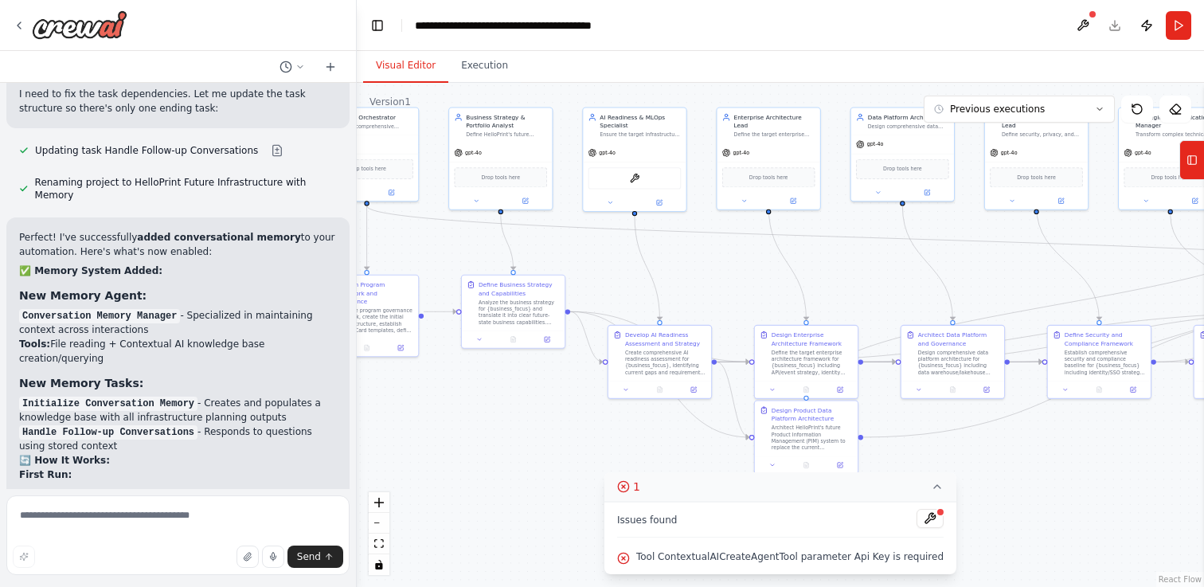
drag, startPoint x: 835, startPoint y: 461, endPoint x: 516, endPoint y: 441, distance: 319.3
click at [516, 441] on div ".deletable-edge-delete-btn { width: 20px; height: 20px; border: 0px solid #ffff…" at bounding box center [781, 335] width 848 height 504
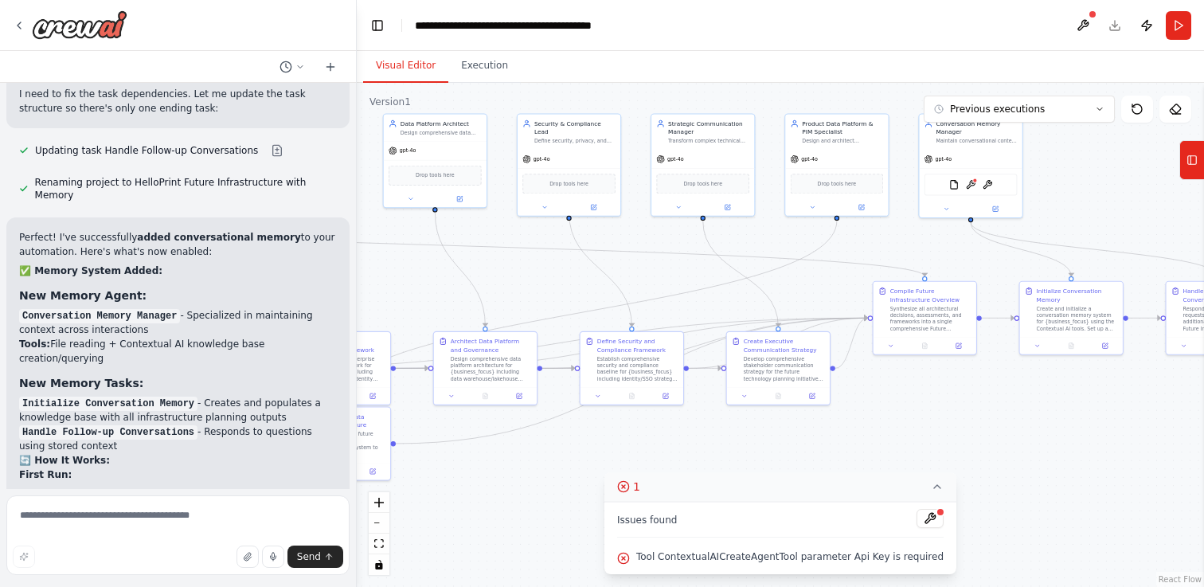
drag, startPoint x: 1086, startPoint y: 466, endPoint x: 656, endPoint y: 462, distance: 429.4
click at [656, 463] on div ".deletable-edge-delete-btn { width: 20px; height: 20px; border: 0px solid #ffff…" at bounding box center [781, 335] width 848 height 504
click at [969, 184] on img at bounding box center [970, 183] width 10 height 10
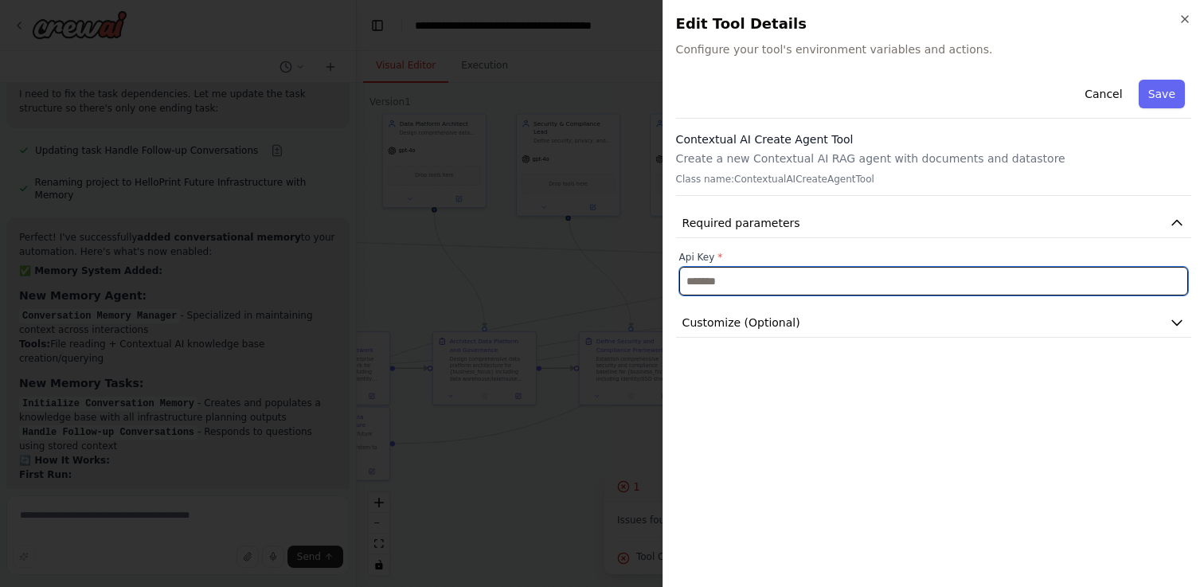
click at [867, 278] on input "text" at bounding box center [933, 281] width 509 height 29
paste input "**********"
type input "**********"
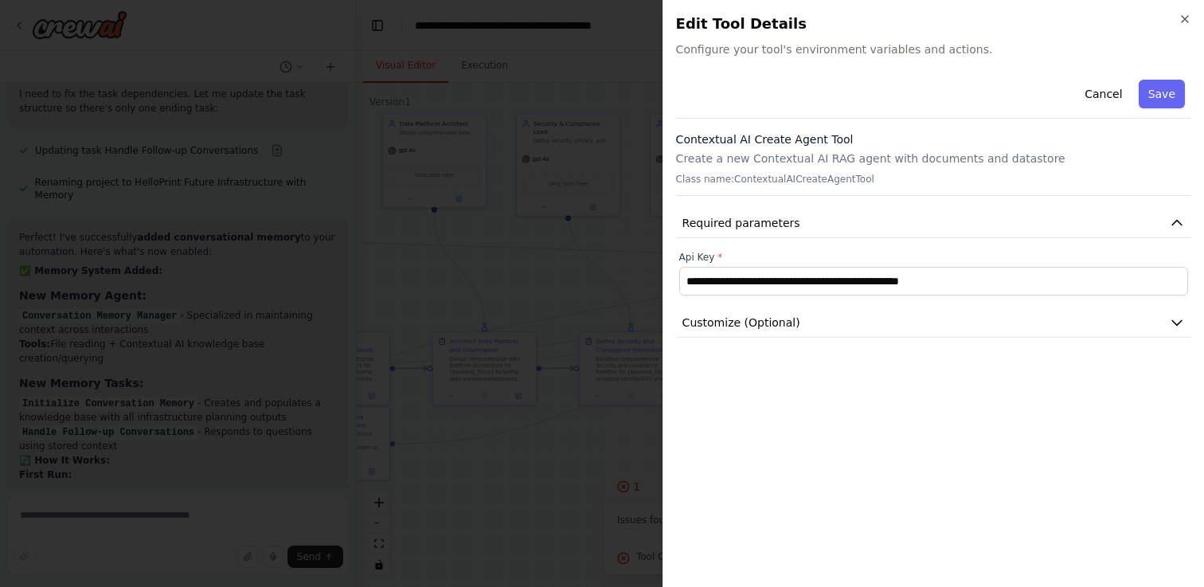
click at [909, 394] on div "**********" at bounding box center [933, 323] width 515 height 501
click at [1159, 88] on button "Save" at bounding box center [1162, 94] width 46 height 29
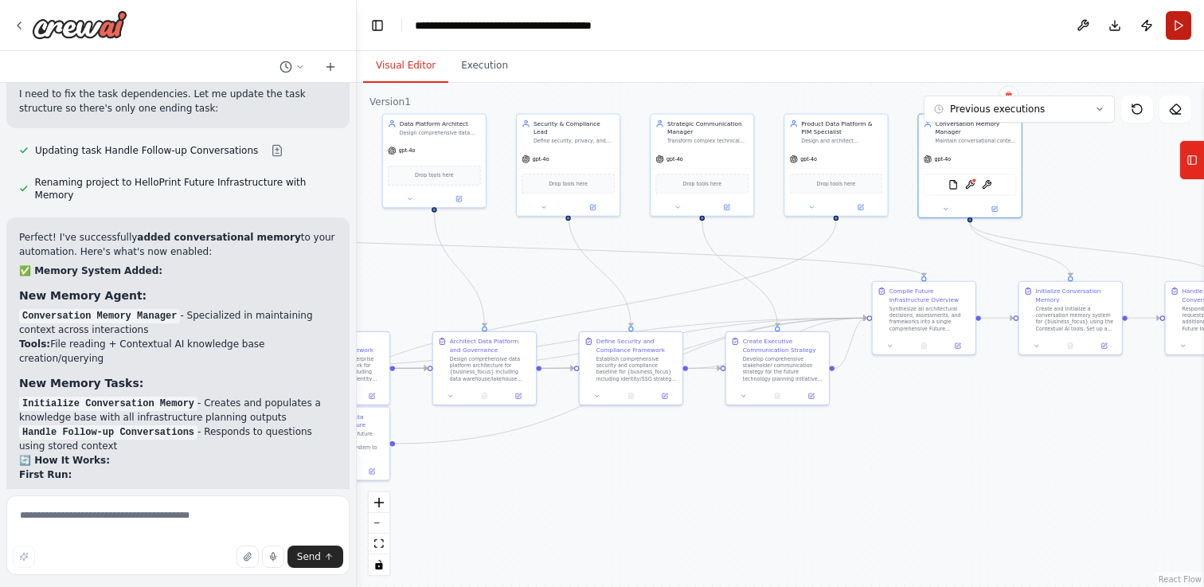
click at [1177, 26] on button "Run" at bounding box center [1178, 25] width 25 height 29
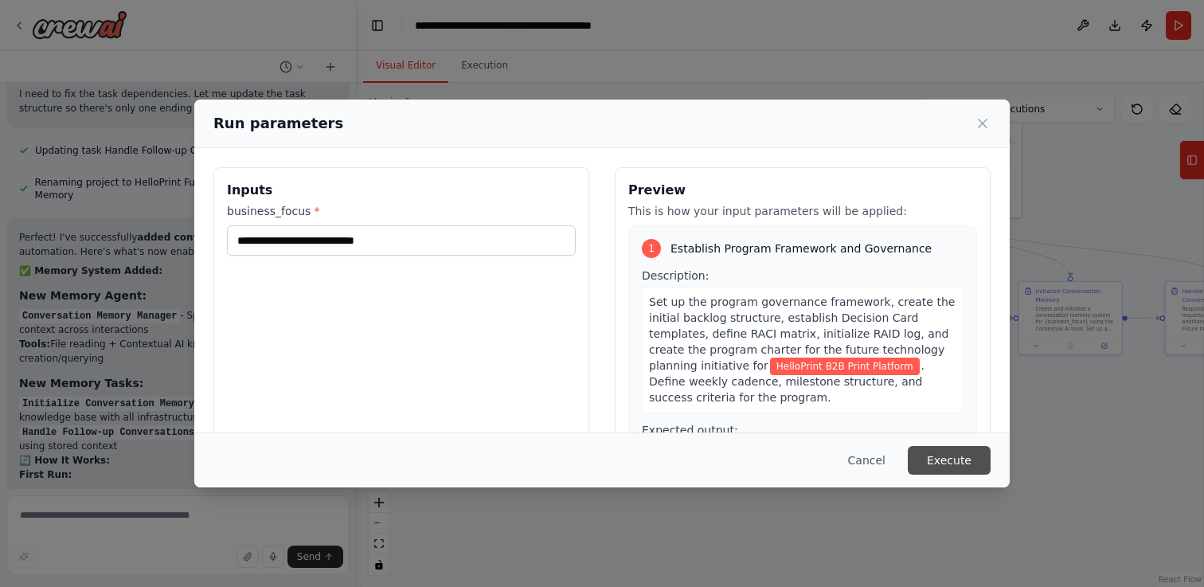
click at [963, 456] on button "Execute" at bounding box center [949, 460] width 83 height 29
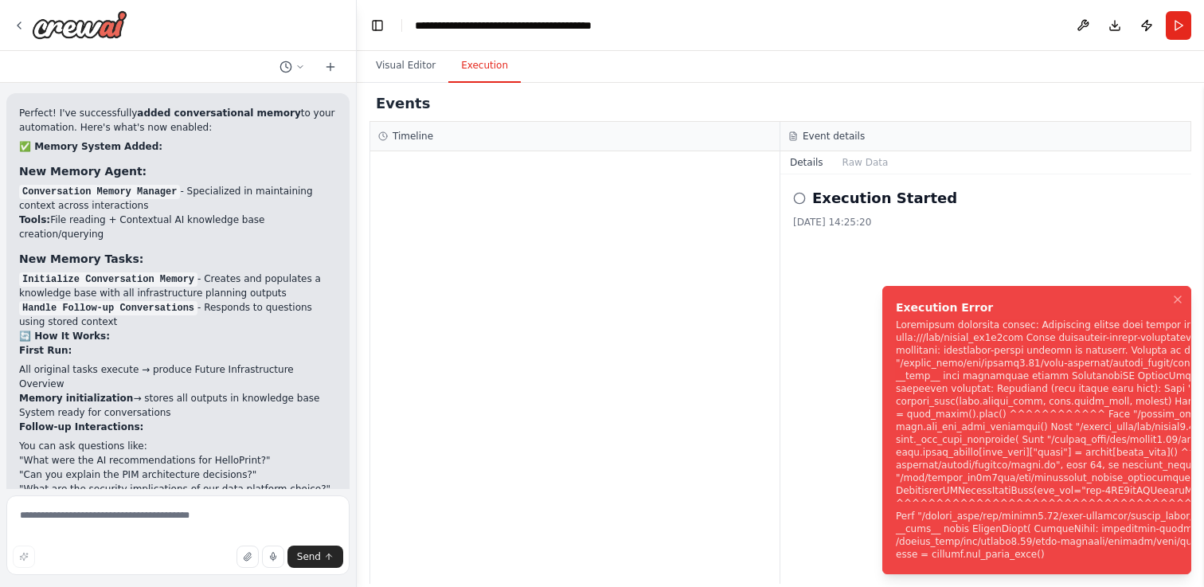
scroll to position [10453, 0]
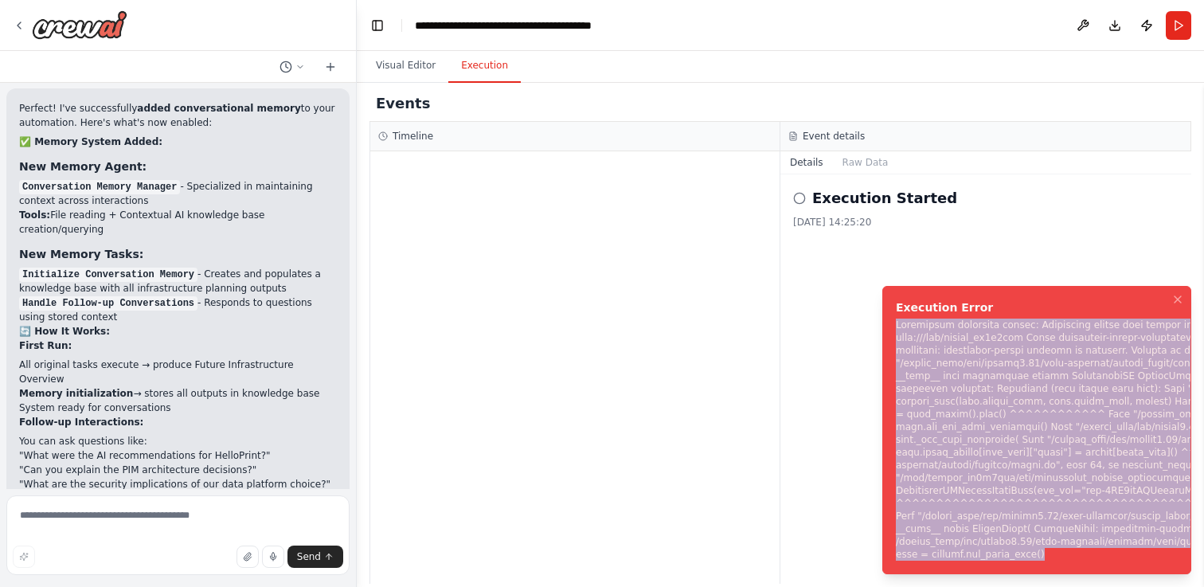
copy div "Subprocess execution failed: Subprocess failed with return code 1. STDERR: Buil…"
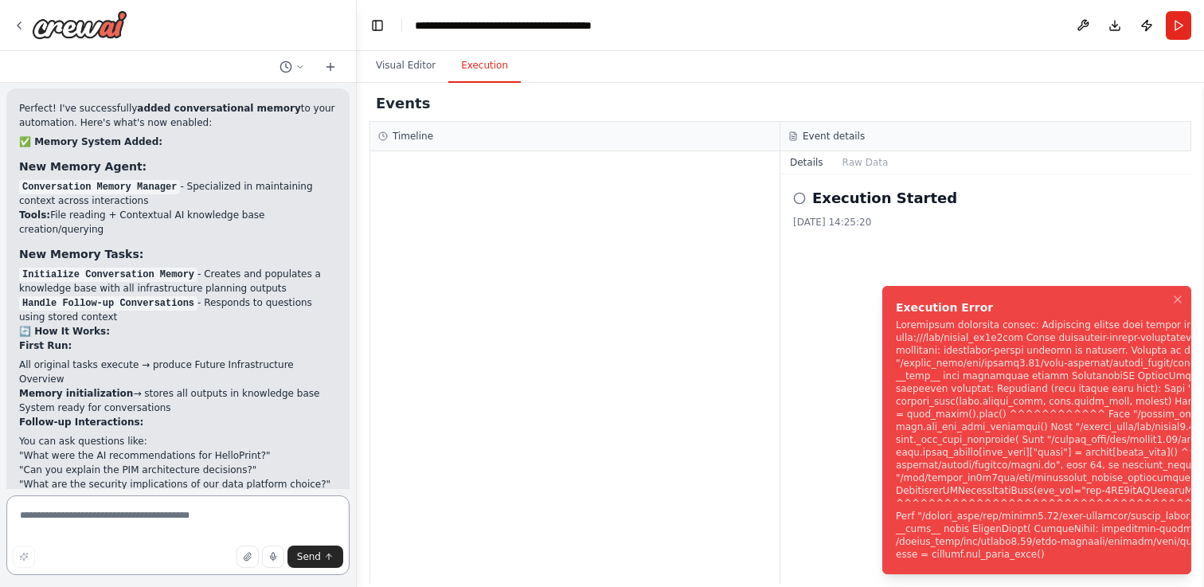
click at [186, 521] on textarea at bounding box center [177, 535] width 343 height 80
paste textarea "**********"
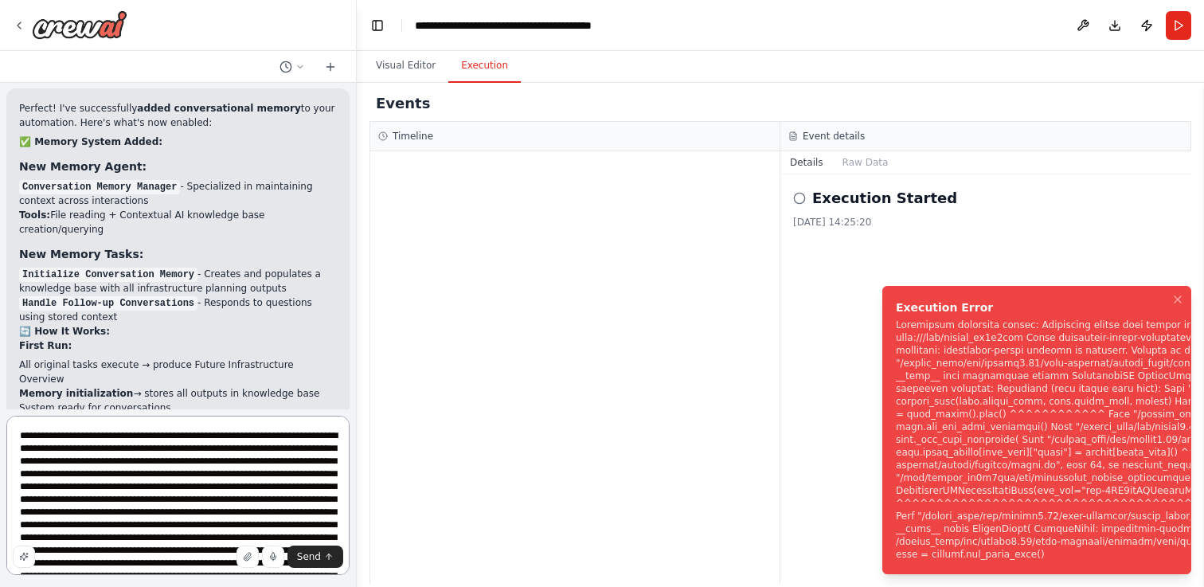
scroll to position [390, 0]
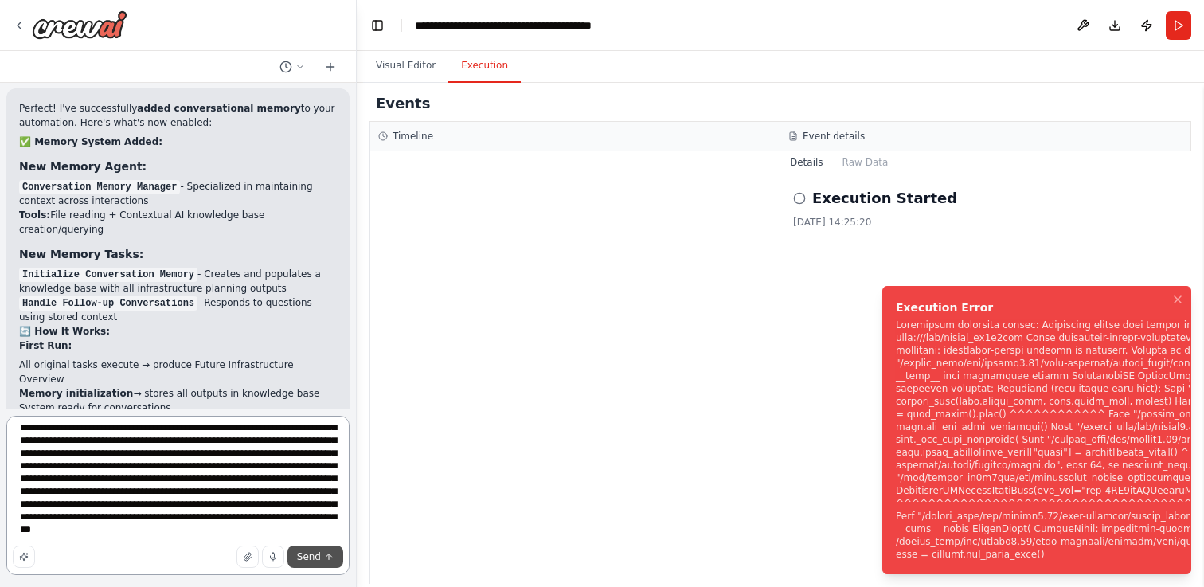
type textarea "**********"
click at [311, 558] on span "Send" at bounding box center [309, 556] width 24 height 13
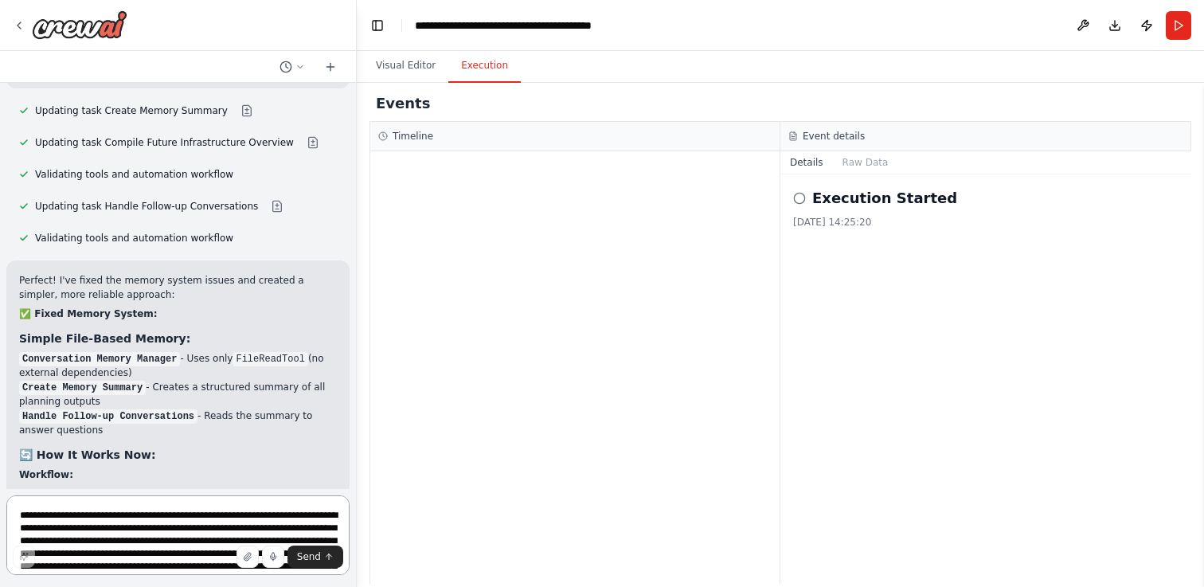
scroll to position [12405, 0]
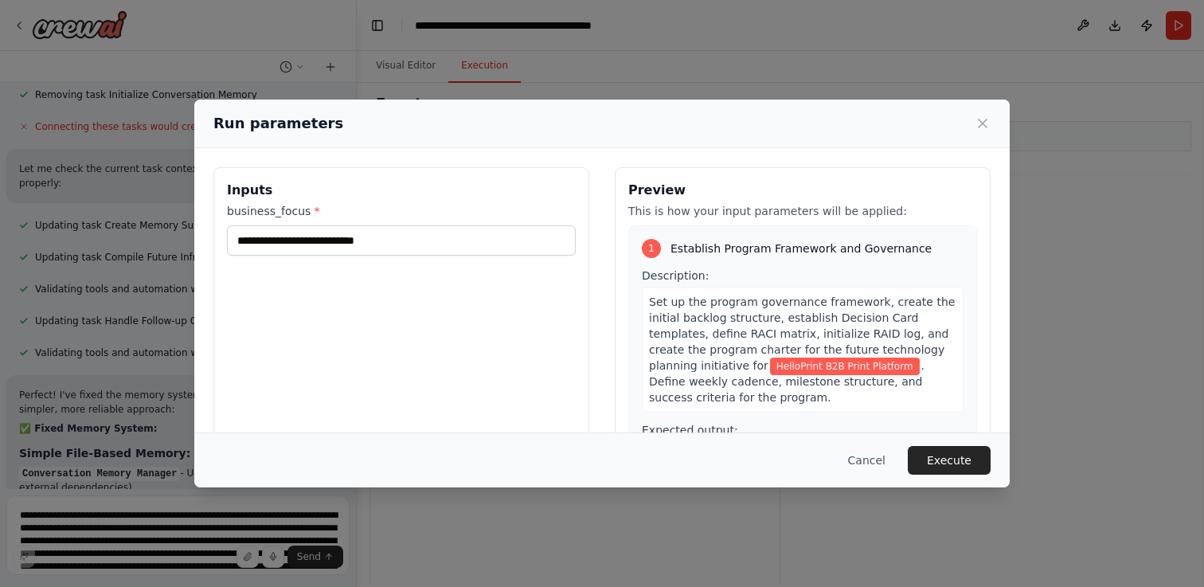
click at [764, 245] on span "Establish Program Framework and Governance" at bounding box center [801, 249] width 261 height 16
click at [953, 460] on button "Execute" at bounding box center [949, 460] width 83 height 29
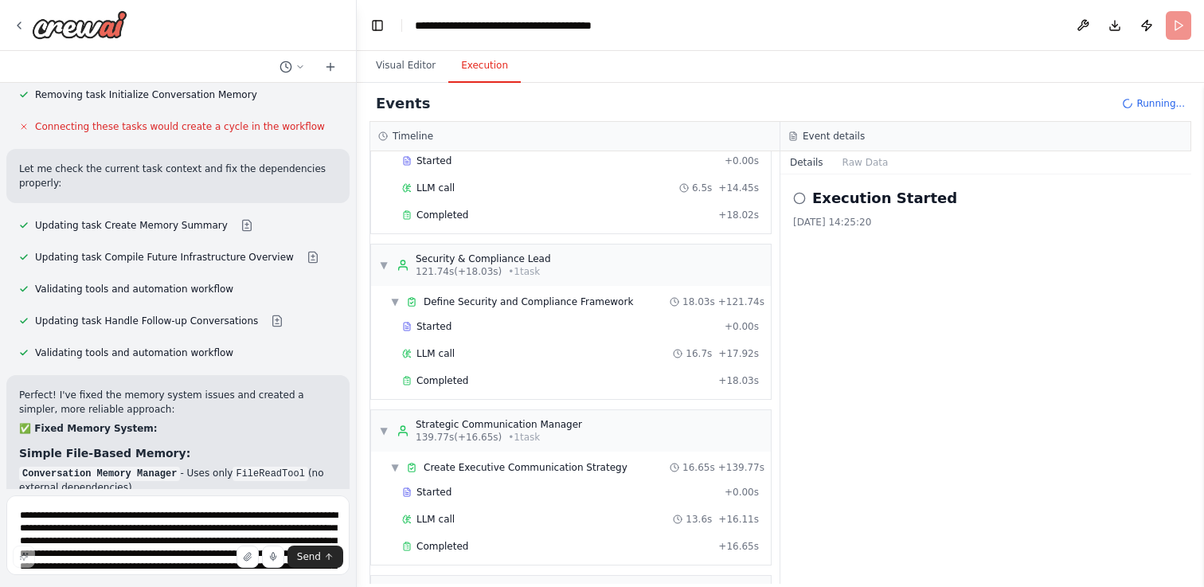
scroll to position [1208, 0]
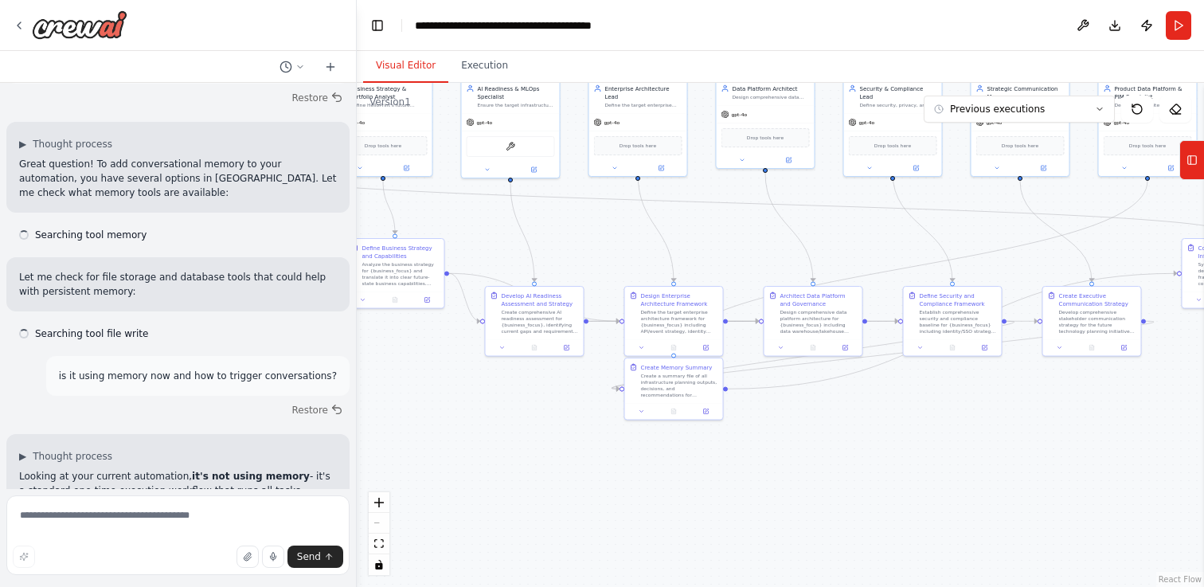
drag, startPoint x: 891, startPoint y: 387, endPoint x: 541, endPoint y: 219, distance: 388.7
click at [541, 219] on div ".deletable-edge-delete-btn { width: 20px; height: 20px; border: 0px solid #ffff…" at bounding box center [781, 335] width 848 height 504
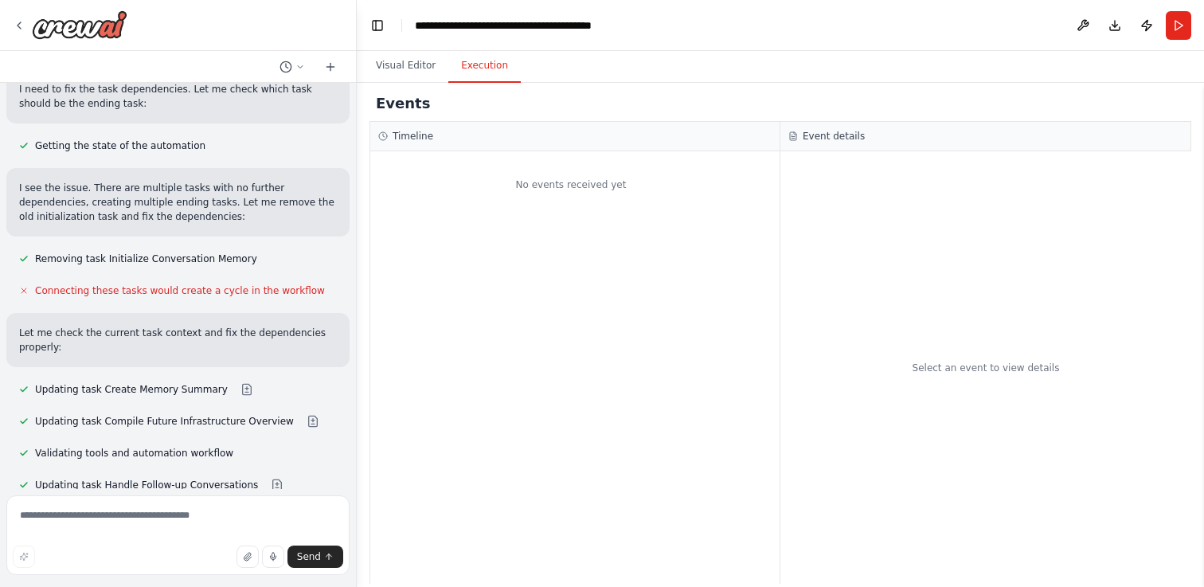
click at [476, 69] on button "Execution" at bounding box center [484, 65] width 72 height 33
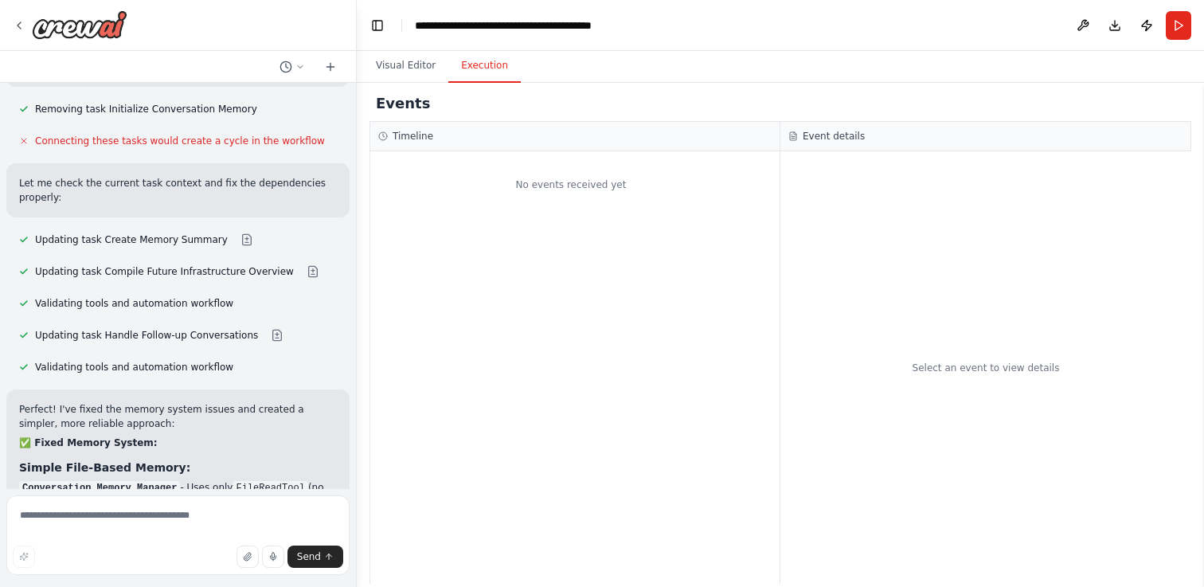
scroll to position [12276, 0]
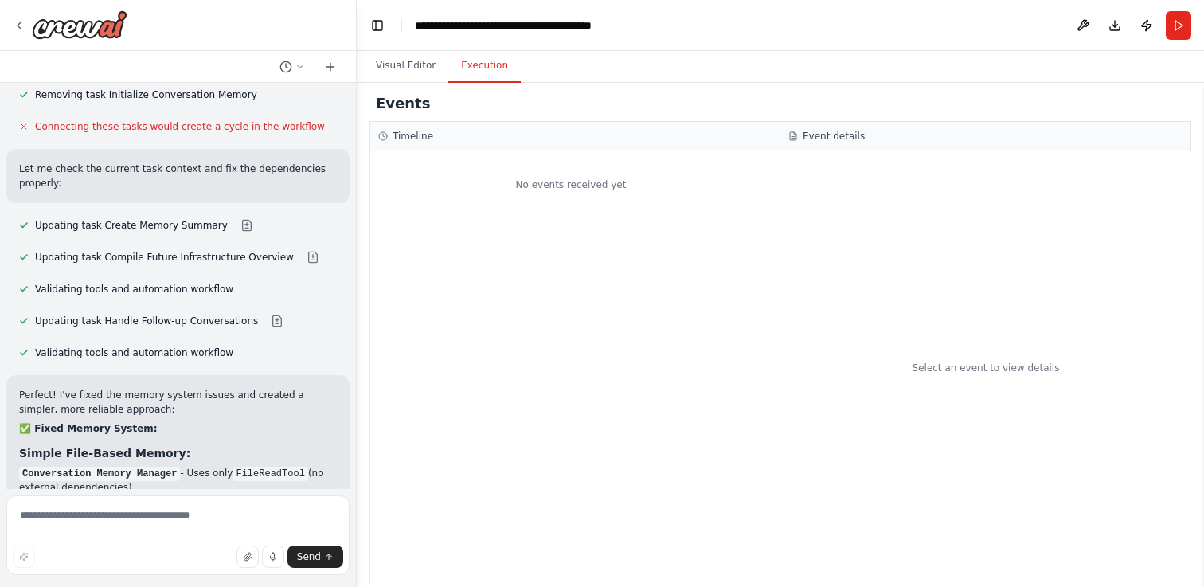
click at [401, 84] on div "Events Timeline No events received yet Event details Select an event to view de…" at bounding box center [781, 335] width 848 height 504
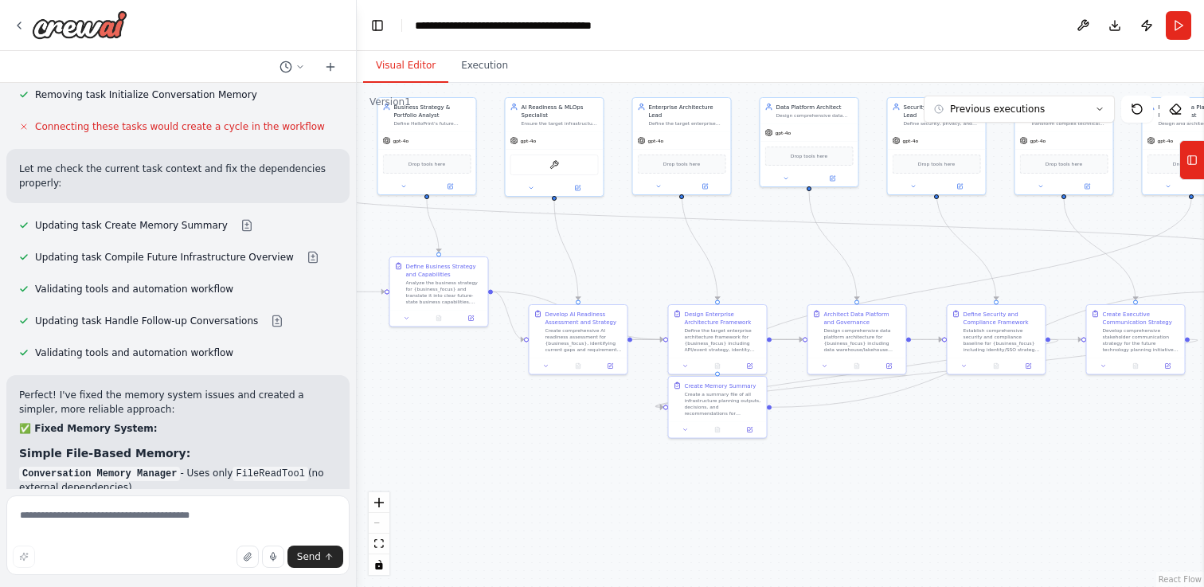
click at [402, 79] on button "Visual Editor" at bounding box center [405, 65] width 85 height 33
click at [461, 76] on button "Execution" at bounding box center [484, 65] width 72 height 33
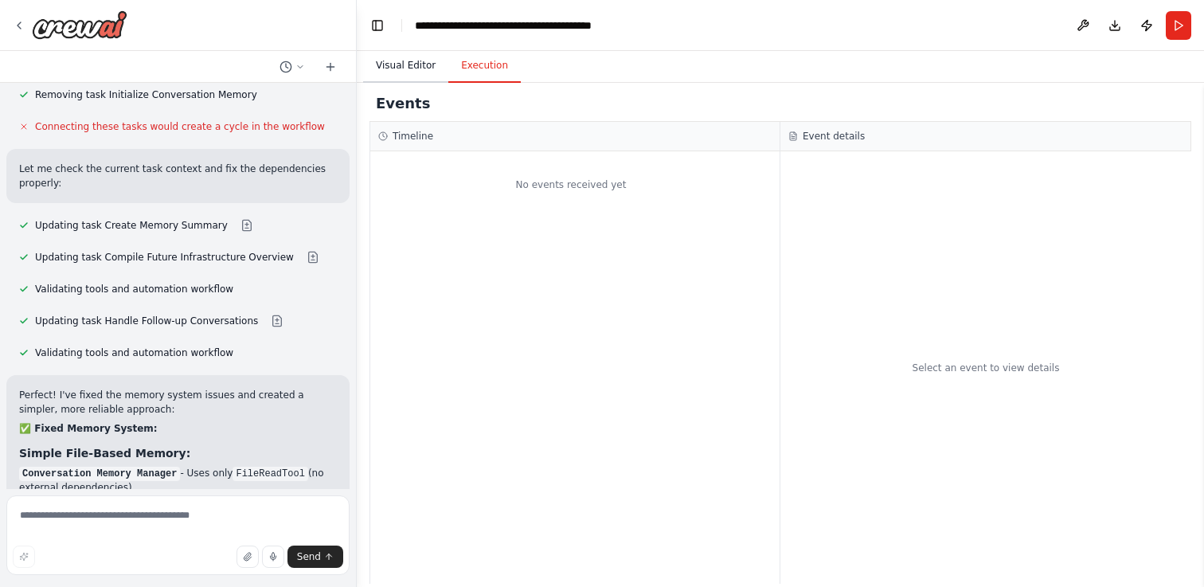
click at [411, 72] on button "Visual Editor" at bounding box center [405, 65] width 85 height 33
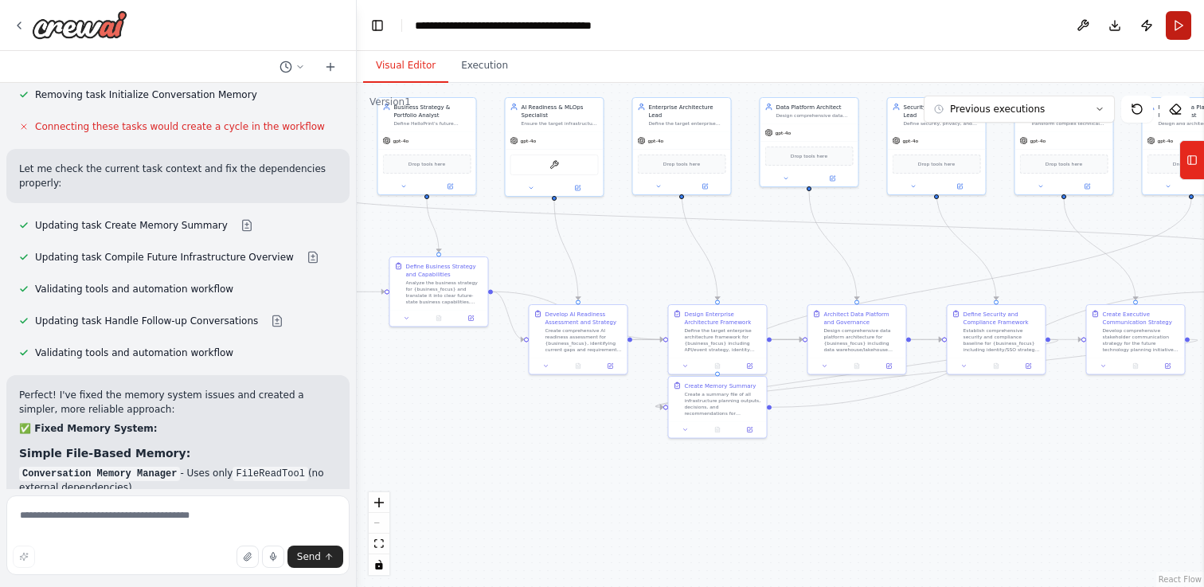
click at [1185, 23] on button "Run" at bounding box center [1178, 25] width 25 height 29
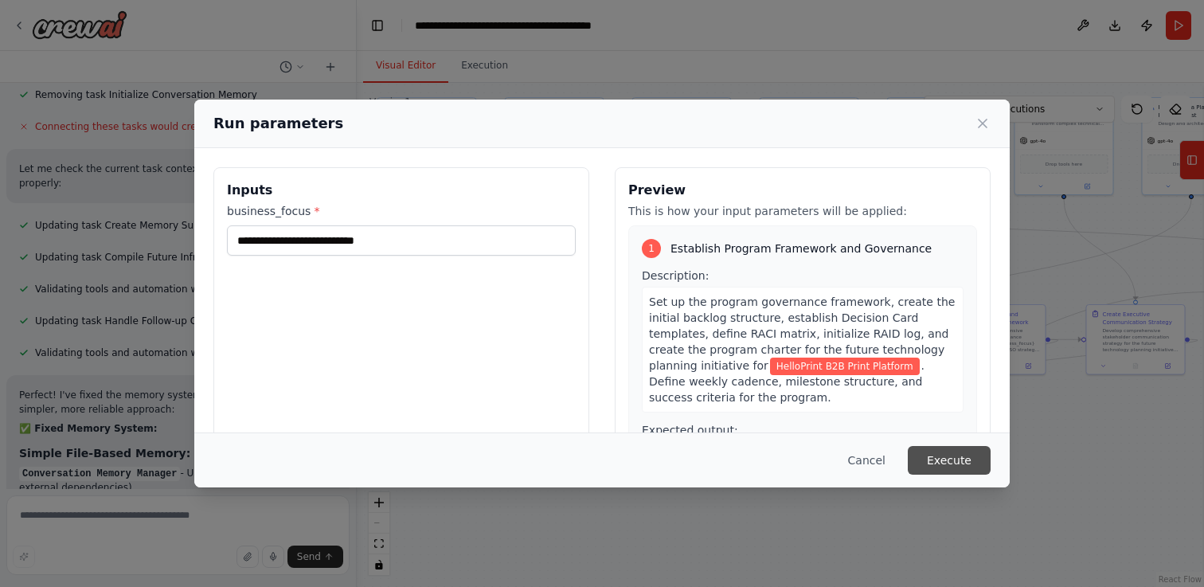
click at [959, 462] on button "Execute" at bounding box center [949, 460] width 83 height 29
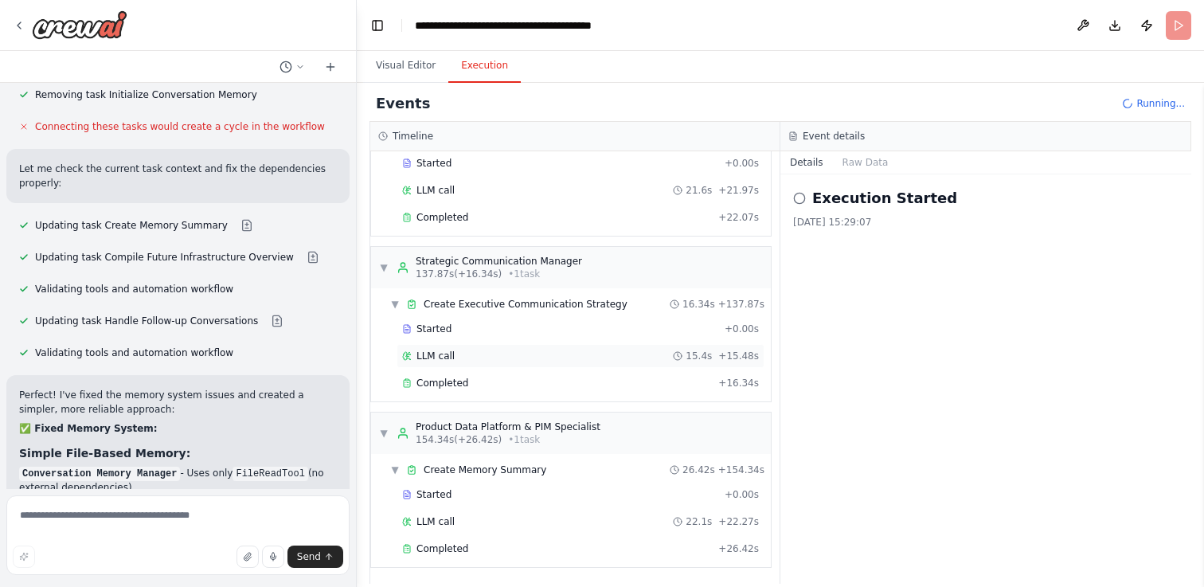
scroll to position [1043, 0]
click at [409, 70] on button "Visual Editor" at bounding box center [405, 65] width 85 height 33
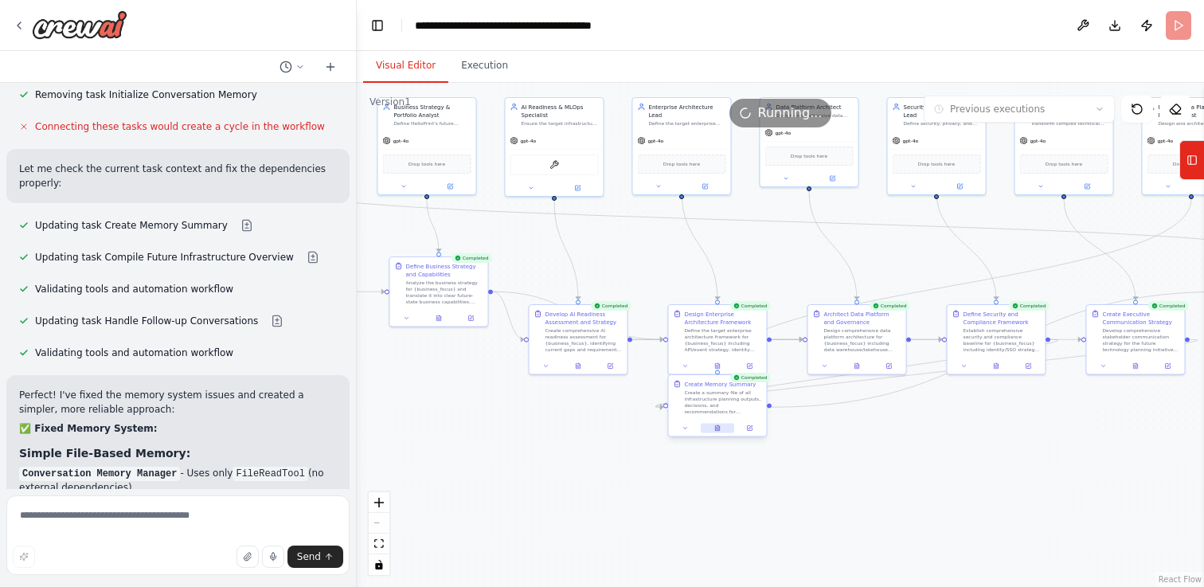
click at [719, 427] on icon at bounding box center [717, 428] width 4 height 6
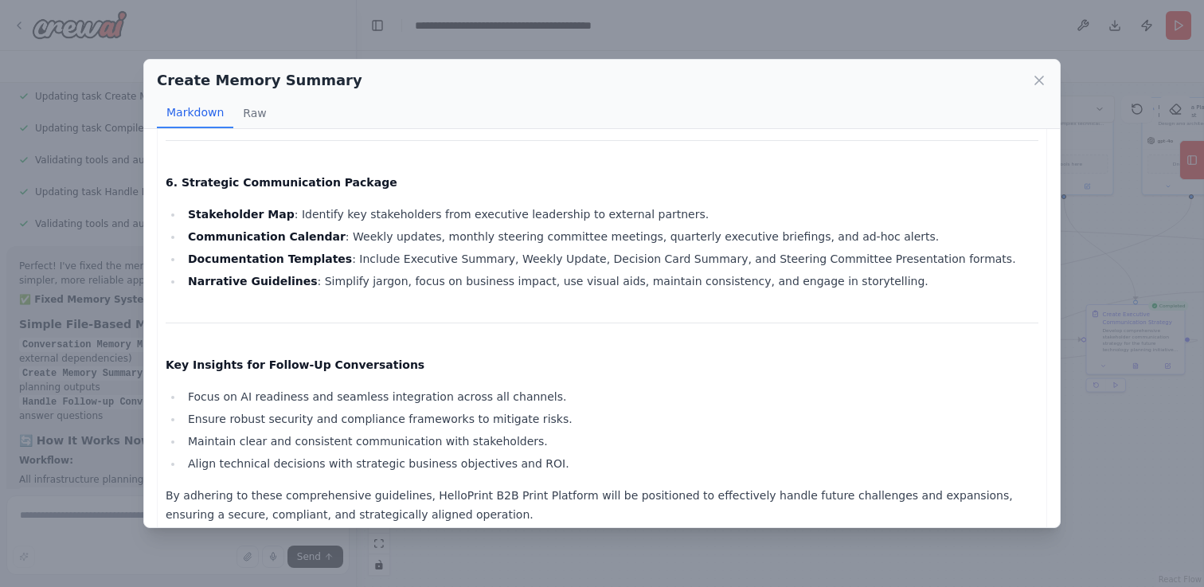
scroll to position [937, 0]
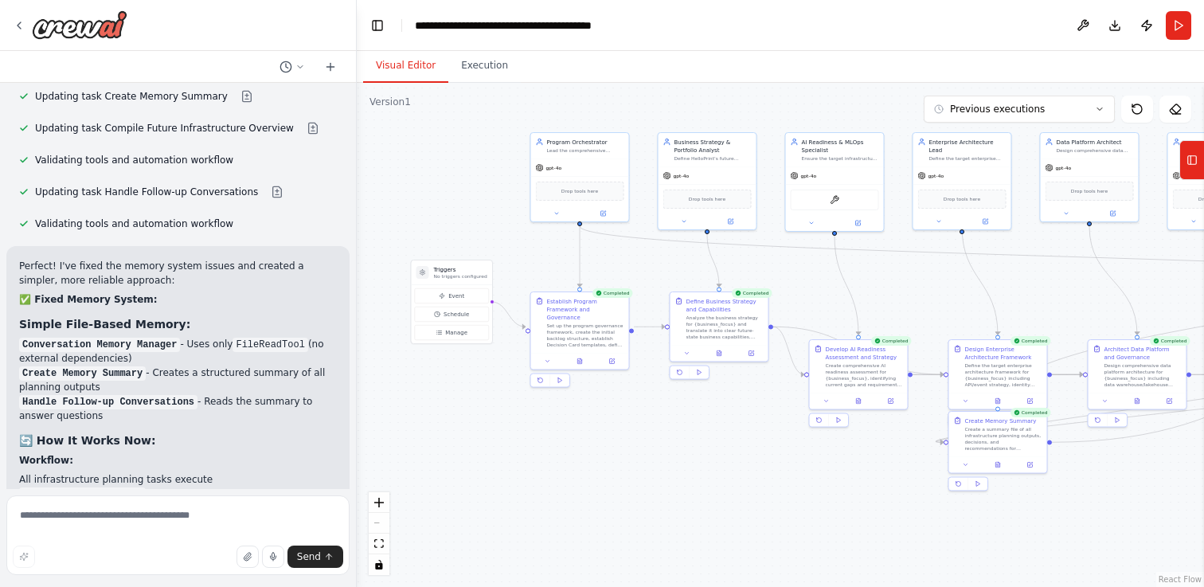
drag, startPoint x: 497, startPoint y: 417, endPoint x: 777, endPoint y: 452, distance: 282.6
click at [777, 452] on div ".deletable-edge-delete-btn { width: 20px; height: 20px; border: 0px solid #ffff…" at bounding box center [781, 335] width 848 height 504
click at [581, 356] on div at bounding box center [580, 359] width 98 height 17
click at [578, 351] on div at bounding box center [580, 359] width 98 height 17
click at [579, 357] on icon at bounding box center [580, 360] width 4 height 6
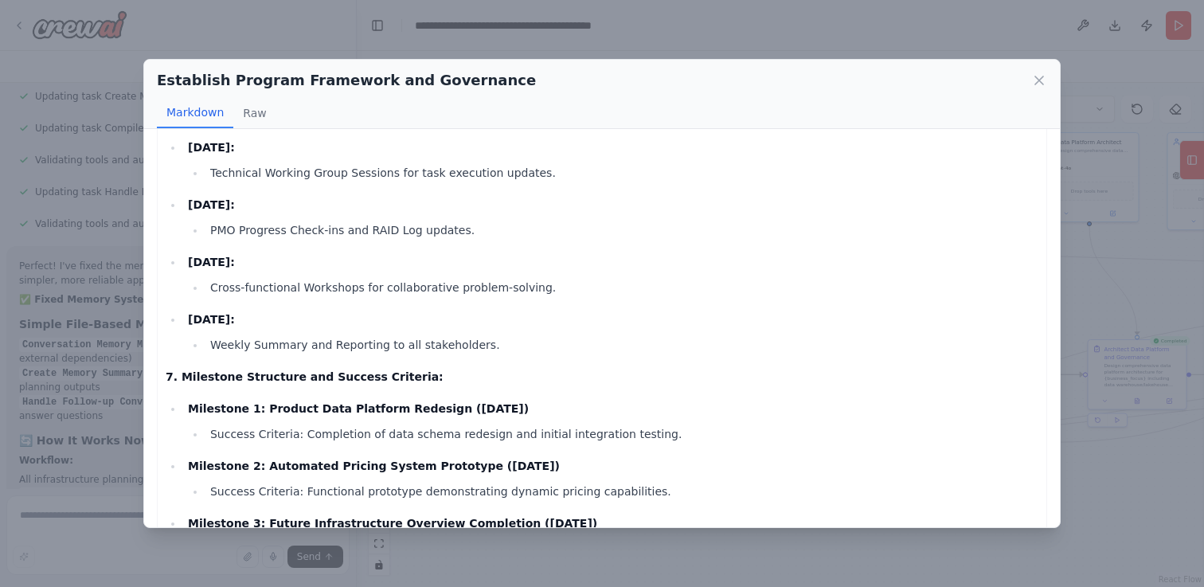
scroll to position [1421, 0]
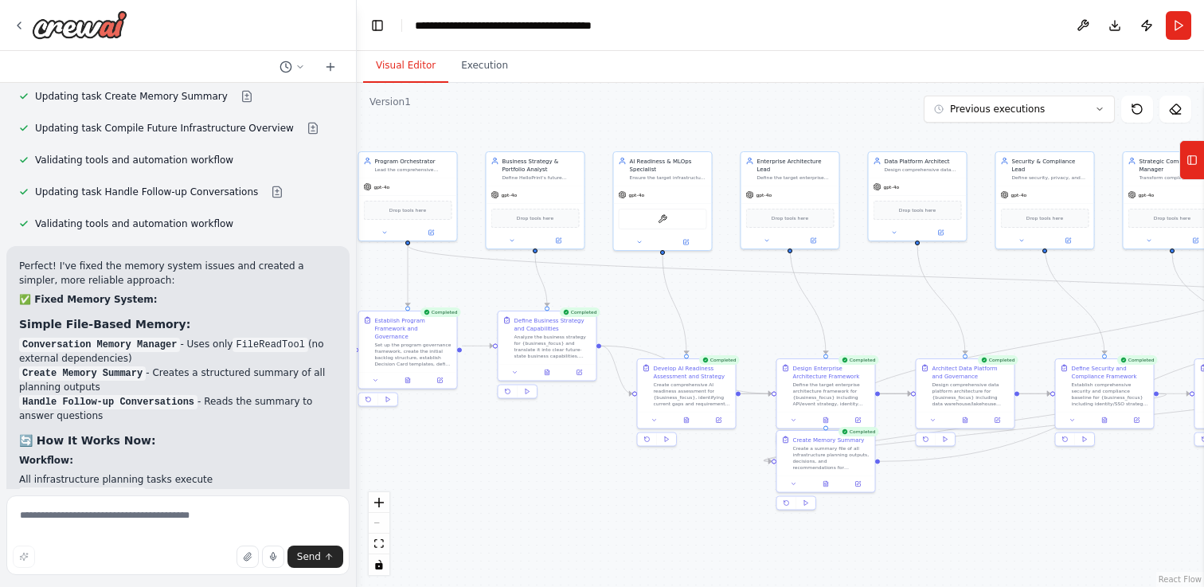
drag, startPoint x: 758, startPoint y: 407, endPoint x: 586, endPoint y: 426, distance: 172.3
click at [586, 426] on div ".deletable-edge-delete-btn { width: 20px; height: 20px; border: 0px solid #ffff…" at bounding box center [781, 335] width 848 height 504
click at [689, 419] on icon at bounding box center [687, 419] width 4 height 6
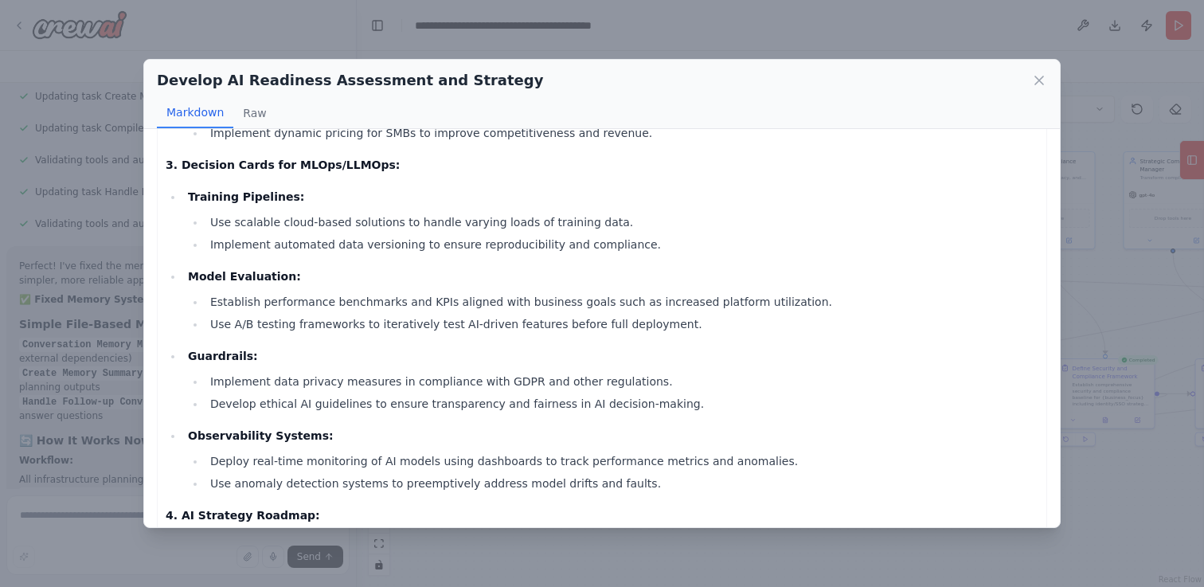
scroll to position [733, 0]
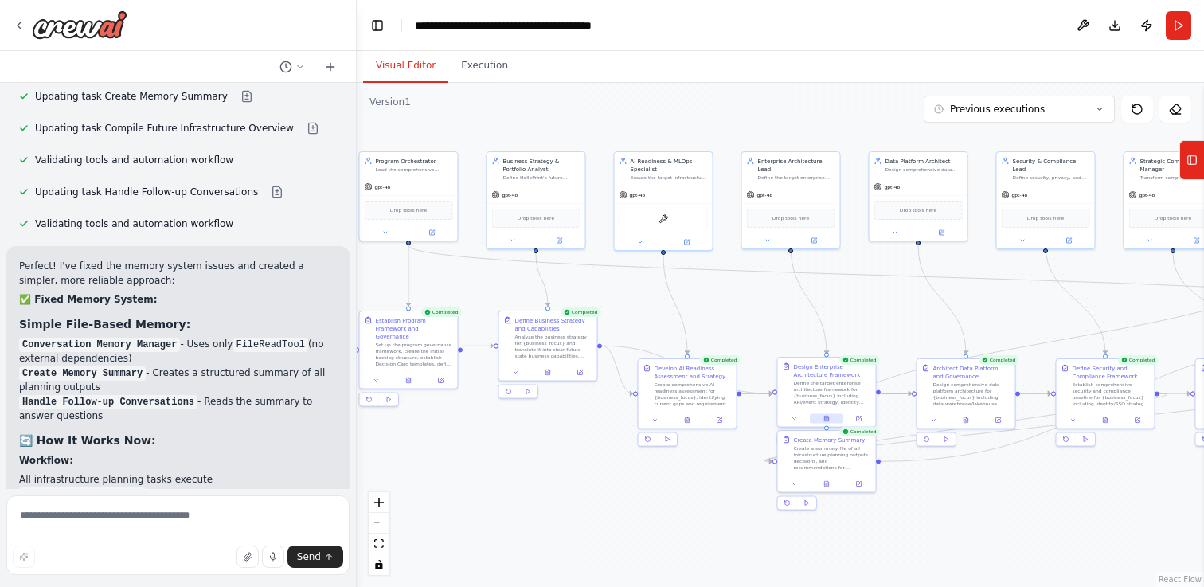
click at [825, 414] on button at bounding box center [826, 419] width 33 height 10
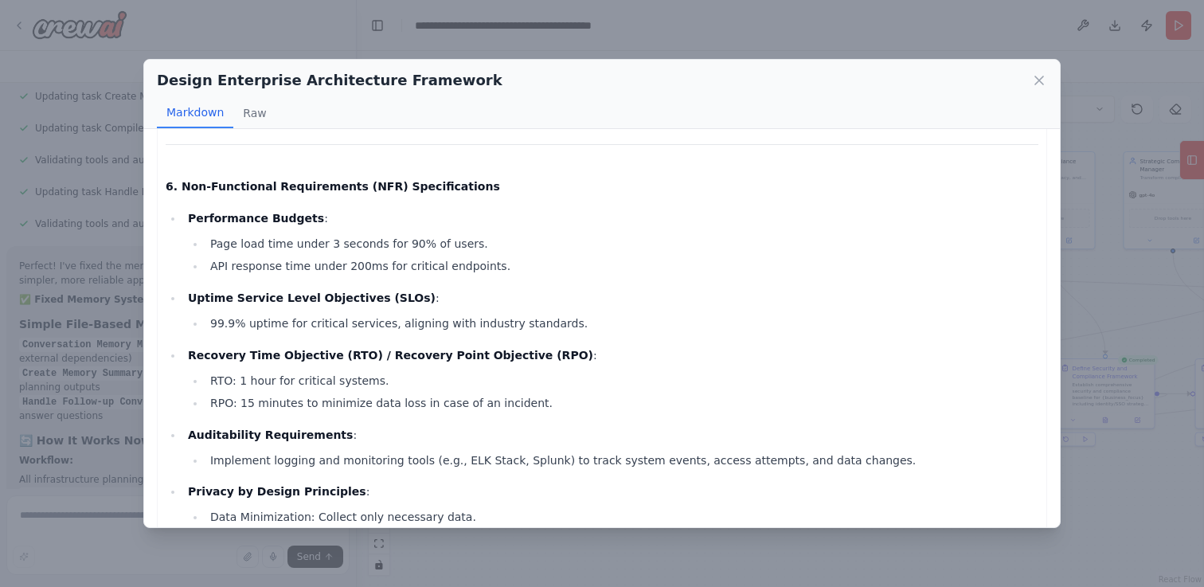
scroll to position [1471, 0]
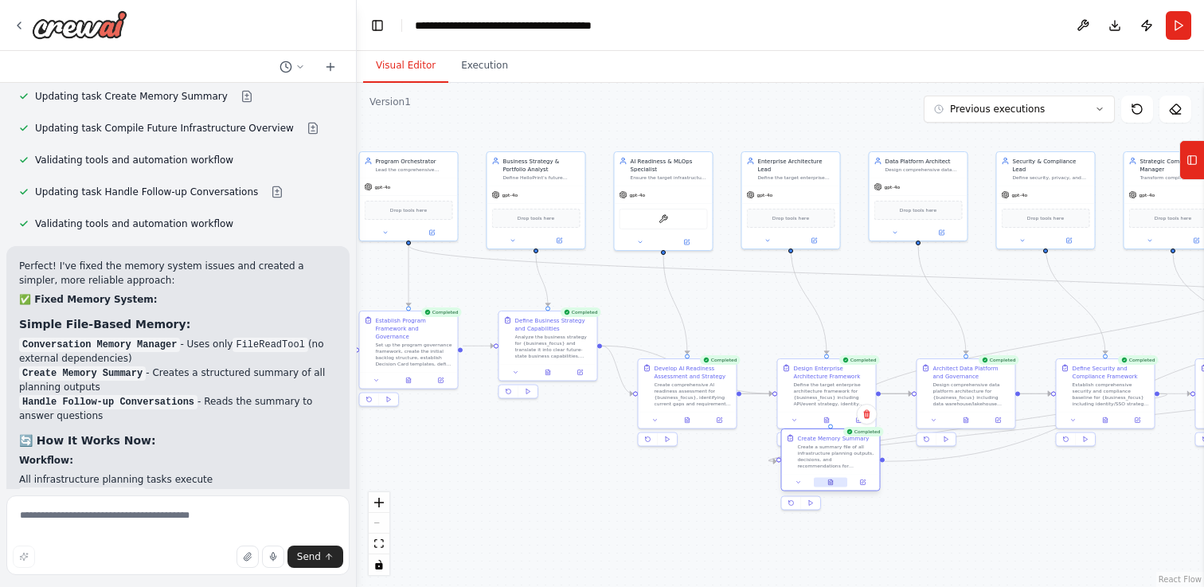
click at [828, 480] on icon at bounding box center [831, 483] width 6 height 6
click at [828, 484] on icon at bounding box center [831, 483] width 6 height 6
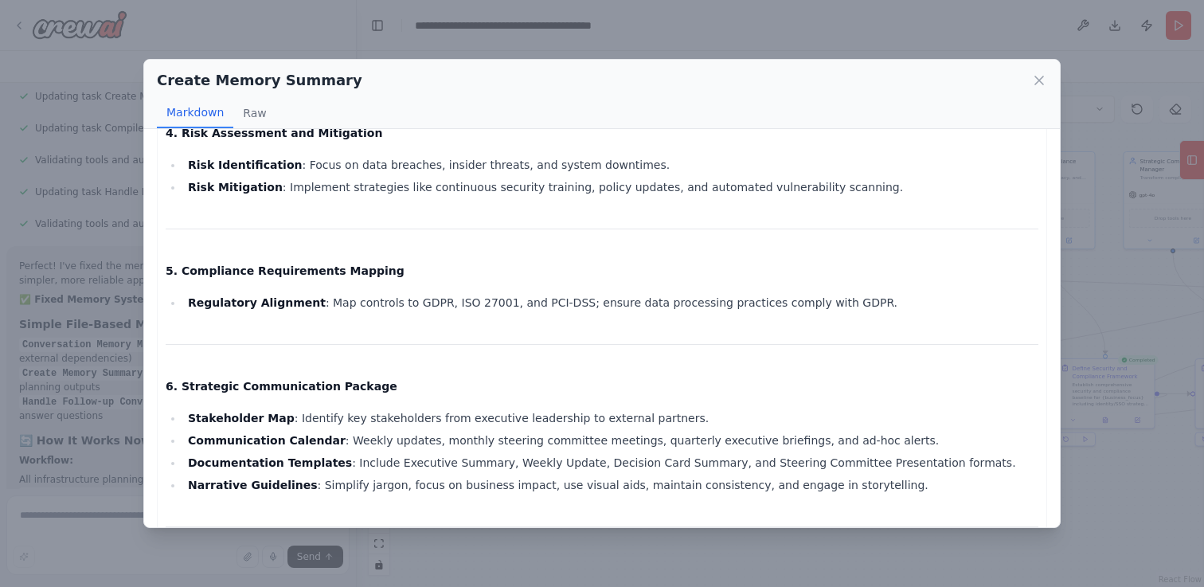
scroll to position [937, 0]
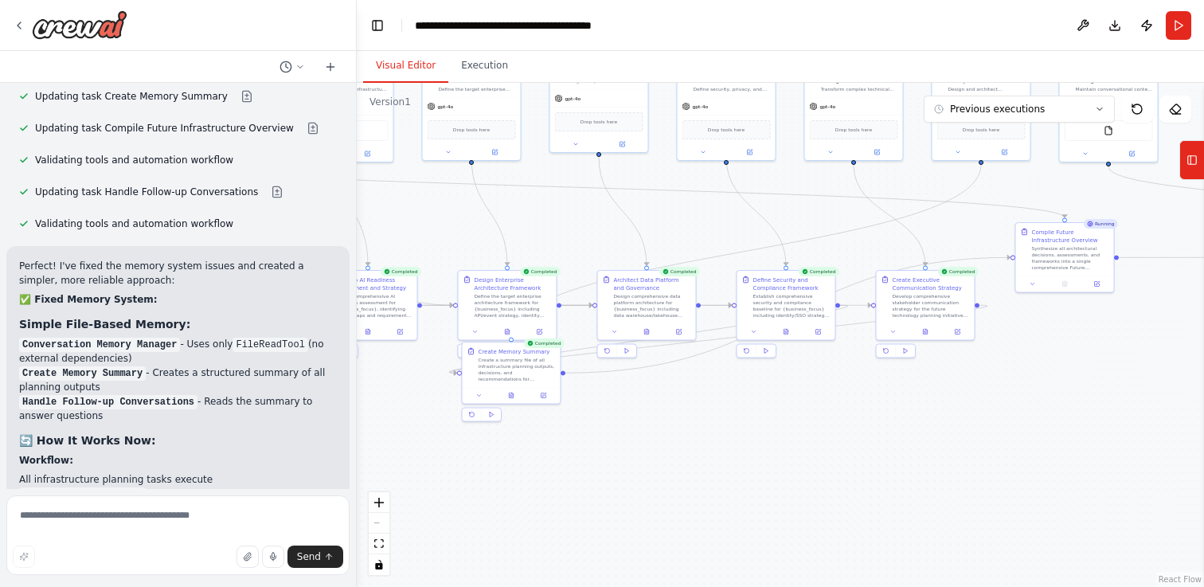
drag, startPoint x: 1033, startPoint y: 495, endPoint x: 713, endPoint y: 409, distance: 331.6
click at [713, 409] on div ".deletable-edge-delete-btn { width: 20px; height: 20px; border: 0px solid #ffff…" at bounding box center [781, 335] width 848 height 504
click at [648, 334] on icon at bounding box center [646, 333] width 6 height 6
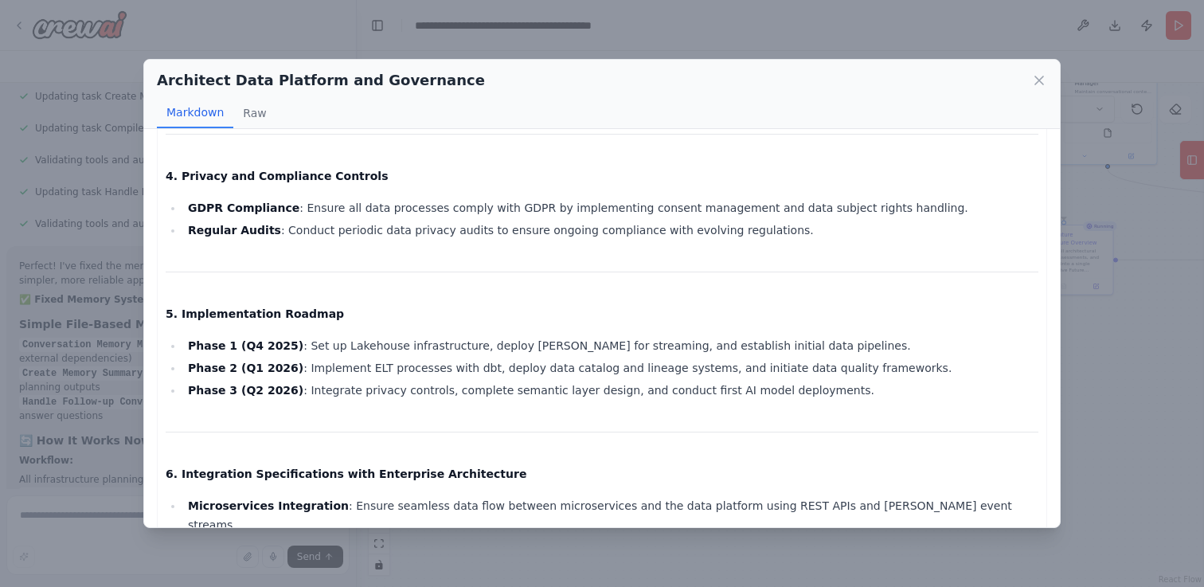
scroll to position [1433, 0]
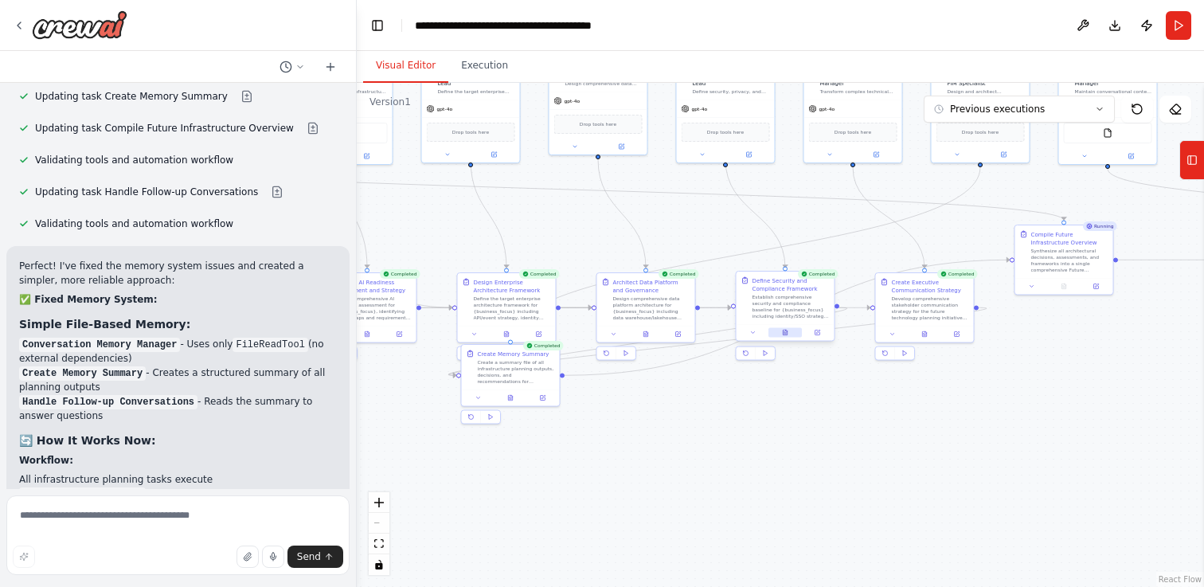
click at [785, 336] on button at bounding box center [785, 333] width 33 height 10
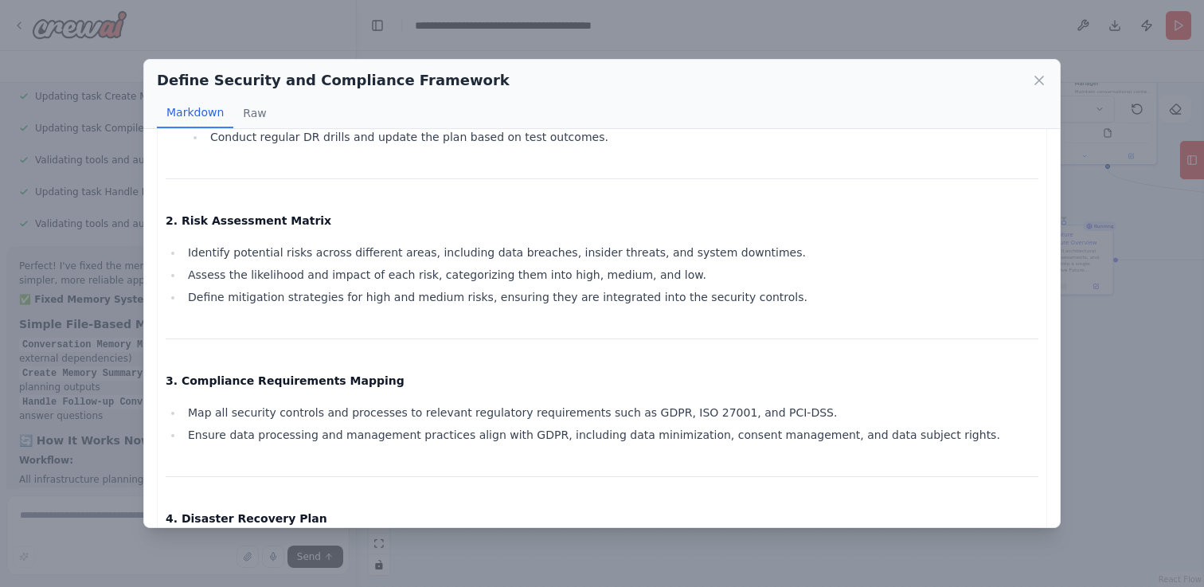
scroll to position [979, 0]
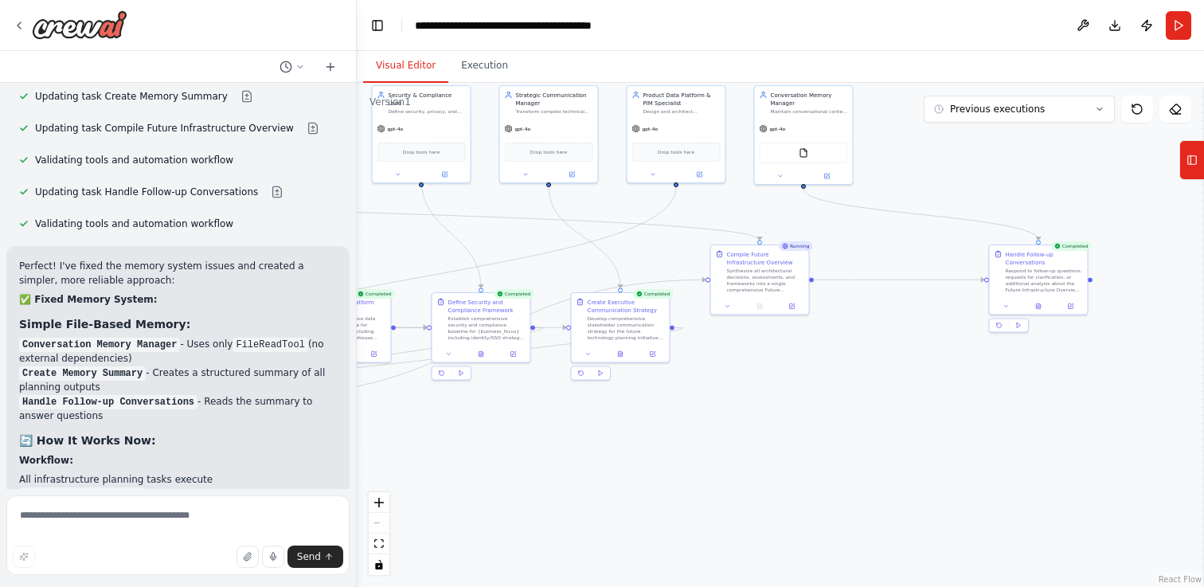
drag, startPoint x: 907, startPoint y: 390, endPoint x: 584, endPoint y: 441, distance: 327.4
click at [584, 441] on div ".deletable-edge-delete-btn { width: 20px; height: 20px; border: 0px solid #ffff…" at bounding box center [781, 335] width 848 height 504
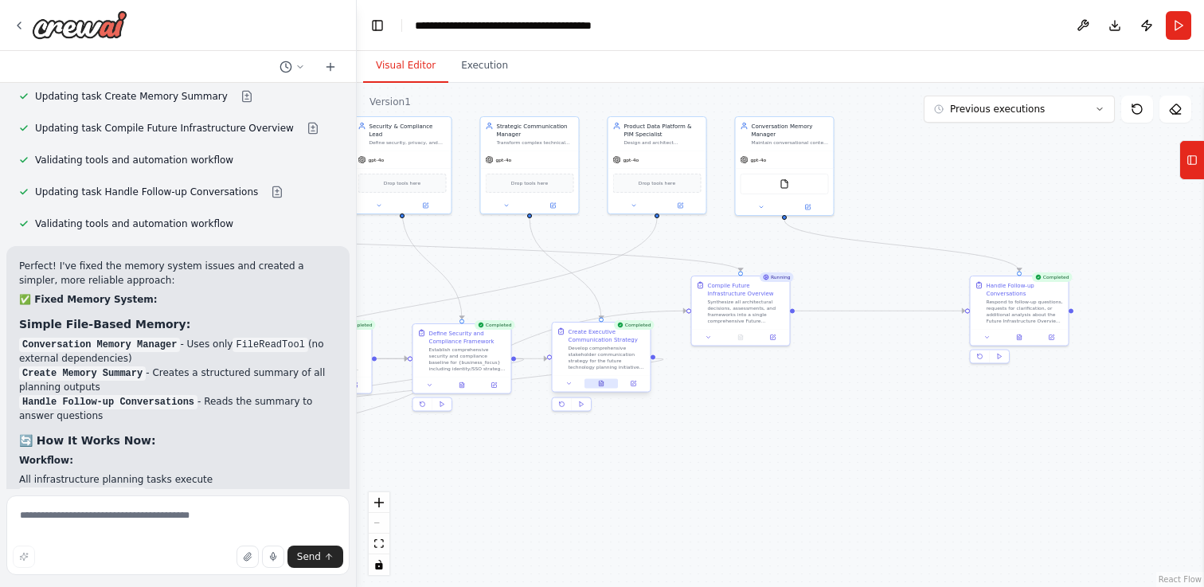
click at [601, 386] on button at bounding box center [601, 384] width 33 height 10
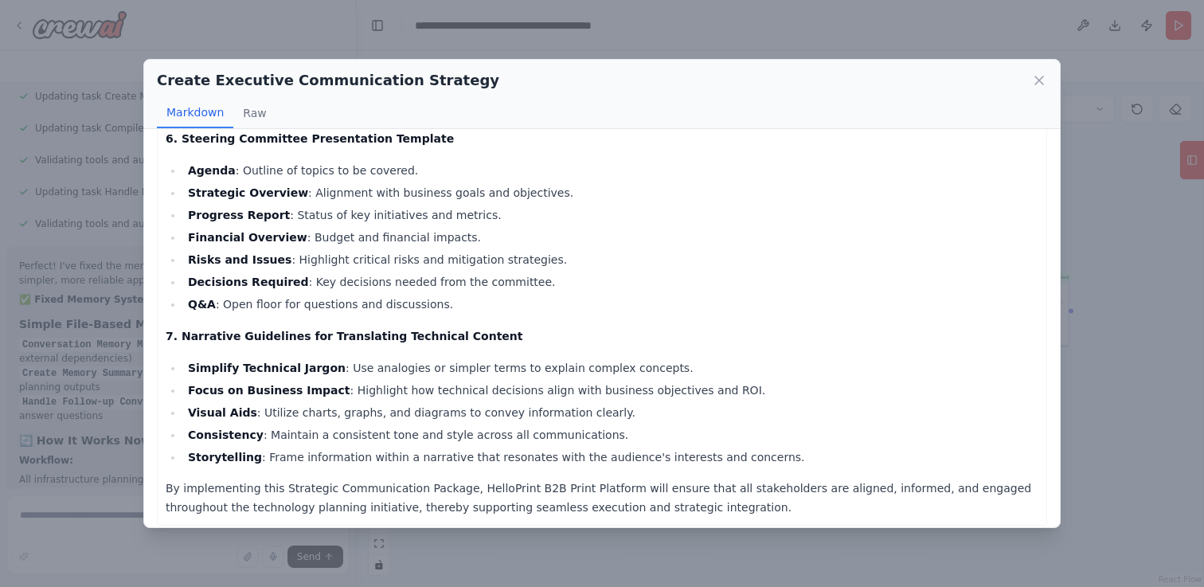
scroll to position [859, 0]
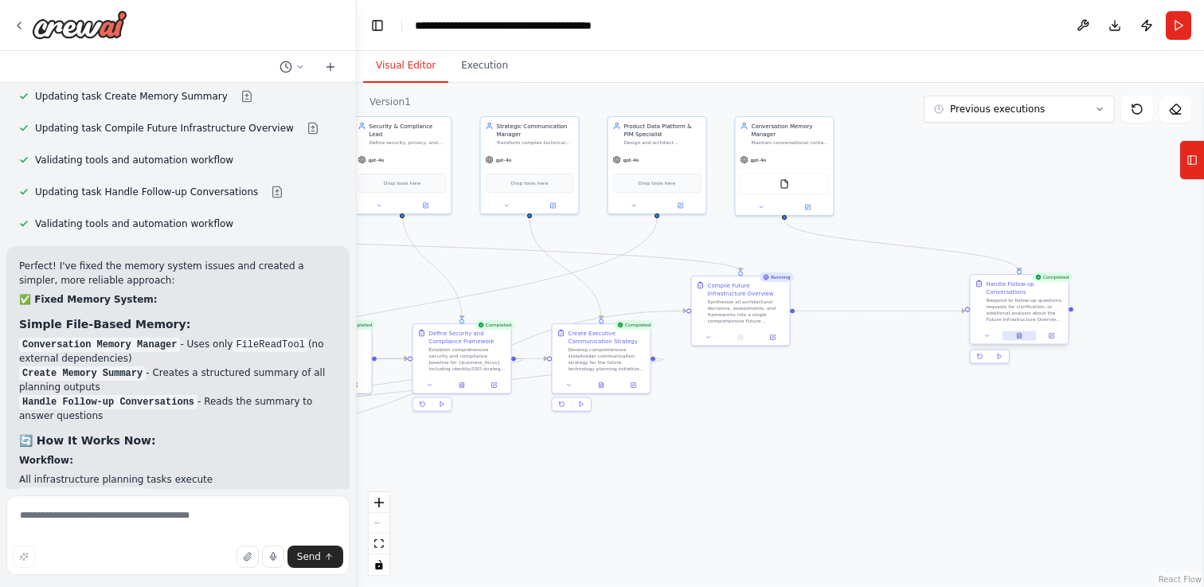
click at [1020, 335] on icon at bounding box center [1021, 334] width 2 height 2
click at [1175, 25] on button "Run" at bounding box center [1178, 25] width 25 height 29
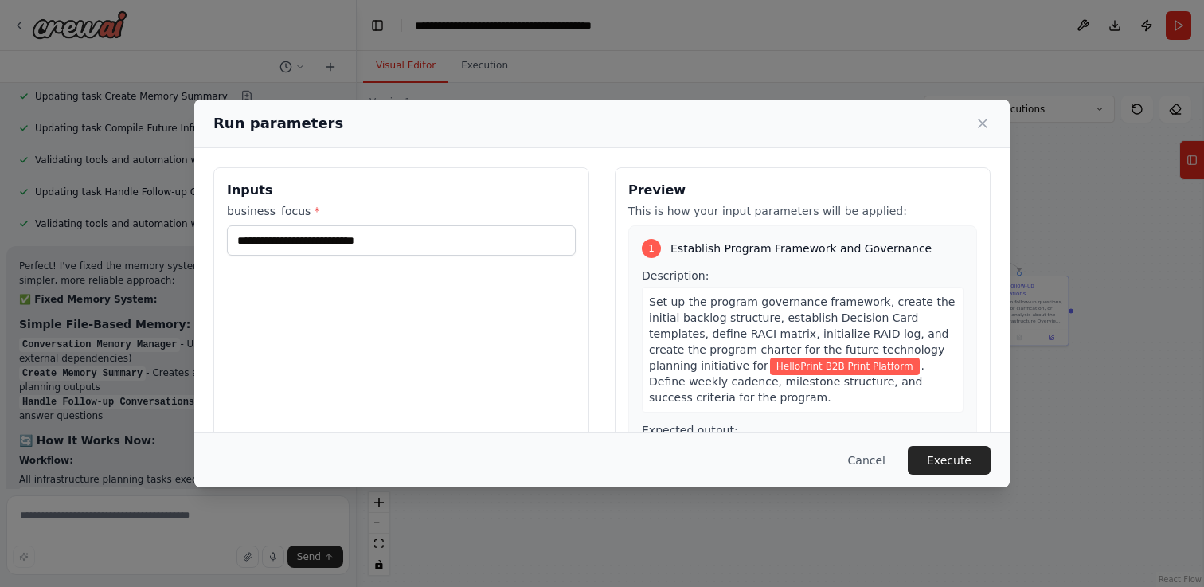
click at [328, 307] on div "**********" at bounding box center [401, 356] width 376 height 378
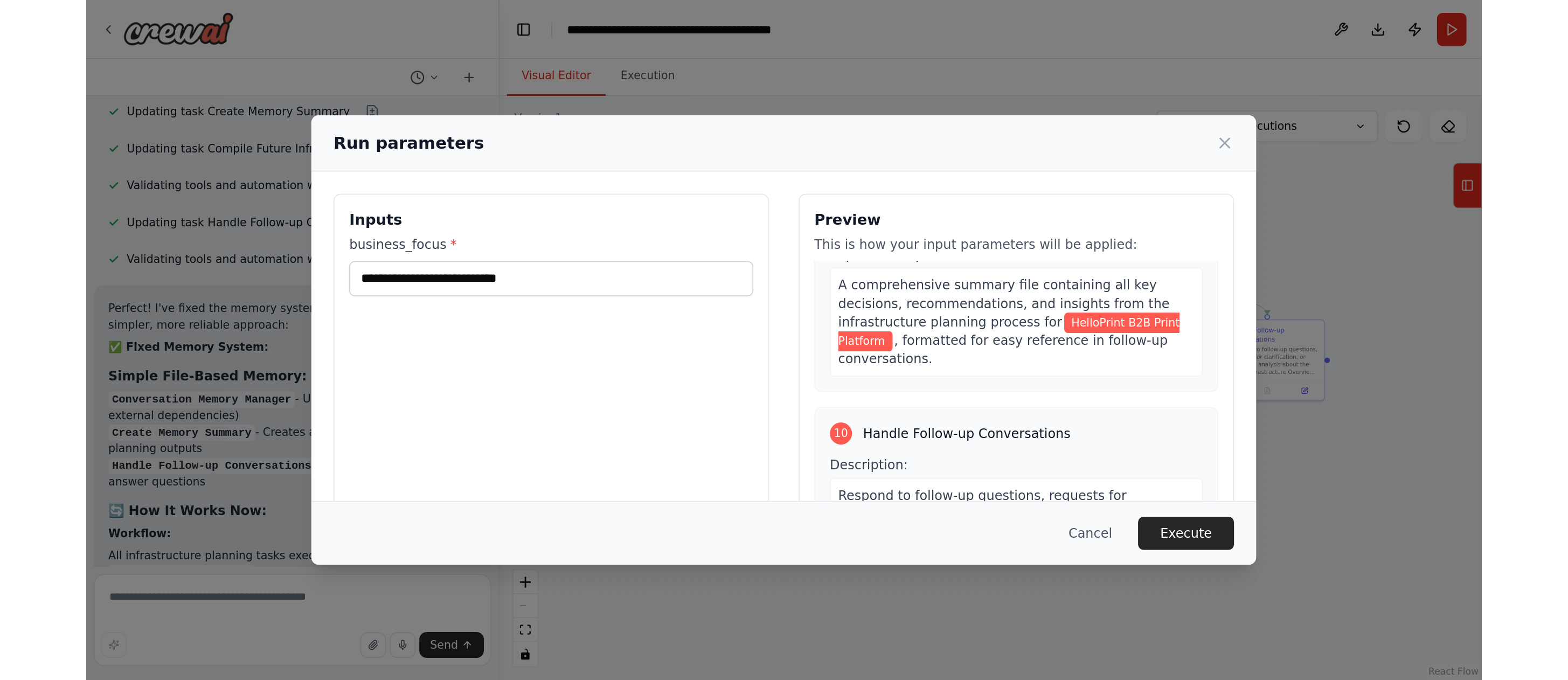
scroll to position [89, 0]
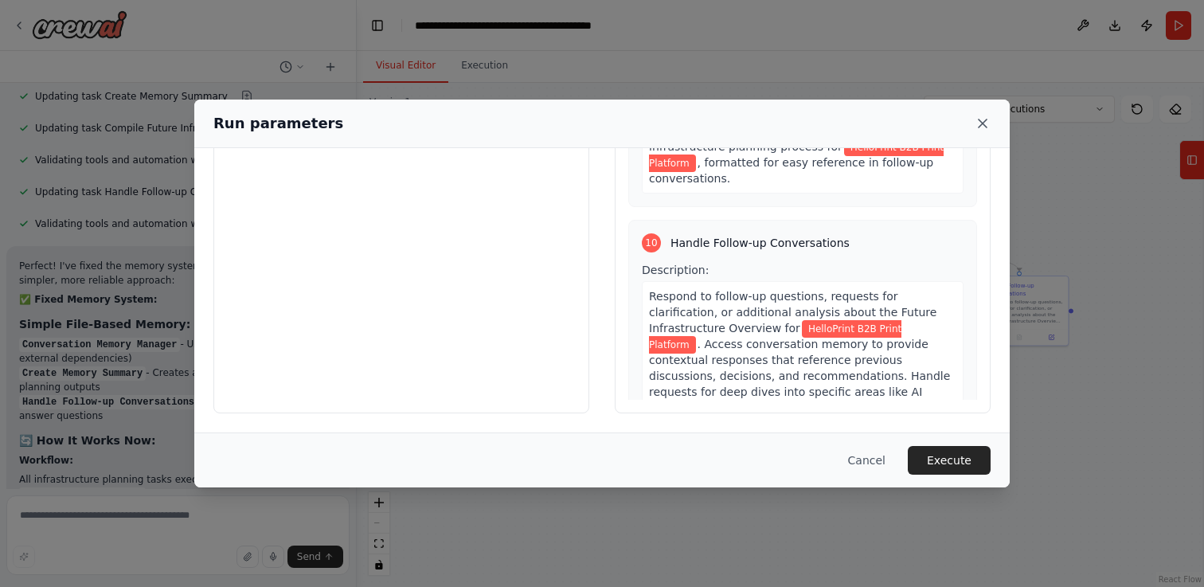
click at [984, 120] on icon at bounding box center [983, 124] width 16 height 16
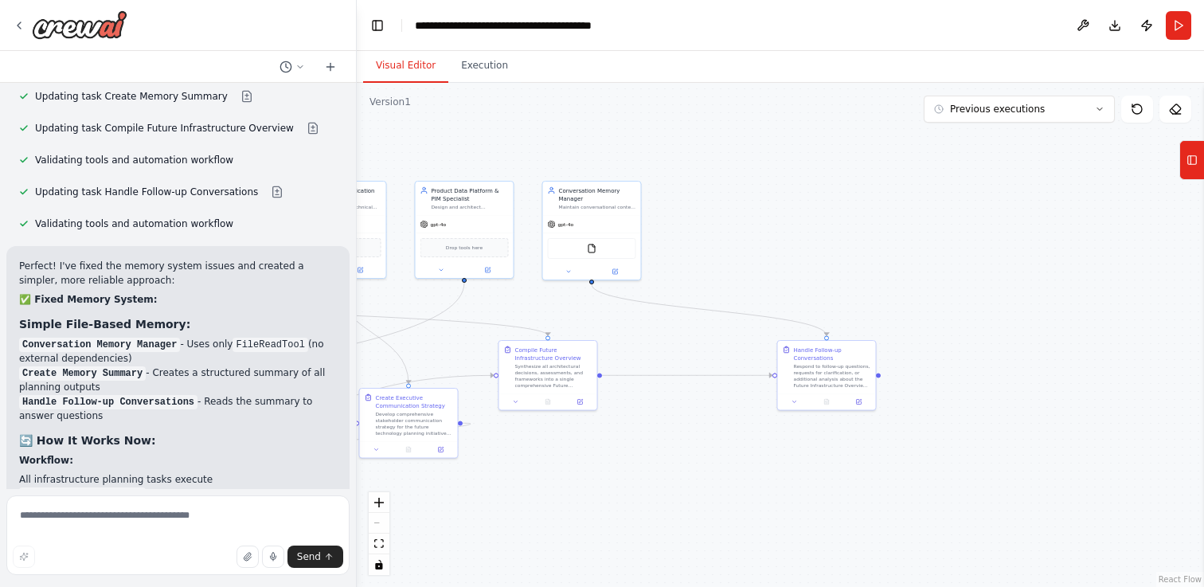
drag, startPoint x: 1017, startPoint y: 424, endPoint x: 841, endPoint y: 490, distance: 188.0
click at [840, 490] on div ".deletable-edge-delete-btn { width: 20px; height: 20px; border: 0px solid #ffff…" at bounding box center [781, 335] width 848 height 504
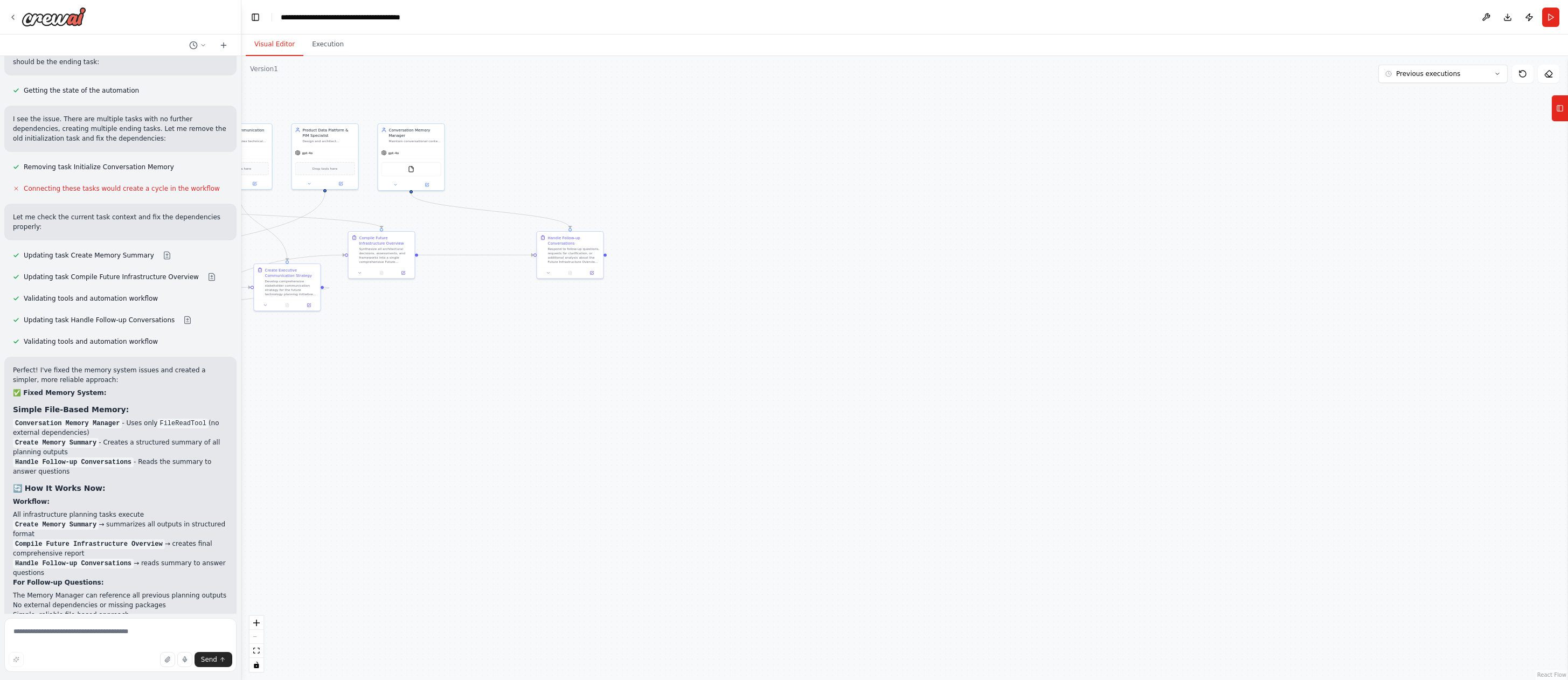
scroll to position [8294, 0]
